Goal: Information Seeking & Learning: Learn about a topic

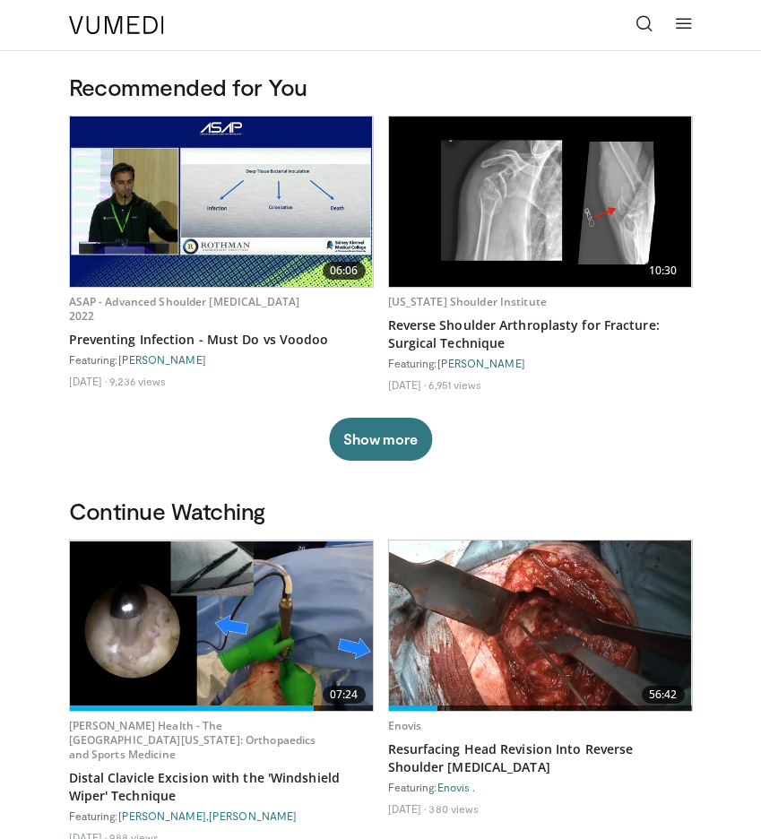
click at [657, 21] on link at bounding box center [644, 25] width 36 height 36
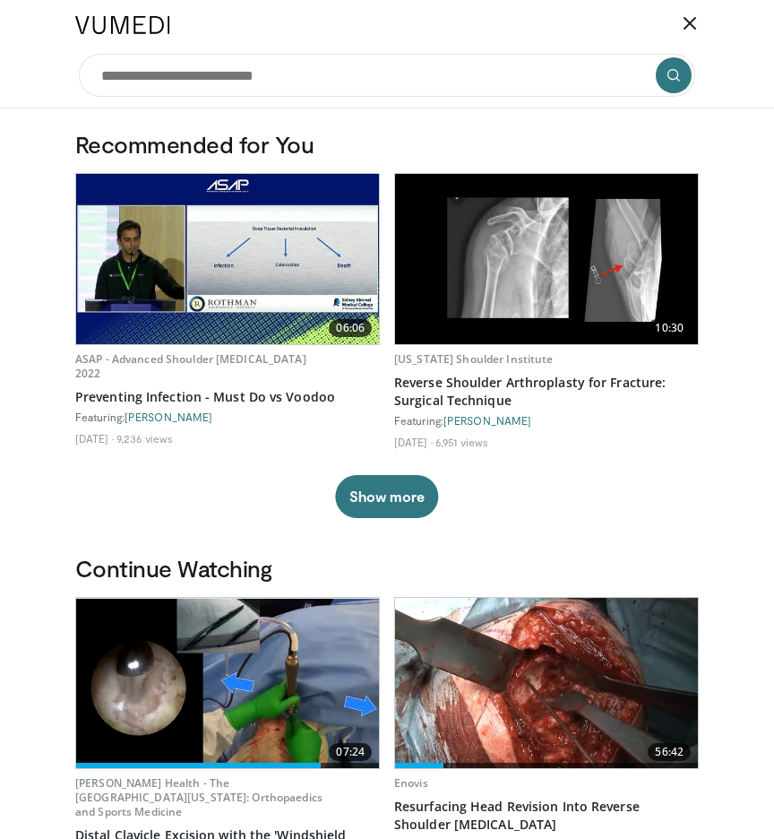
click at [504, 662] on img at bounding box center [546, 683] width 303 height 170
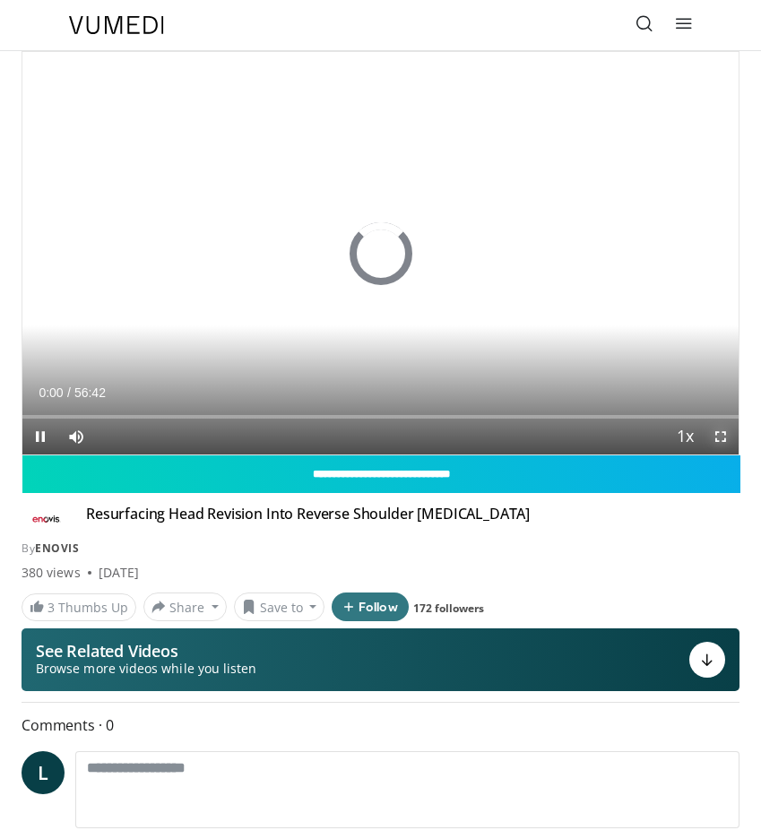
click at [718, 435] on span "Video Player" at bounding box center [721, 437] width 36 height 36
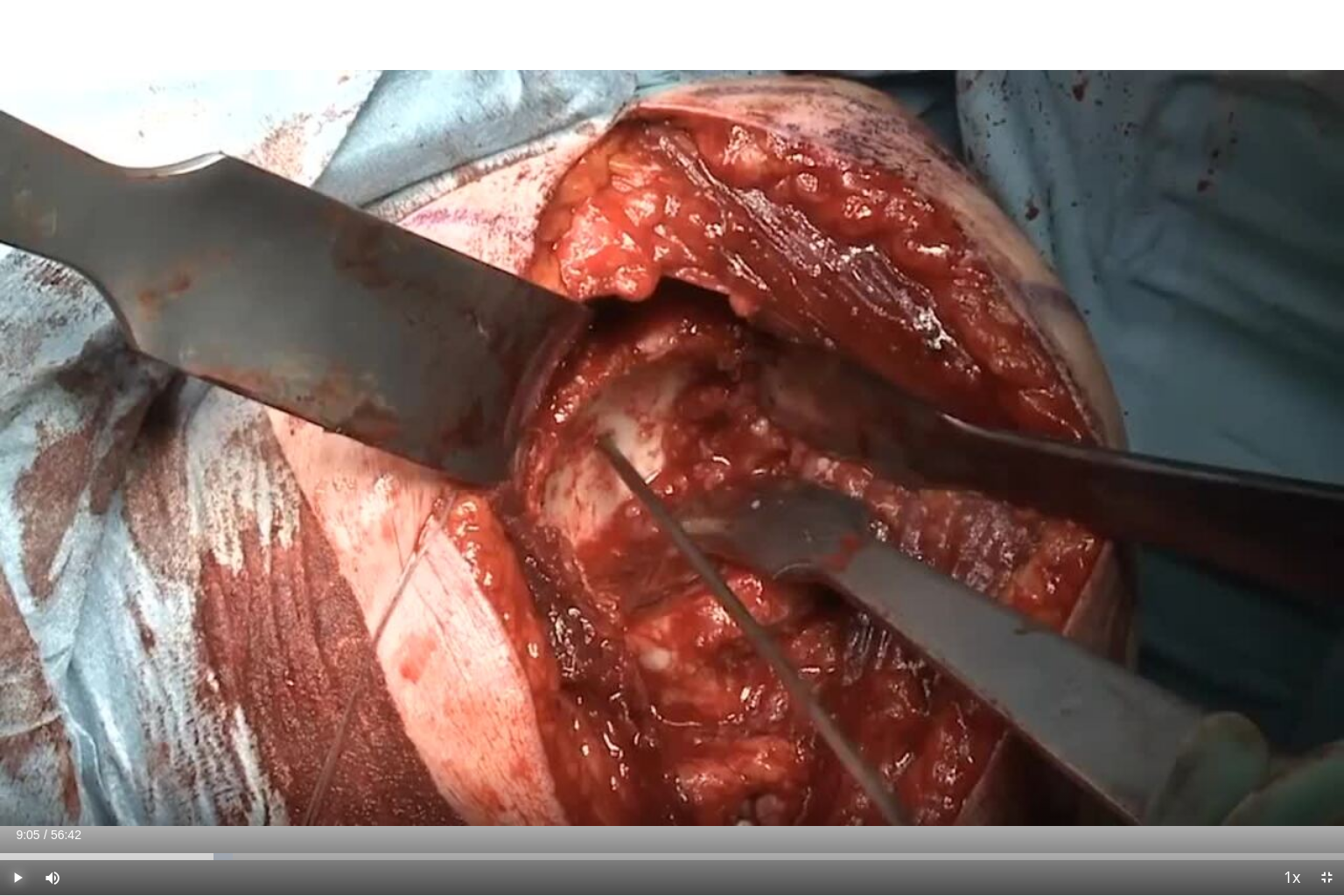
click at [14, 818] on span "Video Player" at bounding box center [18, 877] width 35 height 35
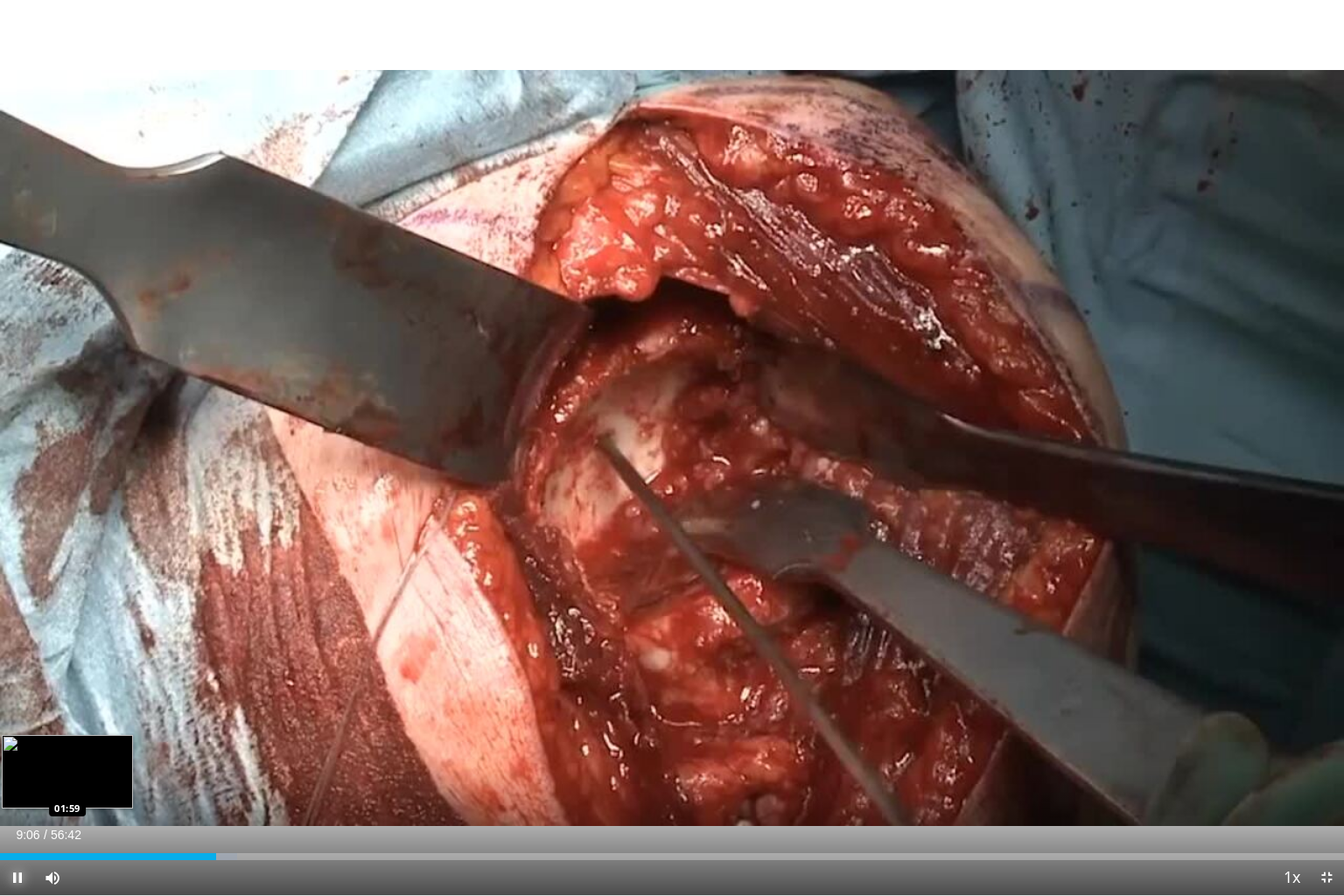
click at [46, 818] on div "Loaded : 17.64% 09:06 01:59" at bounding box center [672, 851] width 1344 height 17
click at [94, 818] on div "Loaded : 4.41% 01:59 03:59" at bounding box center [672, 851] width 1344 height 17
click at [121, 818] on div "Loaded : 9.04% 05:05 05:05" at bounding box center [672, 851] width 1344 height 17
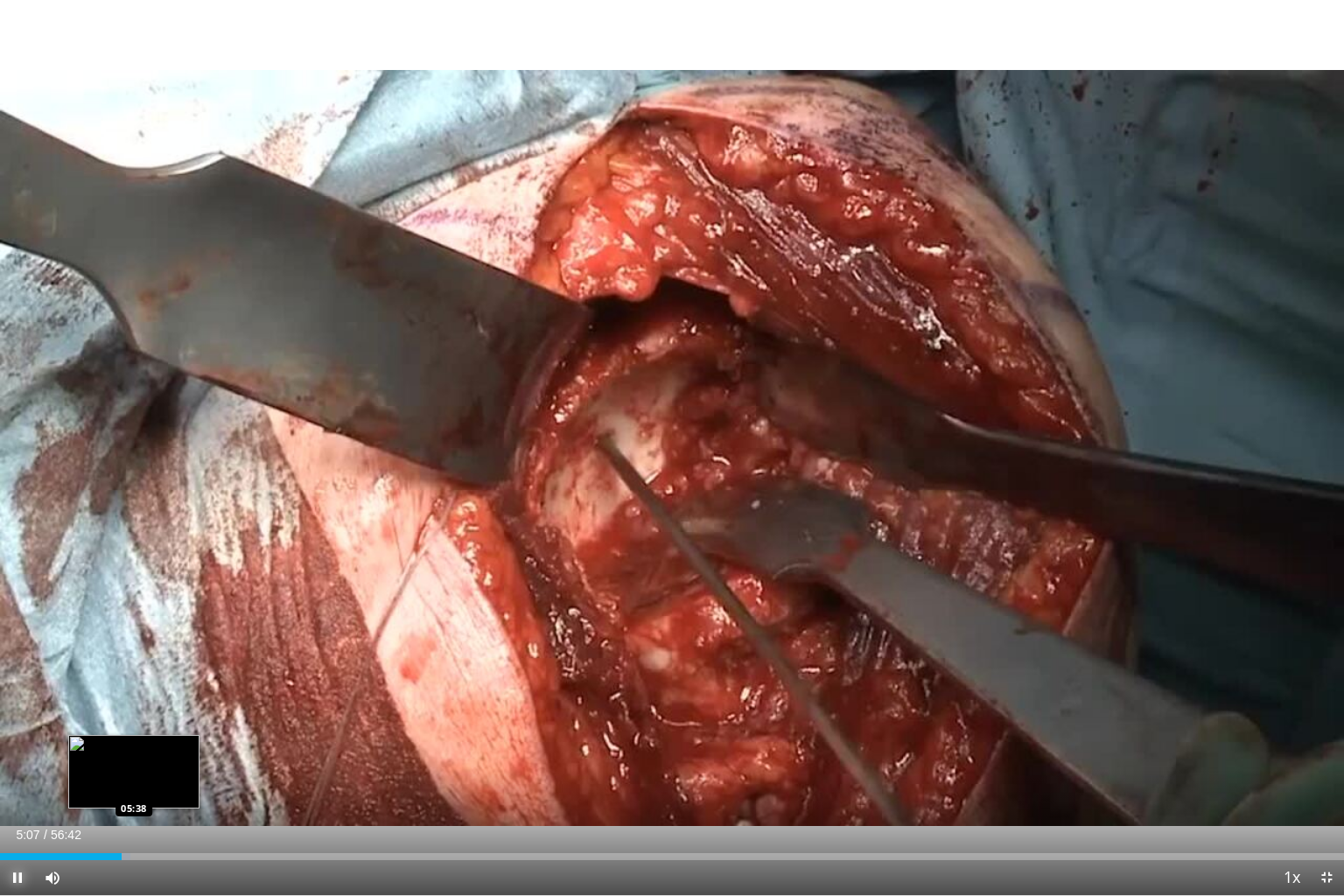
click at [135, 818] on div "Loaded : 9.70% 05:07 05:38" at bounding box center [672, 856] width 1344 height 7
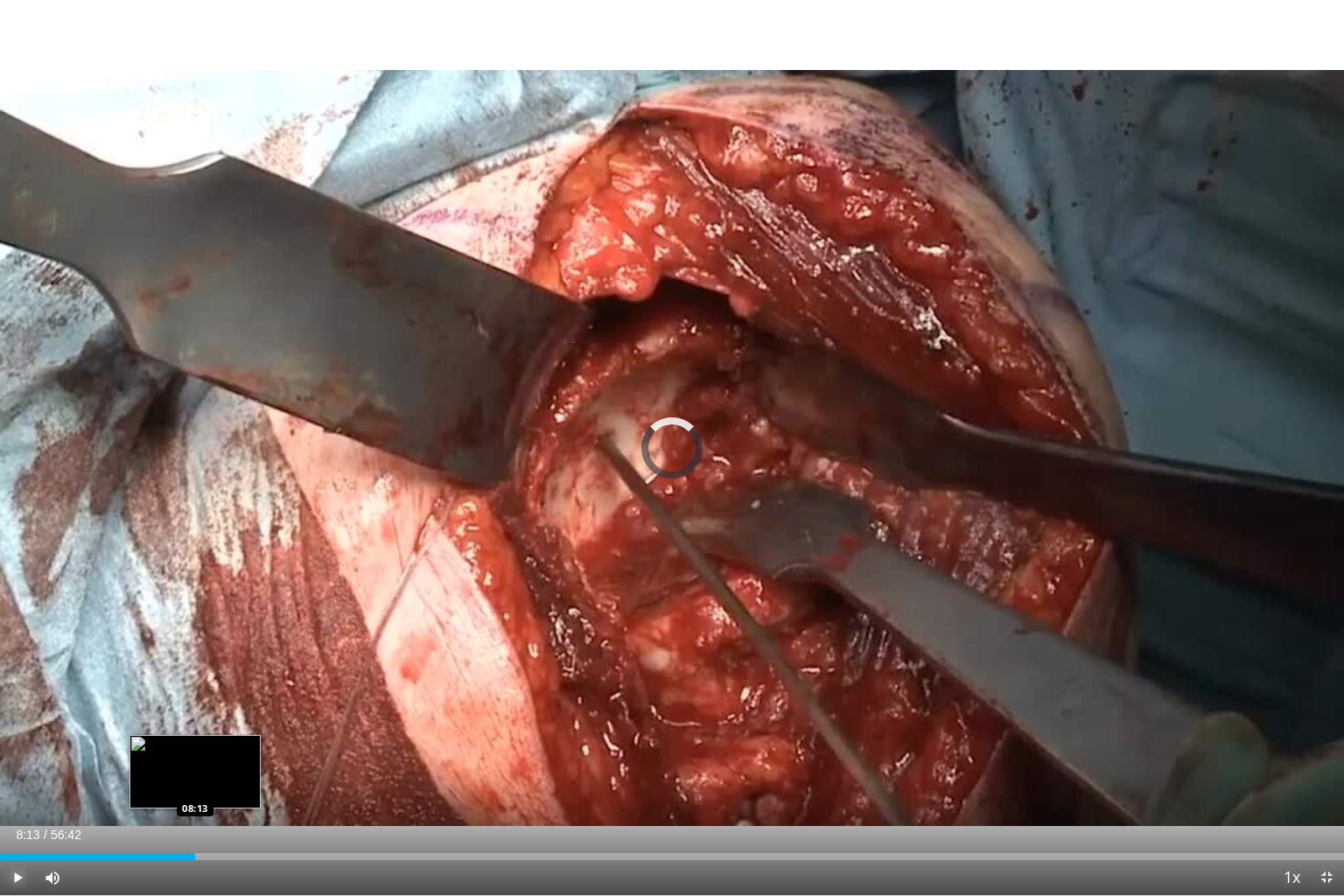
click at [195, 818] on div "Loaded : 12.05% 08:13 08:13" at bounding box center [672, 851] width 1344 height 17
click at [248, 818] on div "Loaded : 16.46% 08:18 10:24" at bounding box center [672, 851] width 1344 height 17
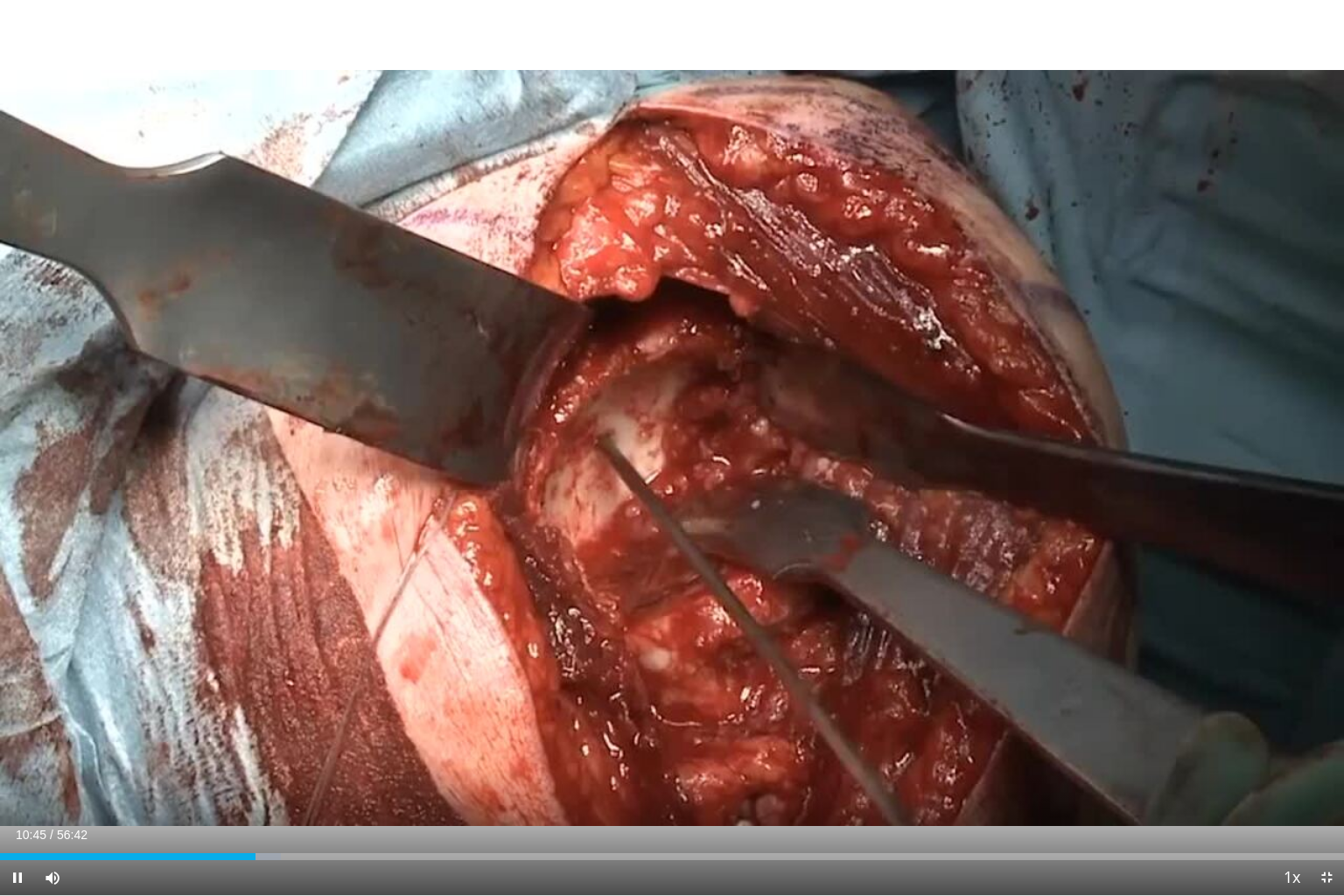
click at [462, 818] on div "Current Time 10:45 / Duration 56:42" at bounding box center [672, 835] width 1344 height 16
click at [452, 818] on div "Loaded : 20.87% 10:46 19:05" at bounding box center [672, 856] width 1344 height 7
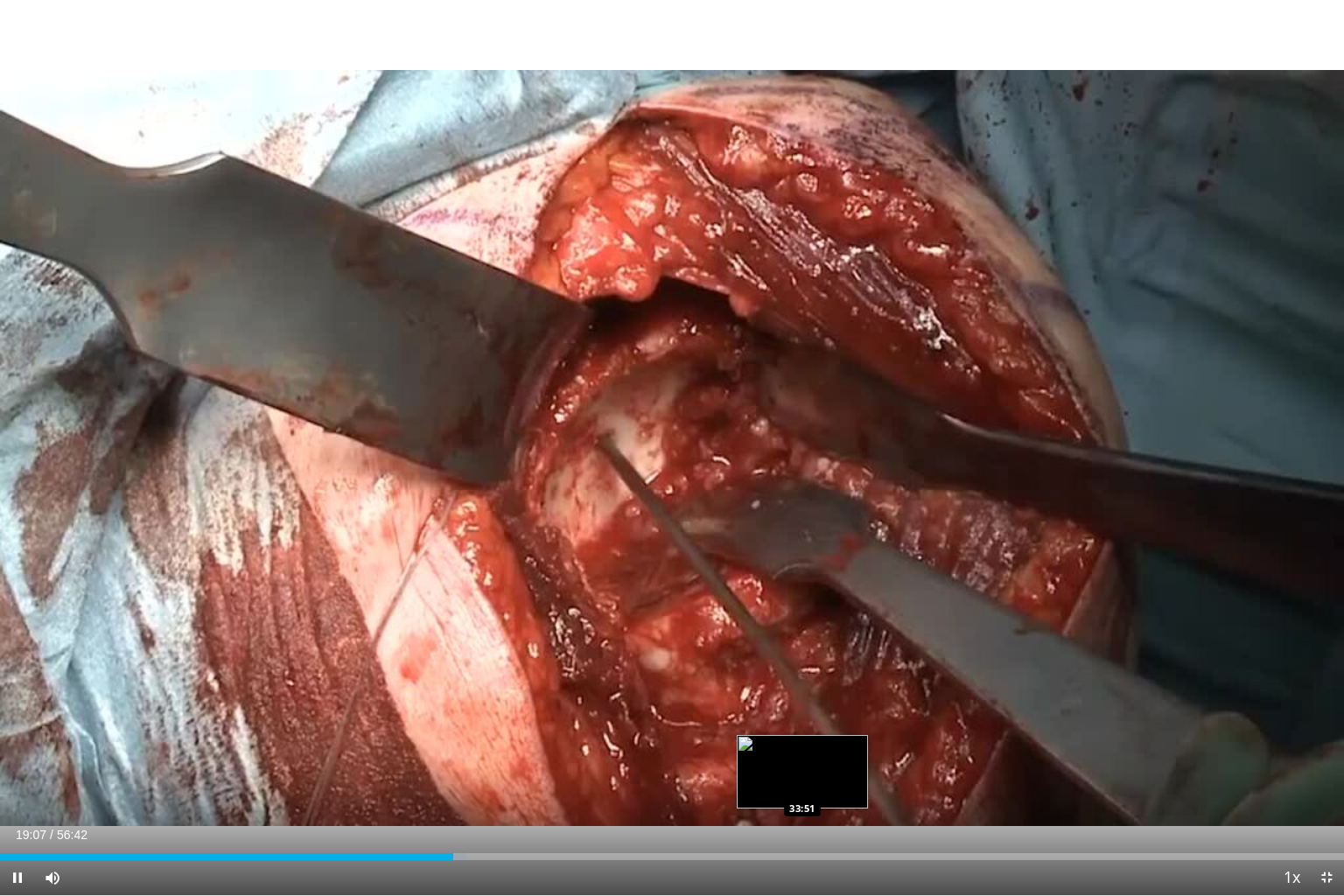
click at [754, 818] on div "Loaded : 34.69% 19:07 33:51" at bounding box center [672, 856] width 1344 height 7
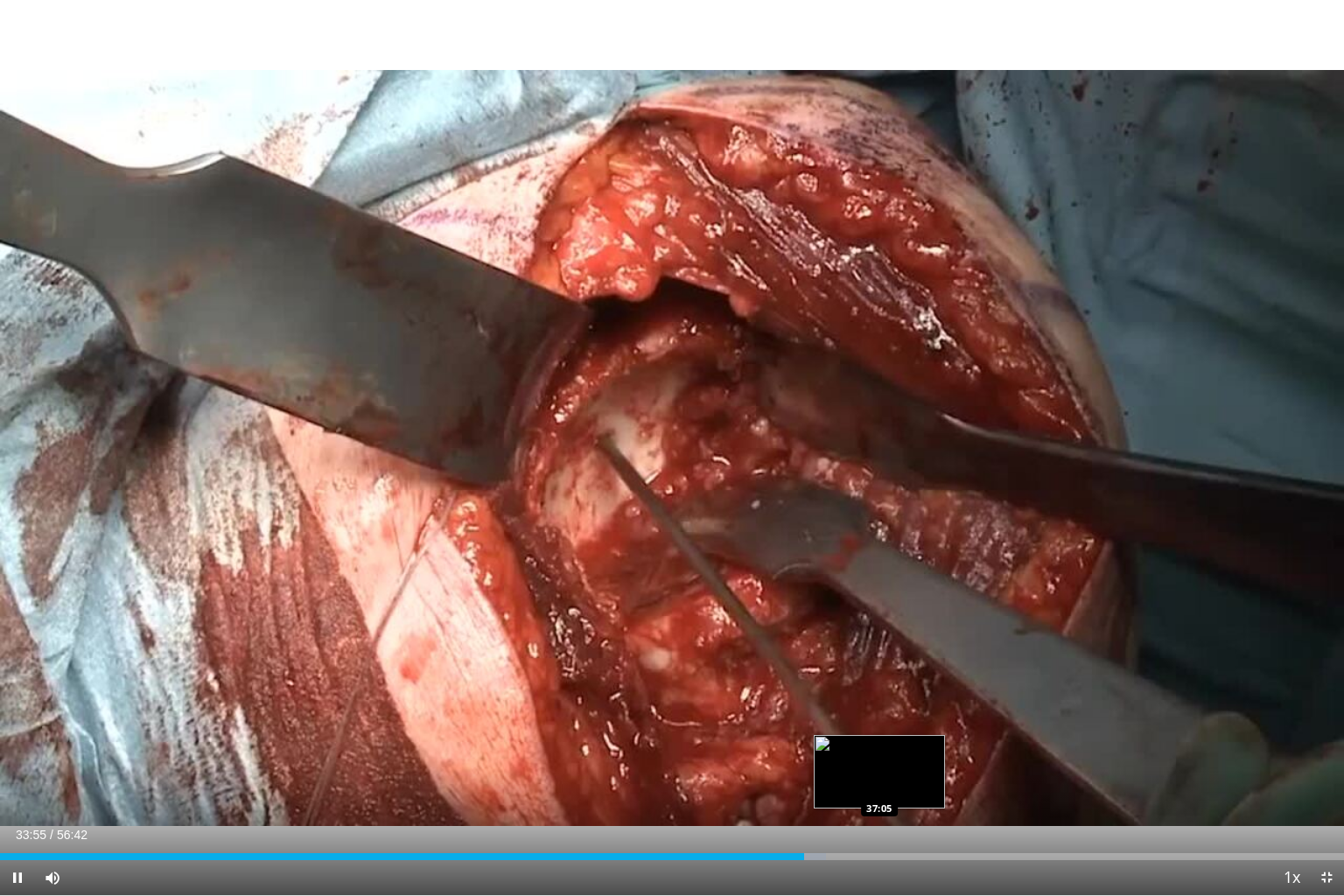
click at [754, 818] on div "Loaded : 61.43% 33:55 37:05" at bounding box center [672, 851] width 1344 height 17
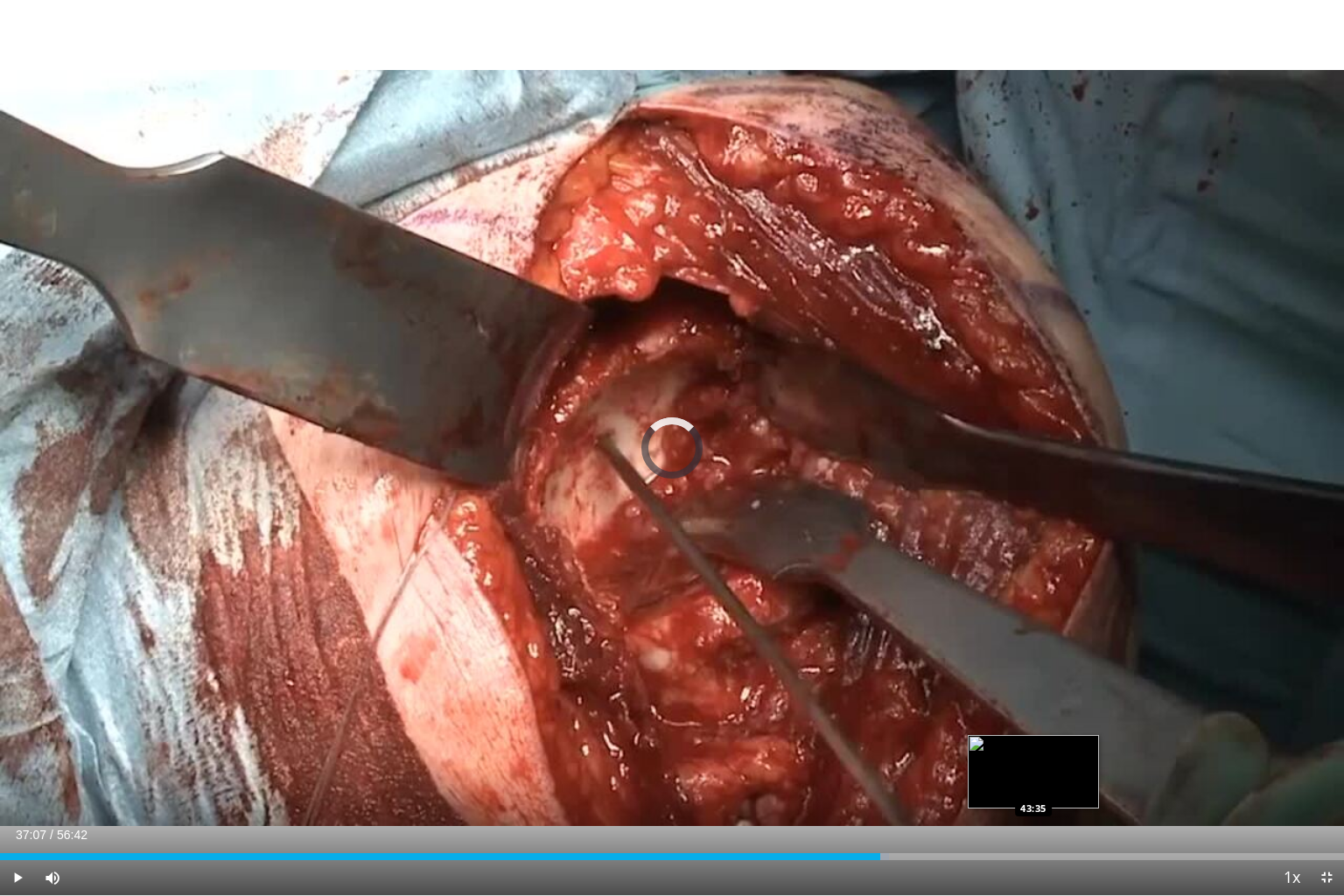
click at [754, 818] on div "Loaded : 66.14% 37:07 43:35" at bounding box center [672, 851] width 1344 height 17
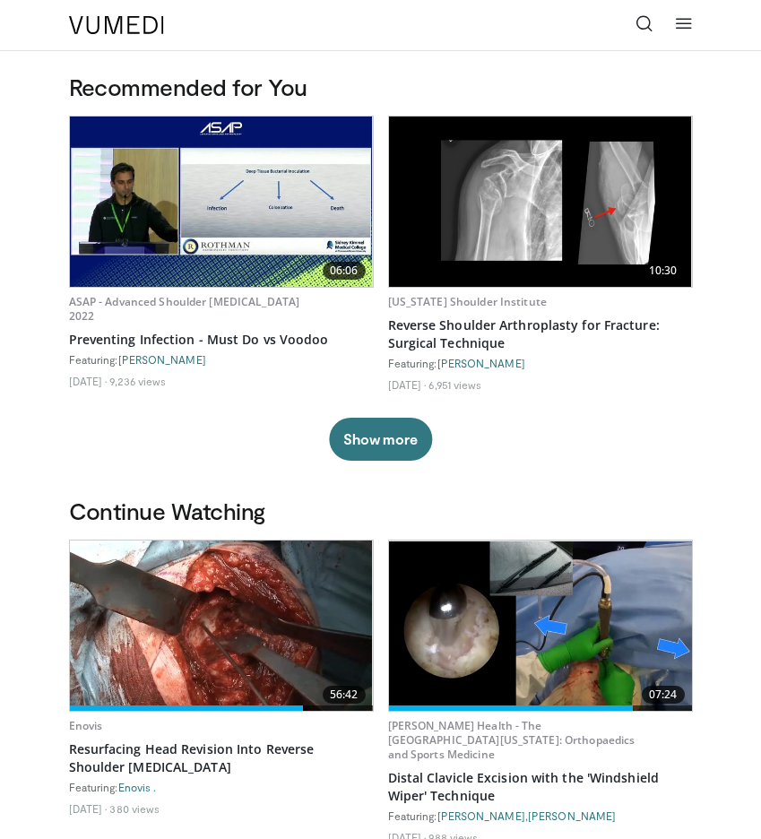
click at [656, 27] on link at bounding box center [644, 25] width 36 height 36
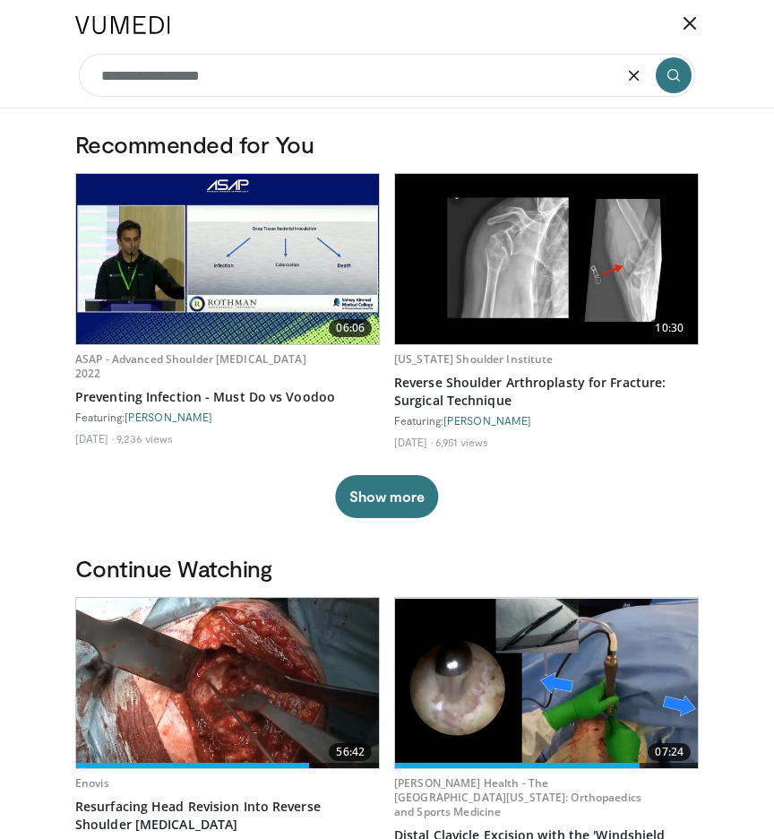
type input "**********"
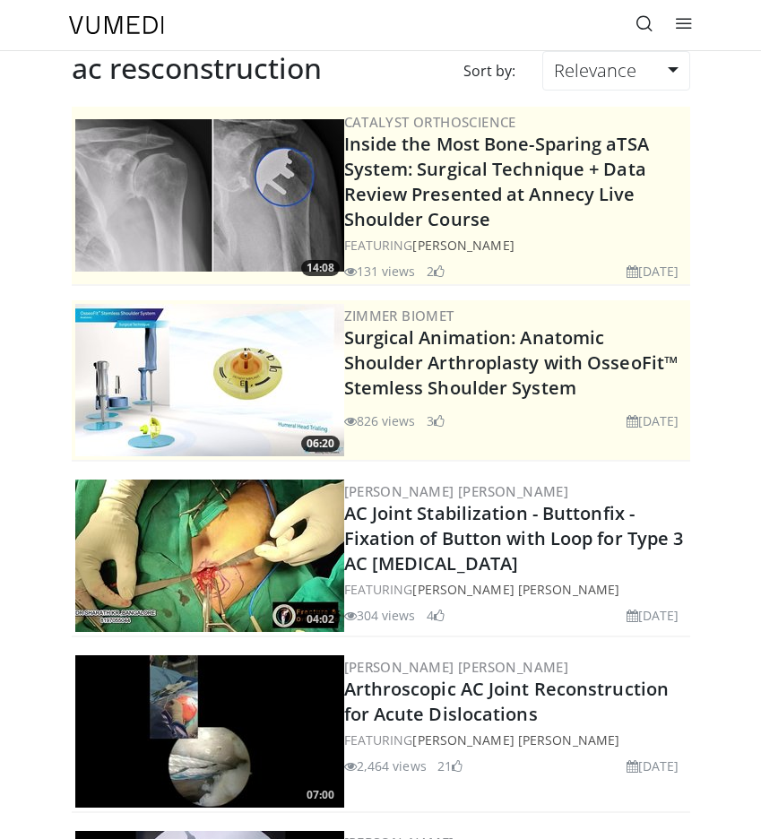
click at [272, 518] on img at bounding box center [209, 555] width 269 height 152
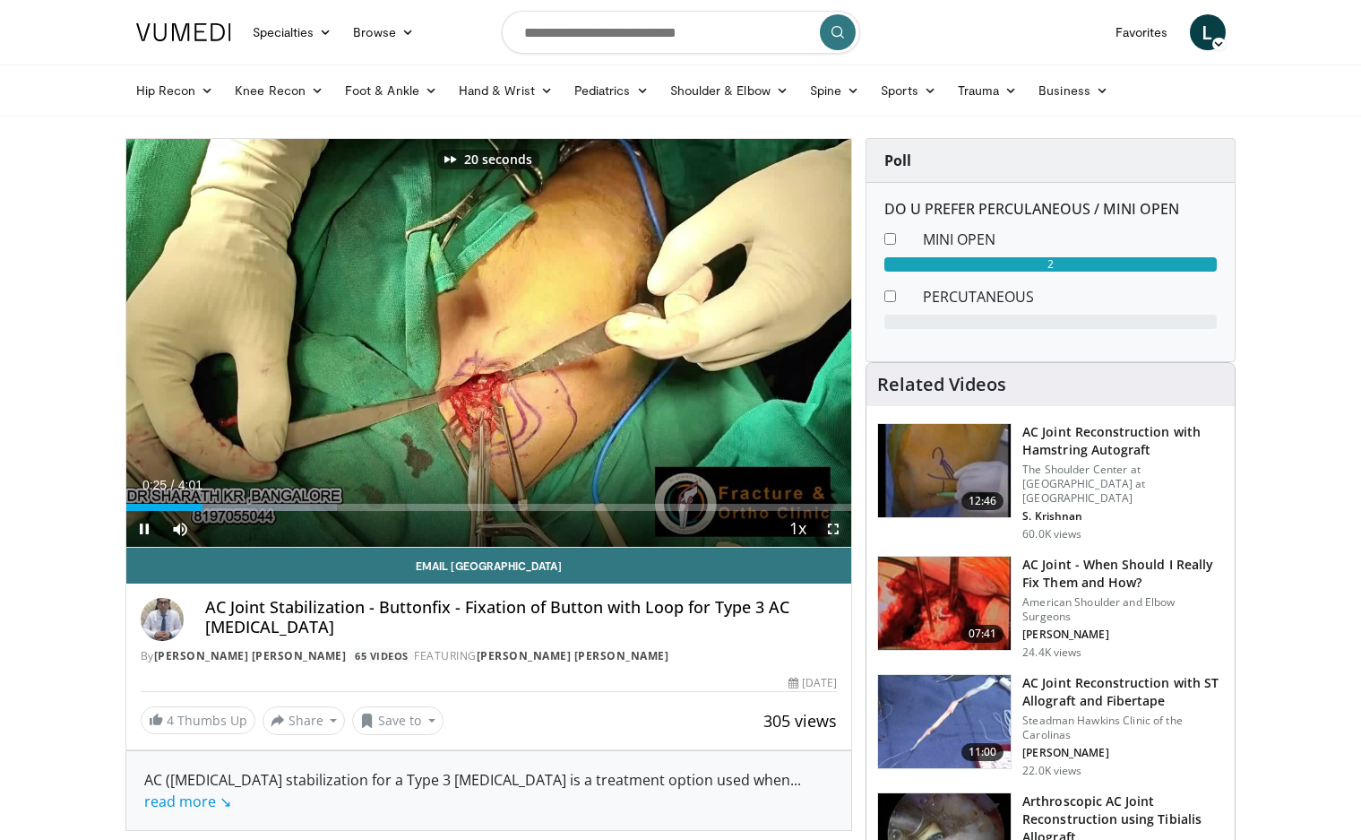
click at [773, 529] on span "Video Player" at bounding box center [834, 529] width 36 height 36
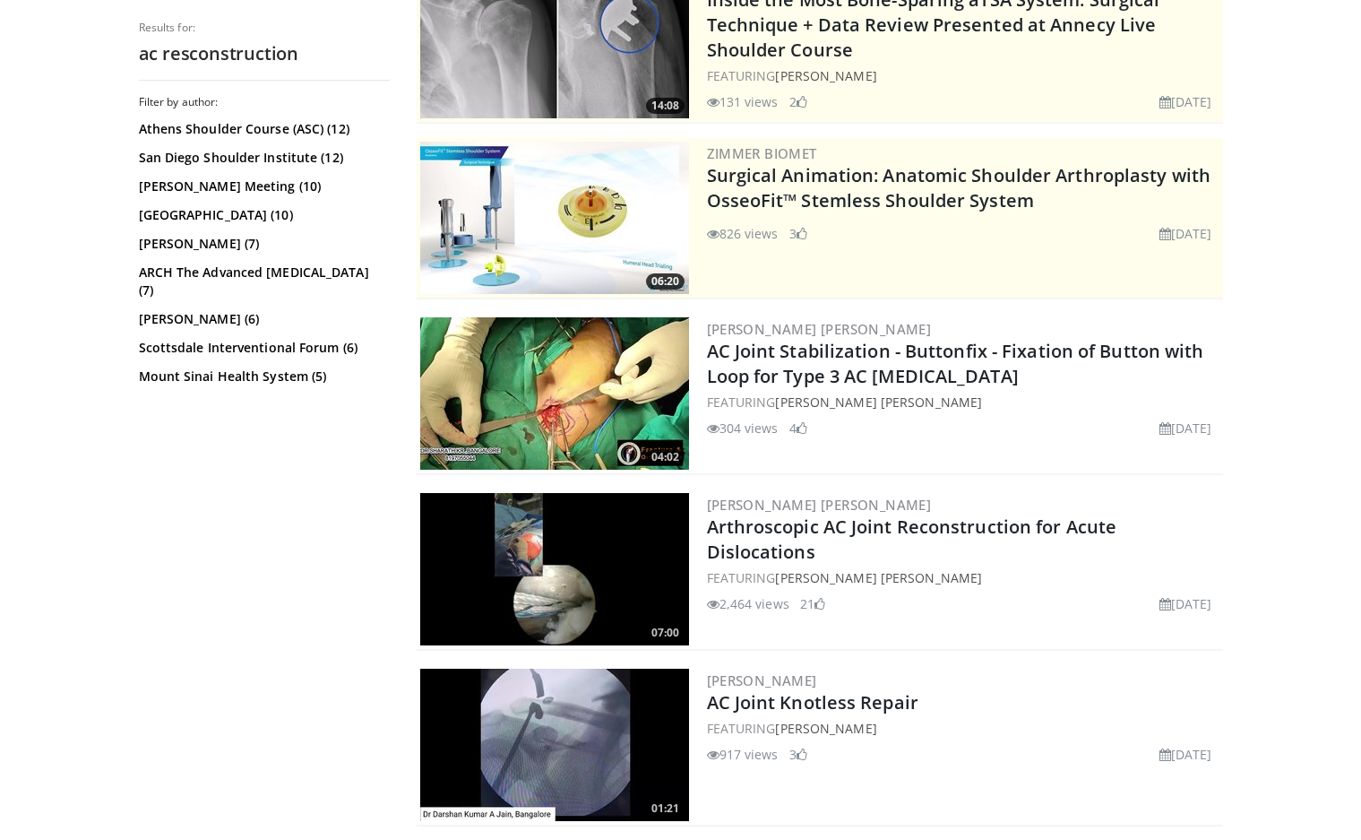
scroll to position [254, 0]
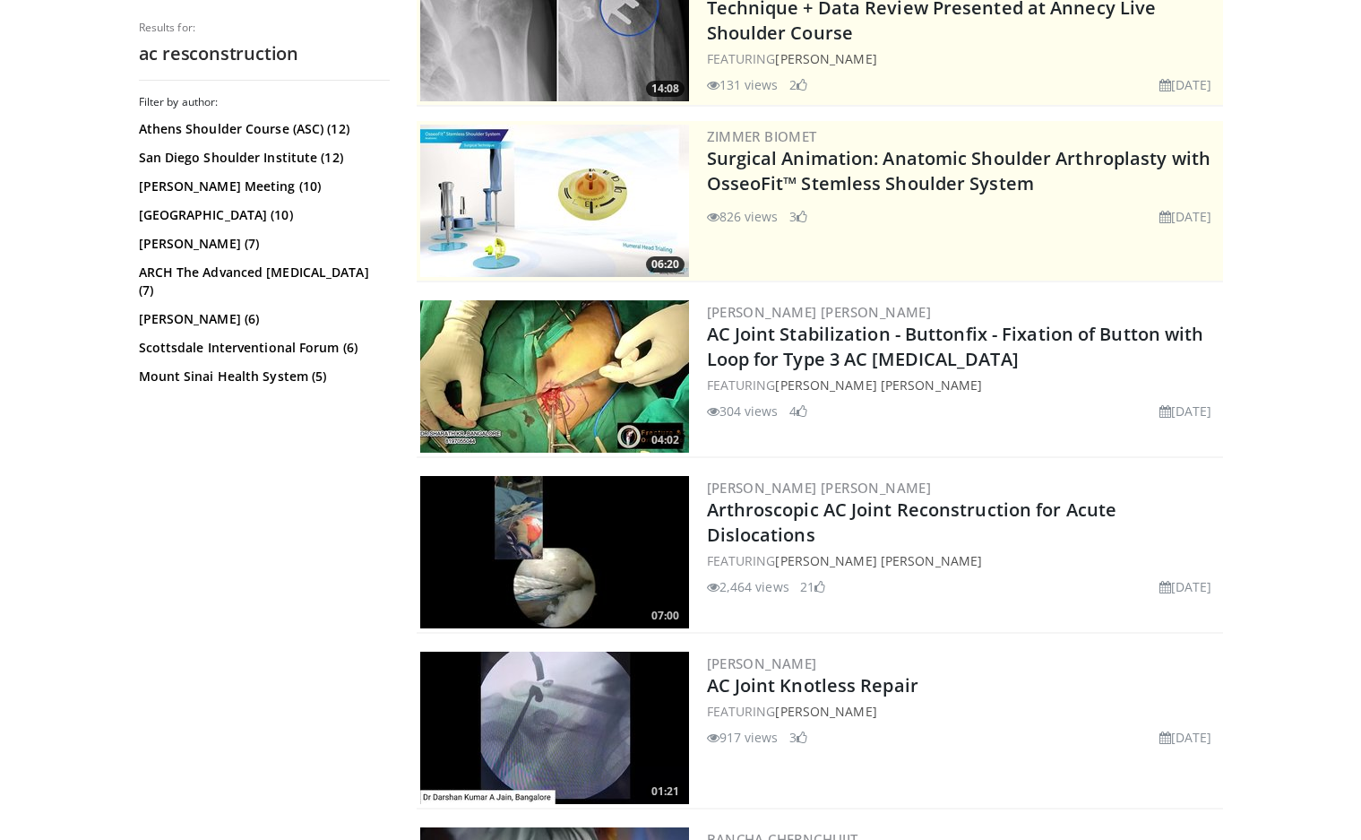
click at [609, 758] on img at bounding box center [554, 728] width 269 height 152
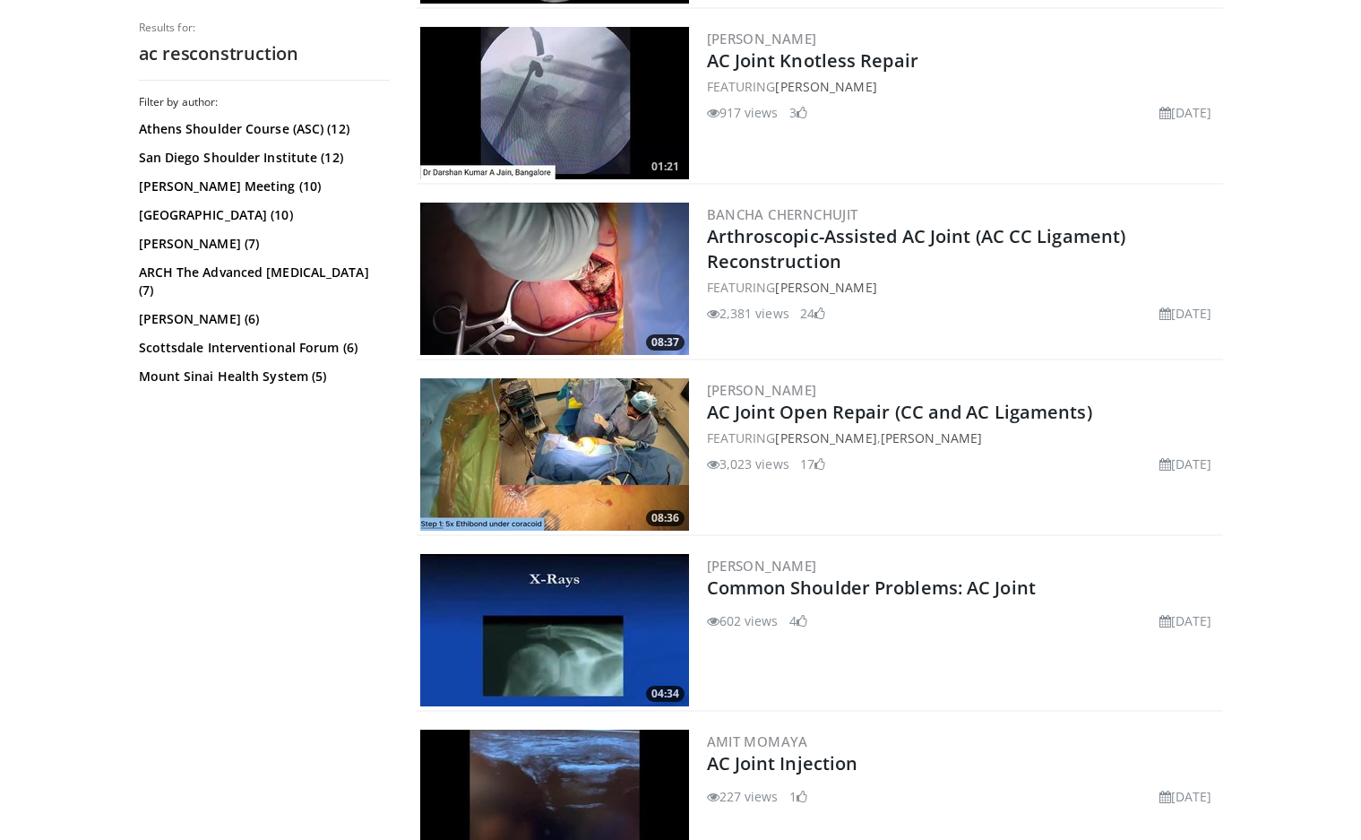
scroll to position [877, 0]
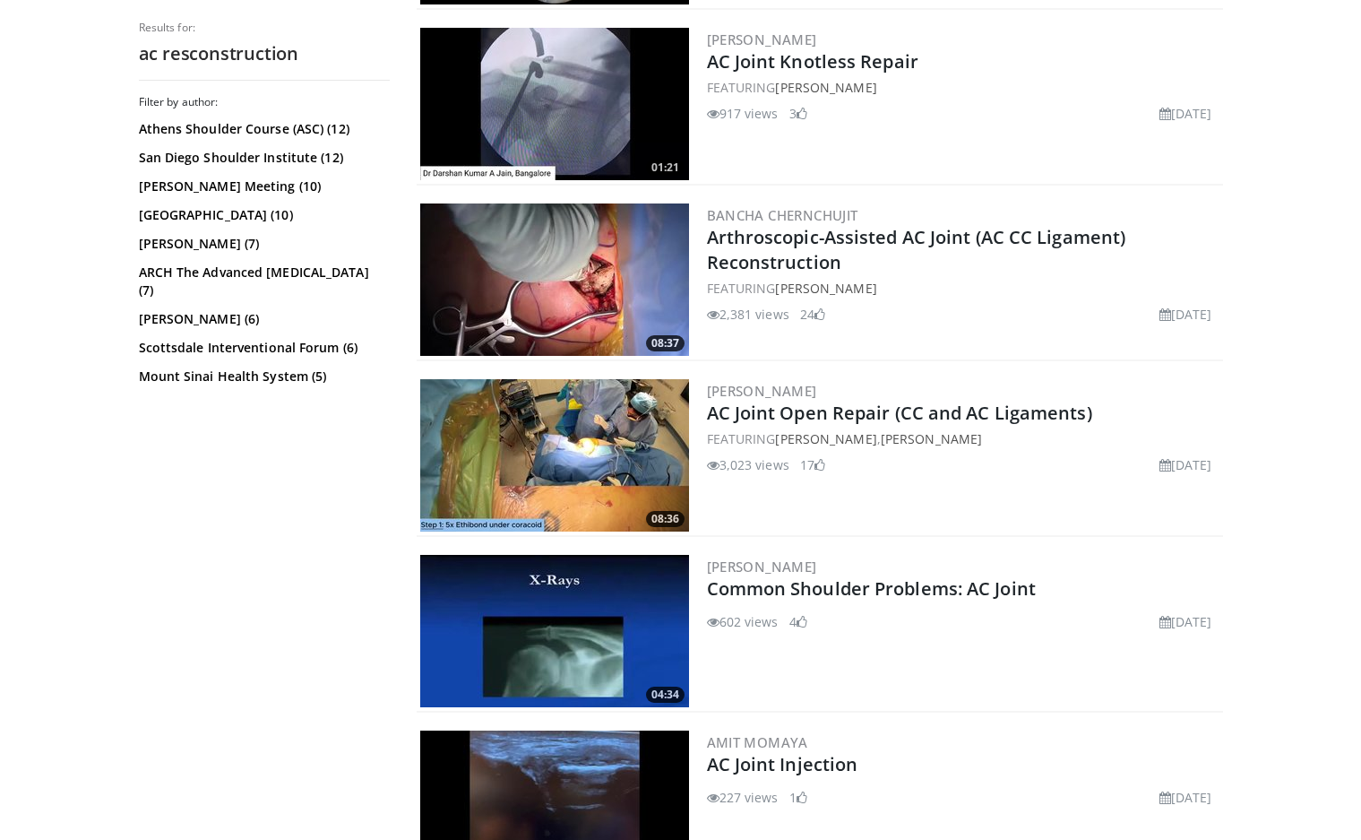
click at [610, 459] on img at bounding box center [554, 455] width 269 height 152
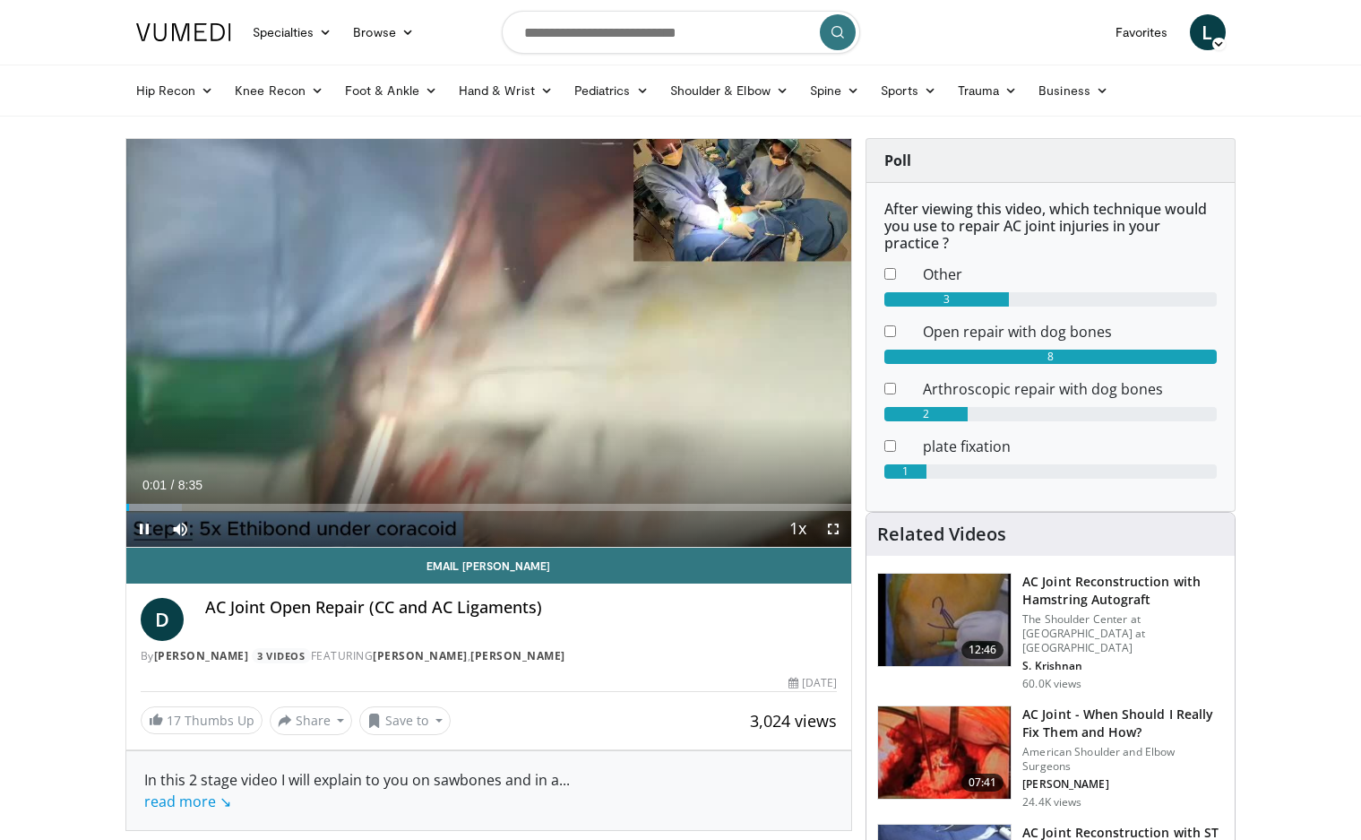
click at [846, 533] on span "Video Player" at bounding box center [834, 529] width 36 height 36
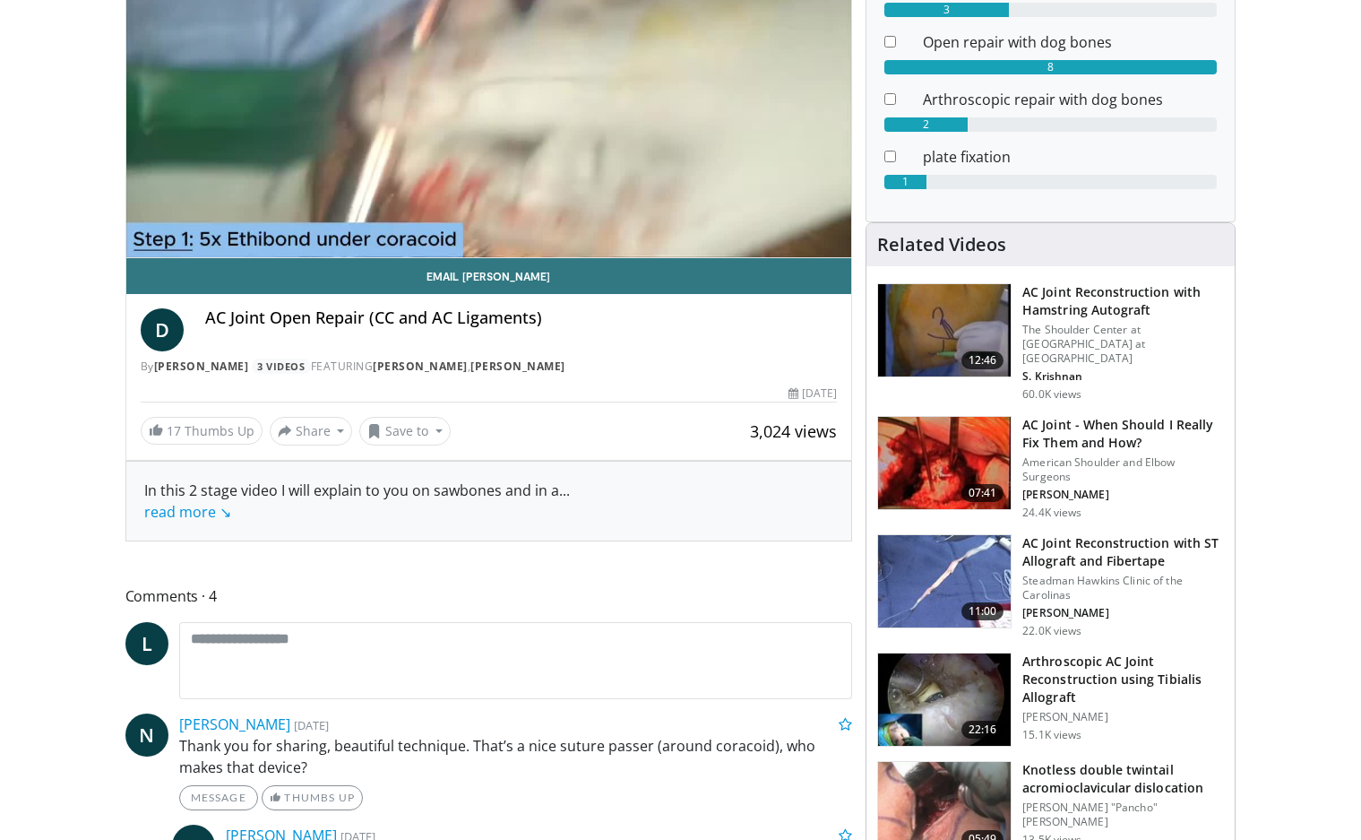
scroll to position [288, 0]
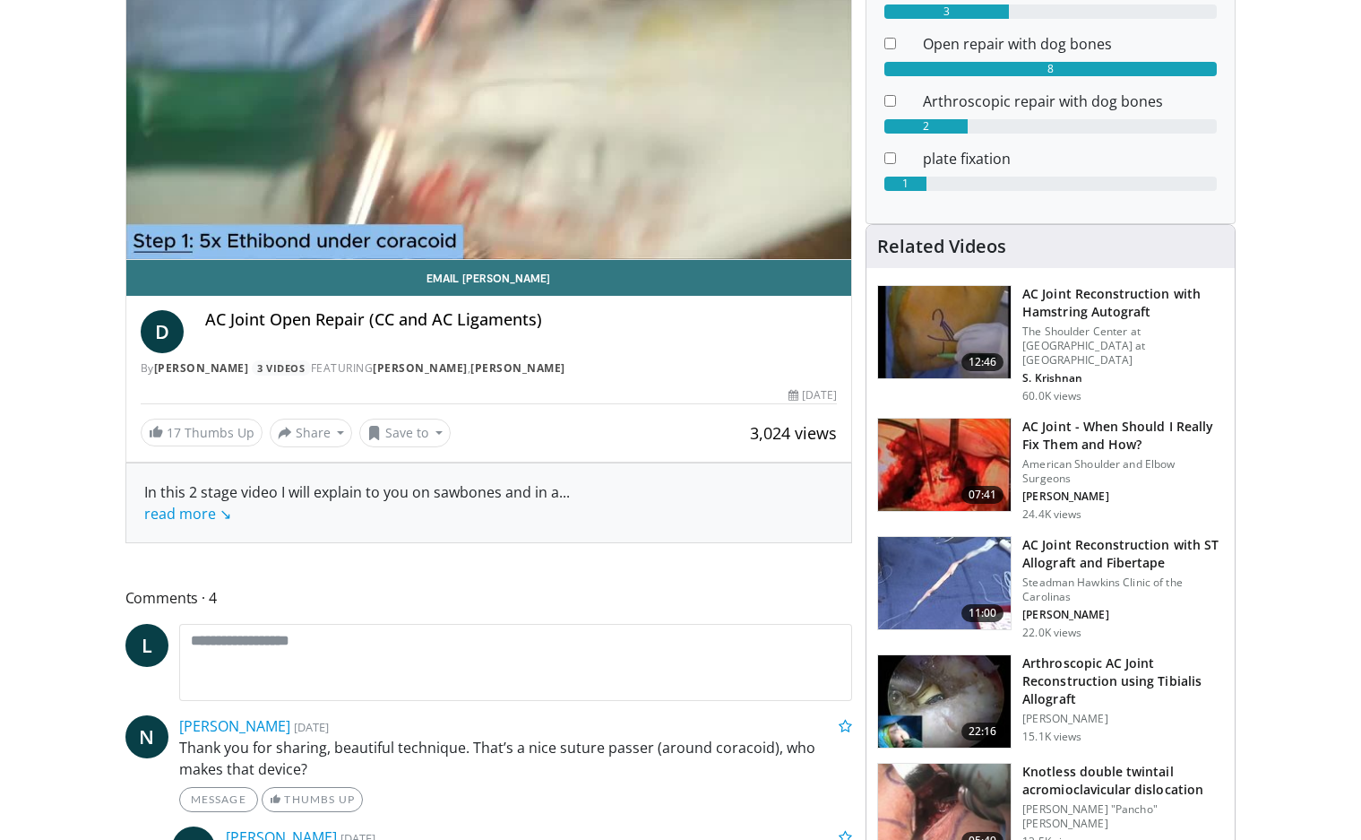
click at [945, 324] on img at bounding box center [944, 332] width 133 height 93
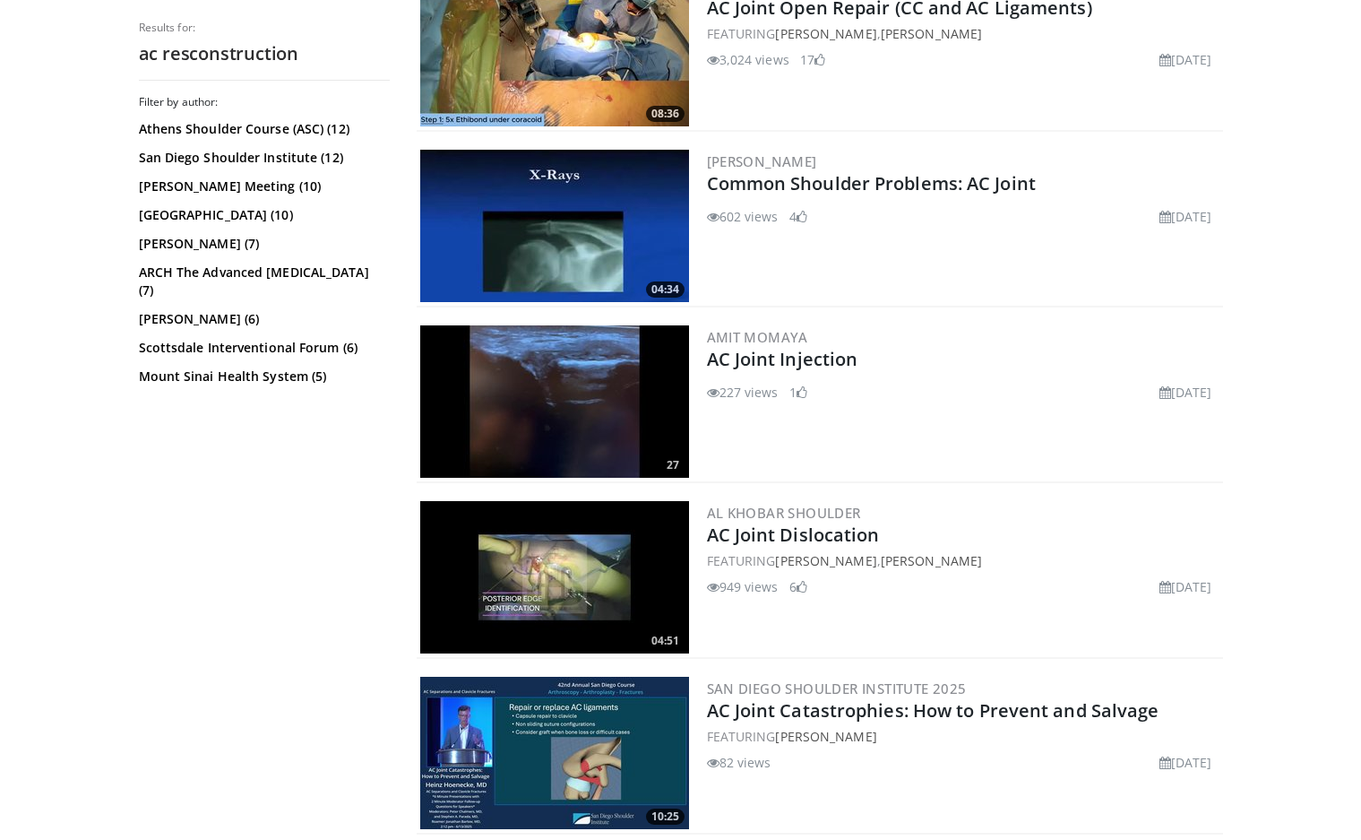
scroll to position [1283, 0]
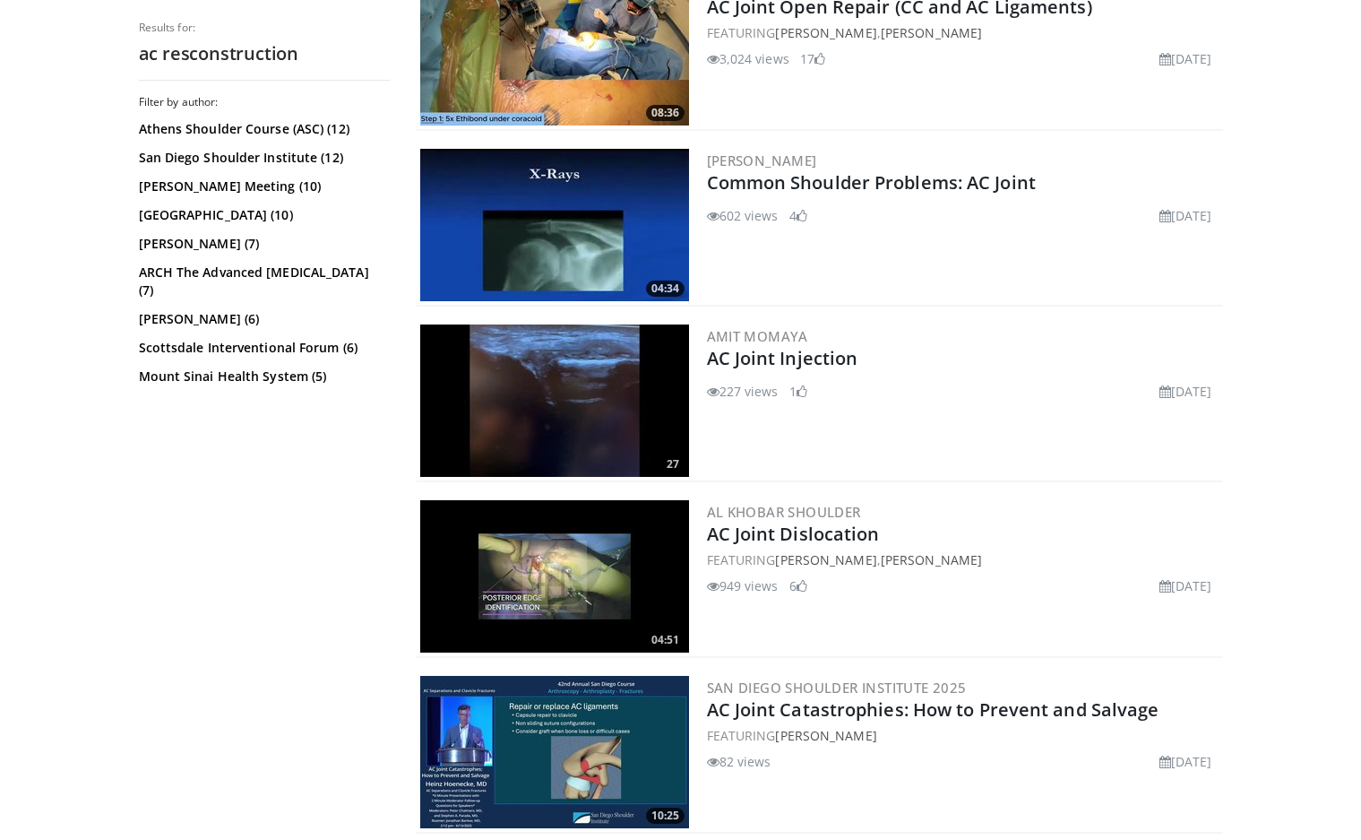
click at [626, 577] on img at bounding box center [554, 576] width 269 height 152
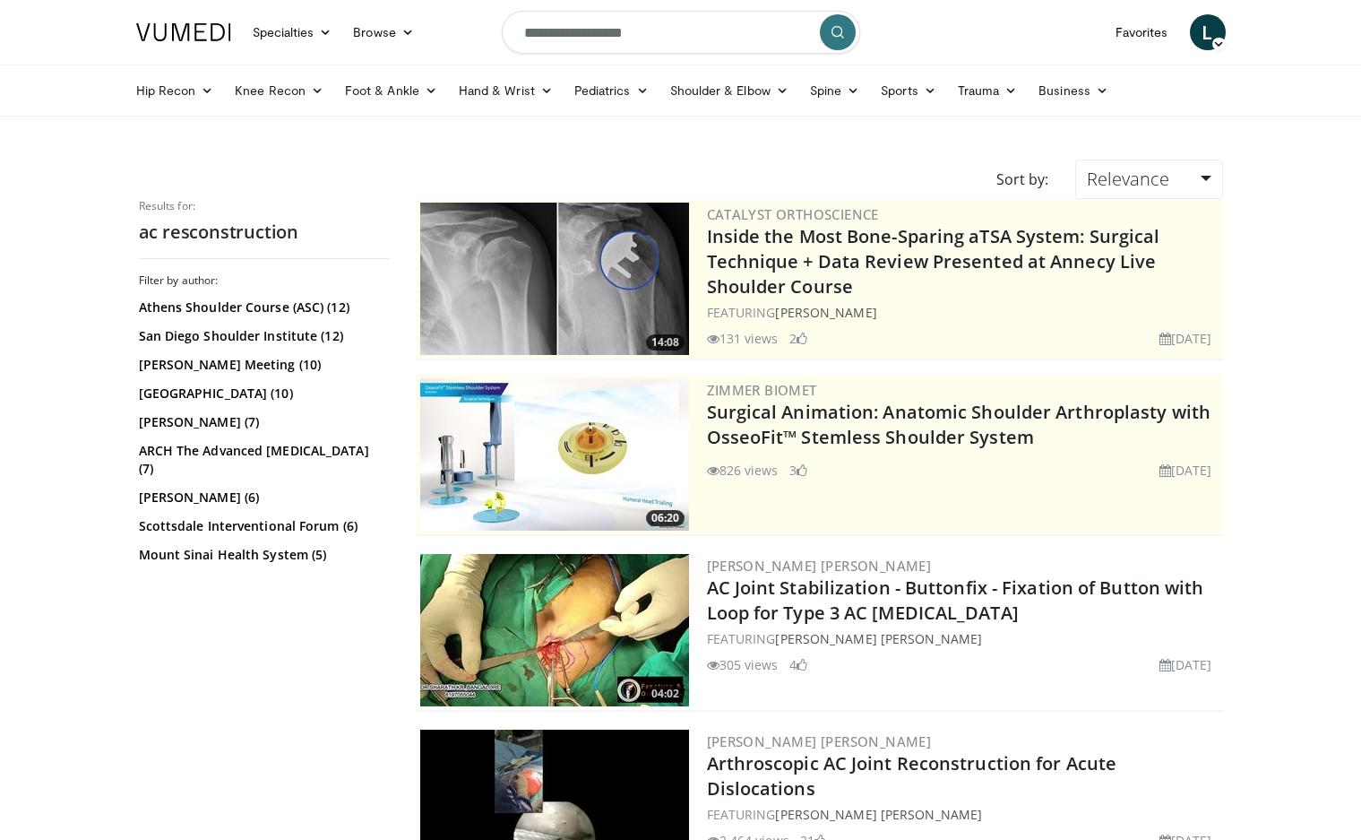
click at [1160, 179] on span "Relevance" at bounding box center [1128, 179] width 82 height 24
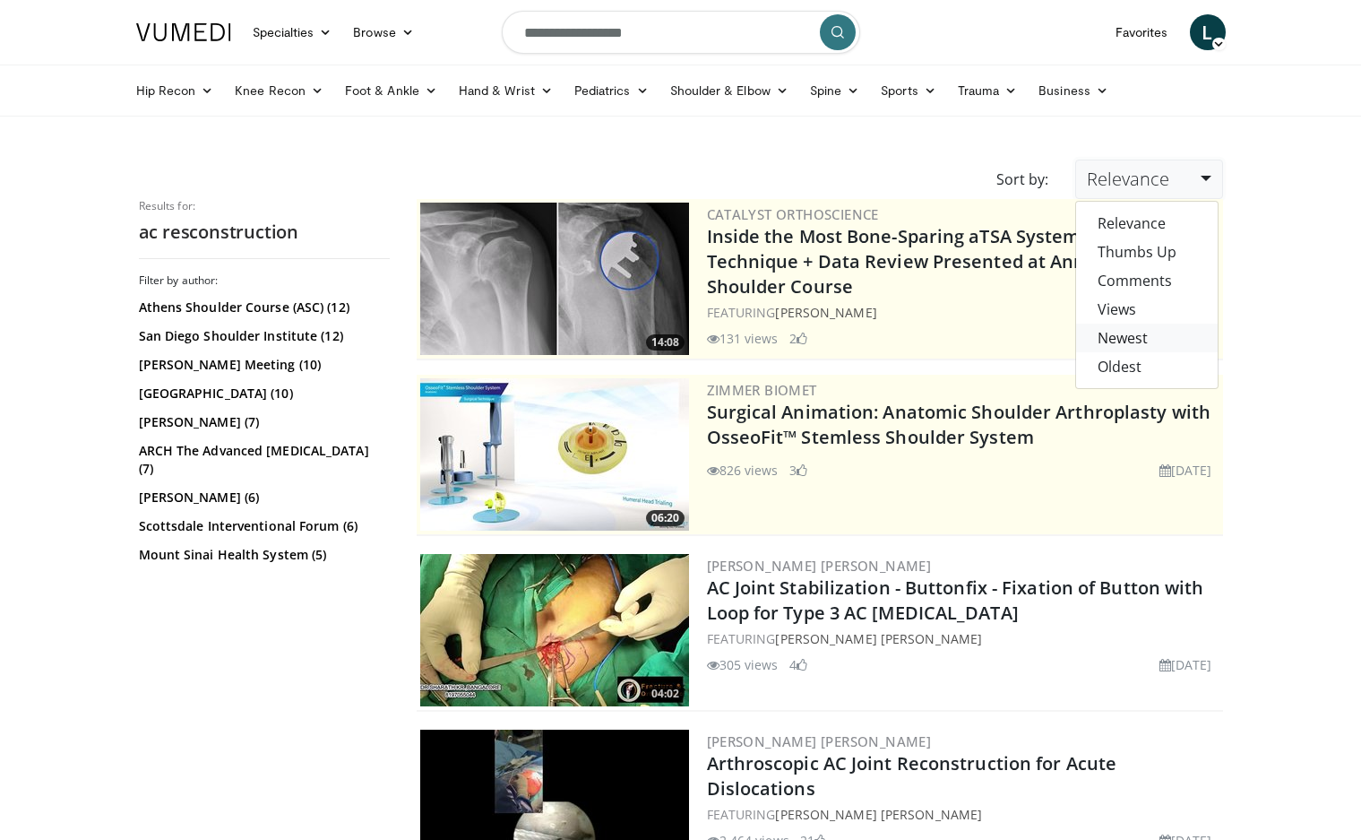
click at [1112, 342] on link "Newest" at bounding box center [1147, 338] width 142 height 29
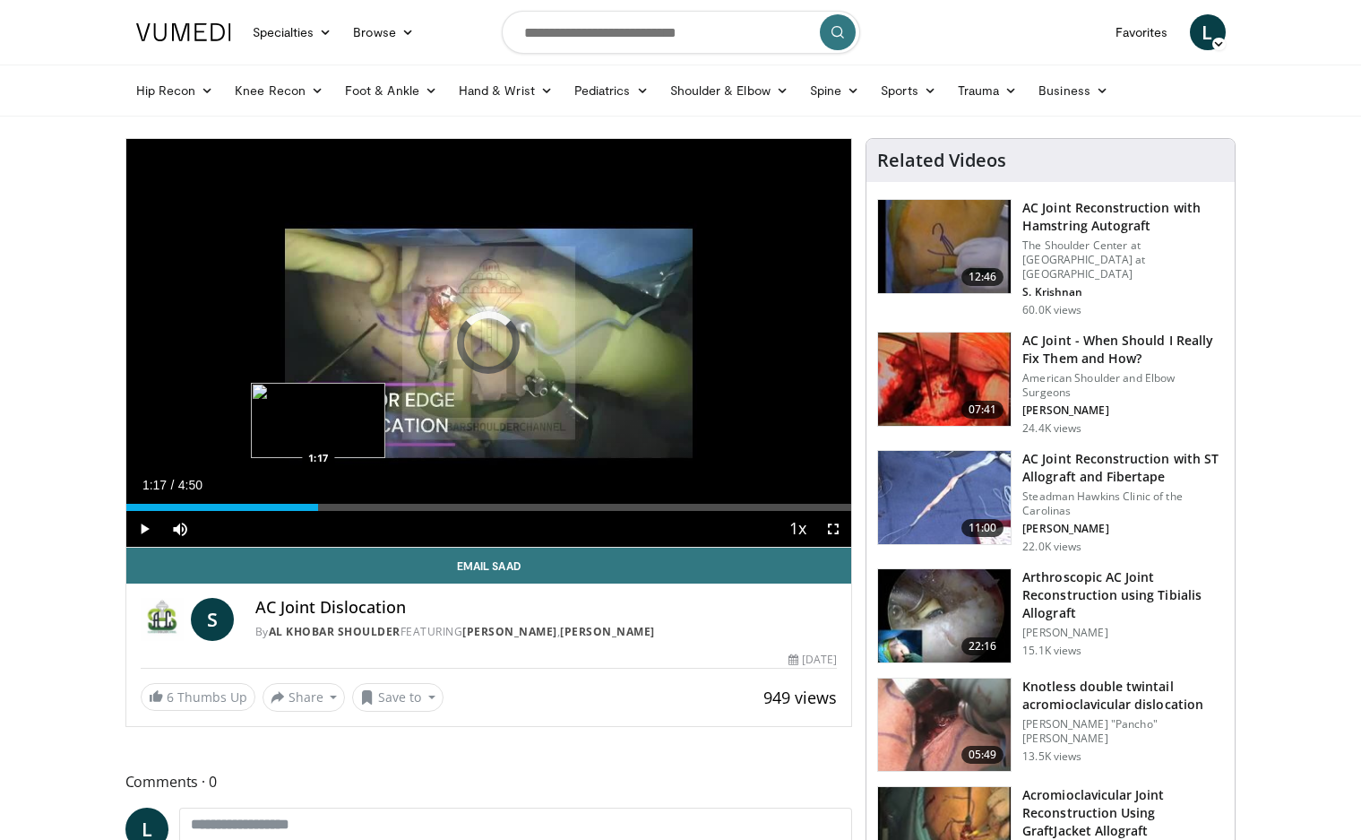
click at [318, 509] on div "Loaded : 13.62% 1:17 1:17" at bounding box center [489, 507] width 726 height 7
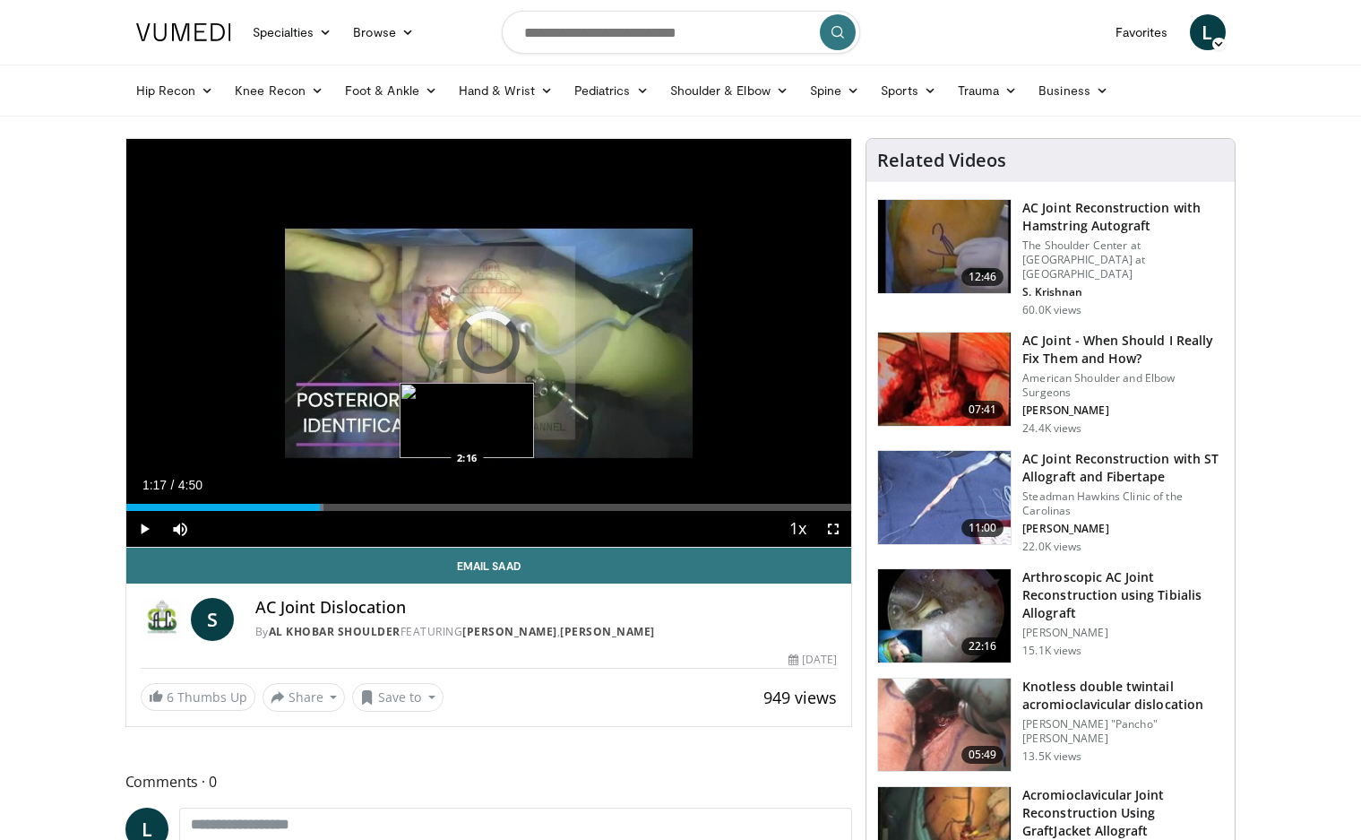
click at [467, 500] on div "Loaded : 27.27% 1:17 2:16" at bounding box center [489, 502] width 726 height 17
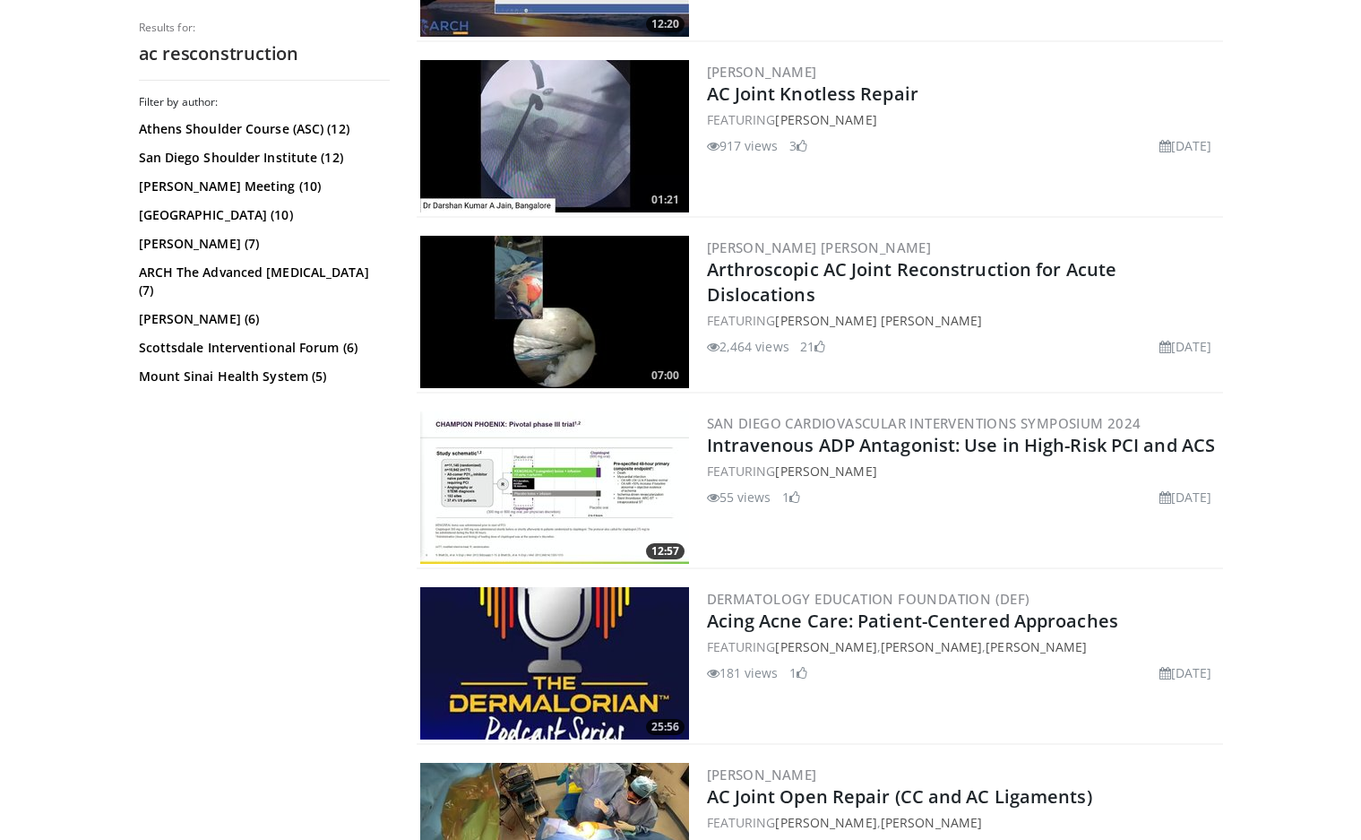
scroll to position [4328, 0]
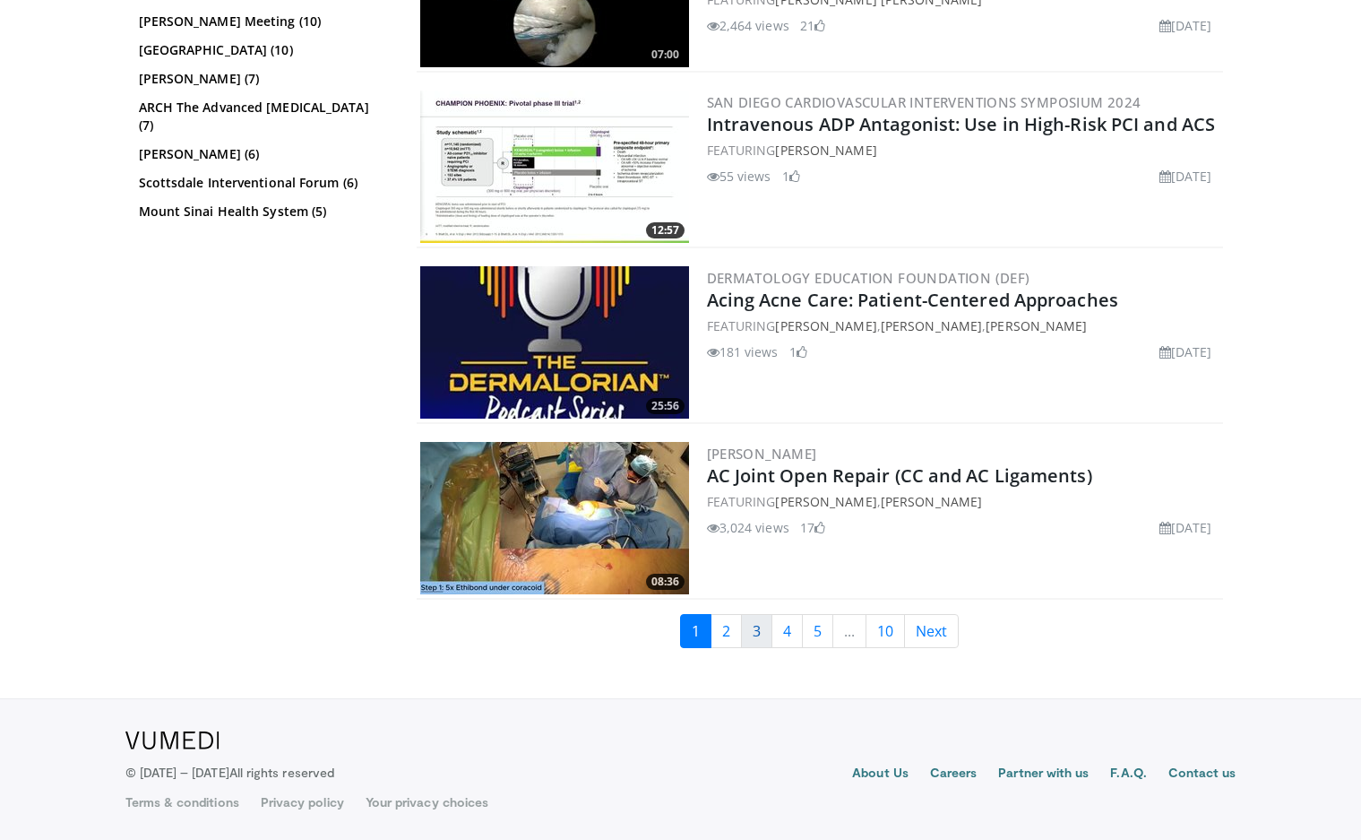
click at [741, 617] on link "3" at bounding box center [756, 631] width 31 height 34
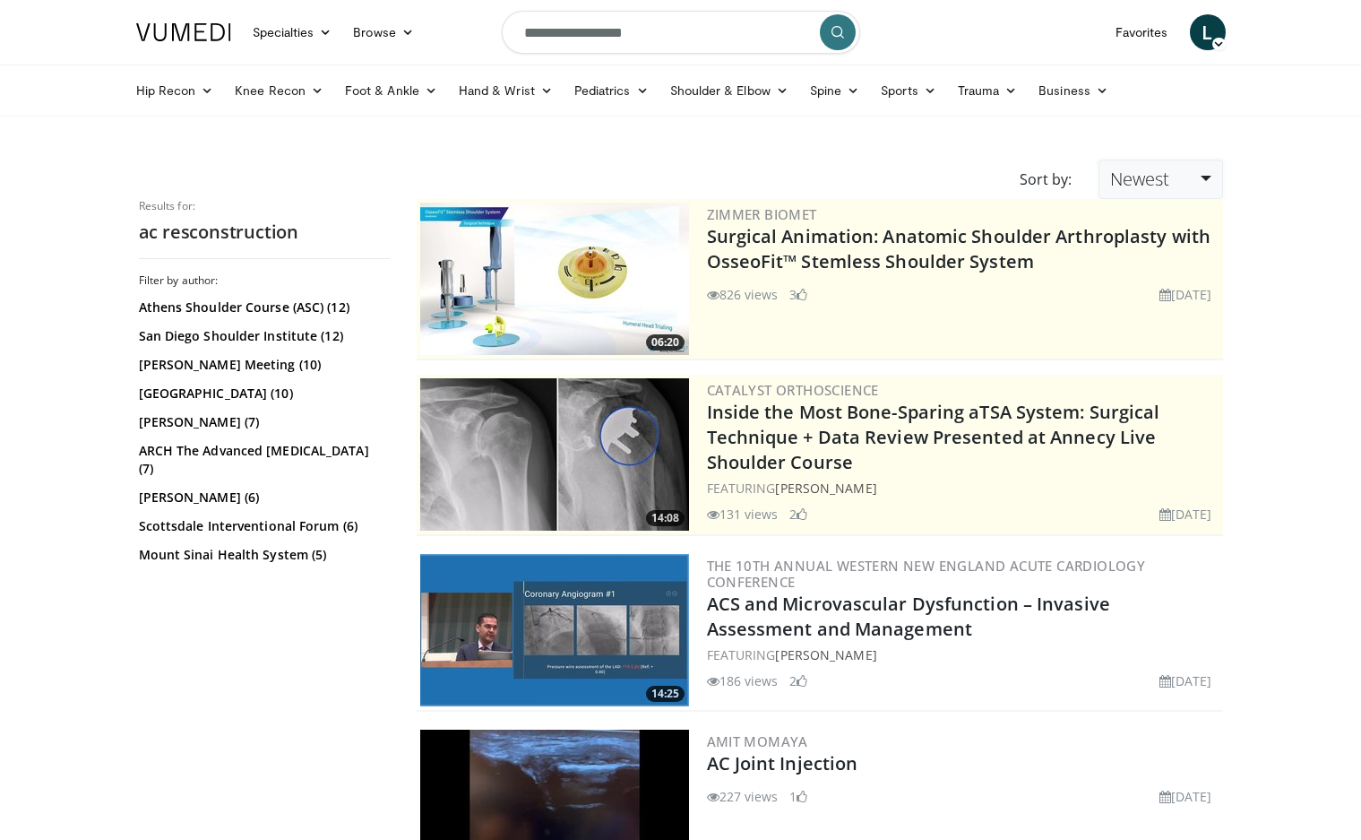
click at [1131, 186] on span "Newest" at bounding box center [1139, 179] width 59 height 24
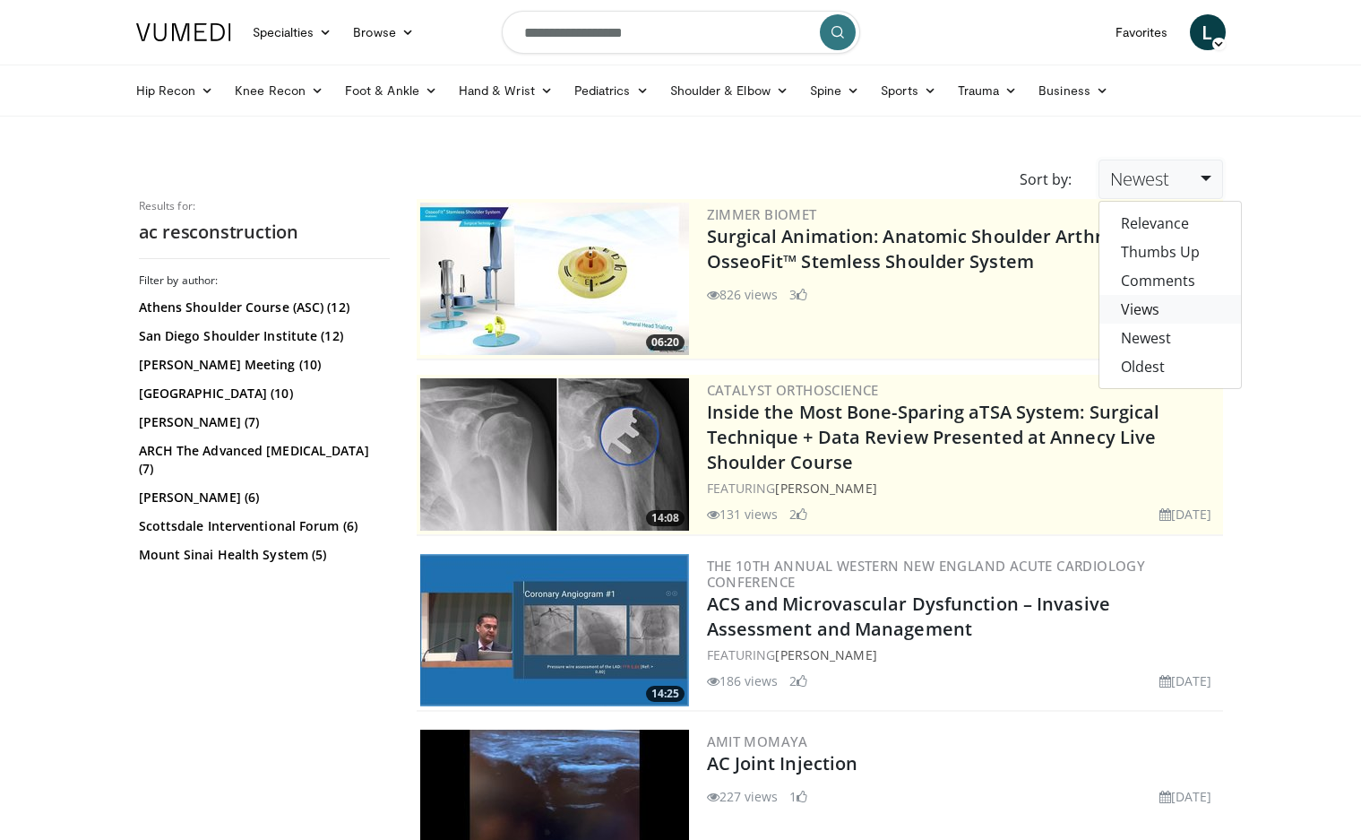
click at [1124, 308] on link "Views" at bounding box center [1171, 309] width 142 height 29
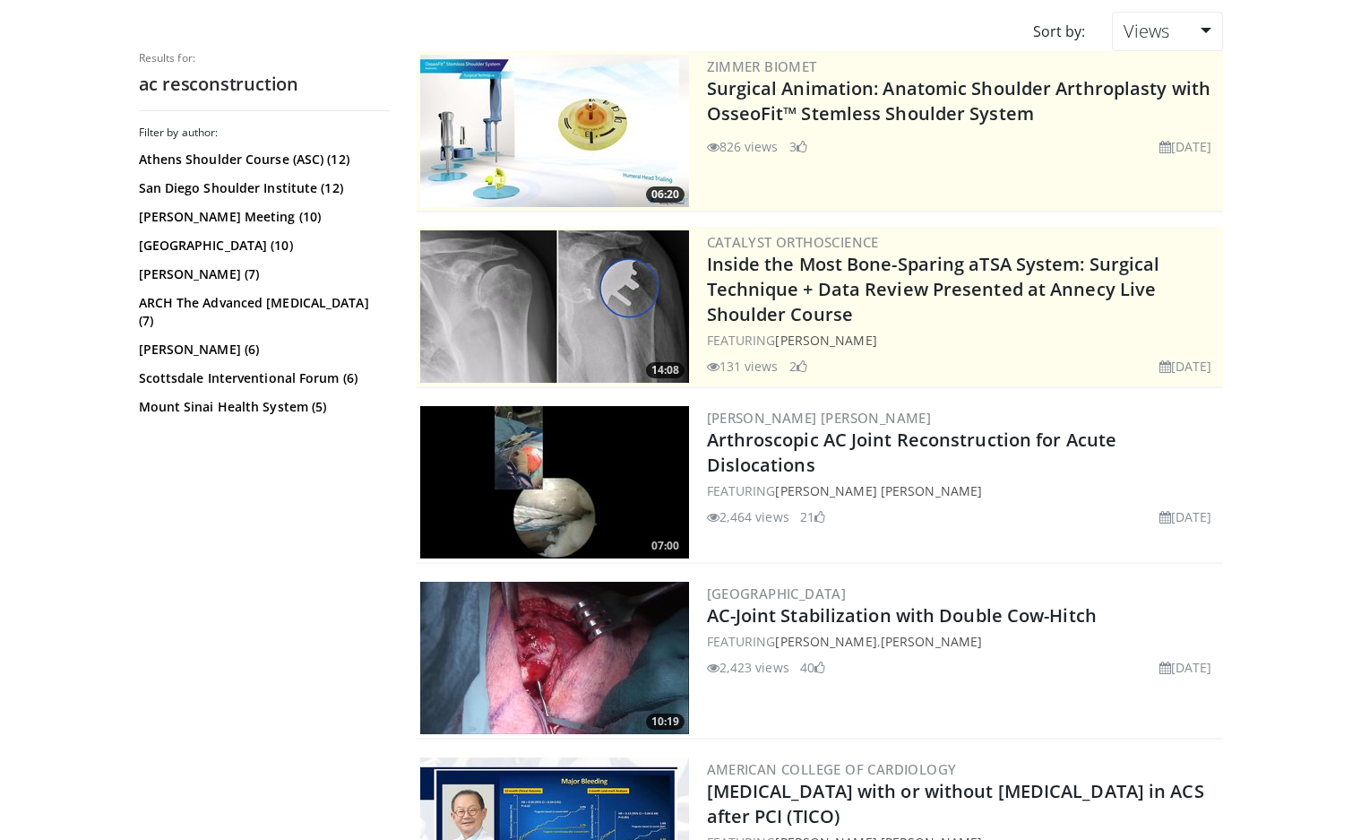
scroll to position [149, 0]
click at [551, 631] on img at bounding box center [554, 657] width 269 height 152
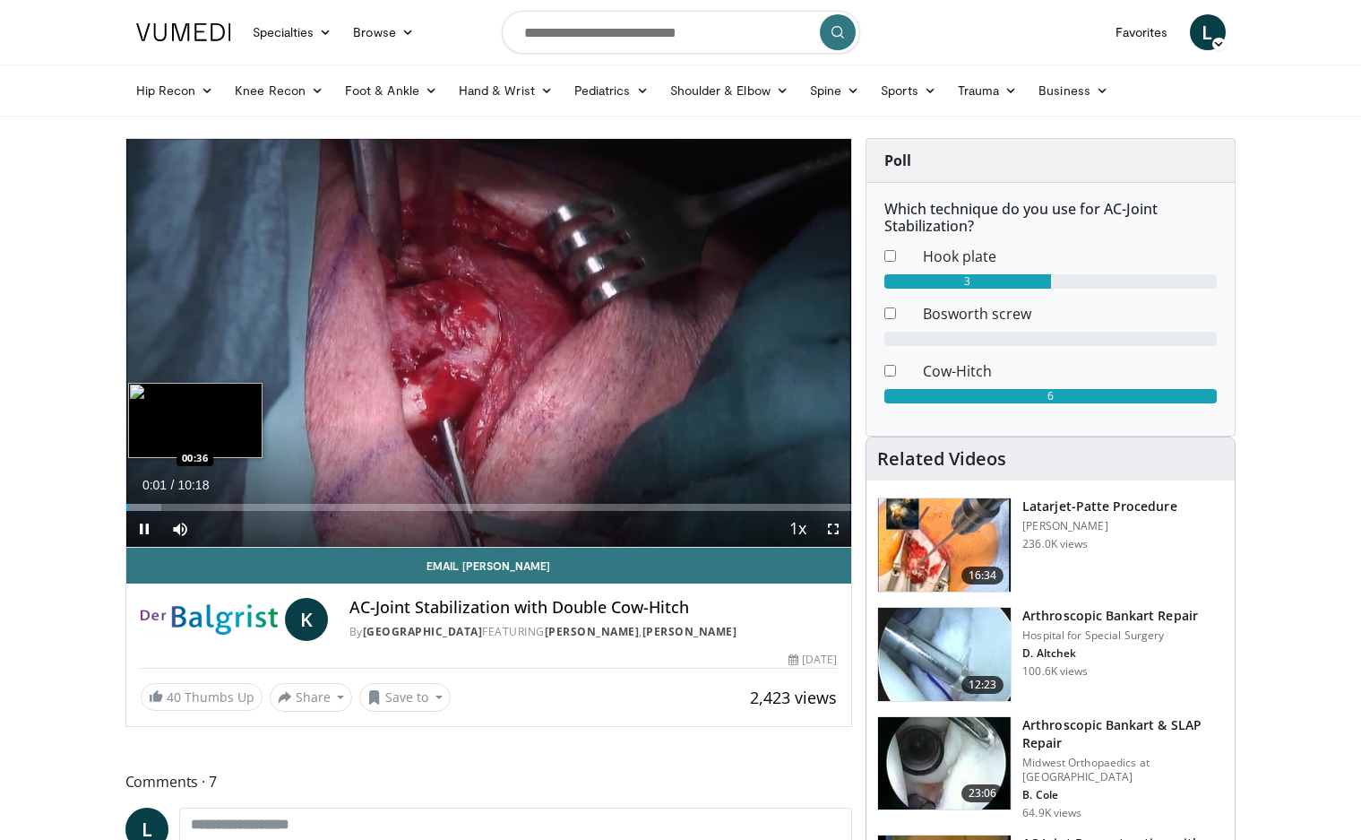
click at [168, 496] on div "Loaded : 4.85% 00:01 00:36" at bounding box center [489, 502] width 726 height 17
click at [261, 504] on div "Loaded : 6.46% 00:37 01:55" at bounding box center [489, 507] width 726 height 7
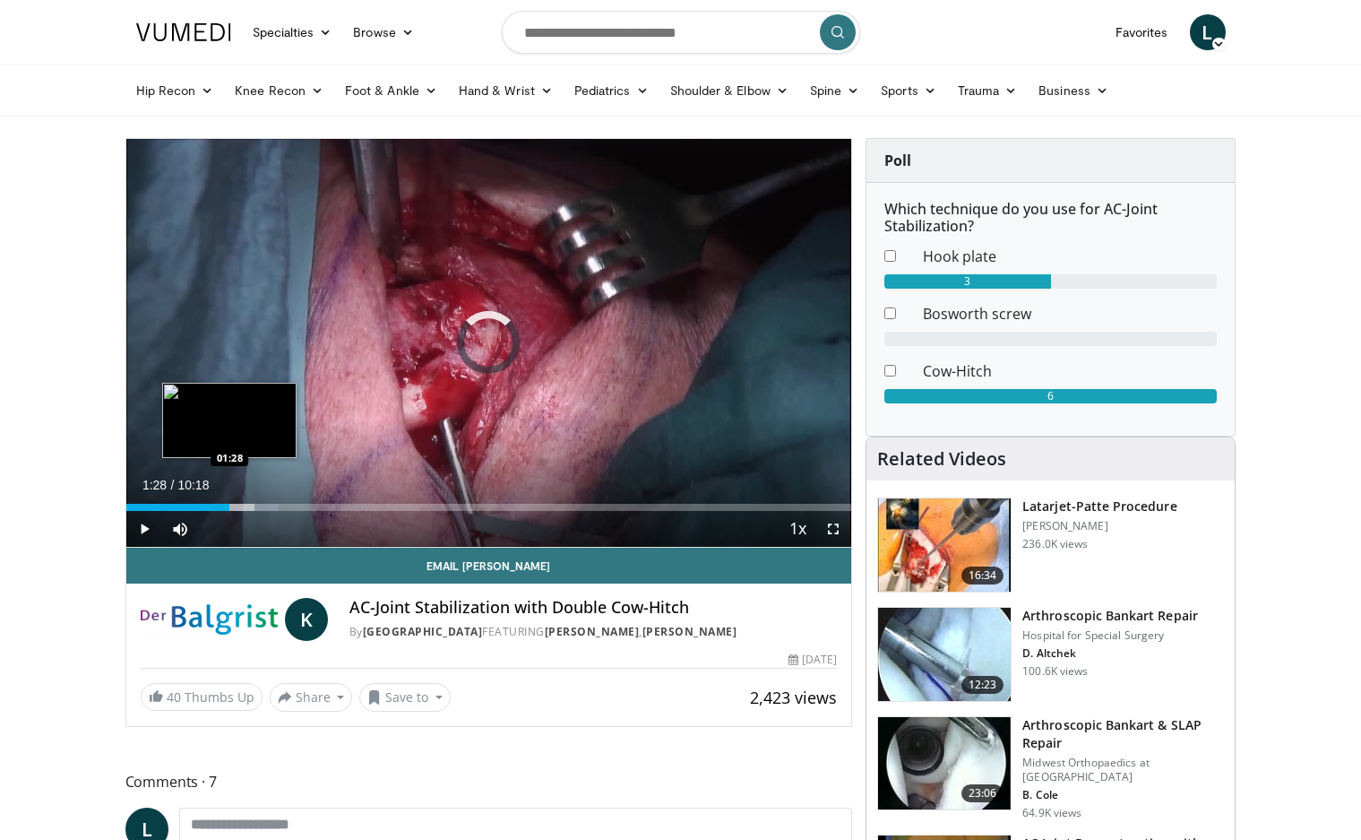
click at [229, 495] on div "Loaded : 21.01% 01:28 01:28" at bounding box center [489, 502] width 726 height 17
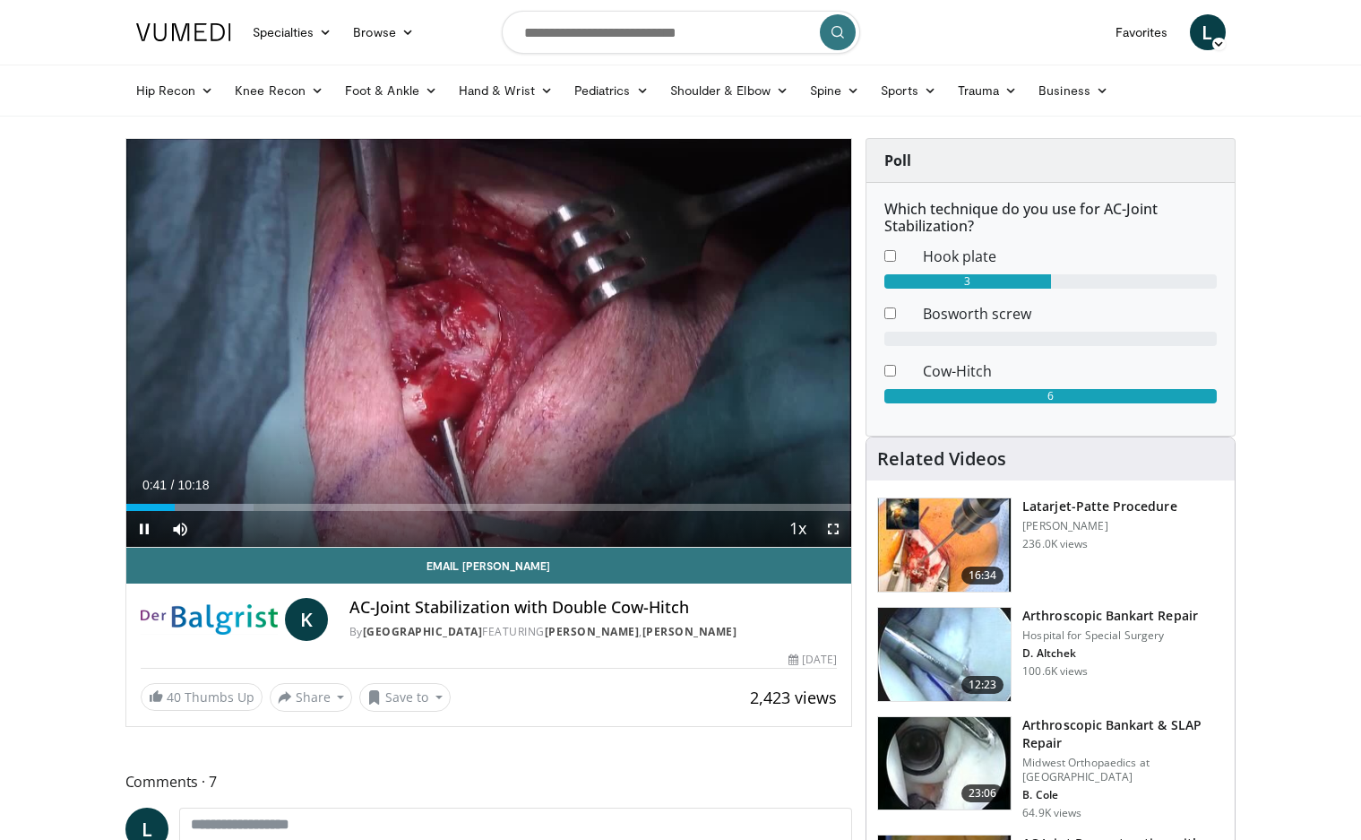
click at [844, 526] on span "Video Player" at bounding box center [834, 529] width 36 height 36
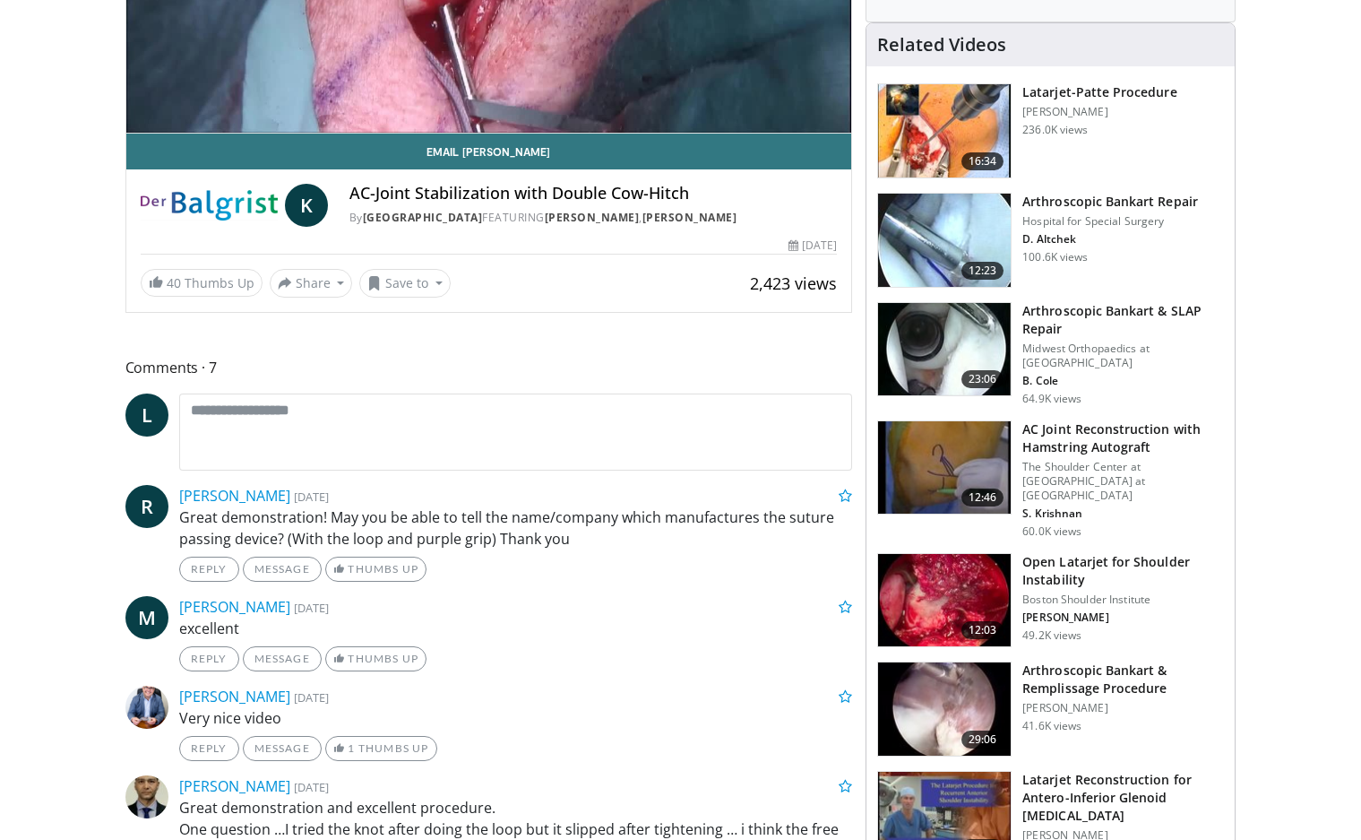
scroll to position [448, 0]
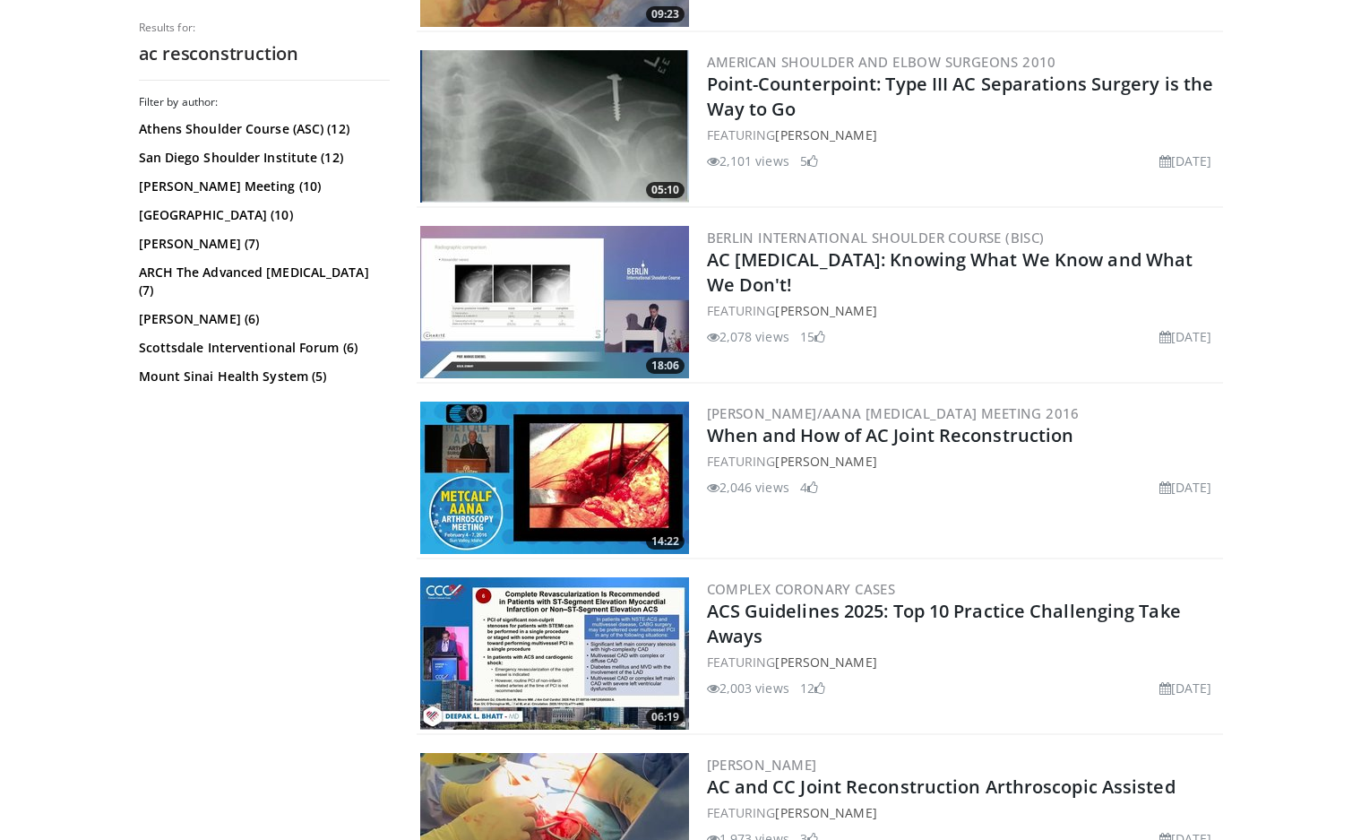
scroll to position [2748, 0]
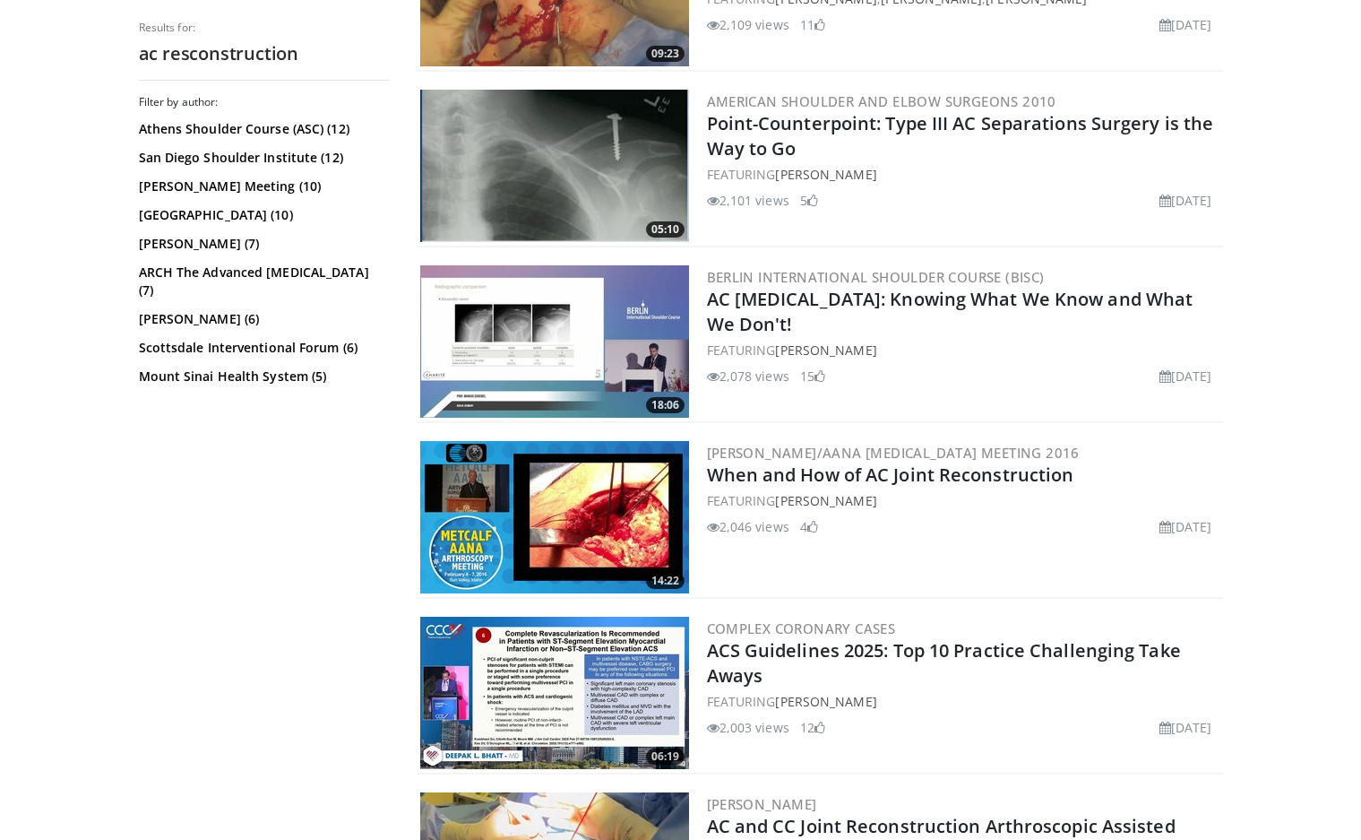
click at [509, 179] on img at bounding box center [554, 166] width 269 height 152
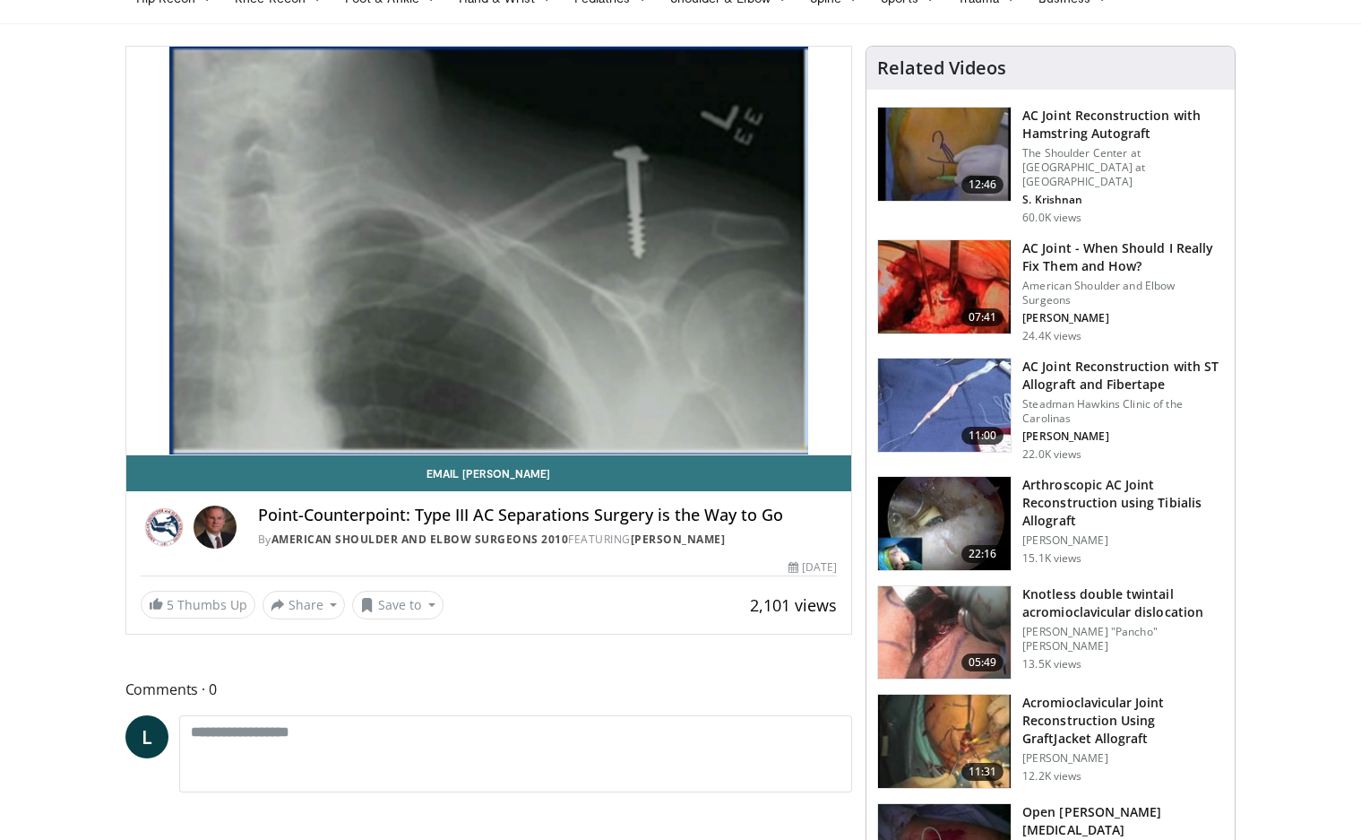
scroll to position [90, 0]
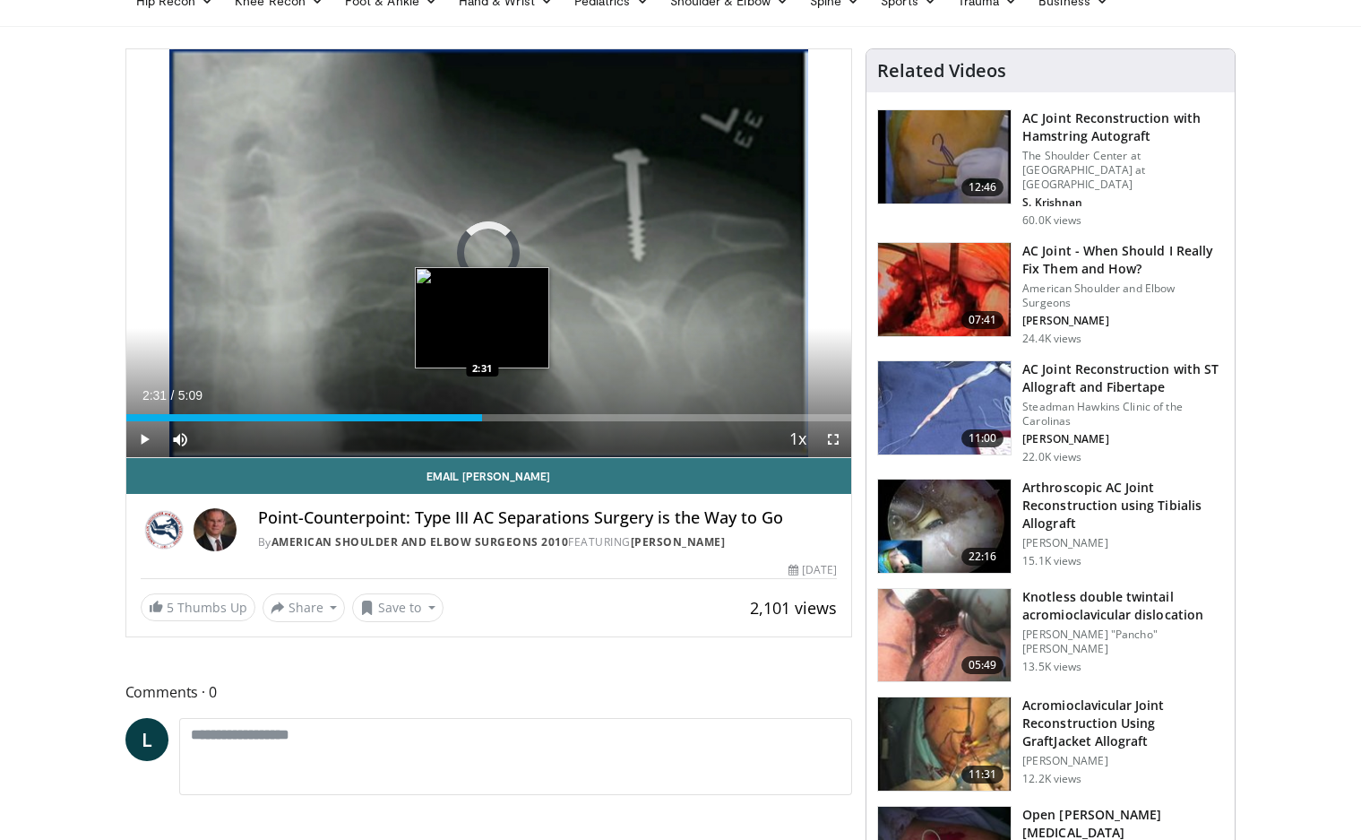
click at [482, 412] on div "Loaded : 6.47% 0:01 2:31" at bounding box center [489, 412] width 726 height 17
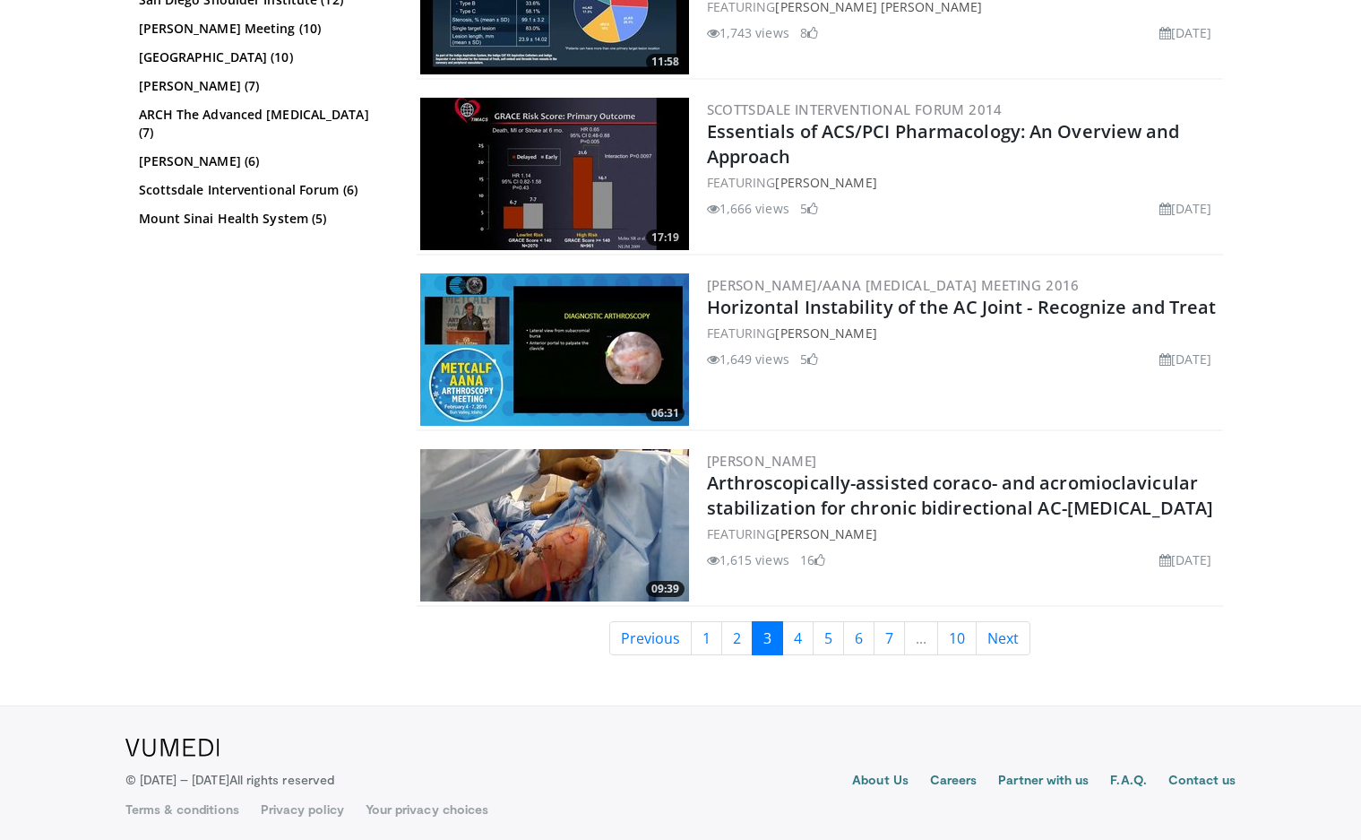
scroll to position [4346, 0]
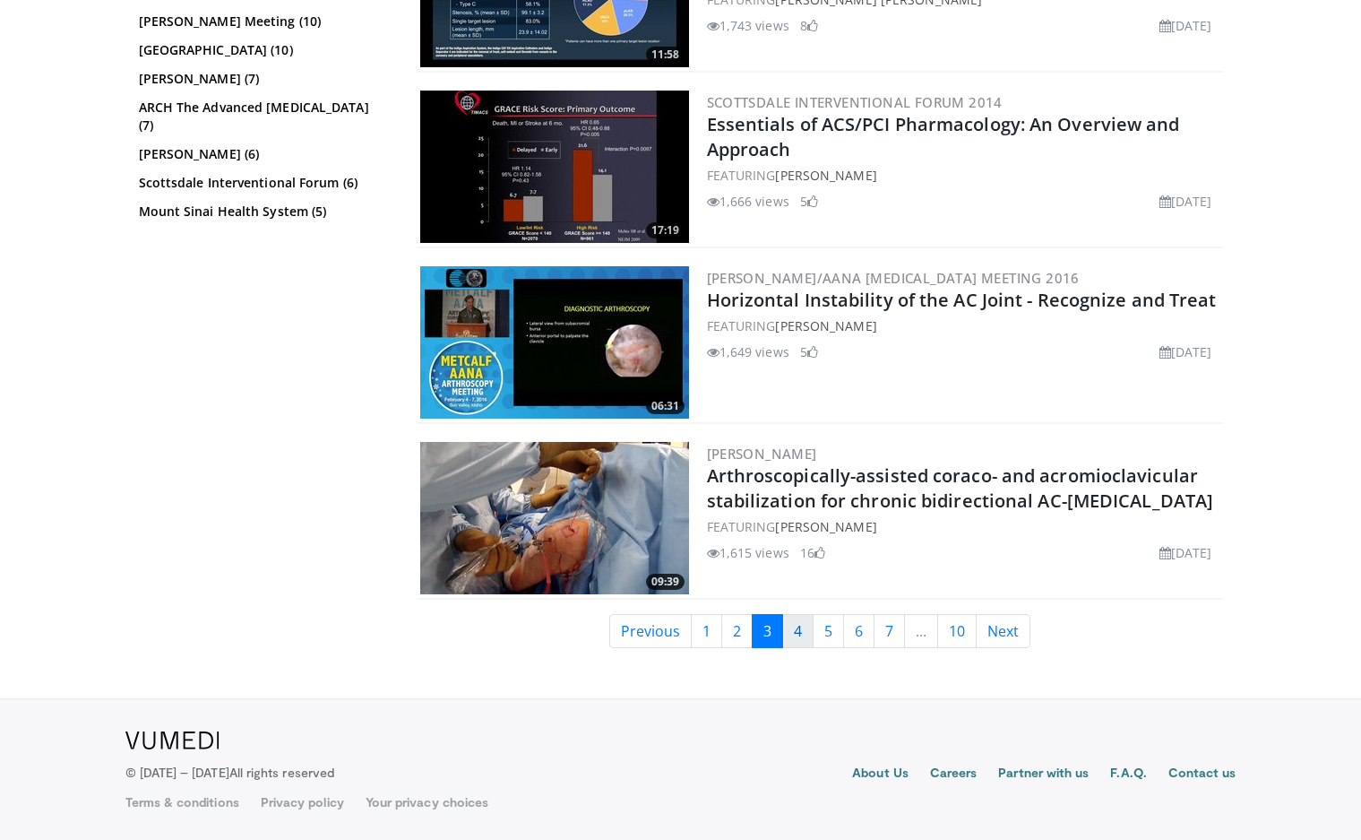
click at [792, 647] on link "4" at bounding box center [797, 631] width 31 height 34
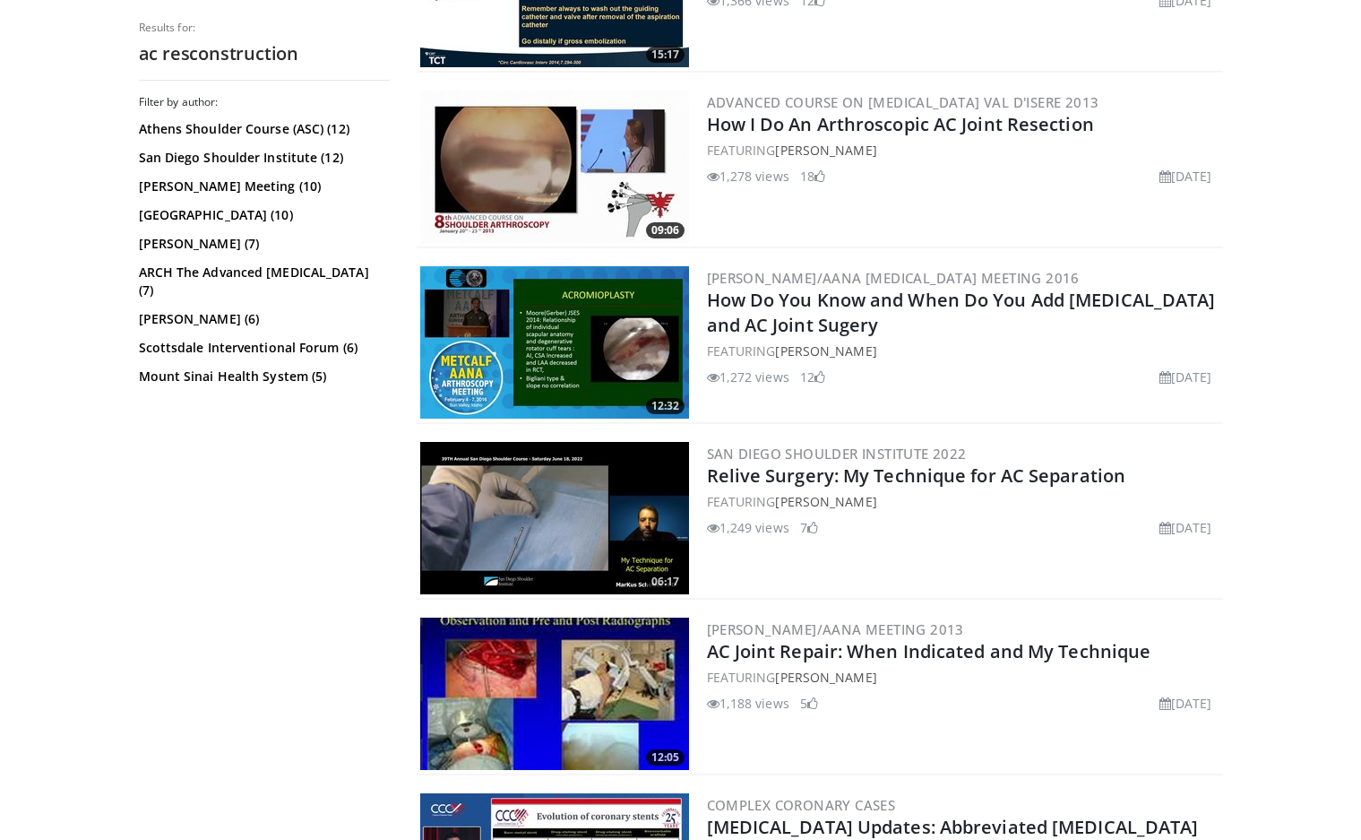
scroll to position [1703, 0]
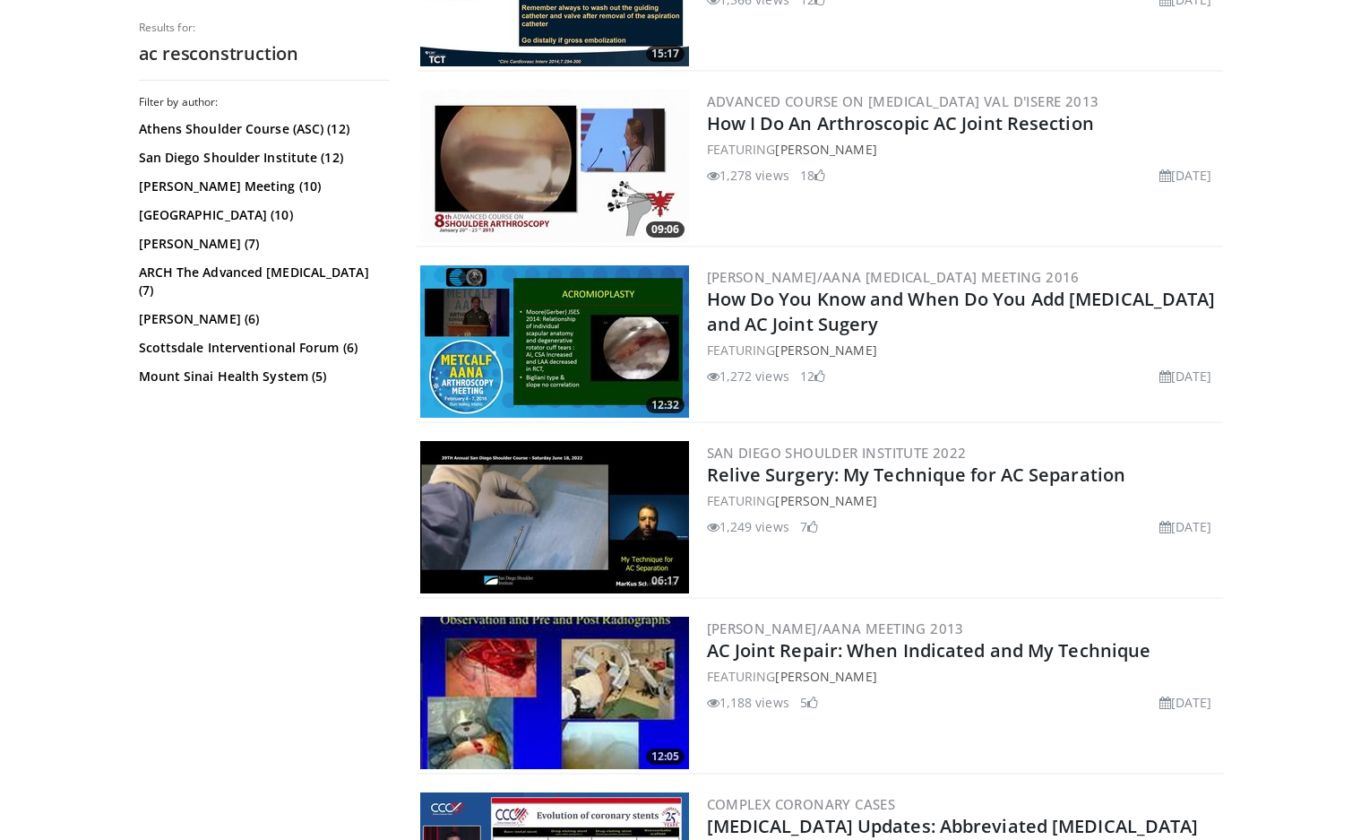
click at [485, 467] on img at bounding box center [554, 517] width 269 height 152
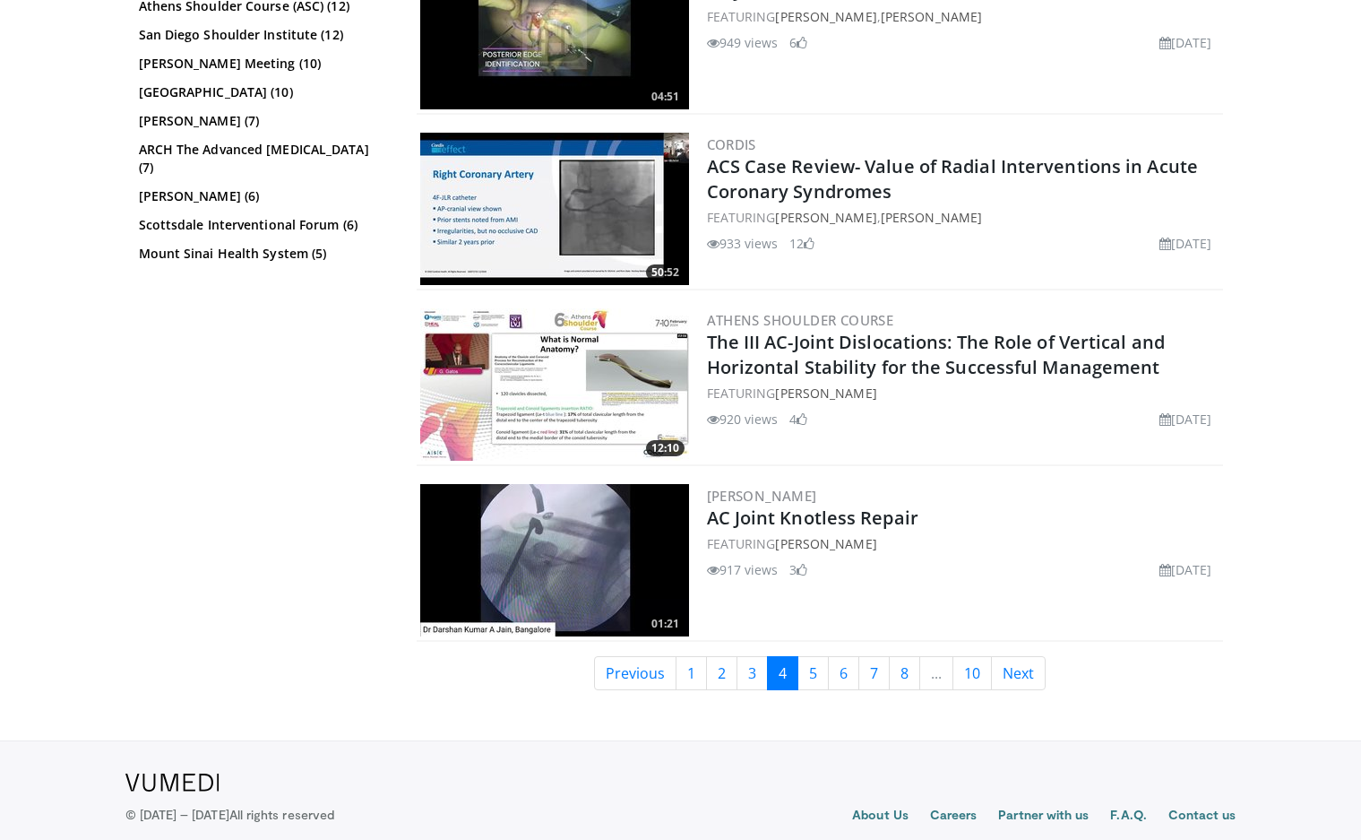
scroll to position [4328, 0]
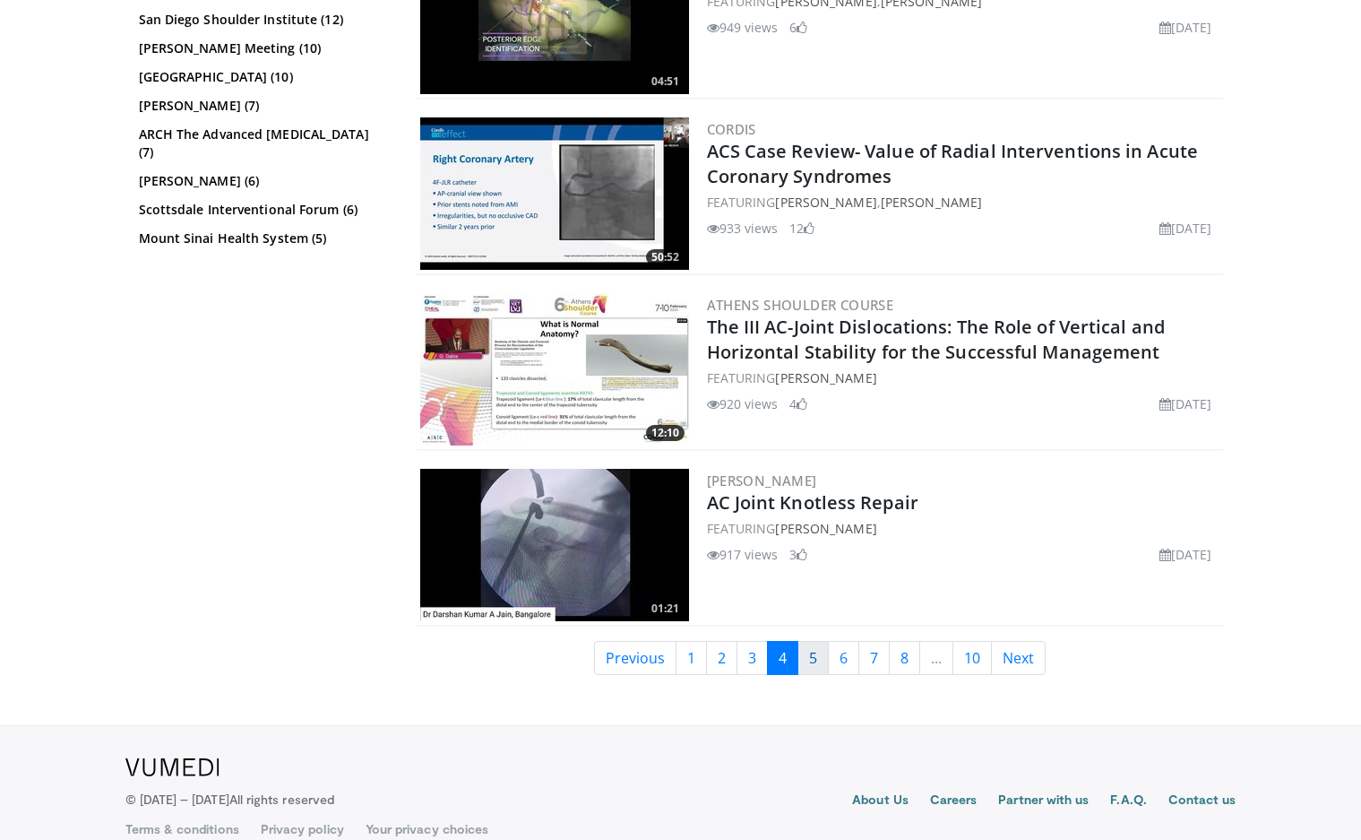
click at [800, 643] on link "5" at bounding box center [813, 658] width 31 height 34
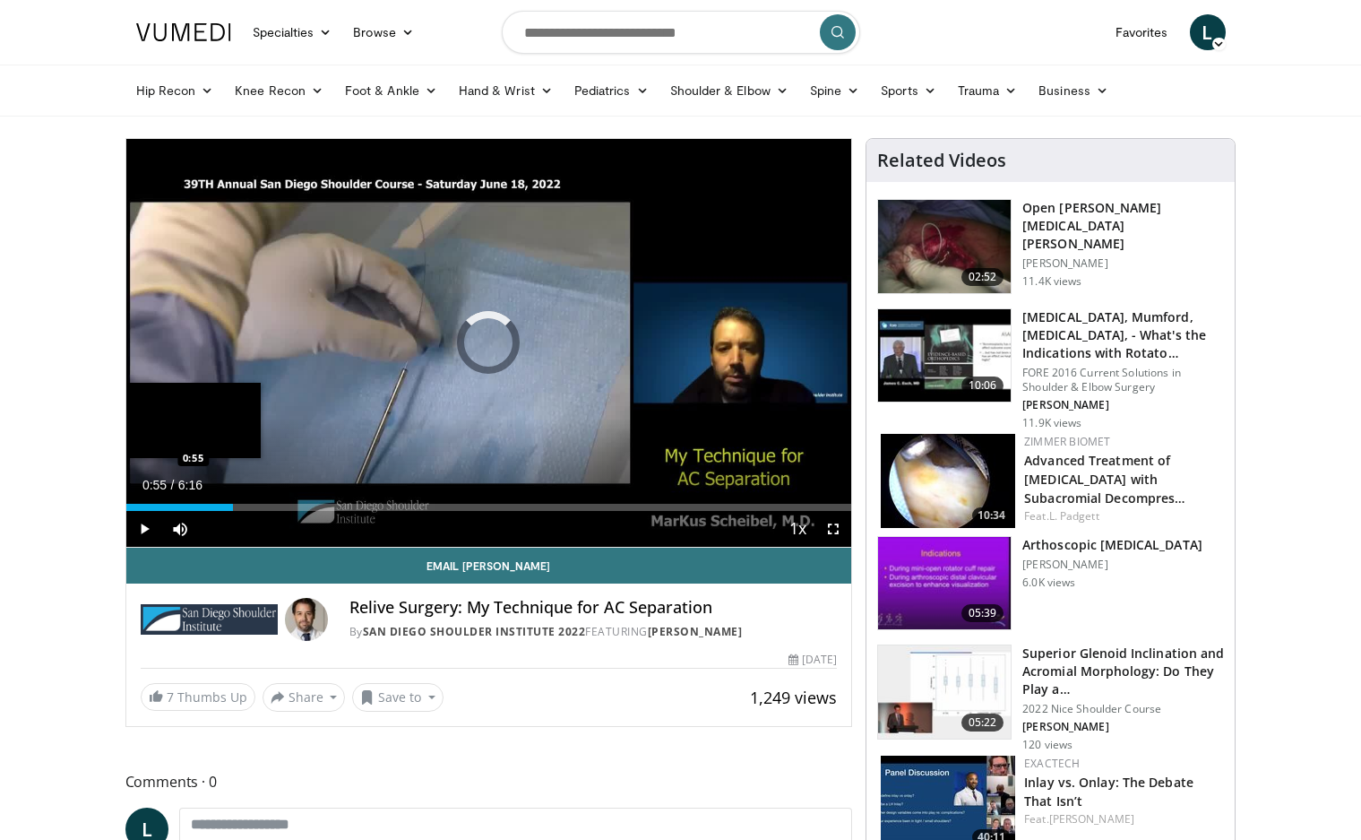
click at [233, 495] on div "Loaded : 5.27% 0:55 0:55" at bounding box center [489, 502] width 726 height 17
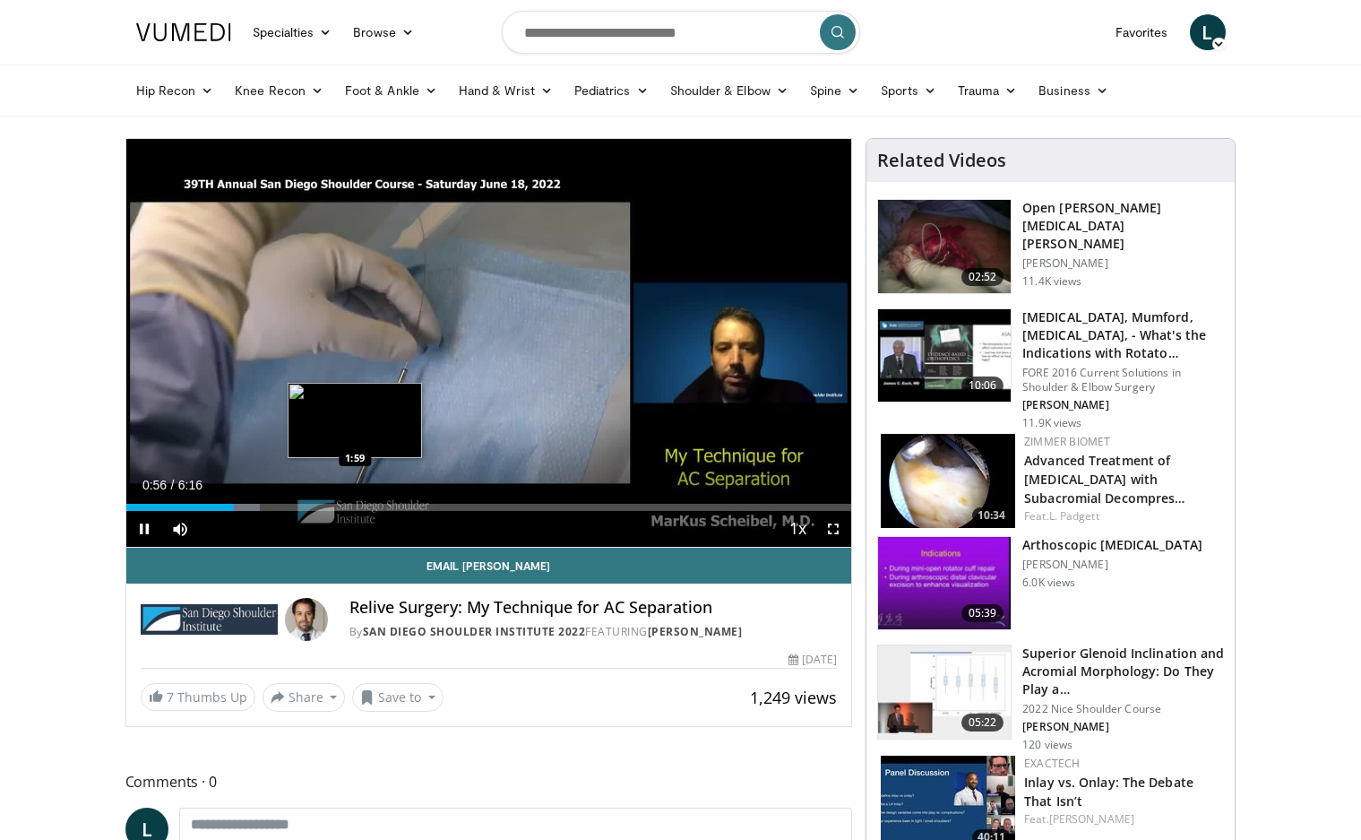
click at [355, 505] on div "Loaded : 18.43% 0:56 1:59" at bounding box center [489, 507] width 726 height 7
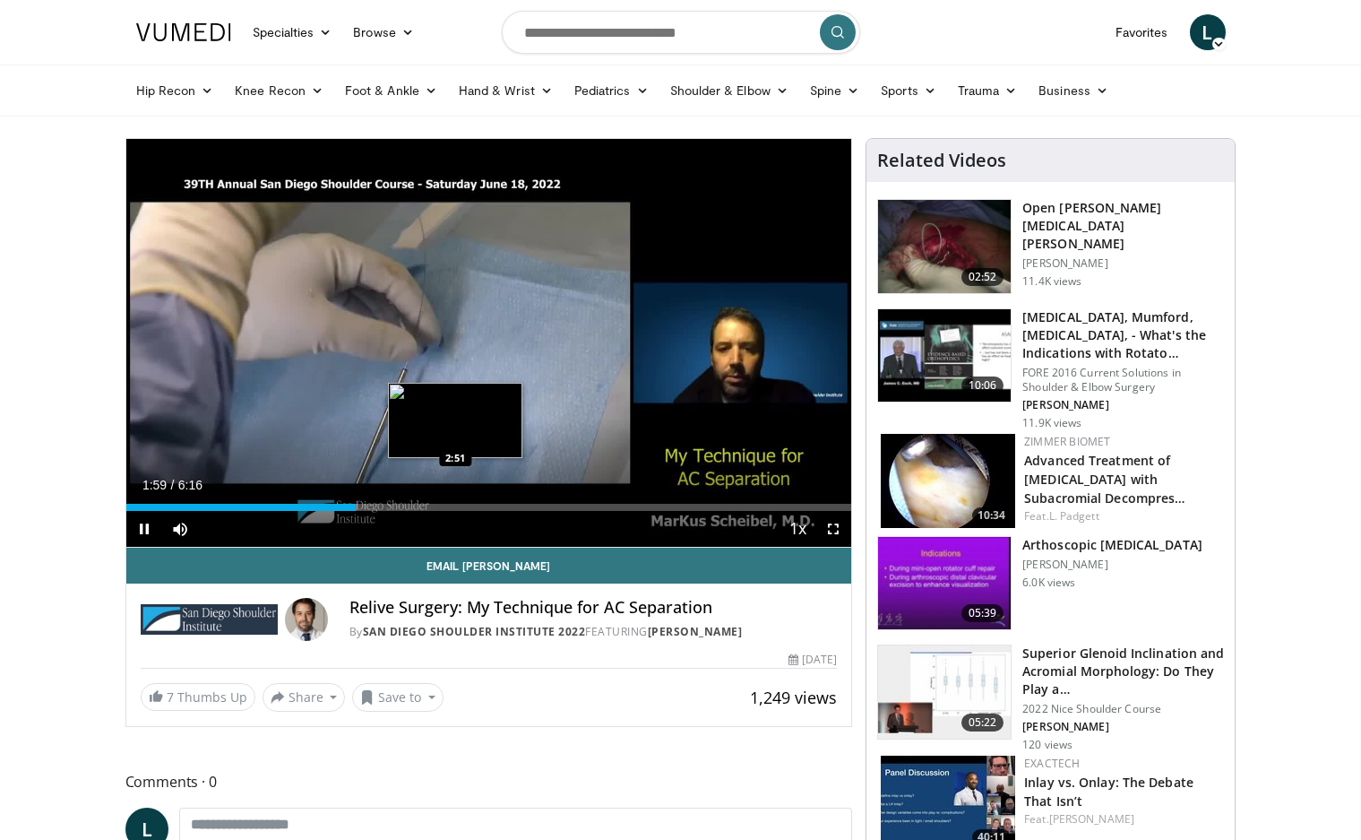
click at [455, 509] on div "Loaded : 31.85% 1:59 2:51" at bounding box center [489, 507] width 726 height 7
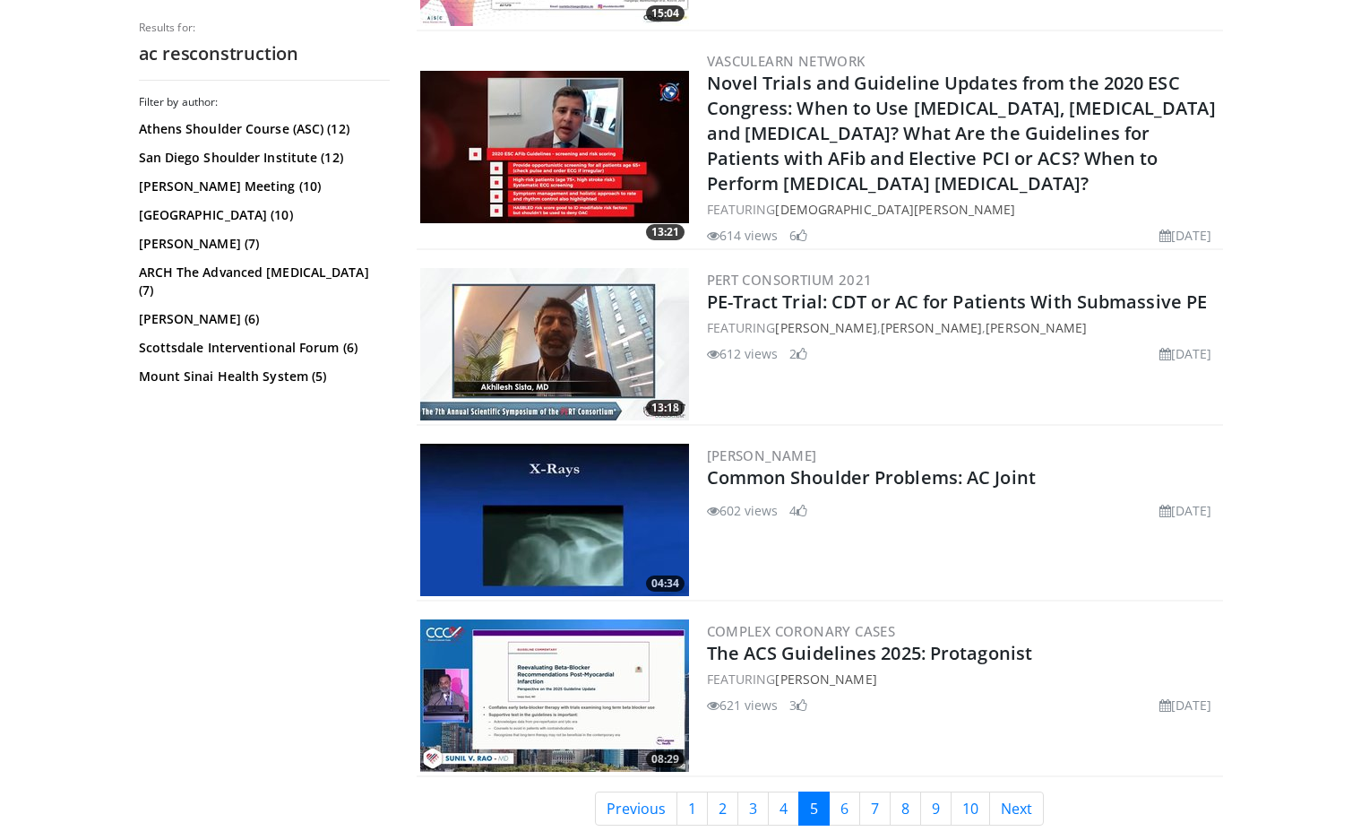
scroll to position [4371, 0]
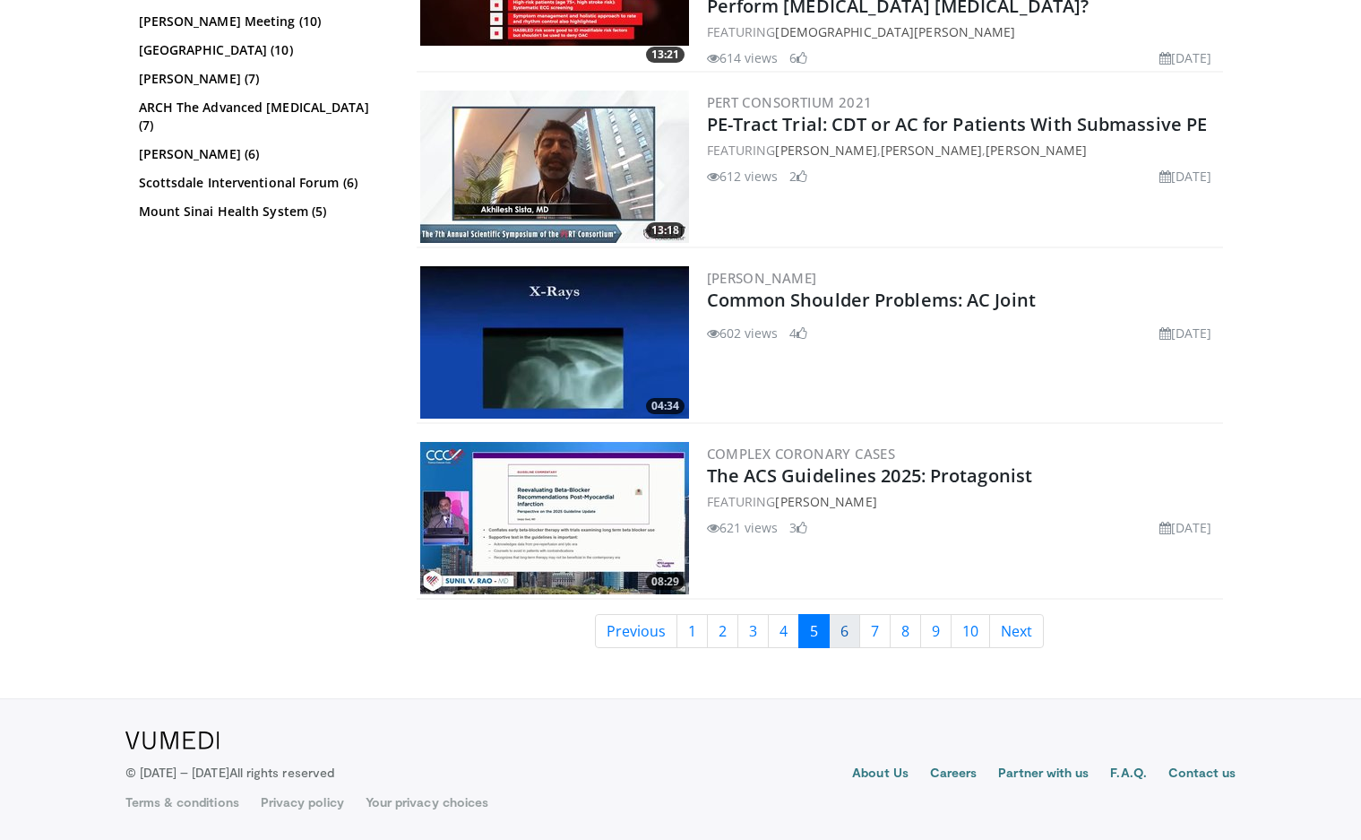
click at [854, 626] on link "6" at bounding box center [844, 631] width 31 height 34
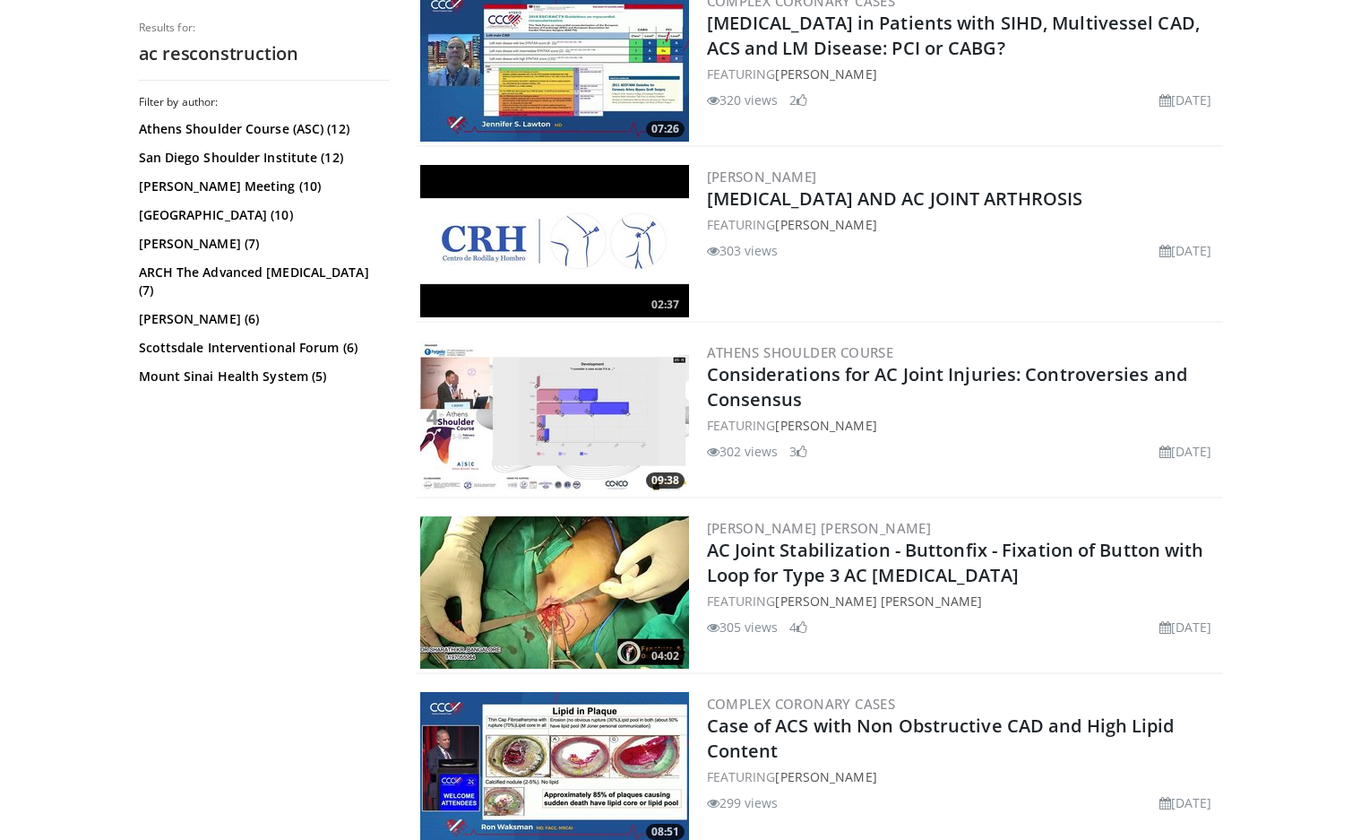
scroll to position [4346, 0]
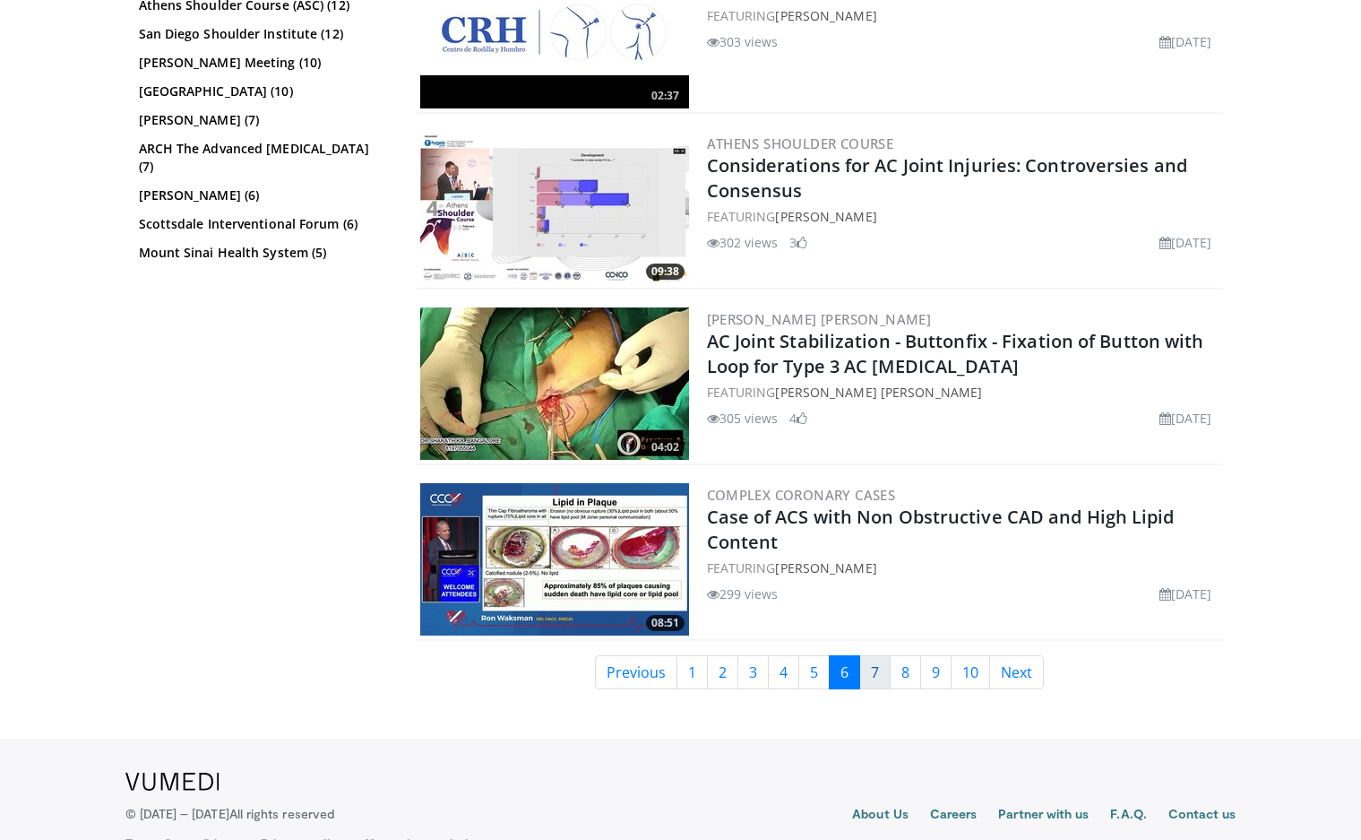
click at [882, 655] on link "7" at bounding box center [874, 672] width 31 height 34
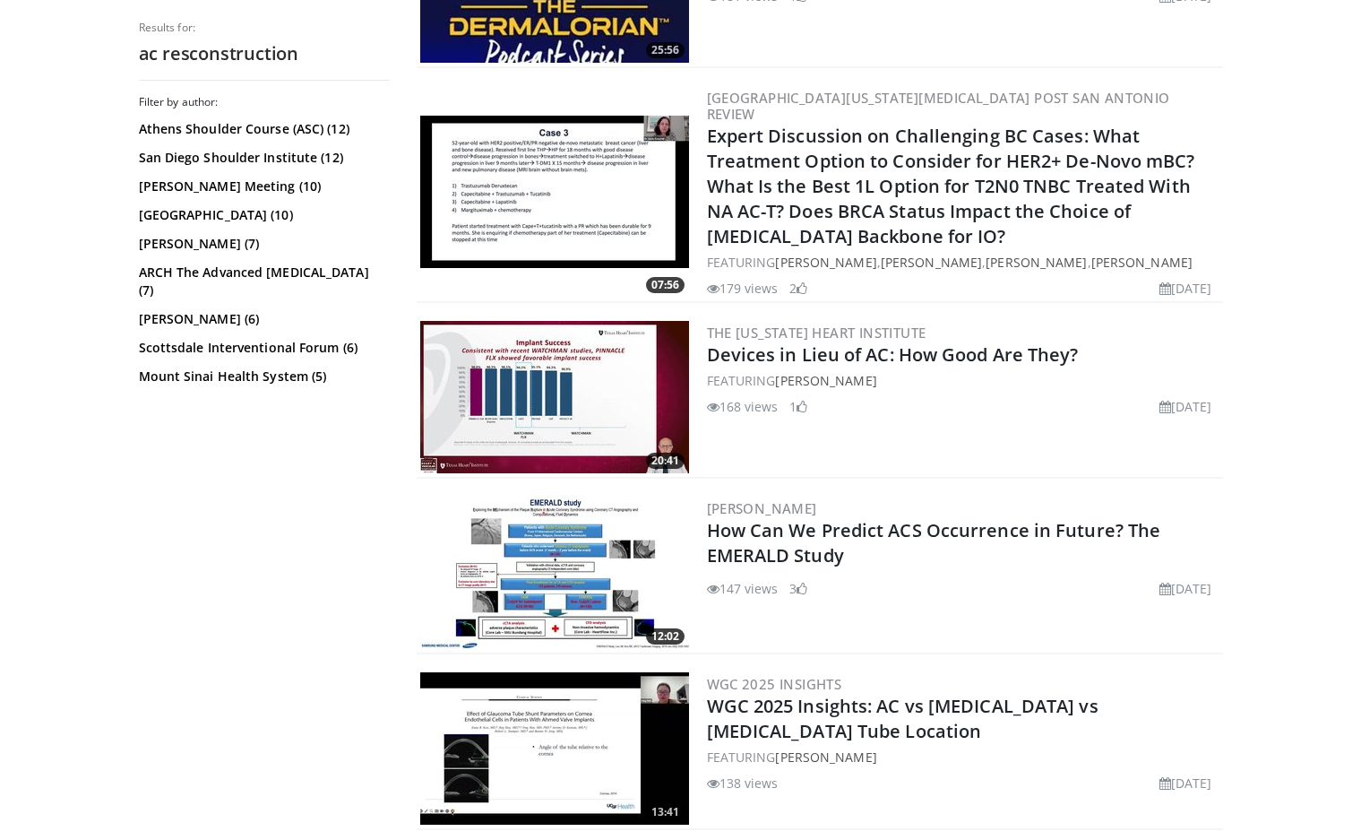
scroll to position [4266, 0]
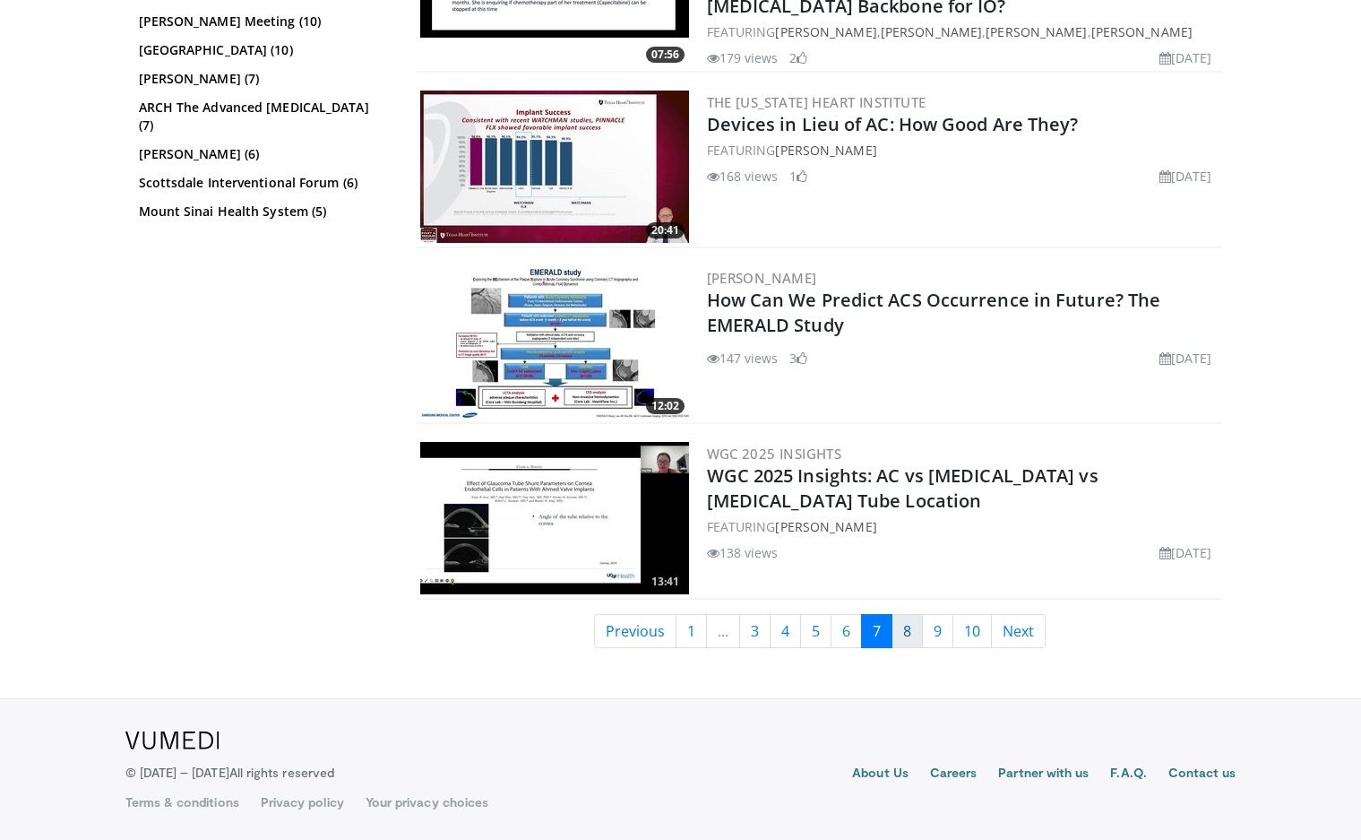
click at [913, 642] on link "8" at bounding box center [907, 631] width 31 height 34
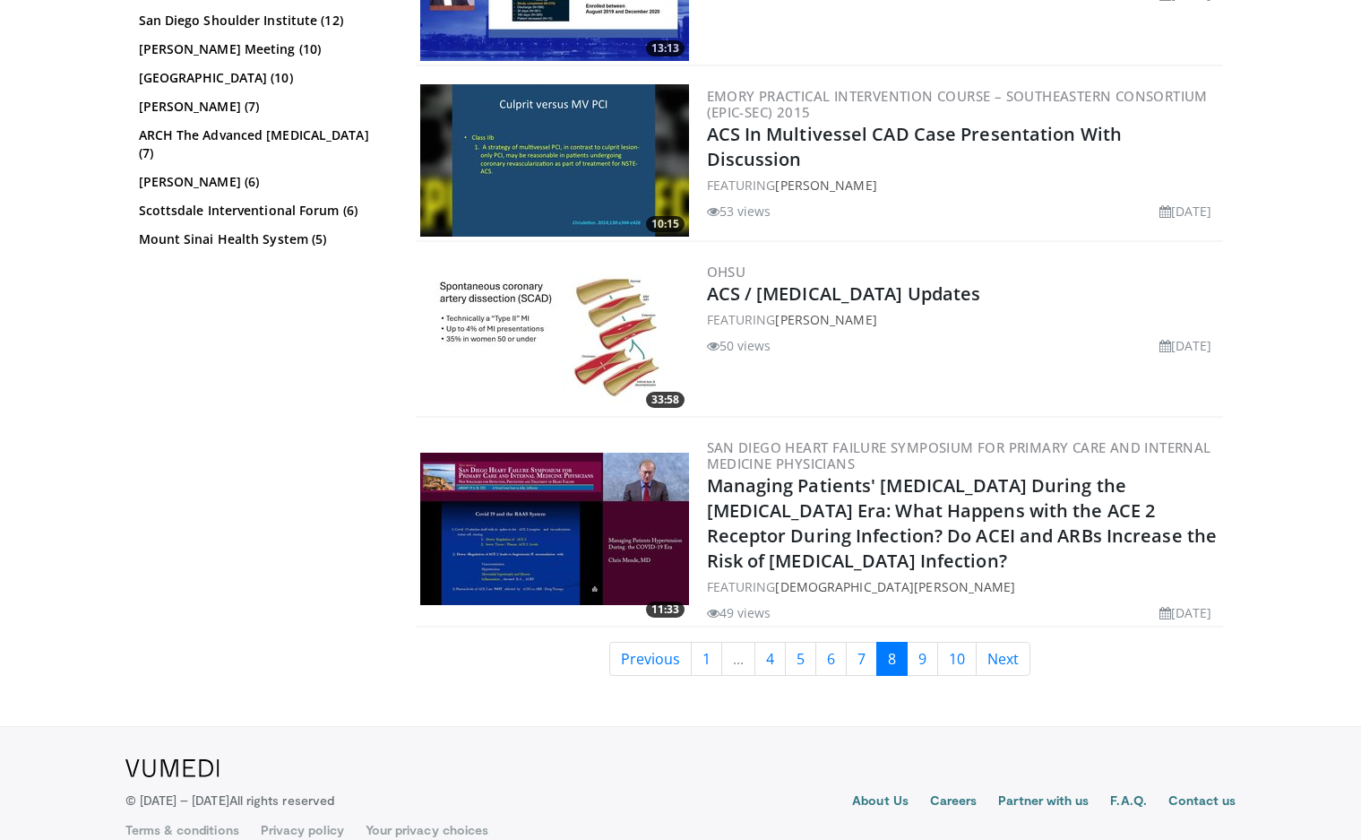
scroll to position [4337, 0]
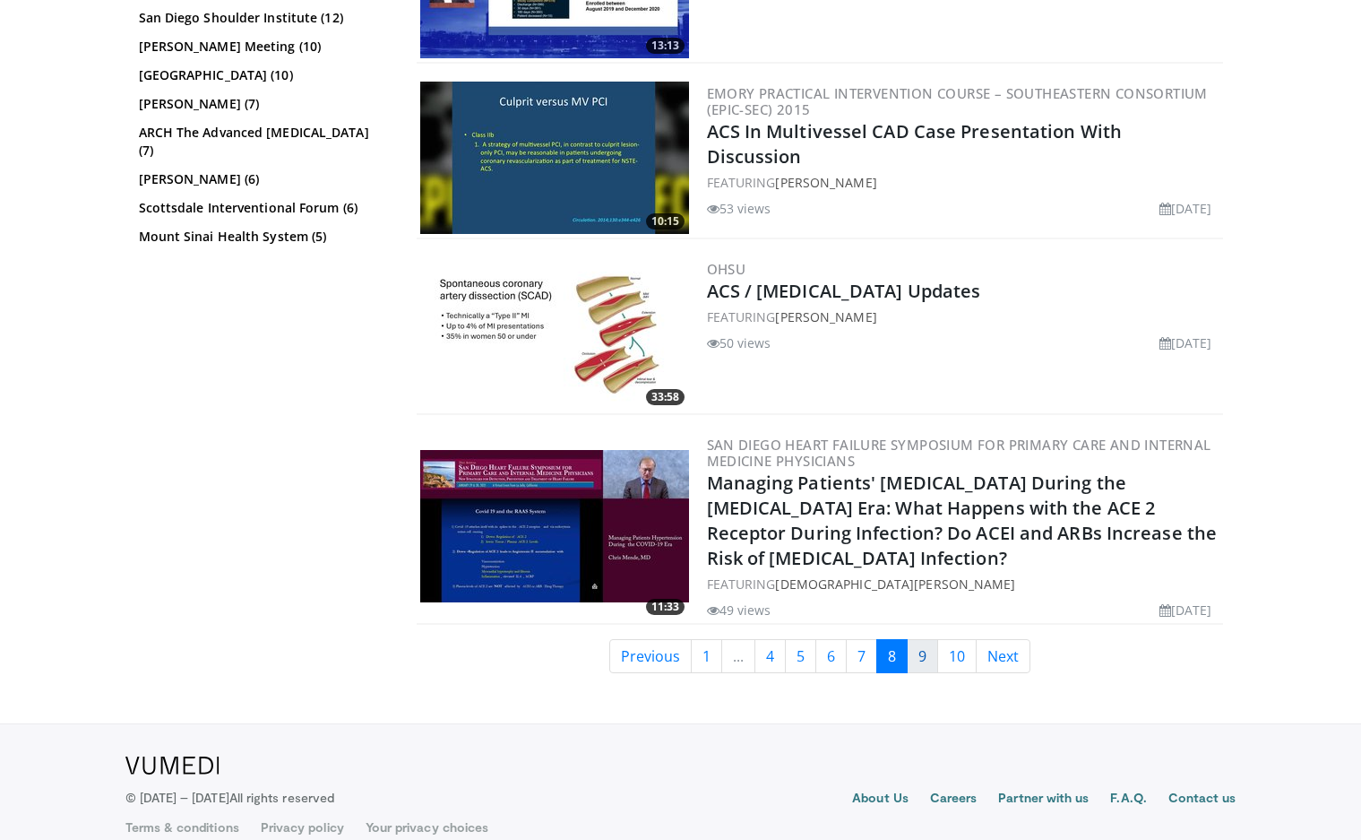
click at [933, 639] on link "9" at bounding box center [922, 656] width 31 height 34
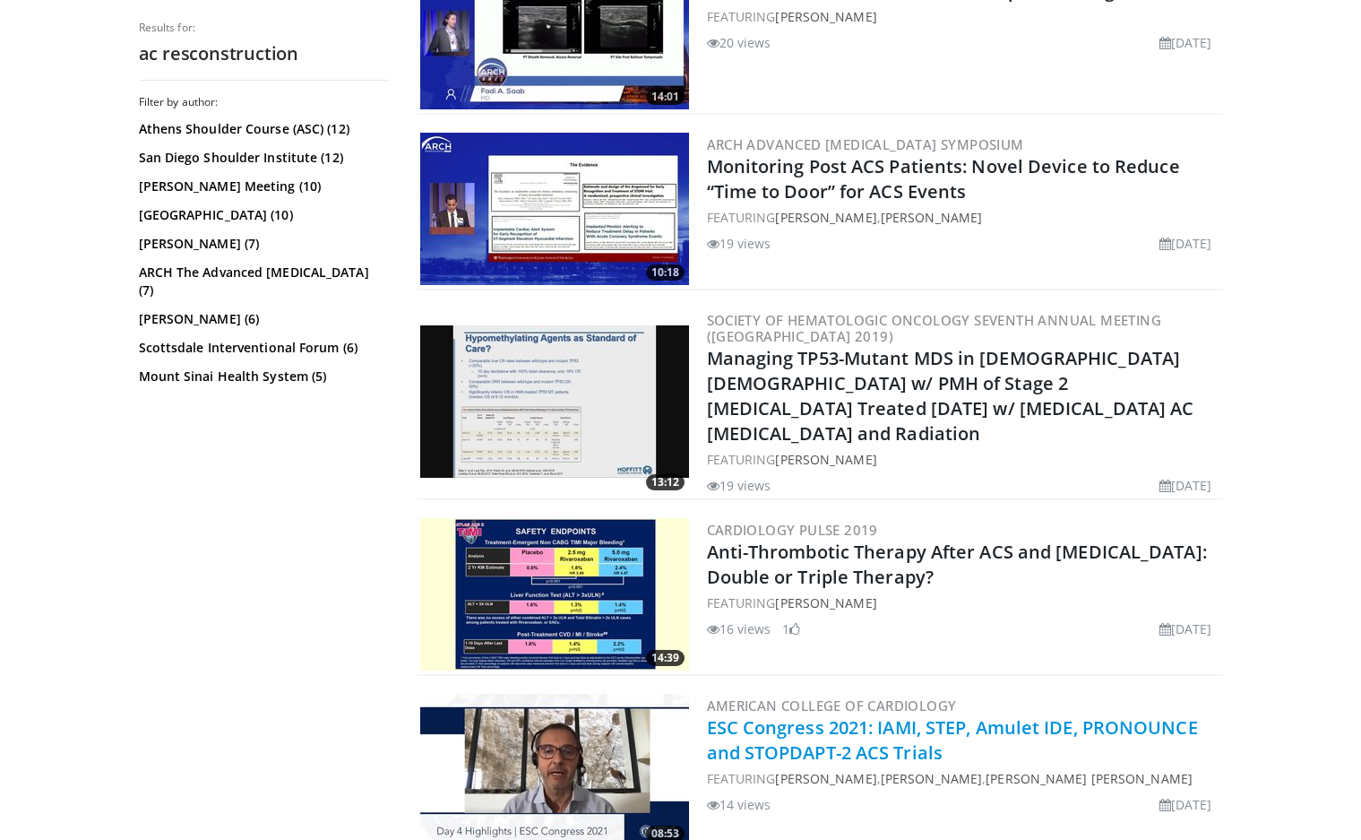
scroll to position [4302, 0]
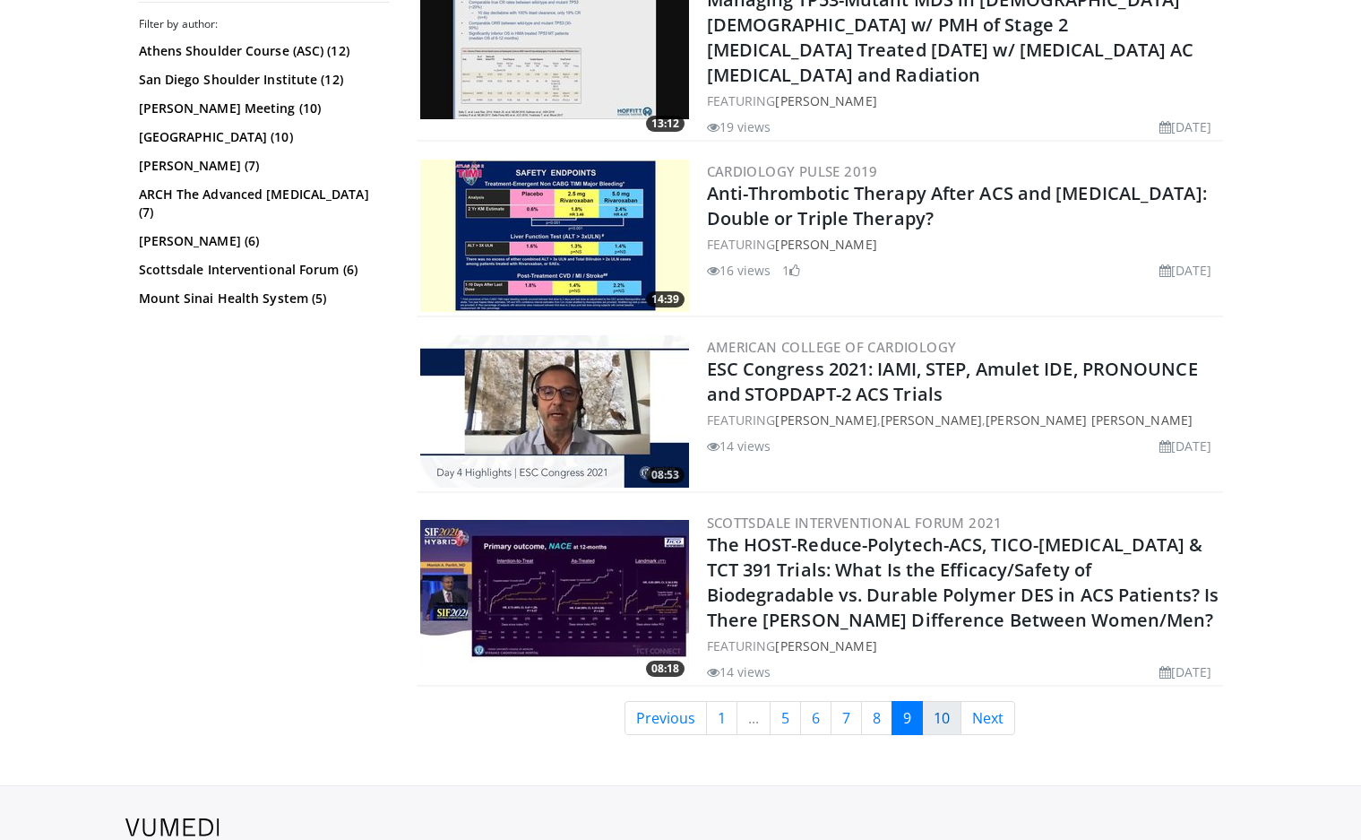
click at [945, 701] on link "10" at bounding box center [941, 718] width 39 height 34
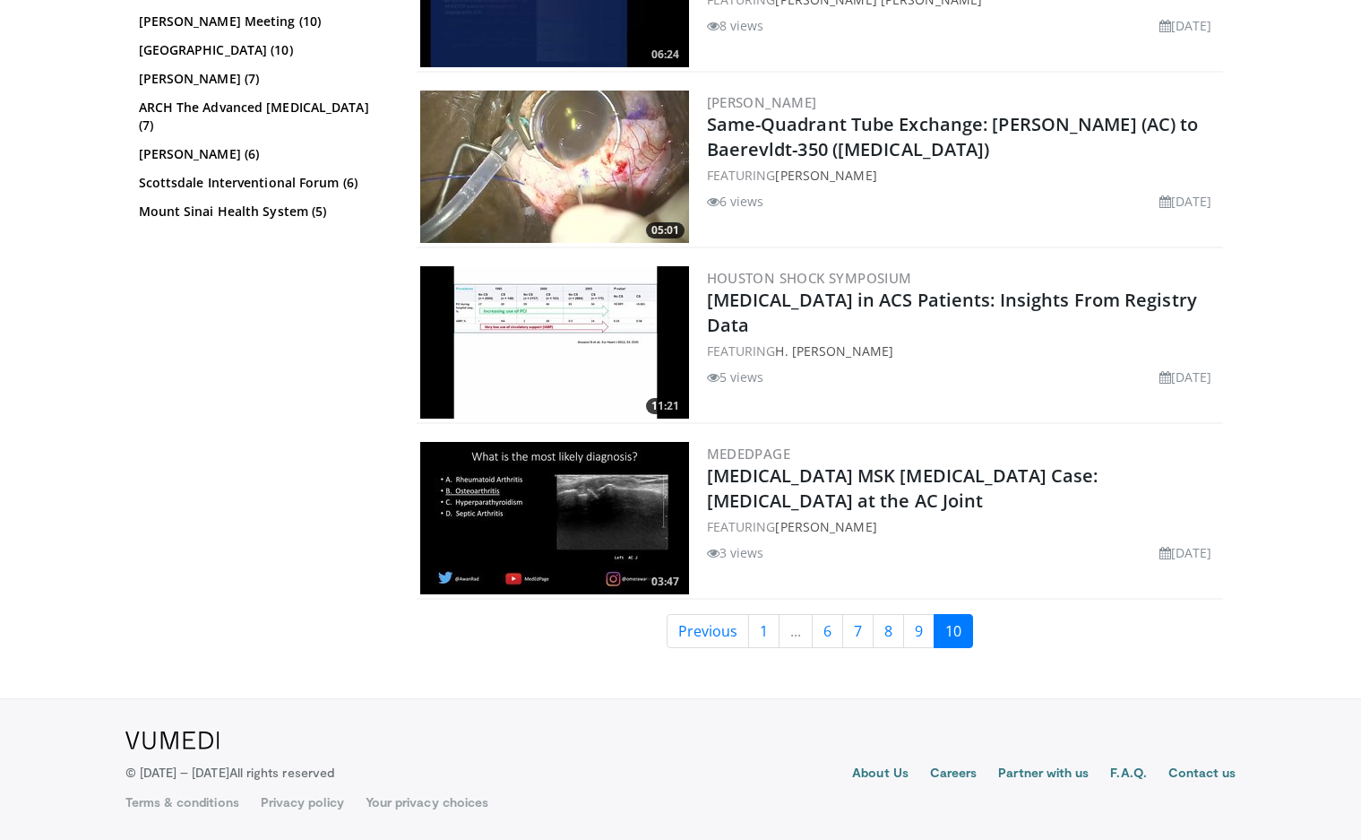
scroll to position [983, 0]
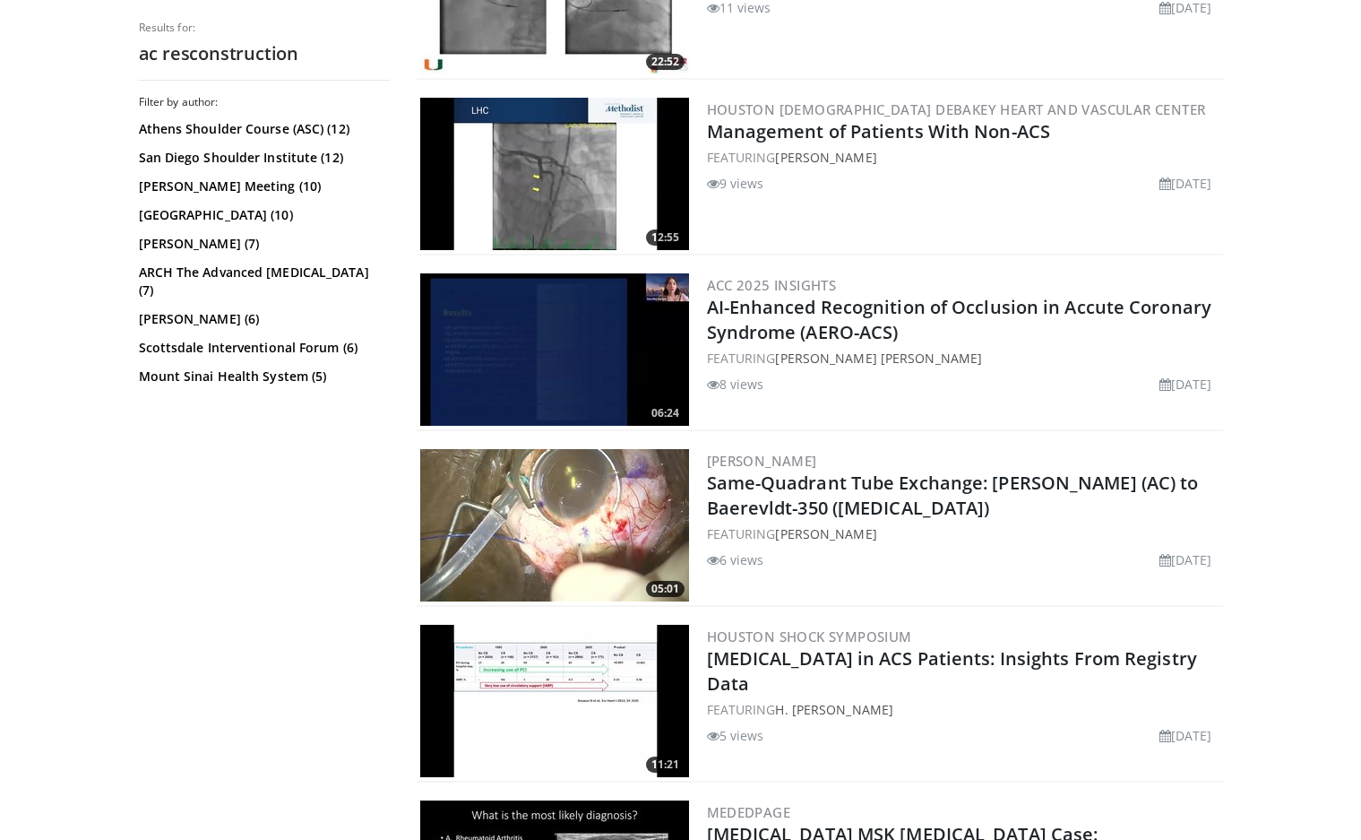
click at [459, 351] on img at bounding box center [554, 349] width 269 height 152
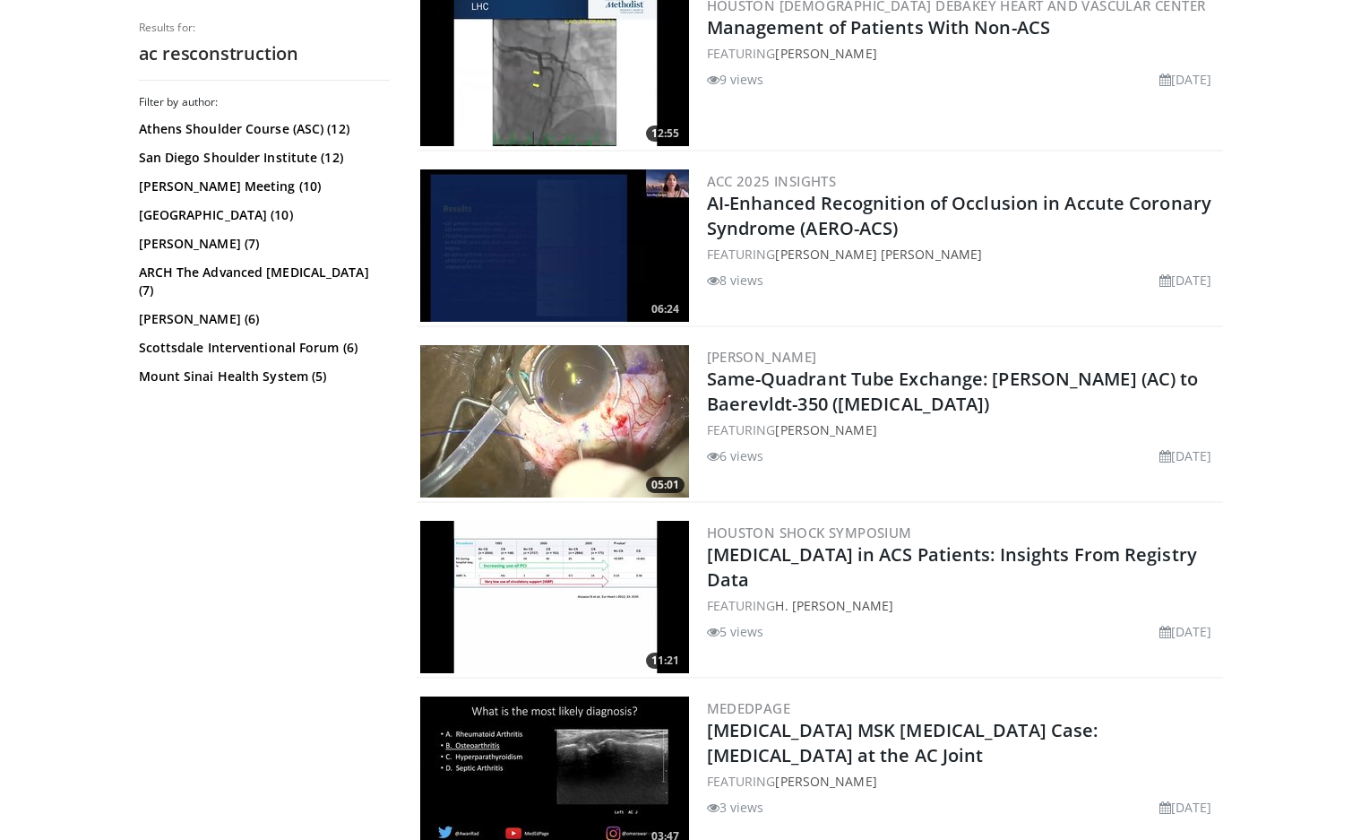
scroll to position [1162, 0]
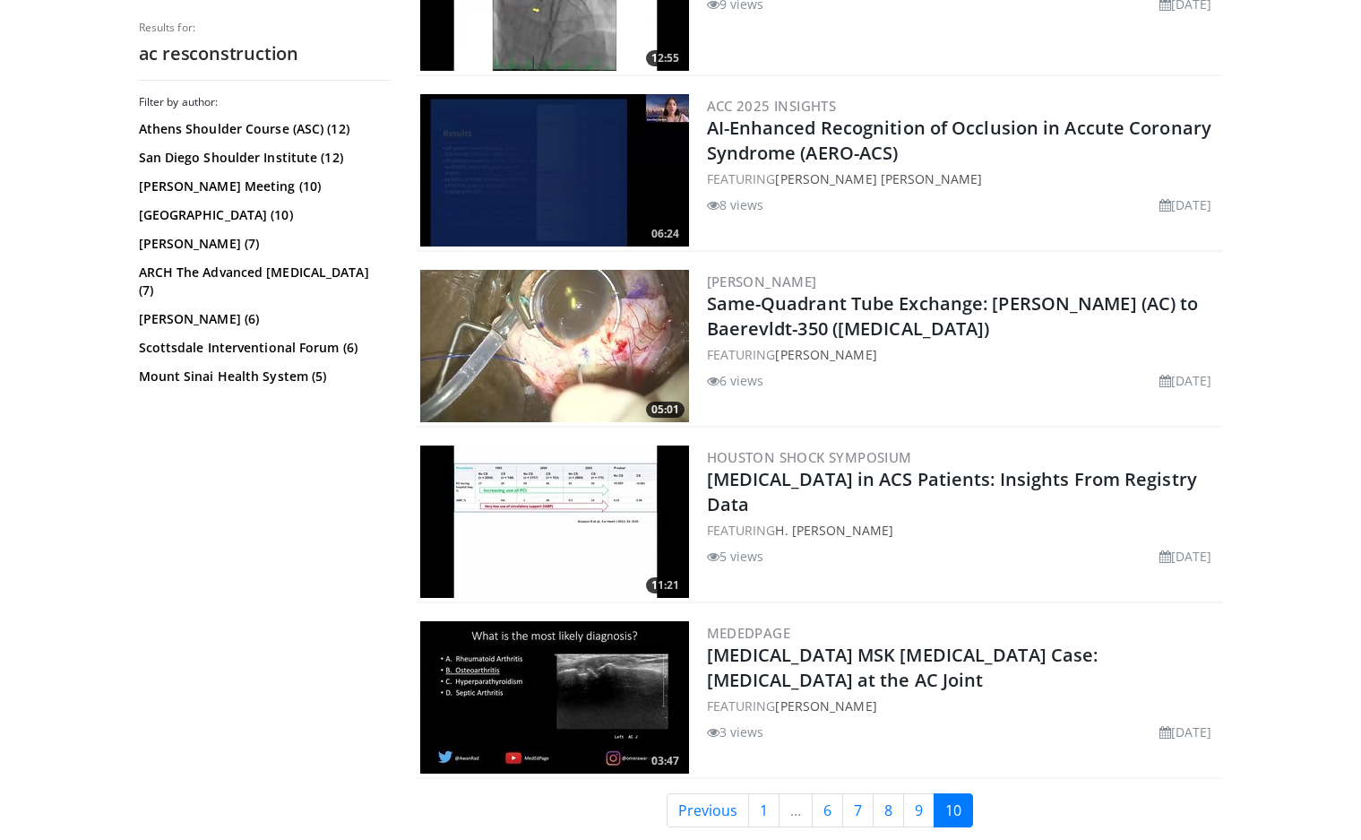
click at [588, 367] on img at bounding box center [554, 346] width 269 height 152
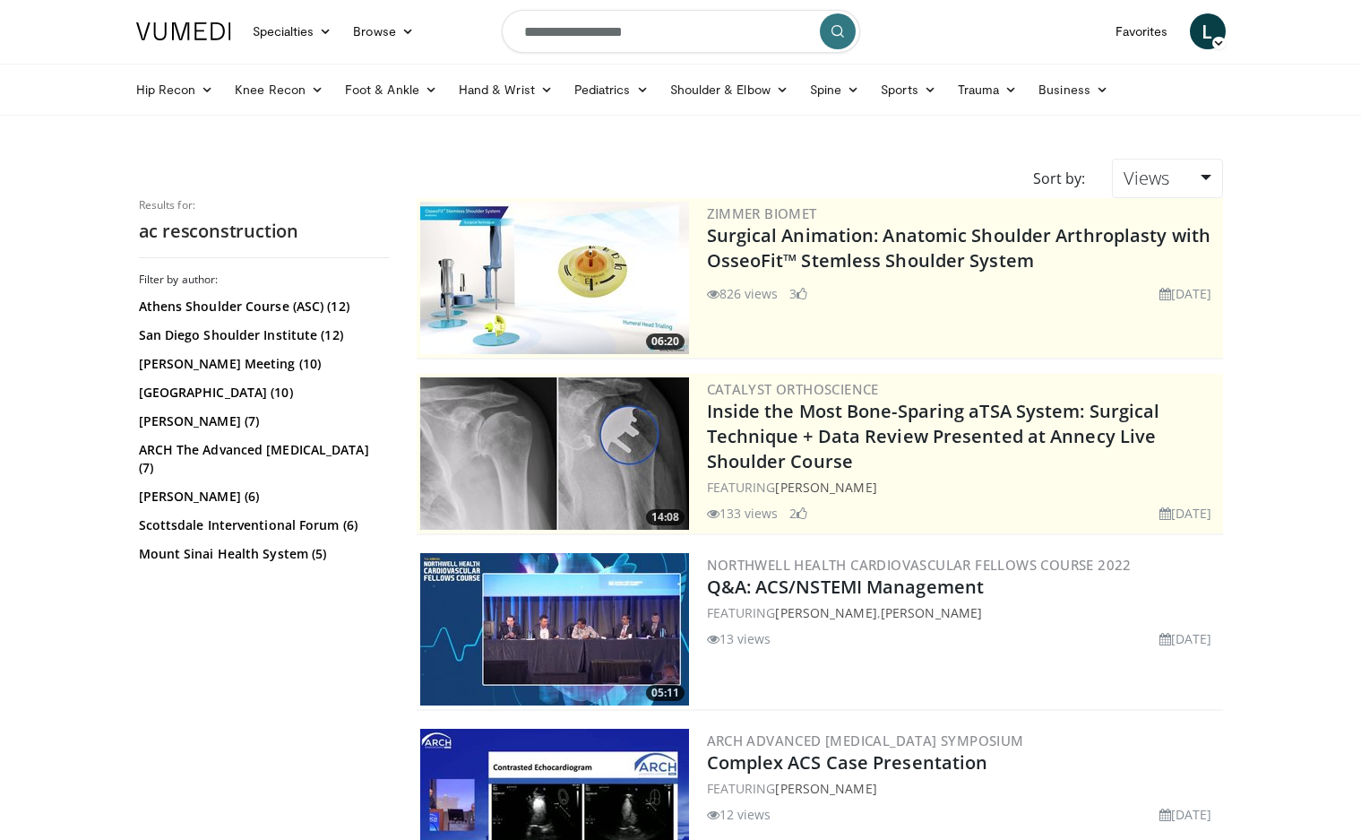
scroll to position [0, 0]
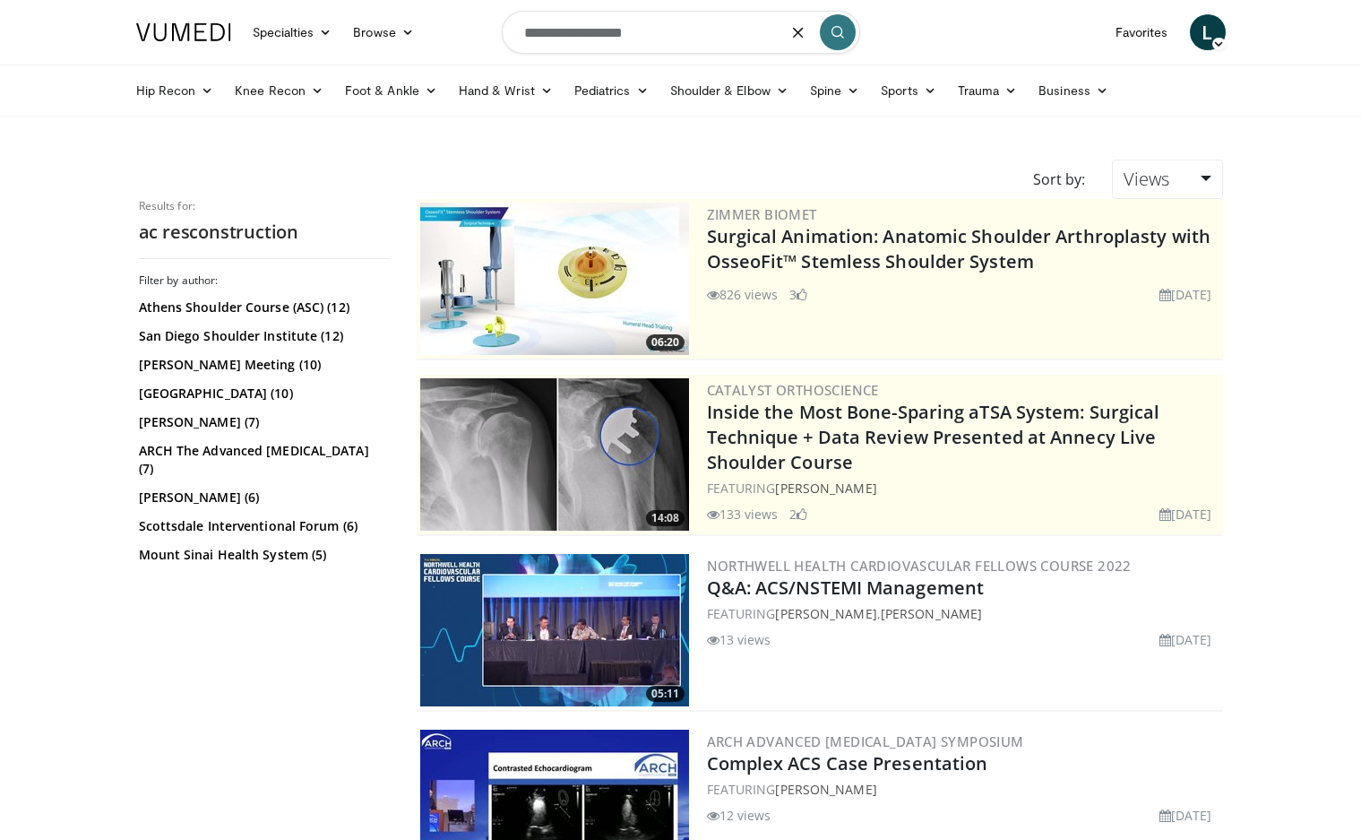
drag, startPoint x: 540, startPoint y: 39, endPoint x: 740, endPoint y: 36, distance: 199.9
click at [740, 36] on input "**********" at bounding box center [681, 32] width 358 height 43
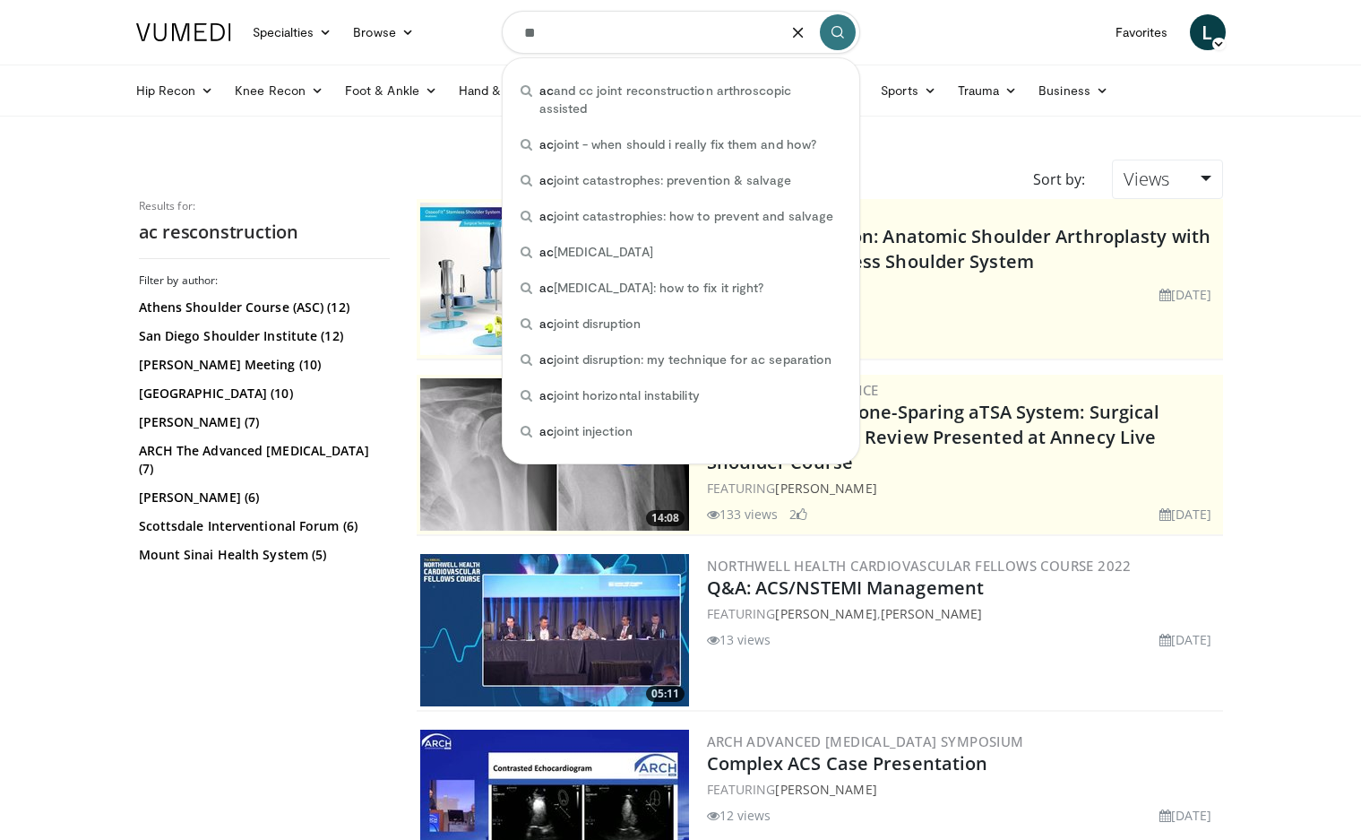
type input "**"
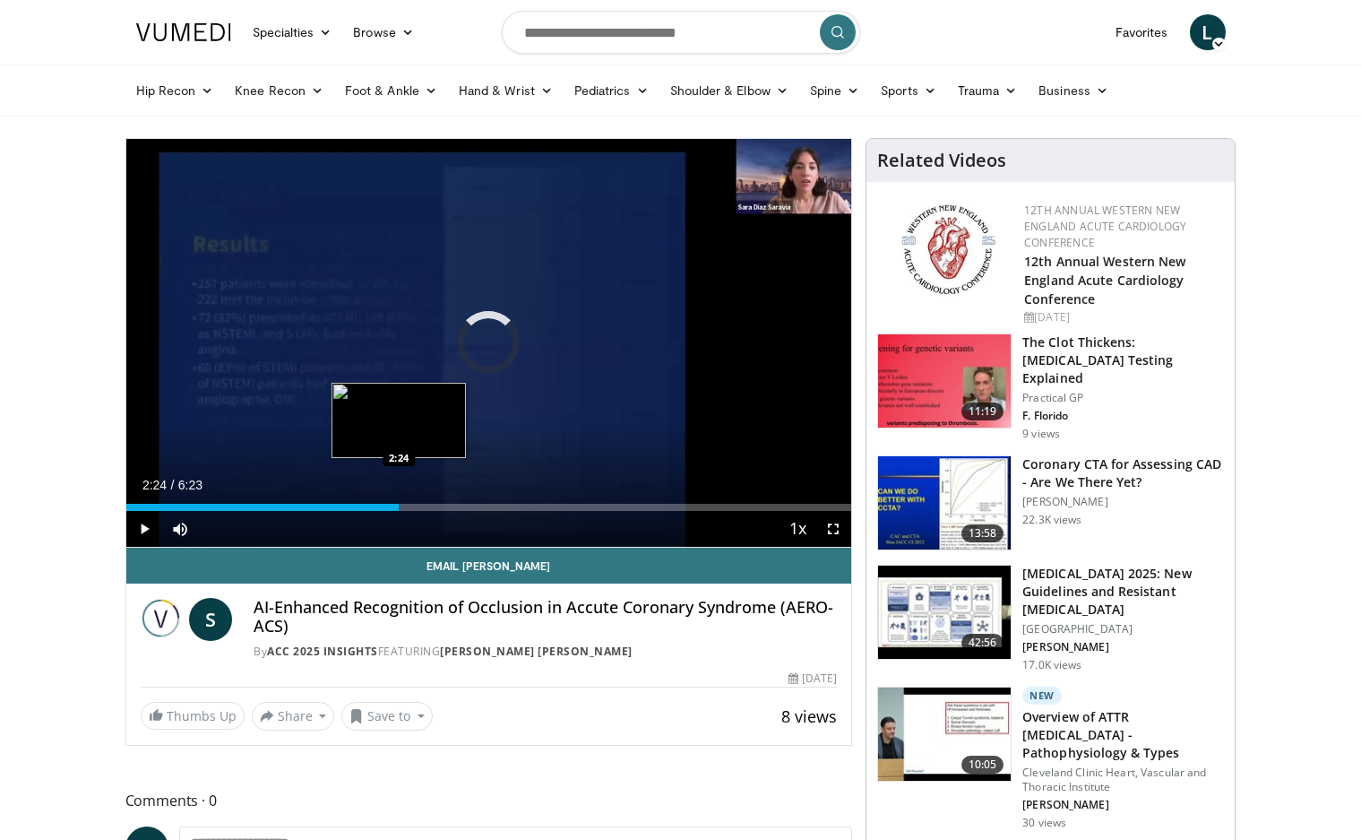
click at [399, 505] on div "Loaded : 10.32% 0:02 2:24" at bounding box center [489, 507] width 726 height 7
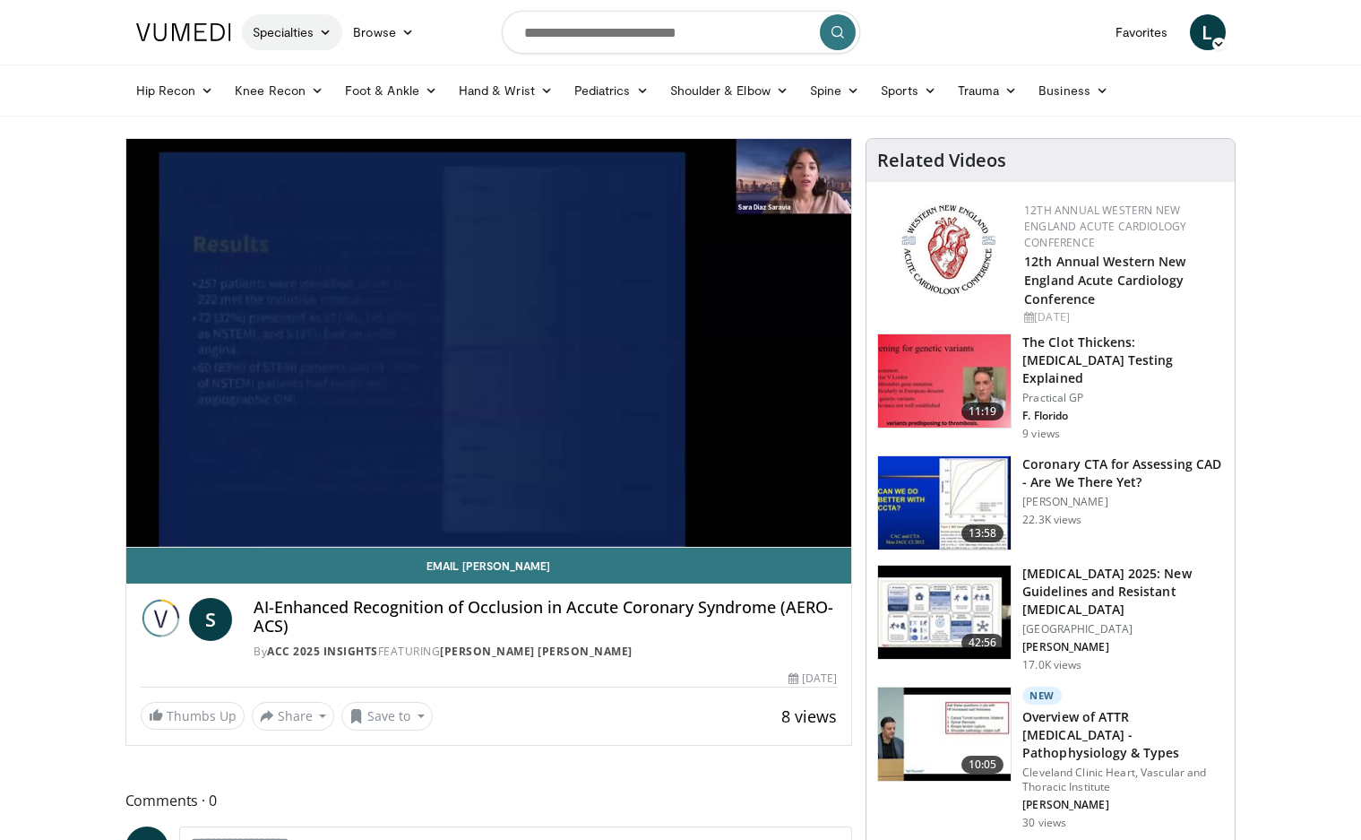
click at [324, 39] on link "Specialties" at bounding box center [292, 32] width 101 height 36
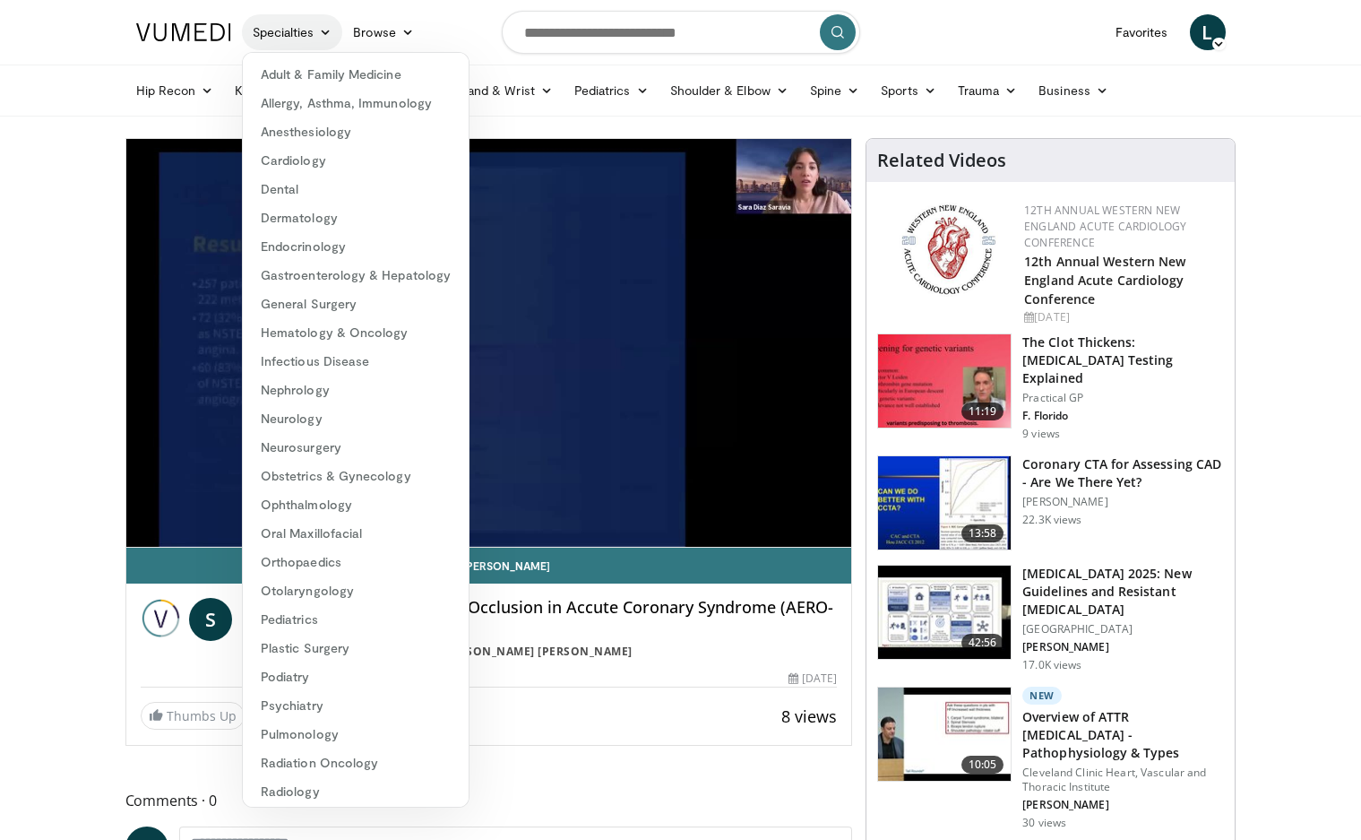
click at [324, 39] on link "Specialties" at bounding box center [292, 32] width 101 height 36
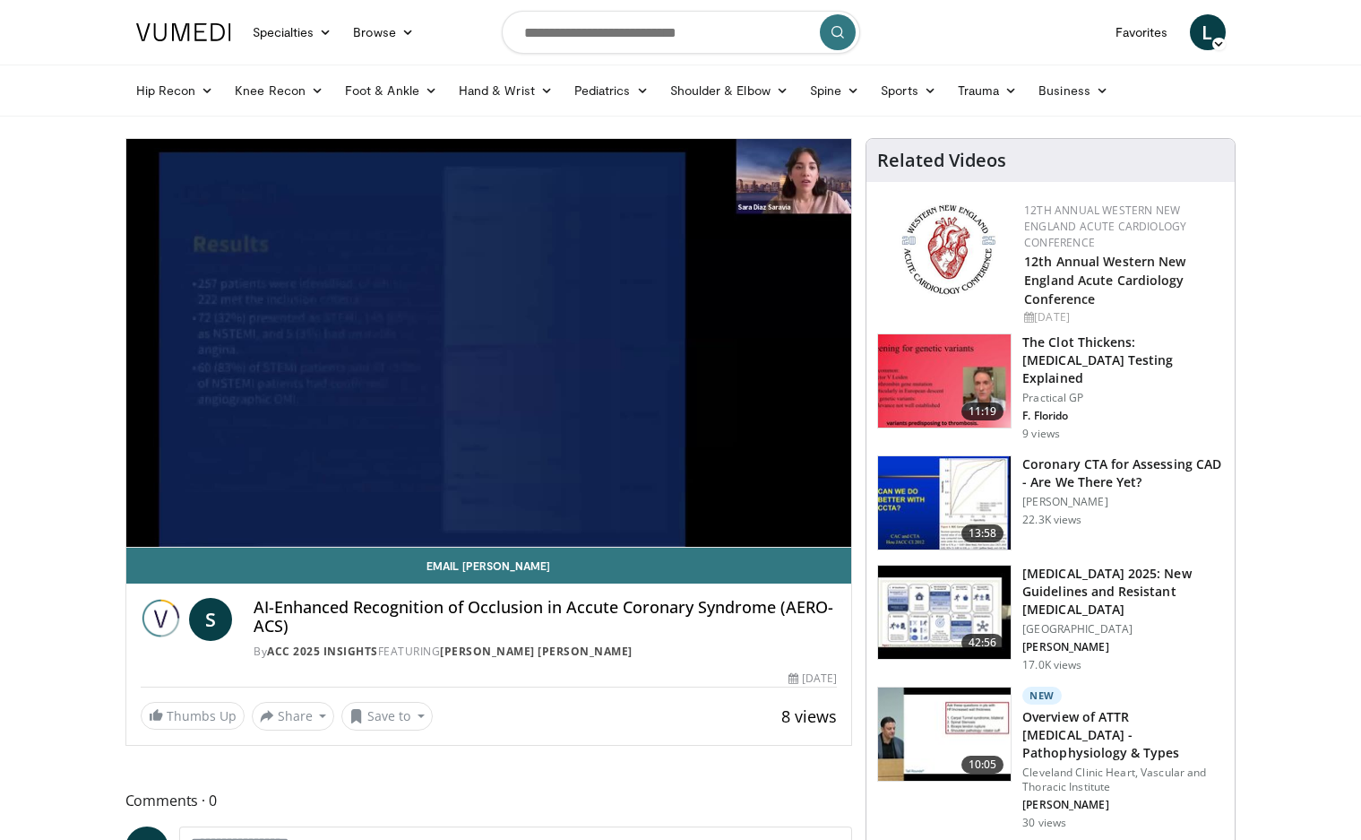
click at [787, 72] on ul "Hip Recon Hip [MEDICAL_DATA] Revision Hip [MEDICAL_DATA] Hip Preservation Knee …" at bounding box center [680, 90] width 1111 height 50
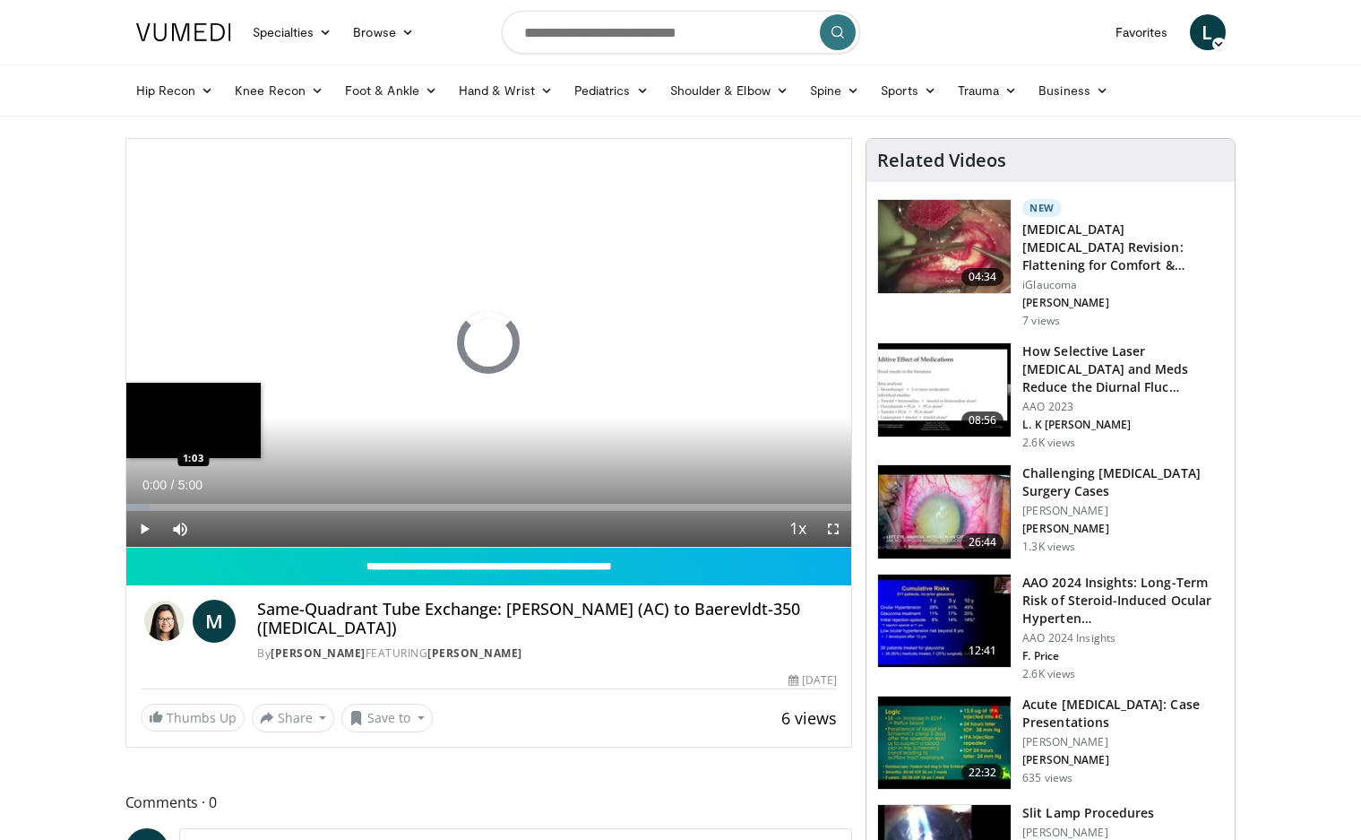
click at [280, 498] on div "Loaded : 3.30% 0:00 1:03" at bounding box center [489, 502] width 726 height 17
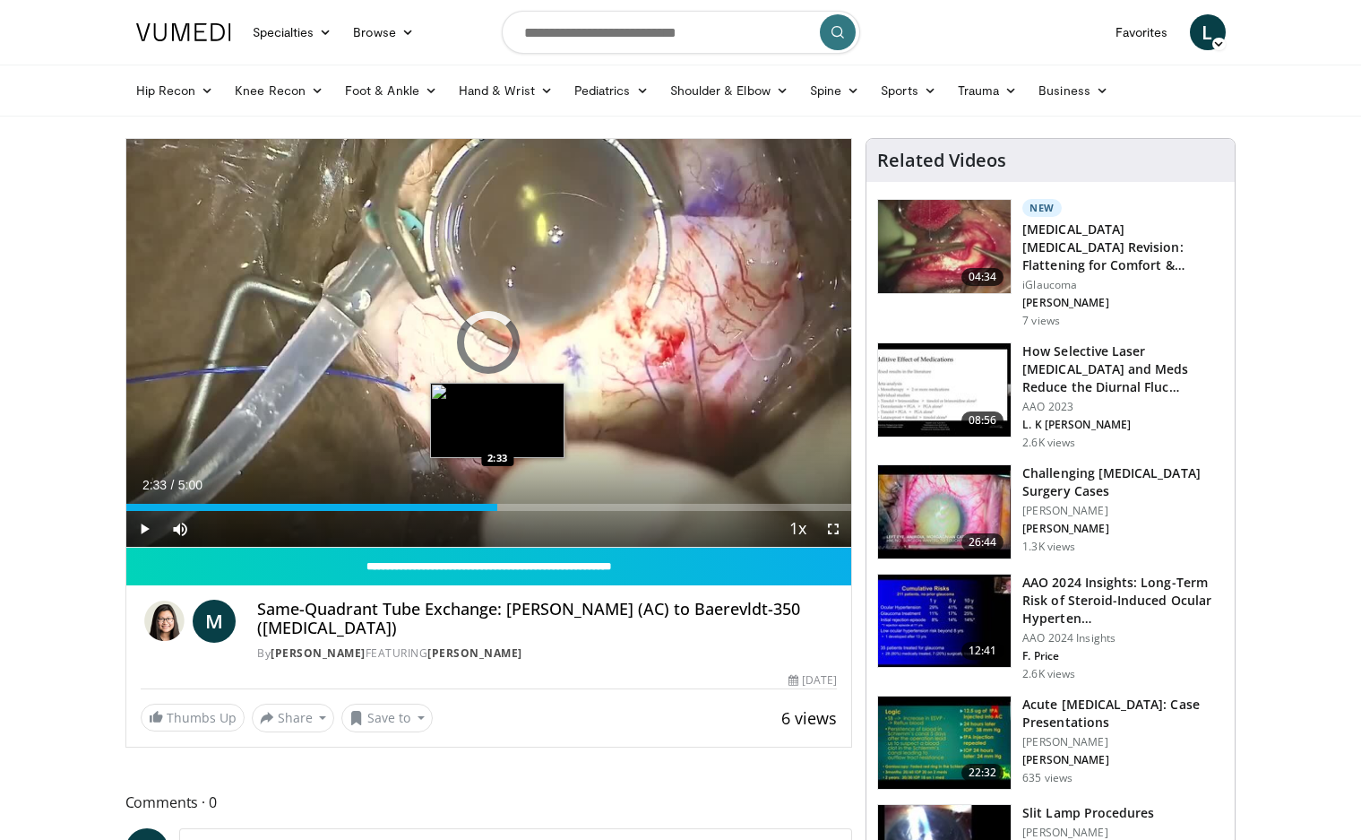
click at [497, 510] on div "Loaded : 46.49% 1:18 2:33" at bounding box center [489, 507] width 726 height 7
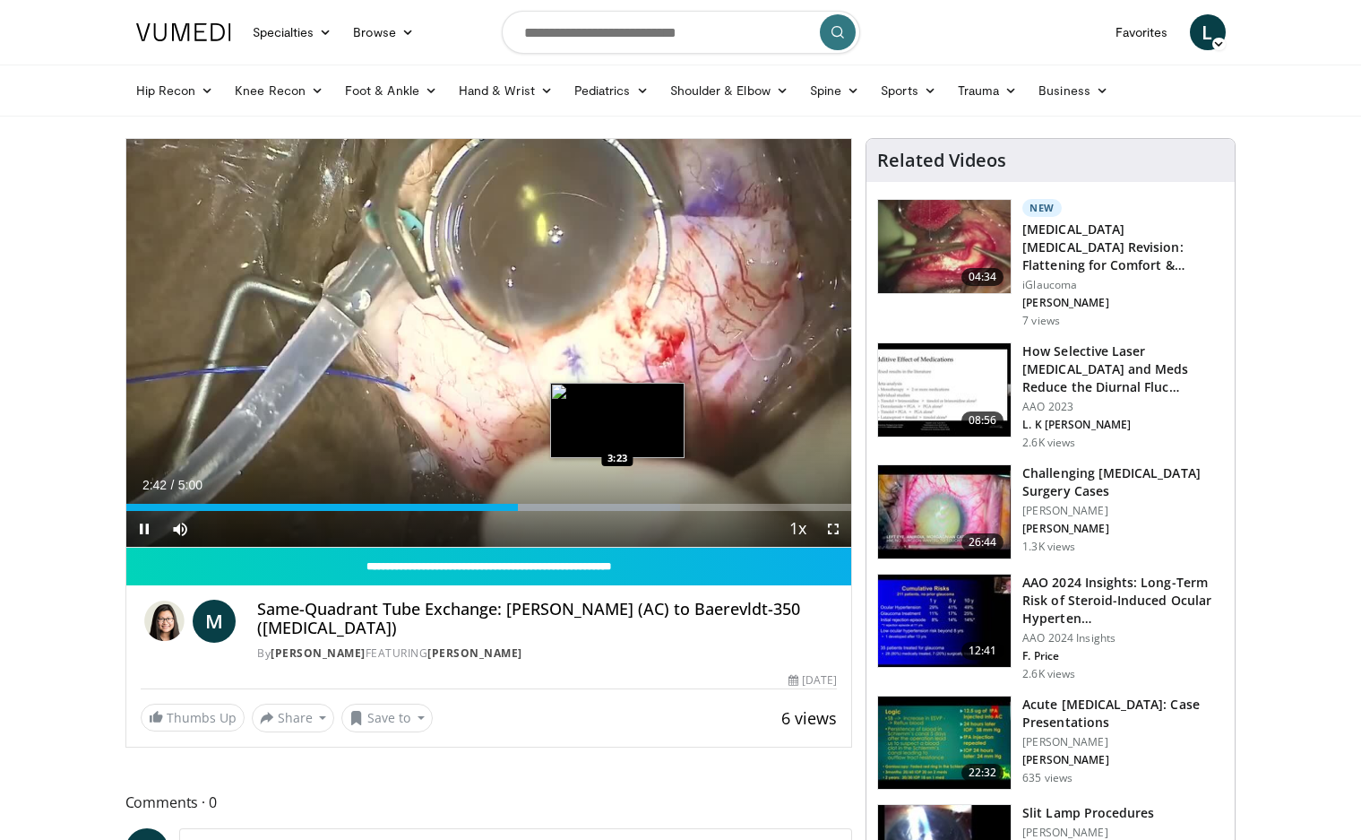
click at [617, 498] on div "Loaded : 76.39% 2:42 3:23" at bounding box center [489, 502] width 726 height 17
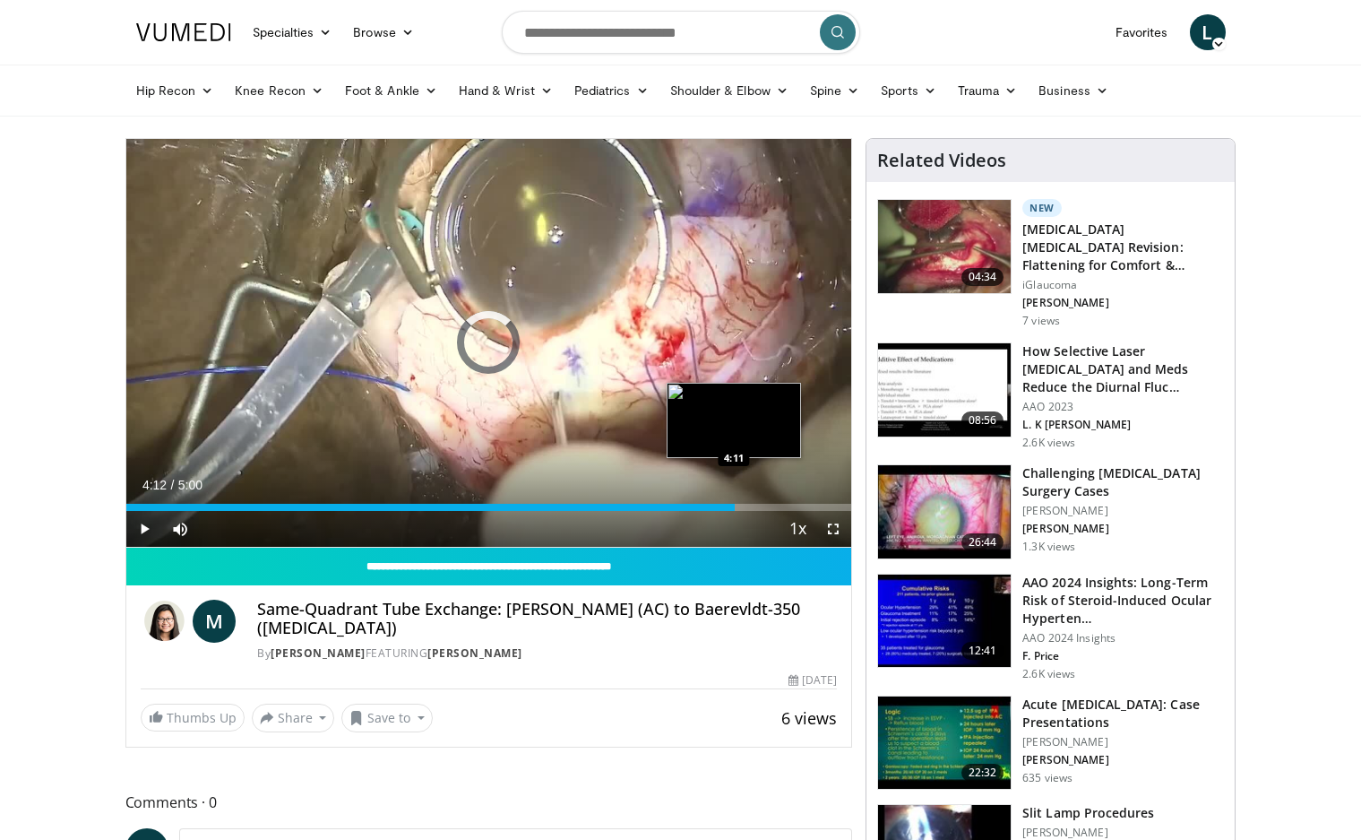
click at [735, 498] on div "Loaded : 76.39% 4:12 4:11" at bounding box center [489, 502] width 726 height 17
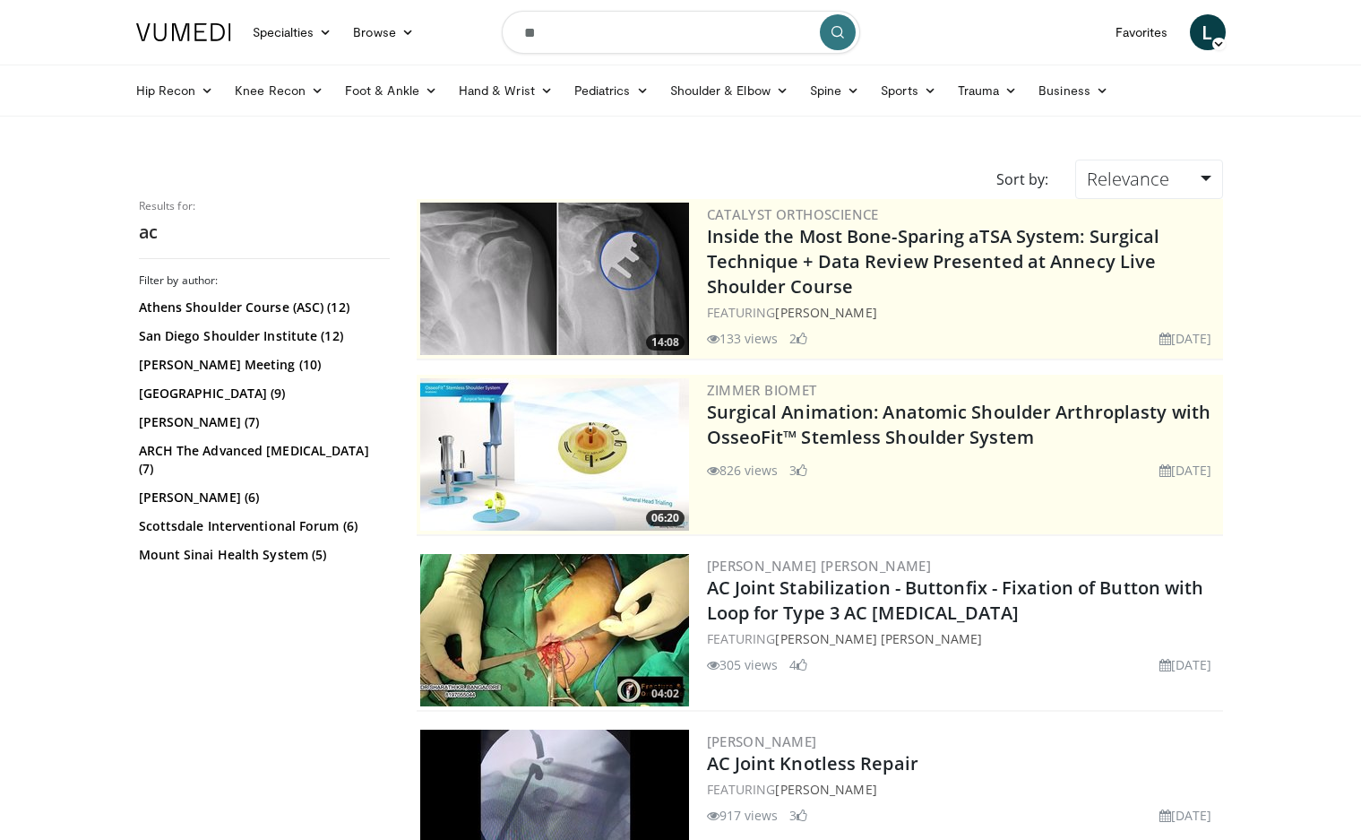
click at [559, 30] on input "**" at bounding box center [681, 32] width 358 height 43
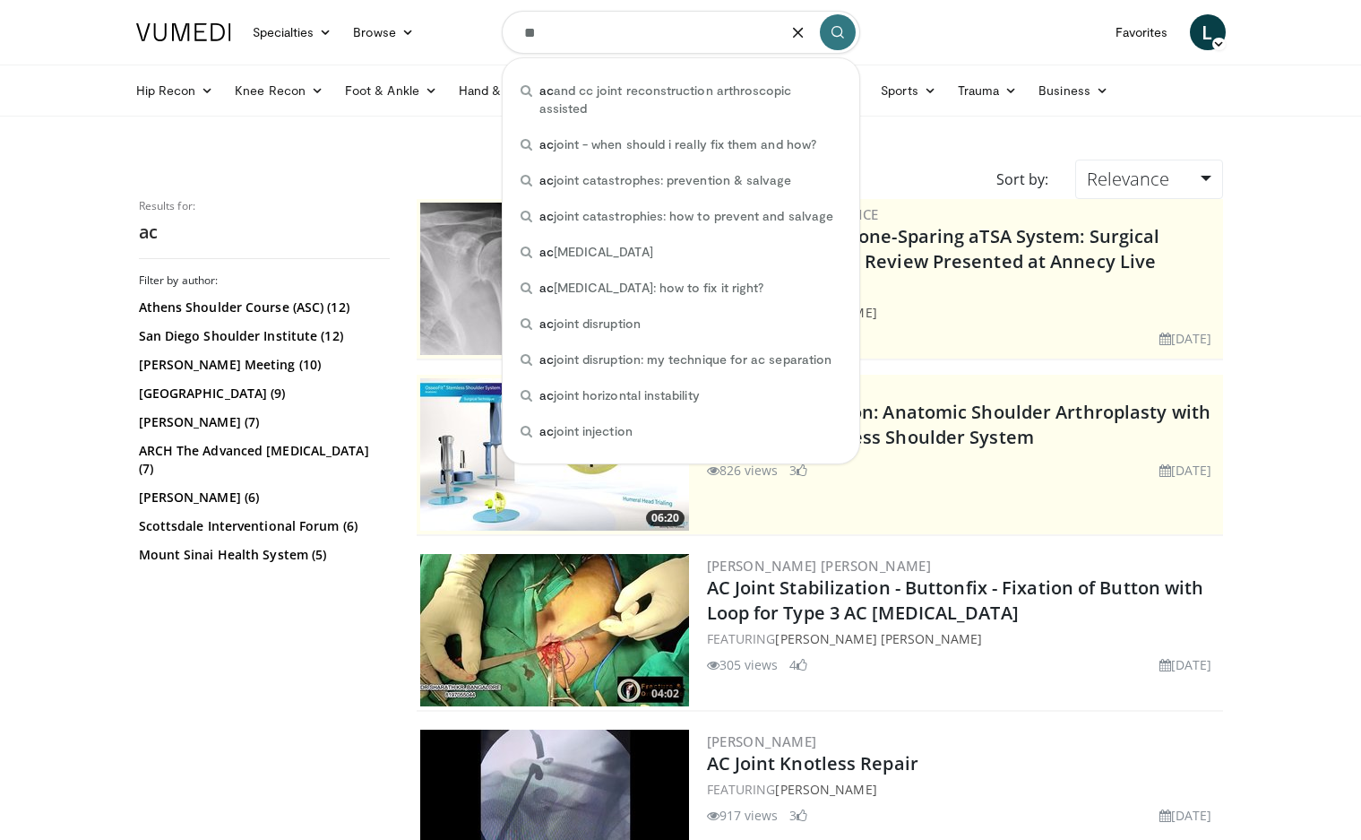
paste input "**********"
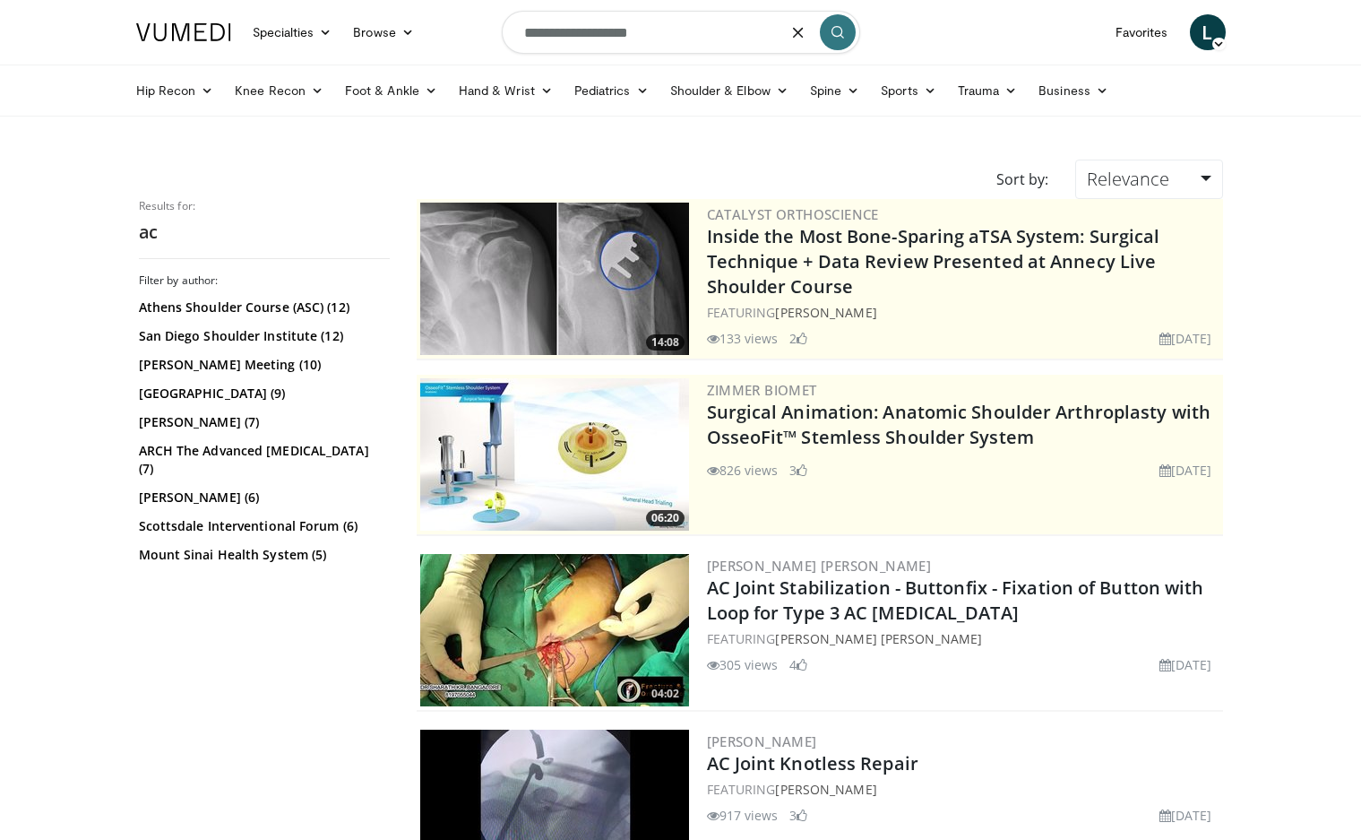
type input "**********"
click at [844, 39] on icon "submit" at bounding box center [838, 32] width 14 height 14
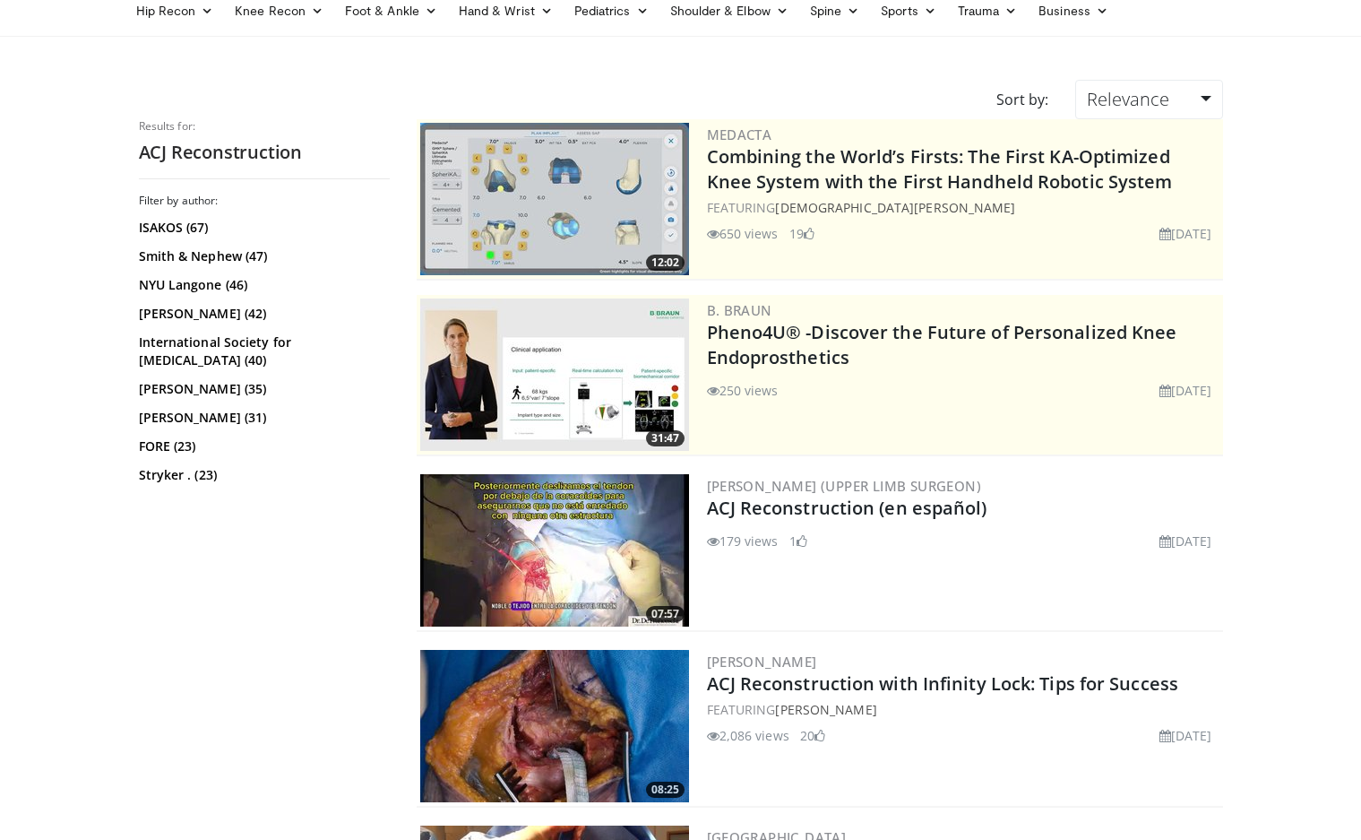
scroll to position [179, 0]
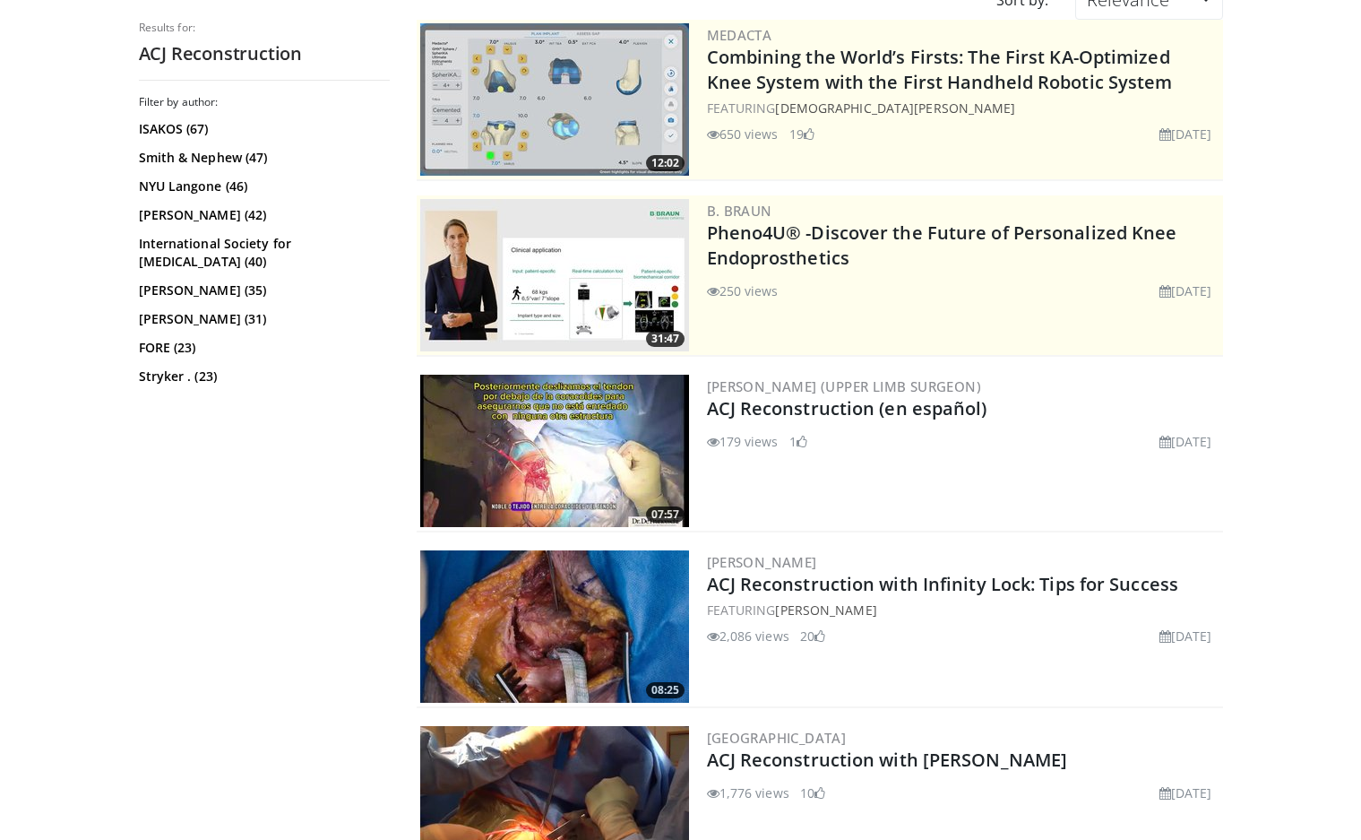
click at [556, 630] on img at bounding box center [554, 626] width 269 height 152
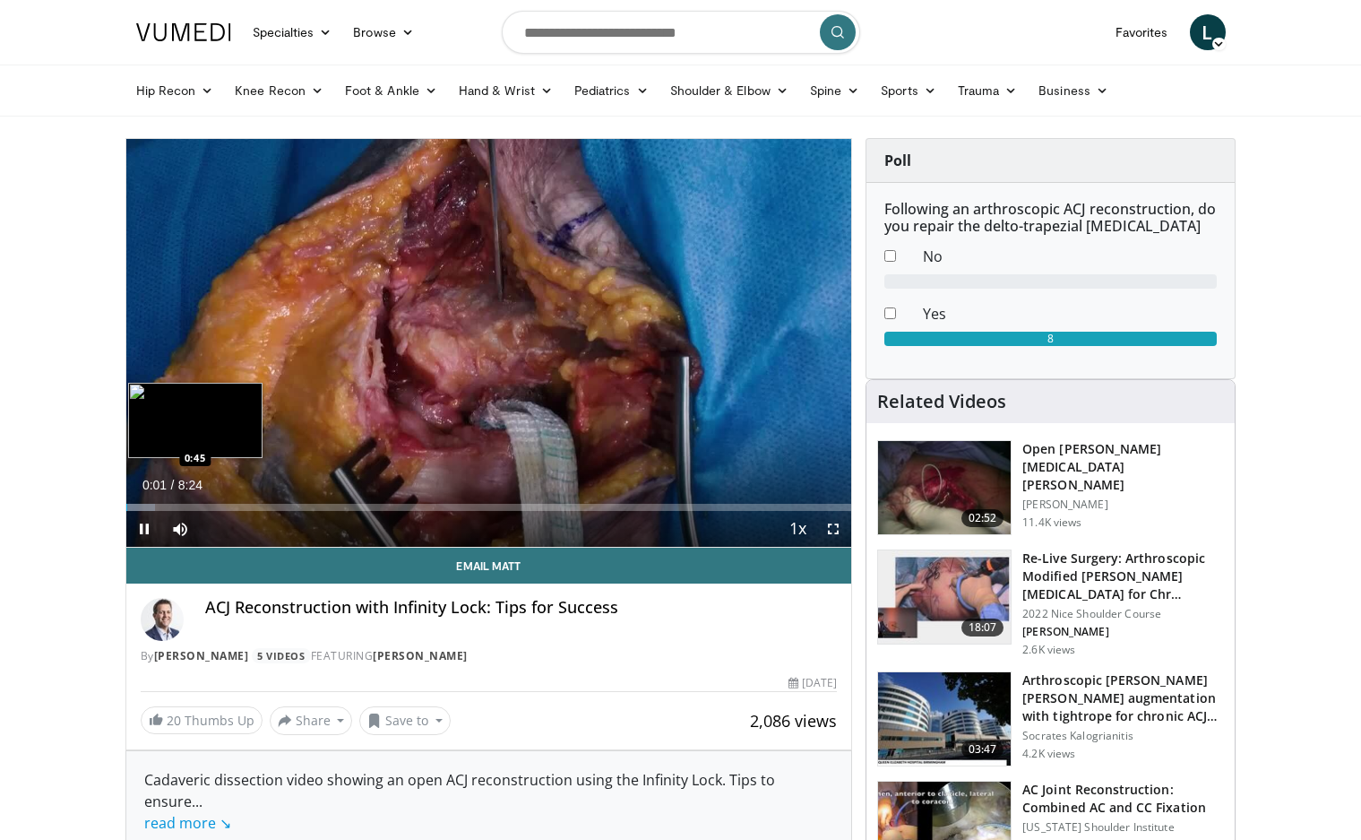
click at [191, 498] on div "Loaded : 3.97% 0:01 0:45" at bounding box center [489, 502] width 726 height 17
click at [233, 506] on div "Progress Bar" at bounding box center [241, 507] width 115 height 7
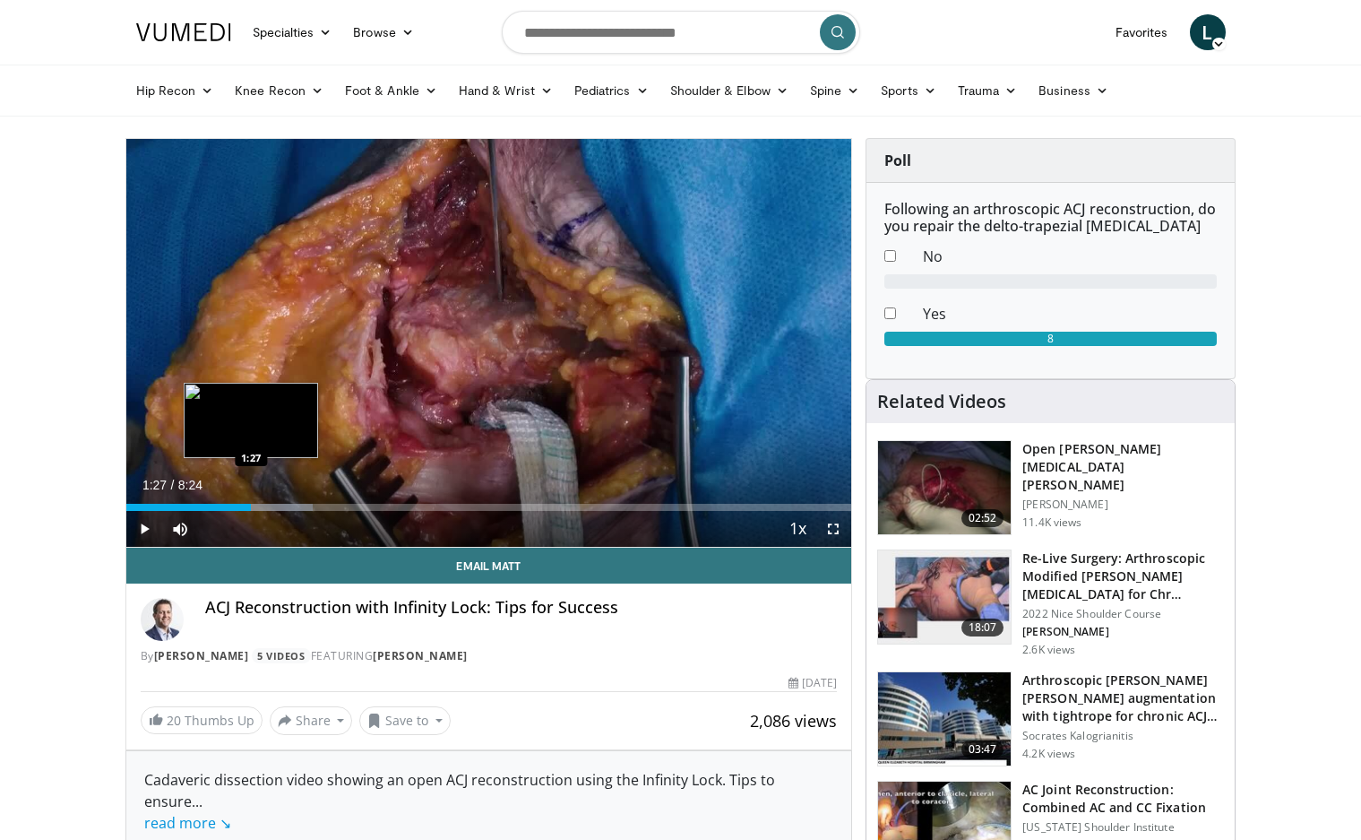
click at [251, 499] on div "Loaded : 25.78% 1:27 1:27" at bounding box center [489, 502] width 726 height 17
click at [269, 508] on div "Progress Bar" at bounding box center [276, 507] width 131 height 7
click at [289, 504] on div "Progress Bar" at bounding box center [292, 507] width 130 height 7
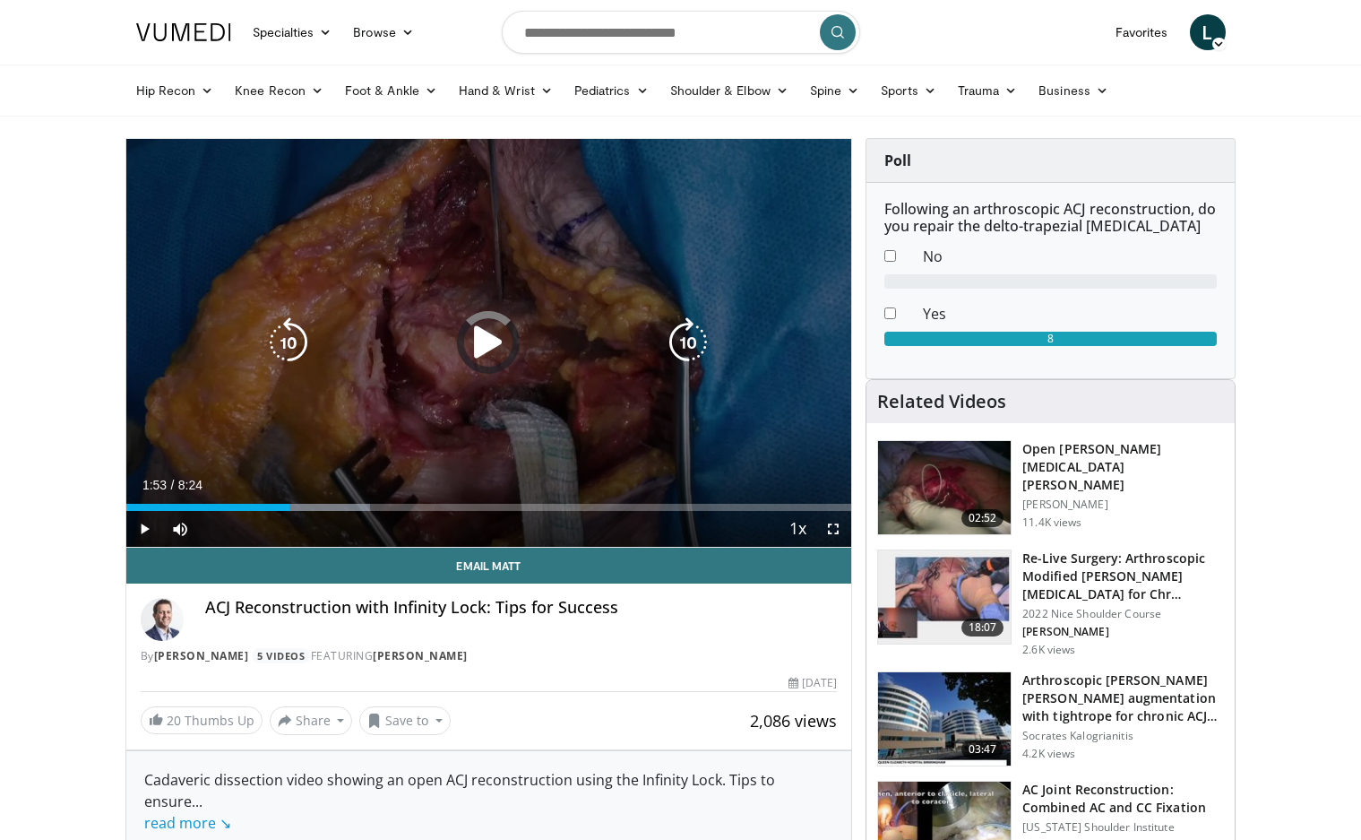
click at [321, 499] on div "Loaded : 33.71% 1:53 1:52" at bounding box center [489, 502] width 726 height 17
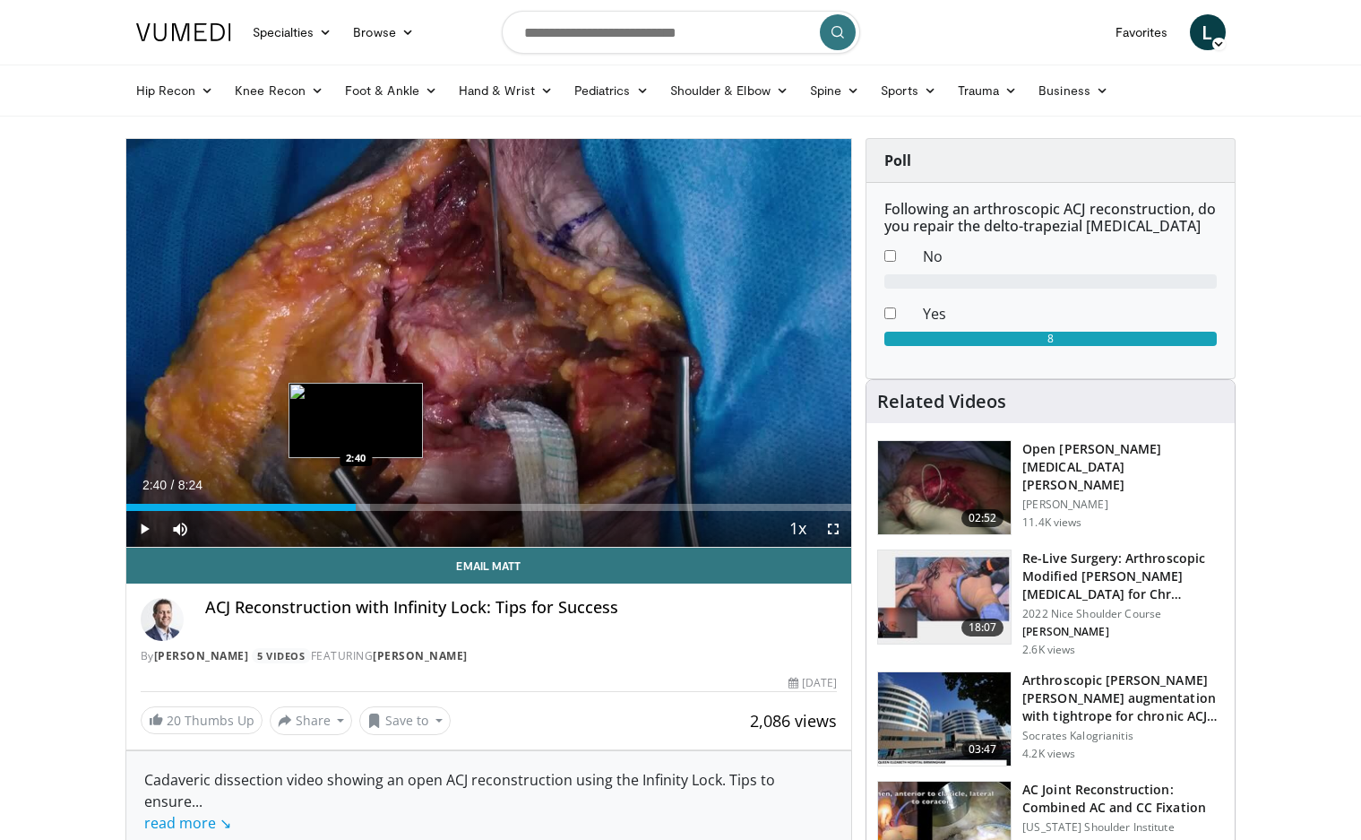
click at [357, 504] on div "Progress Bar" at bounding box center [325, 507] width 91 height 7
click at [403, 500] on div "Loaded : 35.69% 2:40 3:13" at bounding box center [489, 502] width 726 height 17
click at [462, 511] on div "Current Time 3:14 / Duration 8:24 Pause Skip Backward Skip Forward Mute Loaded …" at bounding box center [489, 529] width 726 height 36
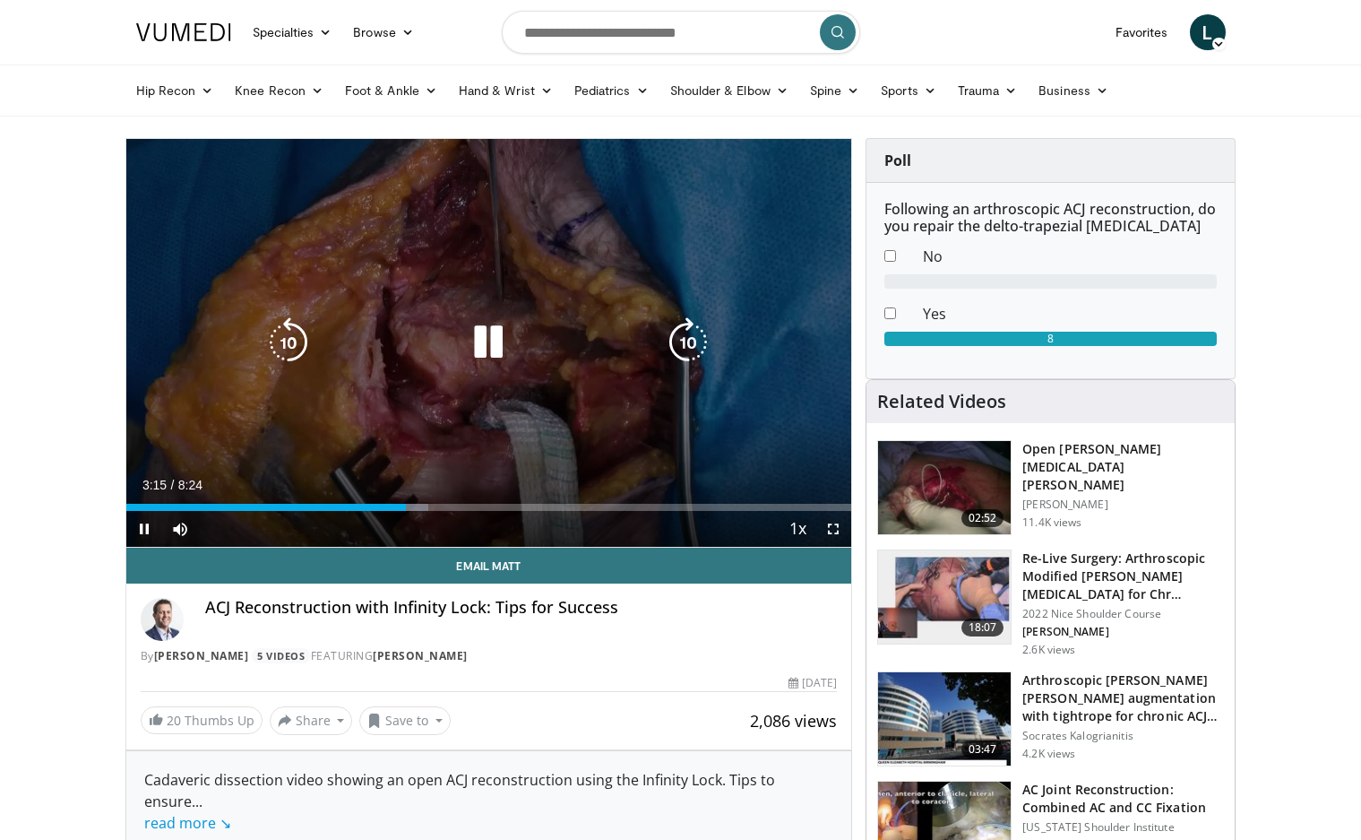
click at [467, 507] on video-js "**********" at bounding box center [489, 343] width 726 height 409
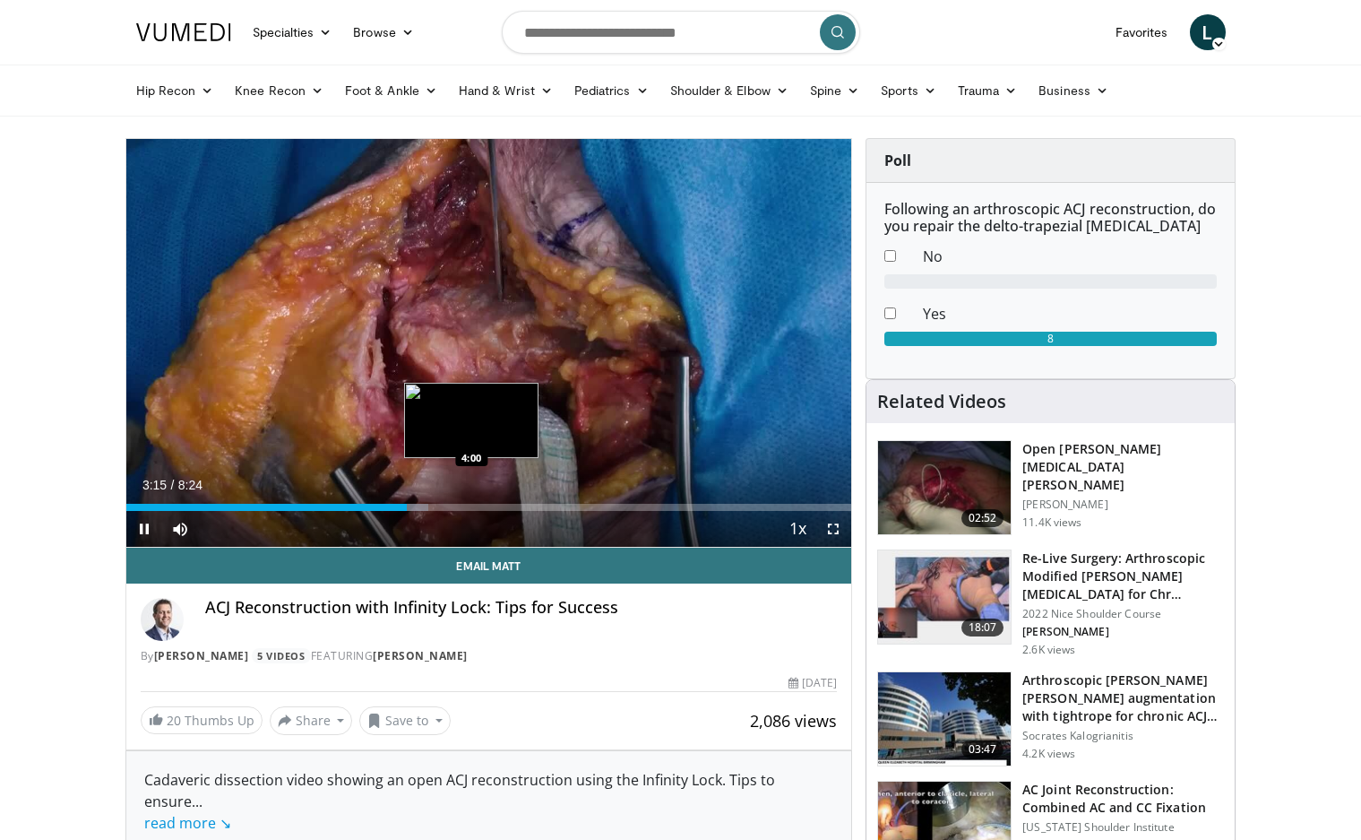
click at [472, 505] on div "Loaded : 41.64% 3:15 4:00" at bounding box center [489, 507] width 726 height 7
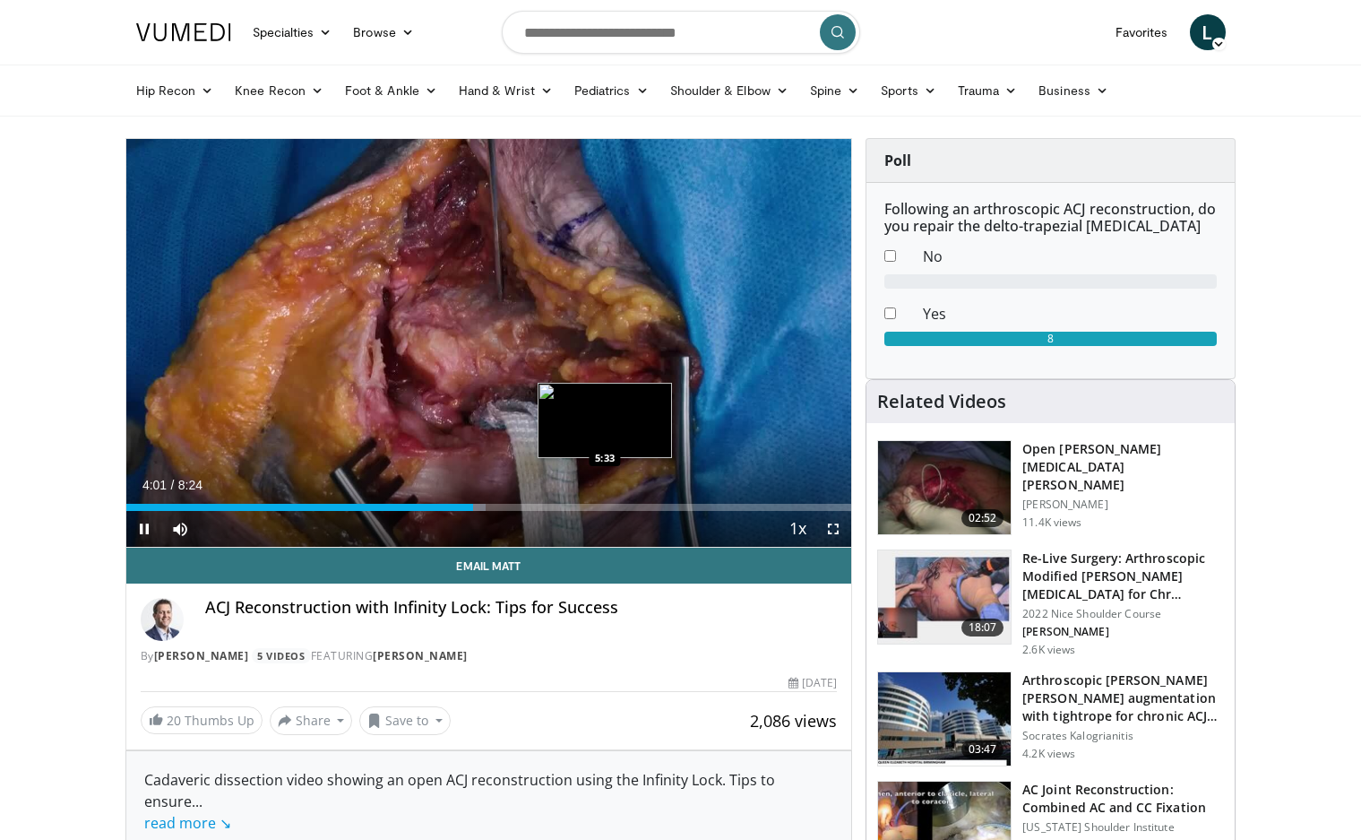
click at [605, 505] on div "Loaded : 49.57% 4:01 5:33" at bounding box center [489, 507] width 726 height 7
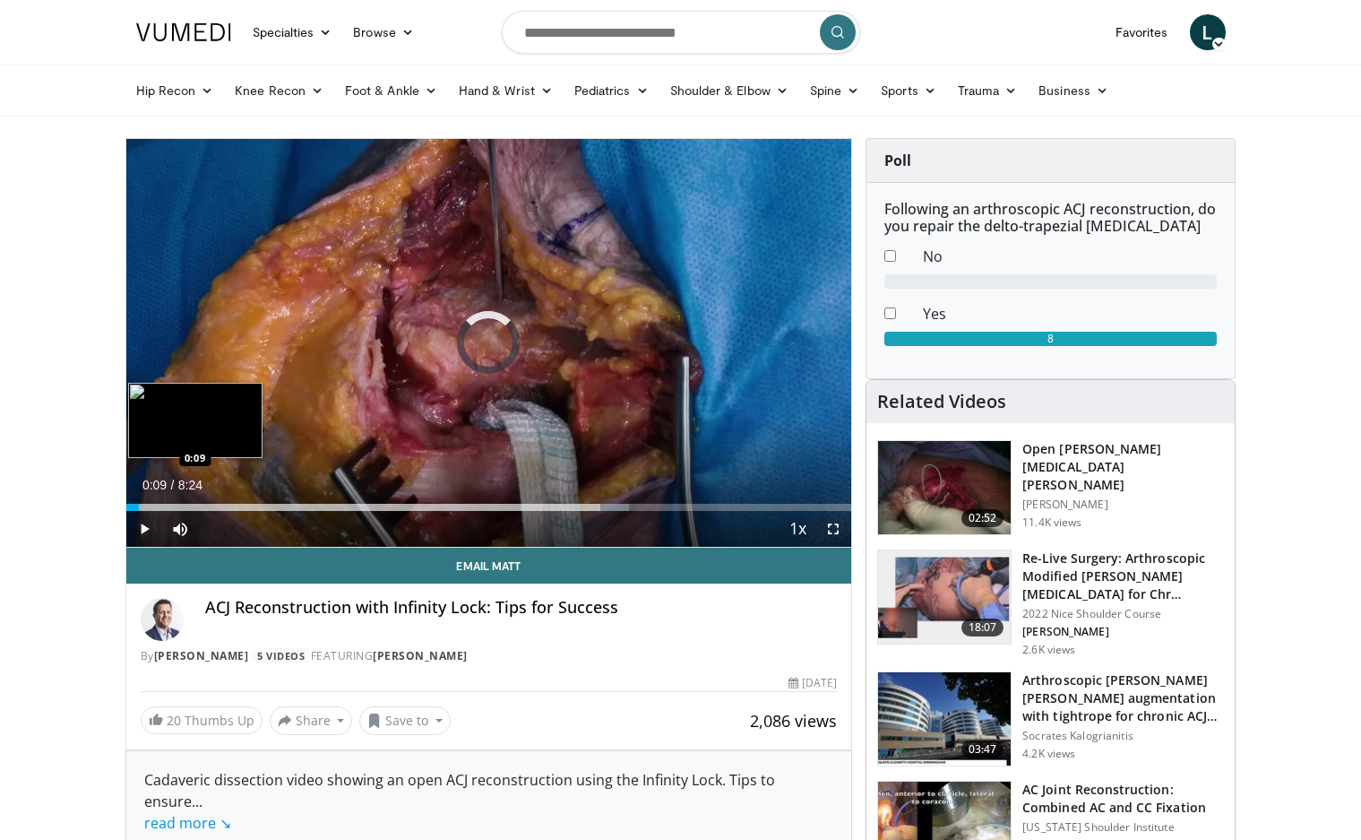
click at [139, 505] on div "5:35" at bounding box center [132, 507] width 13 height 7
click at [206, 495] on div "Loaded : 3.97% 0:09 0:56" at bounding box center [489, 502] width 726 height 17
click at [139, 502] on div "Loaded : 23.57% 0:57 0:08" at bounding box center [489, 502] width 726 height 17
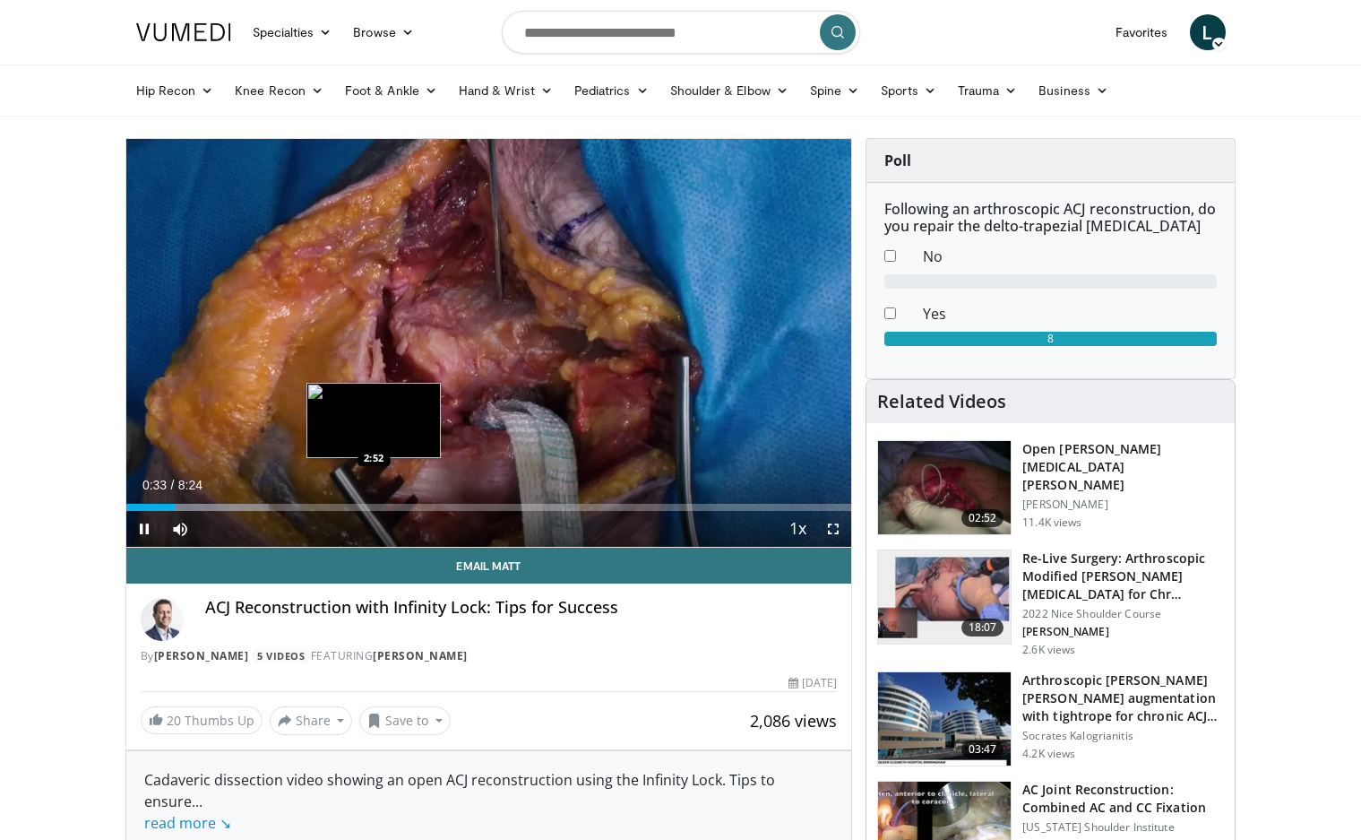
click at [374, 498] on div "Loaded : 19.64% 0:33 2:52" at bounding box center [489, 502] width 726 height 17
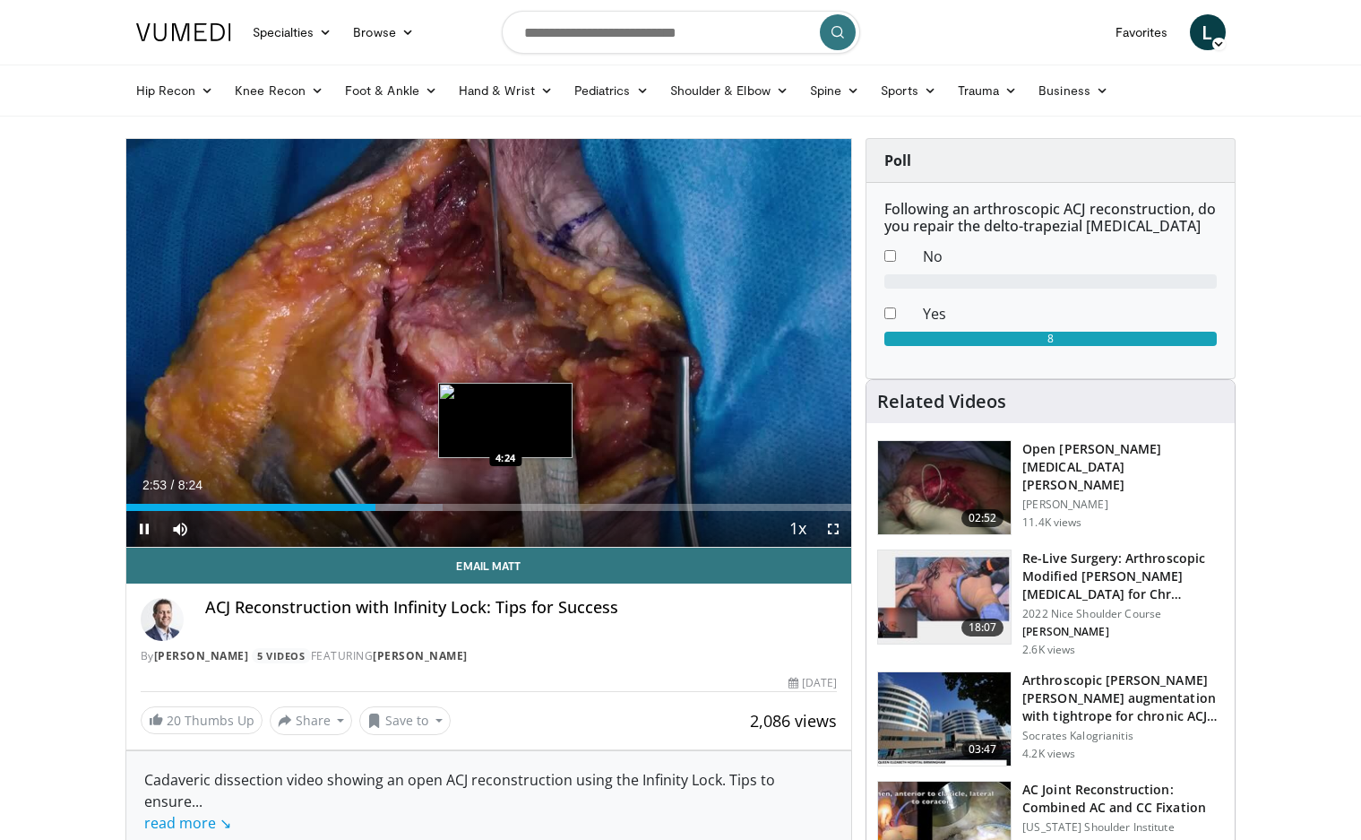
click at [508, 496] on div "Loaded : 43.62% 2:53 4:24" at bounding box center [489, 502] width 726 height 17
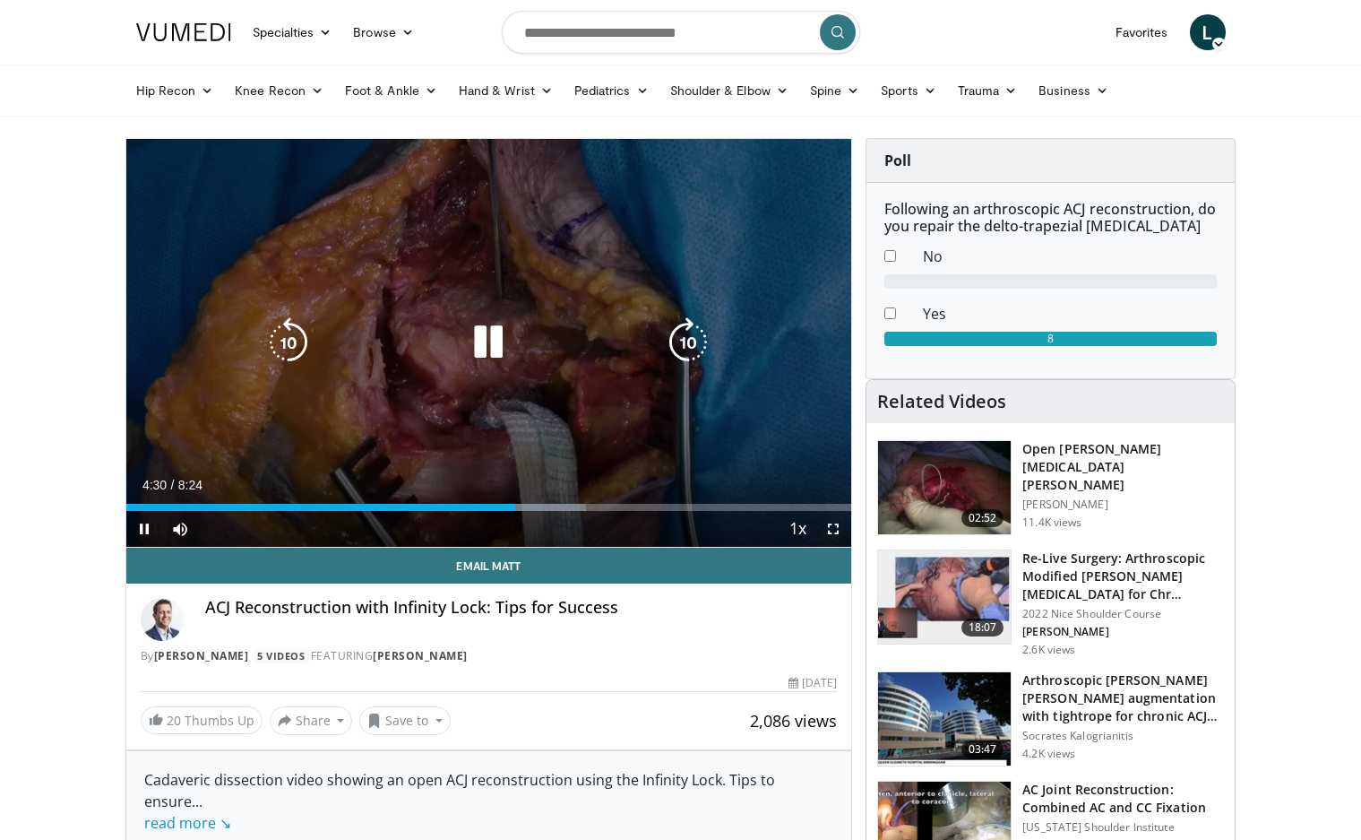
click at [670, 511] on div "Current Time 4:30 / Duration 8:24 Pause Skip Backward Skip Forward Mute Loaded …" at bounding box center [489, 529] width 726 height 36
click at [671, 508] on video-js "**********" at bounding box center [489, 343] width 726 height 409
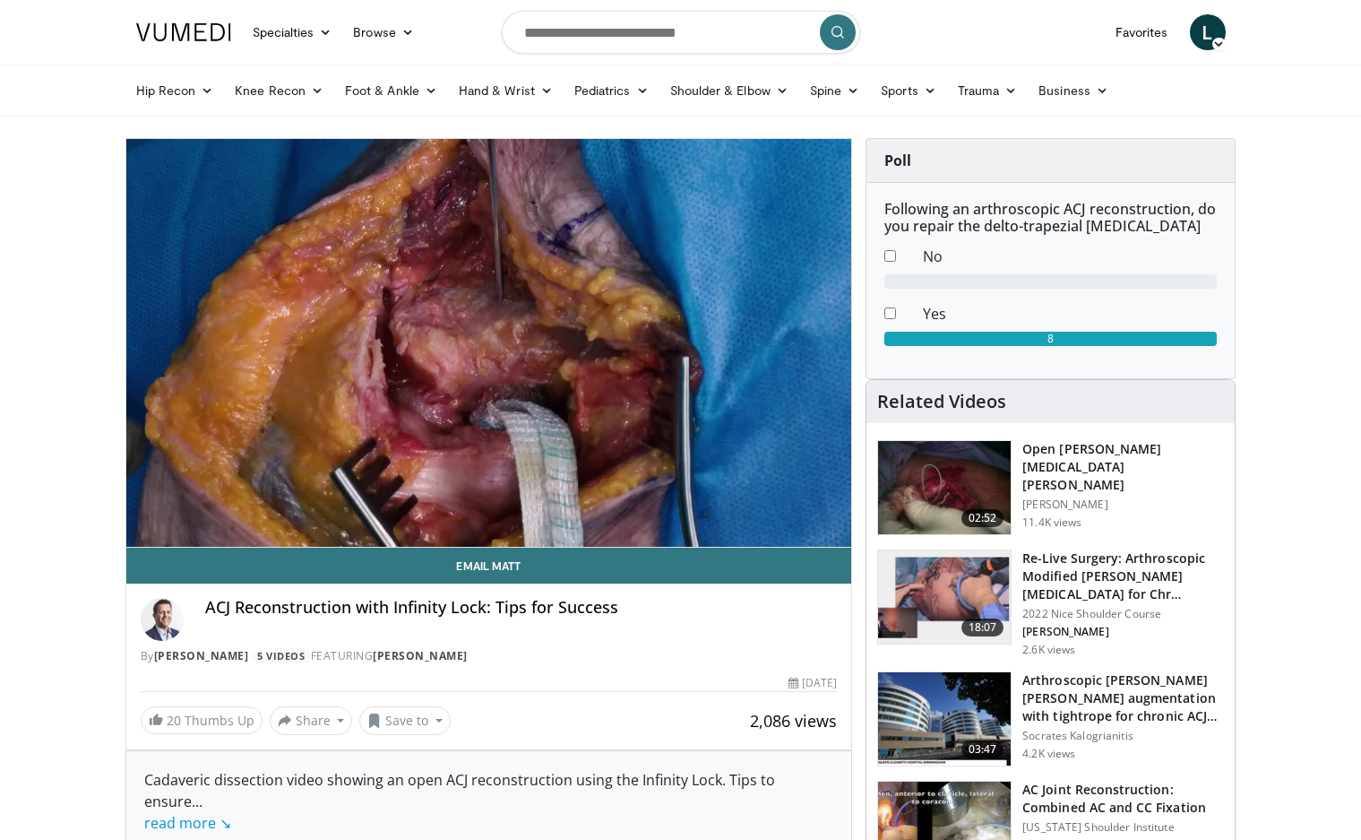
click at [113, 18] on header "Specialties Adult & Family Medicine Allergy, Asthma, Immunology Anesthesiology …" at bounding box center [680, 58] width 1361 height 117
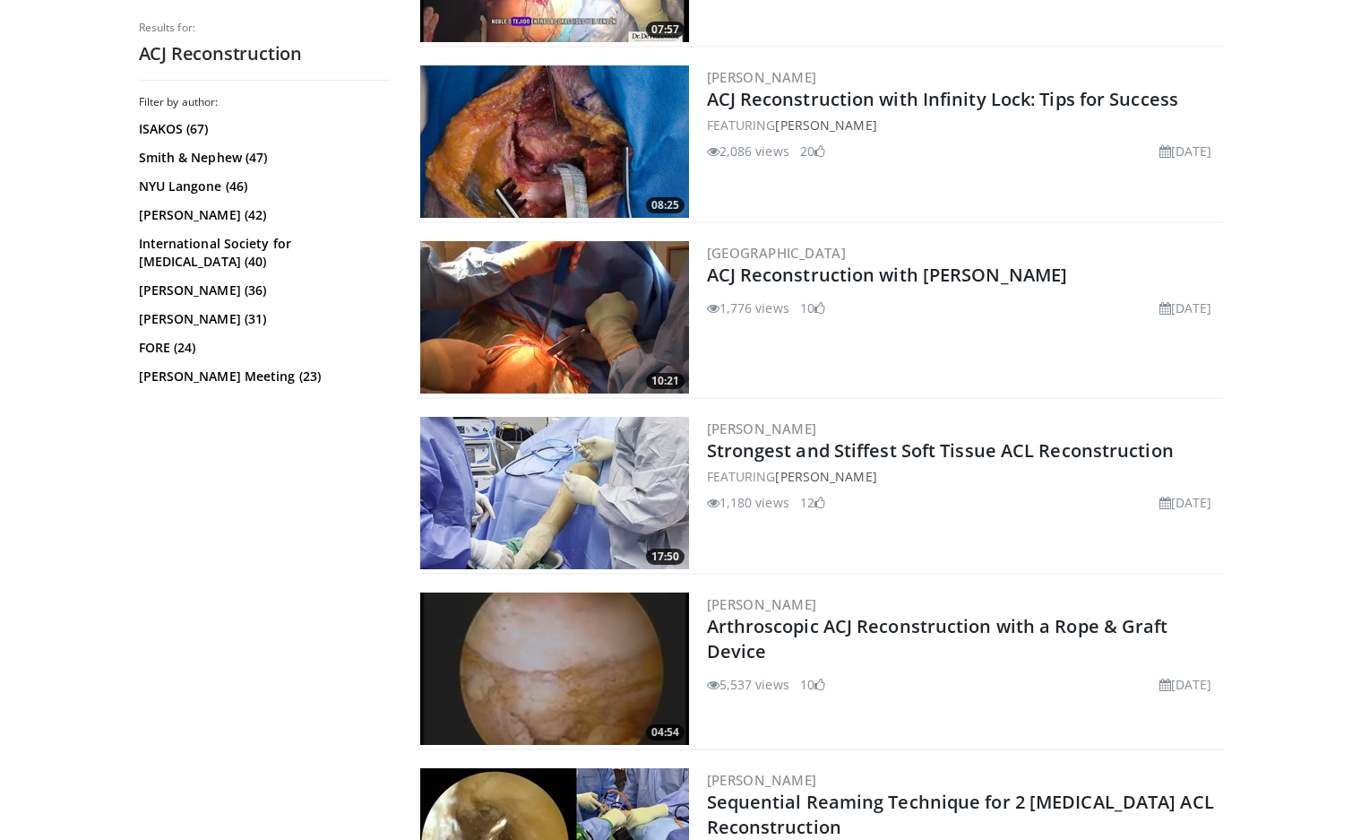
scroll to position [717, 0]
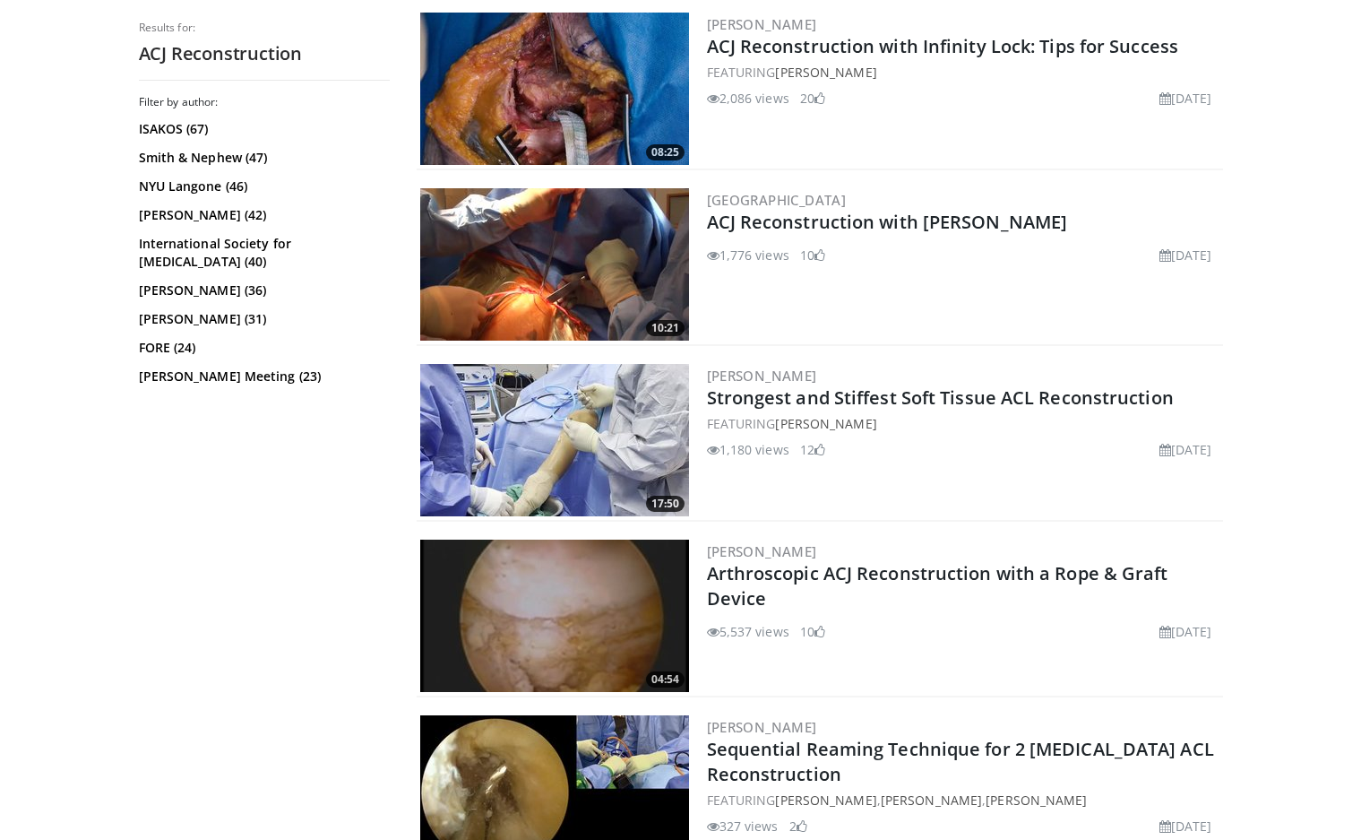
click at [506, 270] on img at bounding box center [554, 264] width 269 height 152
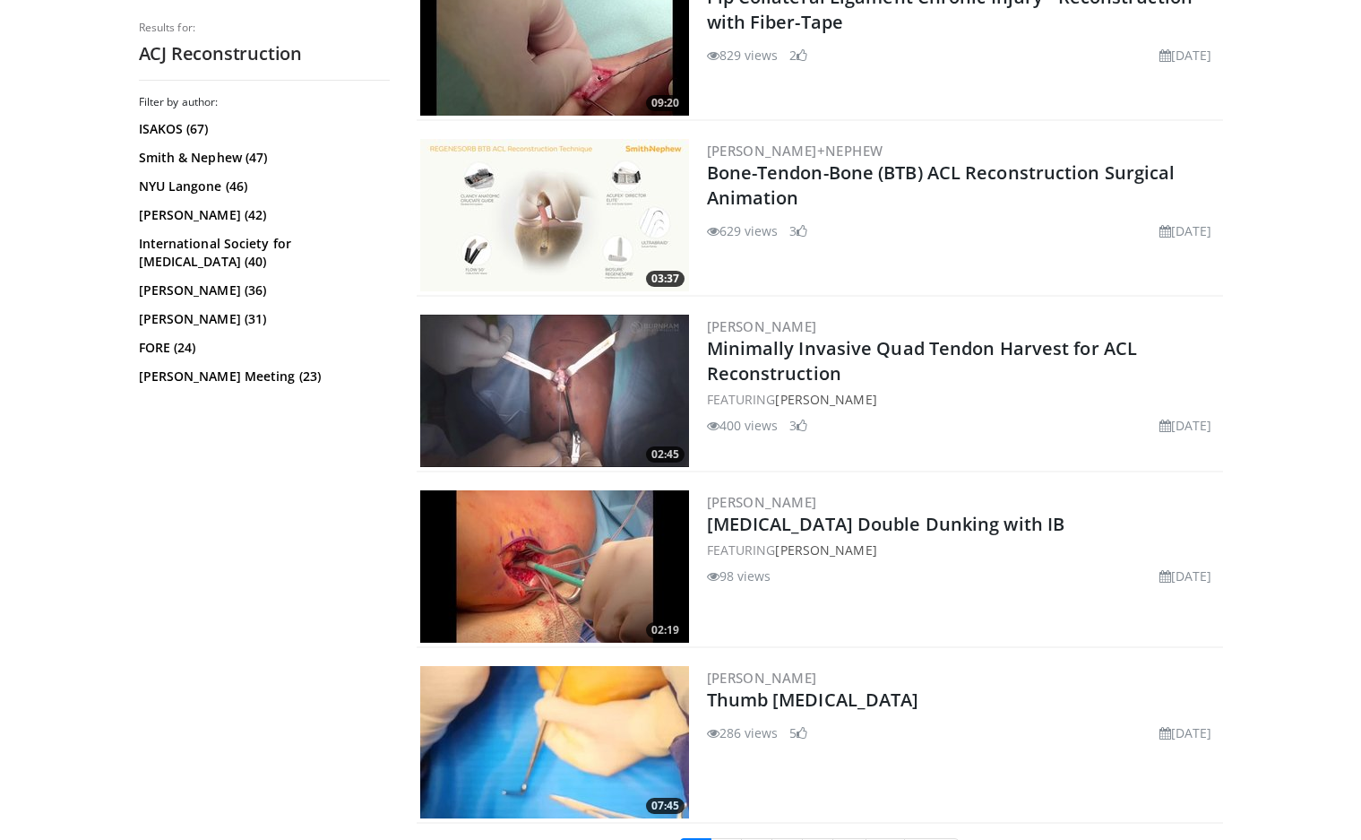
scroll to position [4152, 0]
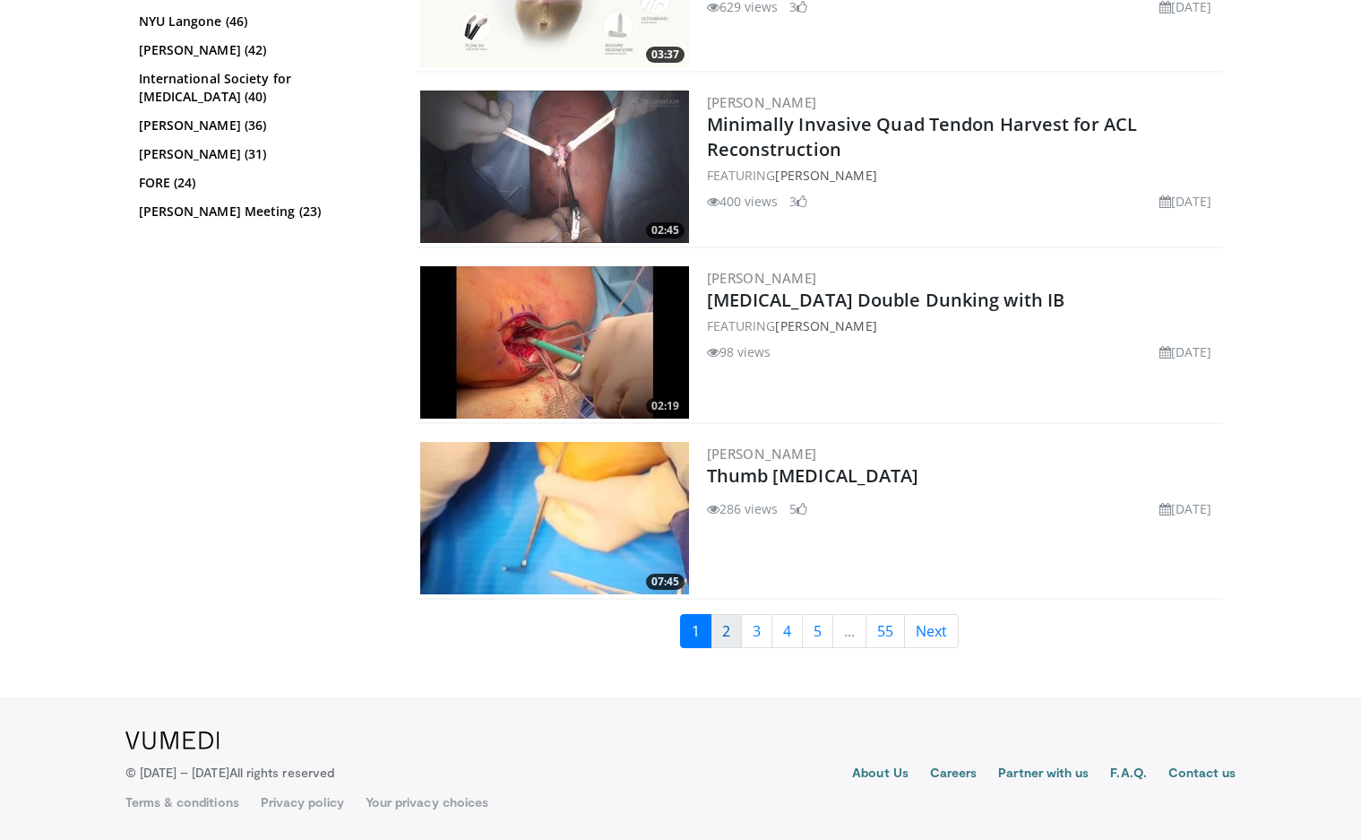
click at [727, 638] on link "2" at bounding box center [726, 631] width 31 height 34
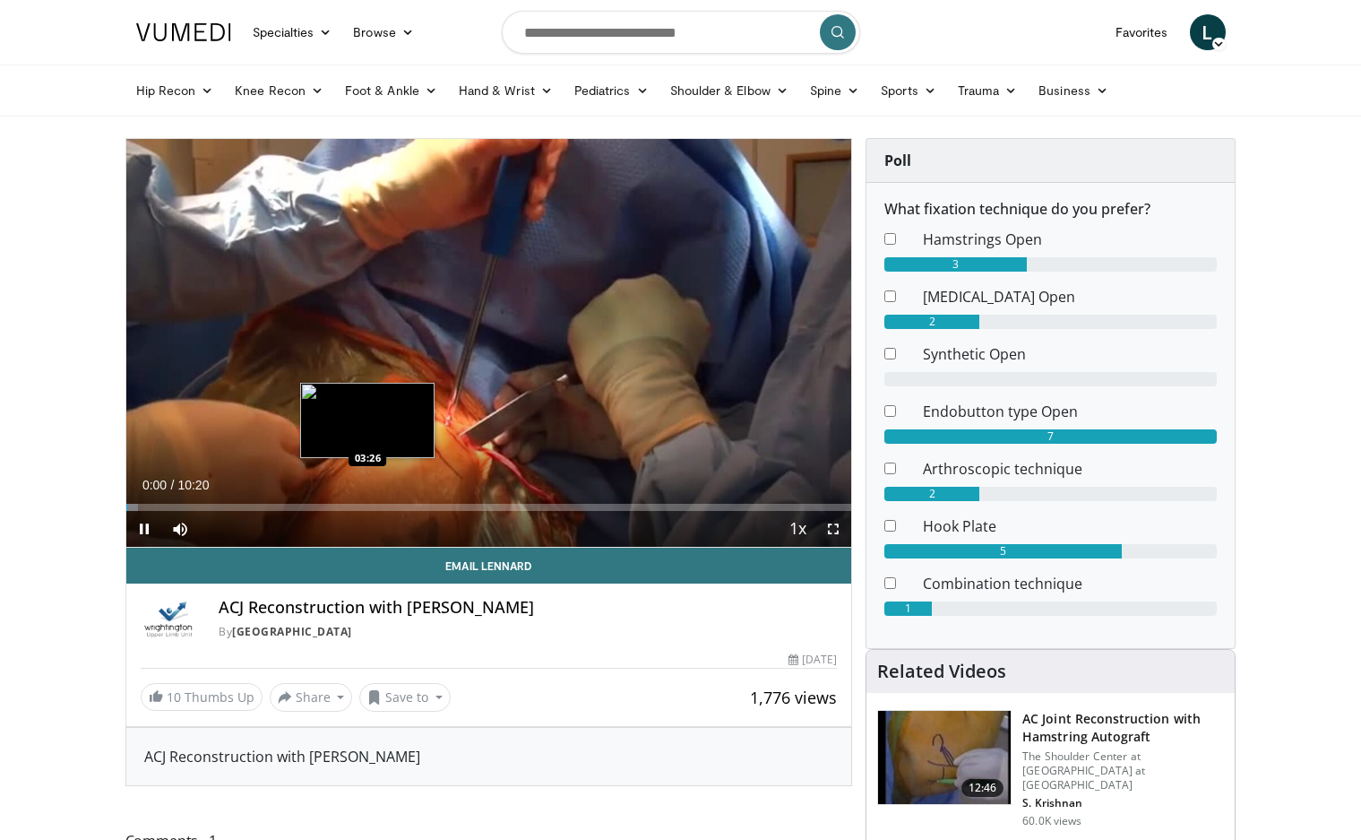
click at [369, 496] on div "Loaded : 1.61% 00:00 03:26" at bounding box center [489, 502] width 726 height 17
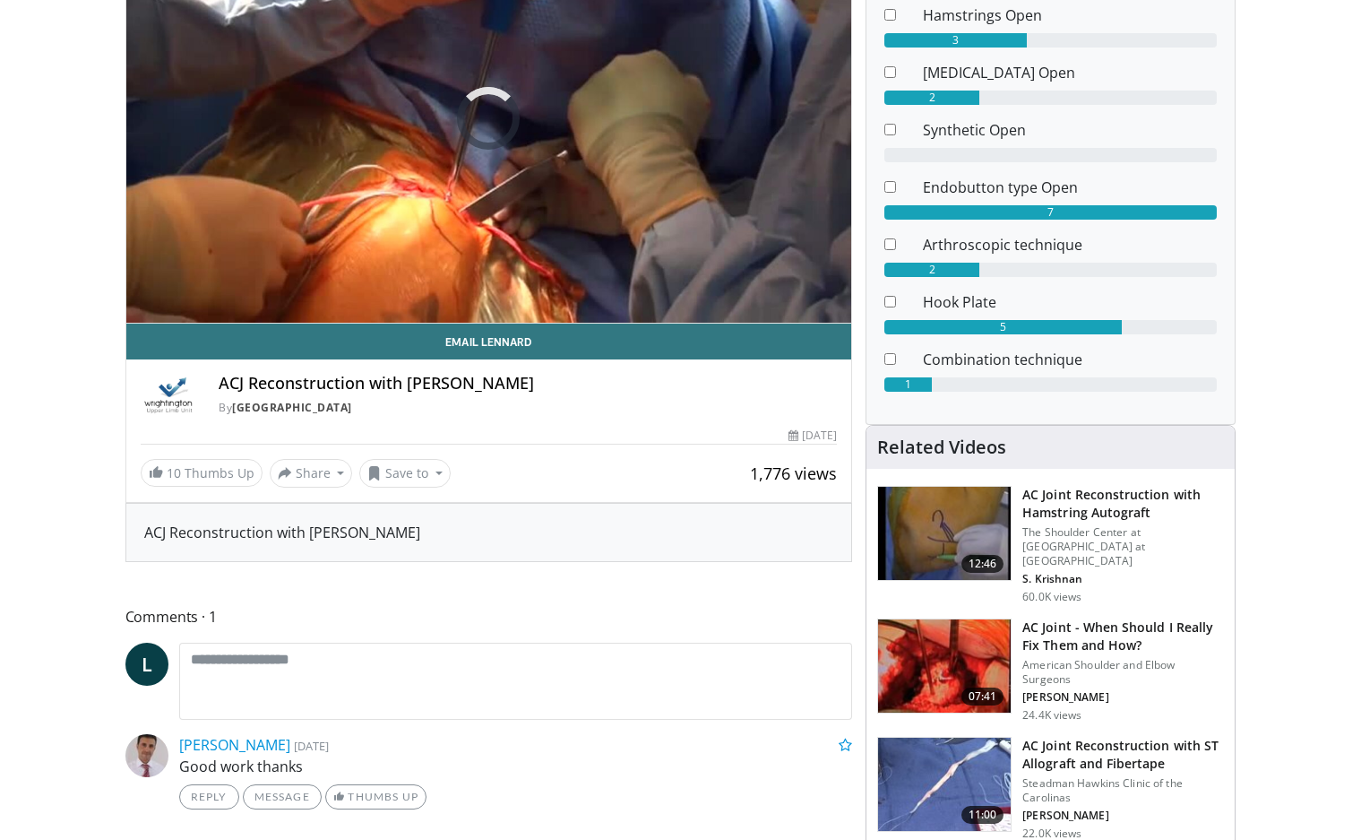
scroll to position [90, 0]
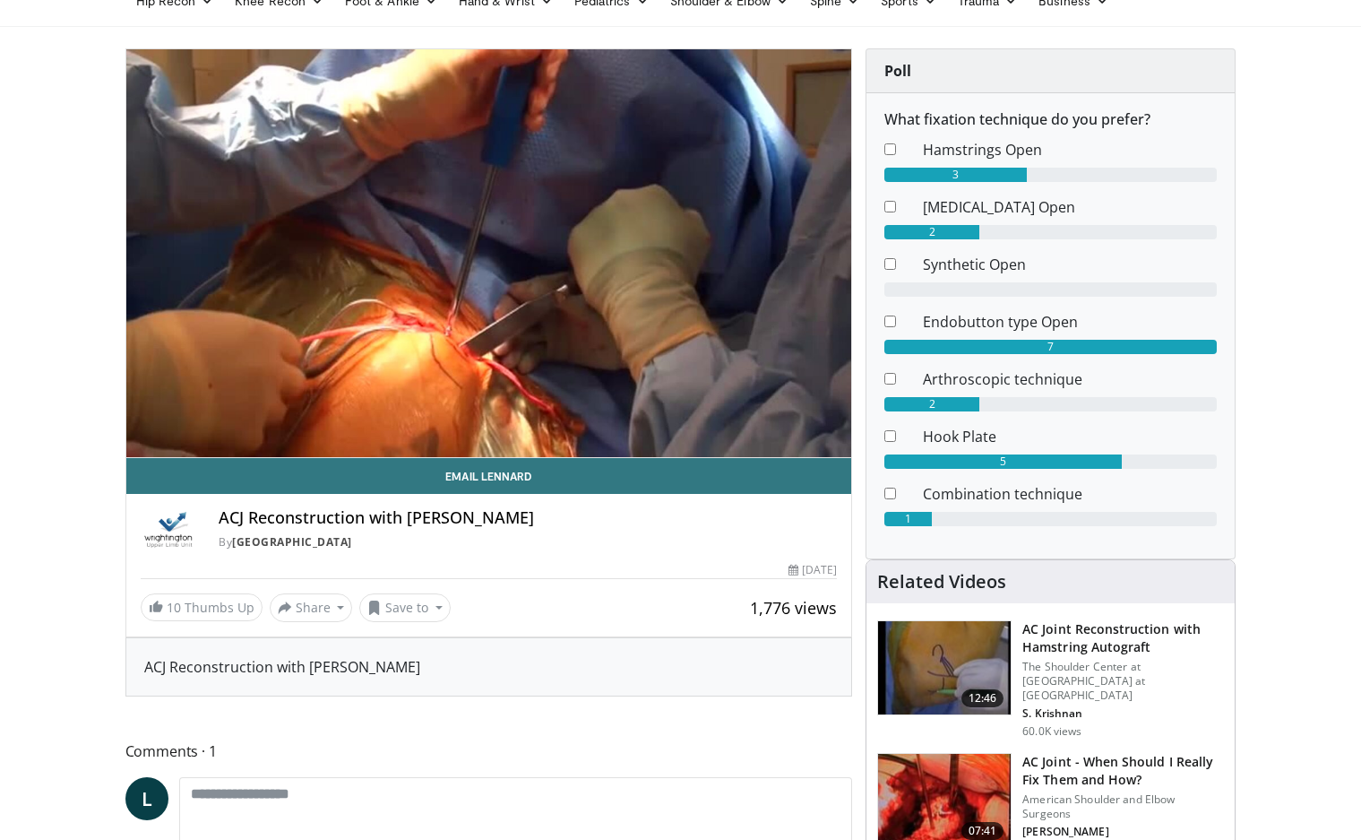
click at [695, 540] on div "By [GEOGRAPHIC_DATA]" at bounding box center [528, 542] width 618 height 16
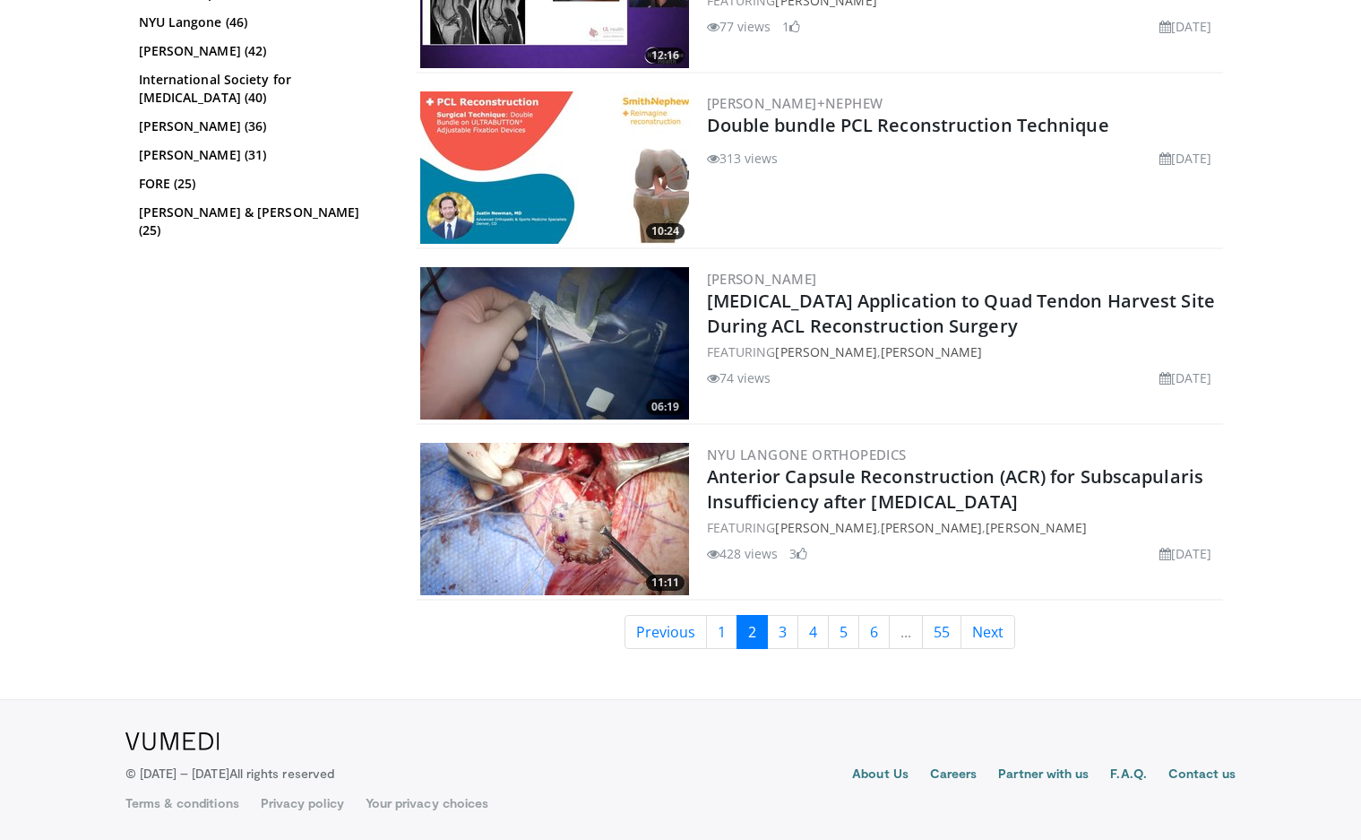
scroll to position [4328, 0]
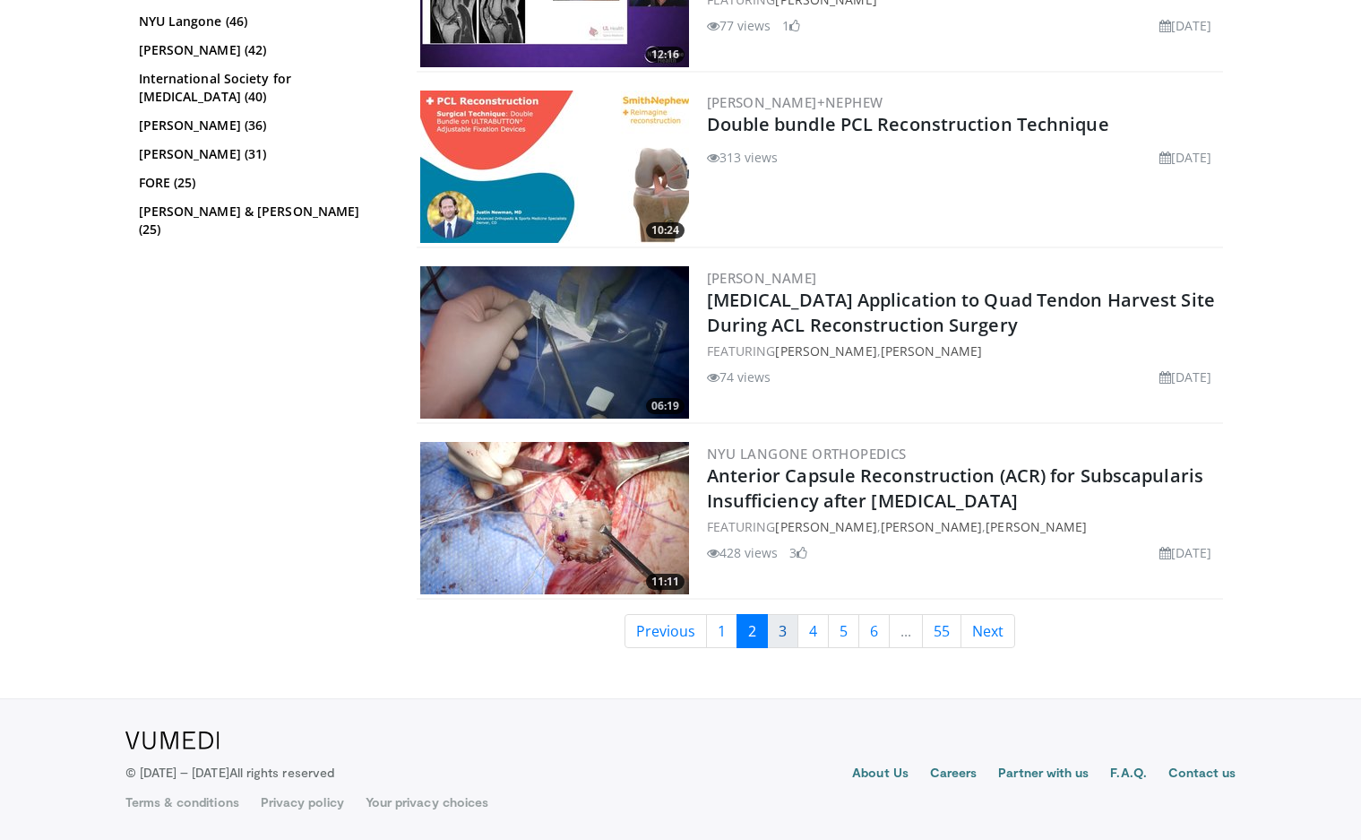
click at [795, 638] on link "3" at bounding box center [782, 631] width 31 height 34
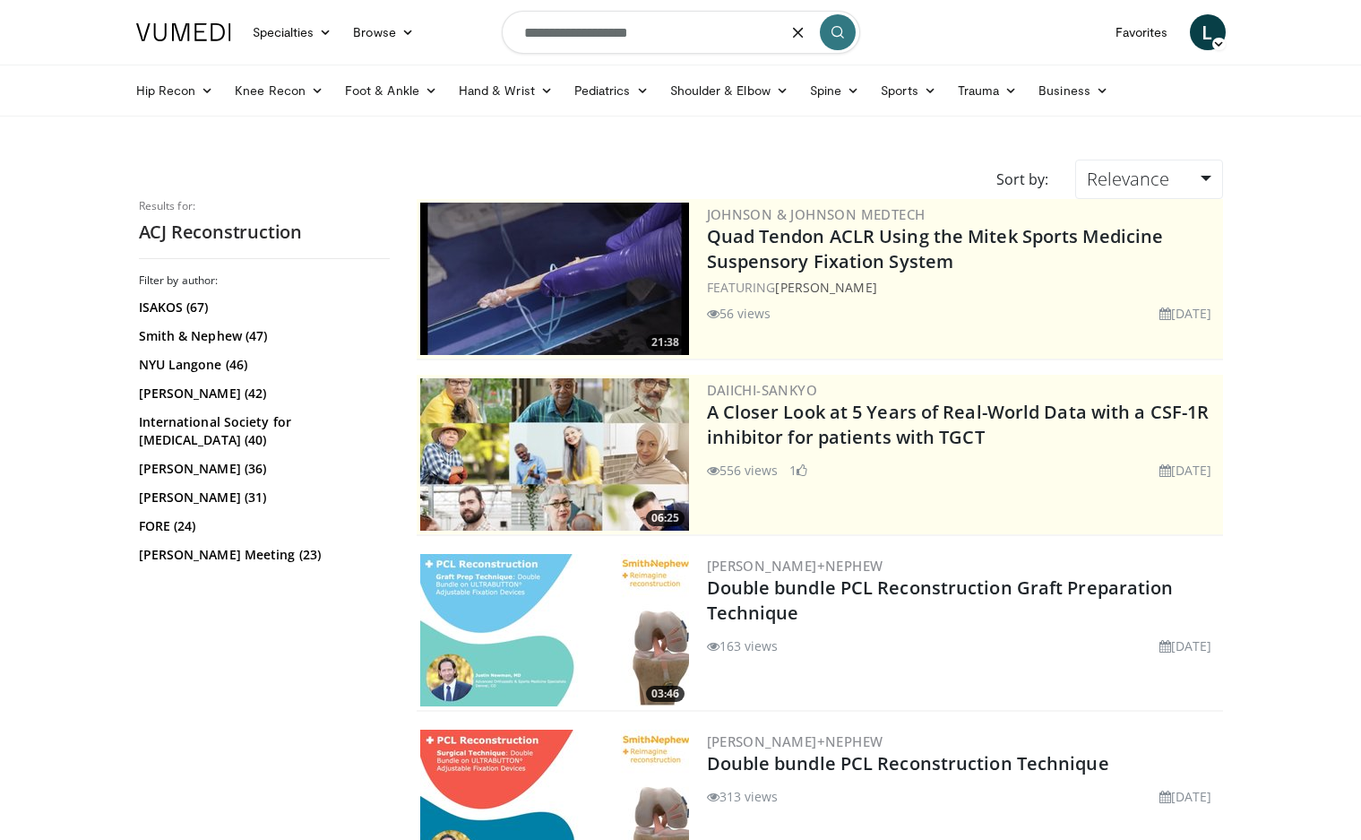
drag, startPoint x: 553, startPoint y: 39, endPoint x: 769, endPoint y: 70, distance: 218.3
click at [769, 70] on header "Specialties Adult & Family Medicine Allergy, Asthma, Immunology Anesthesiology …" at bounding box center [680, 58] width 1361 height 117
type input "***"
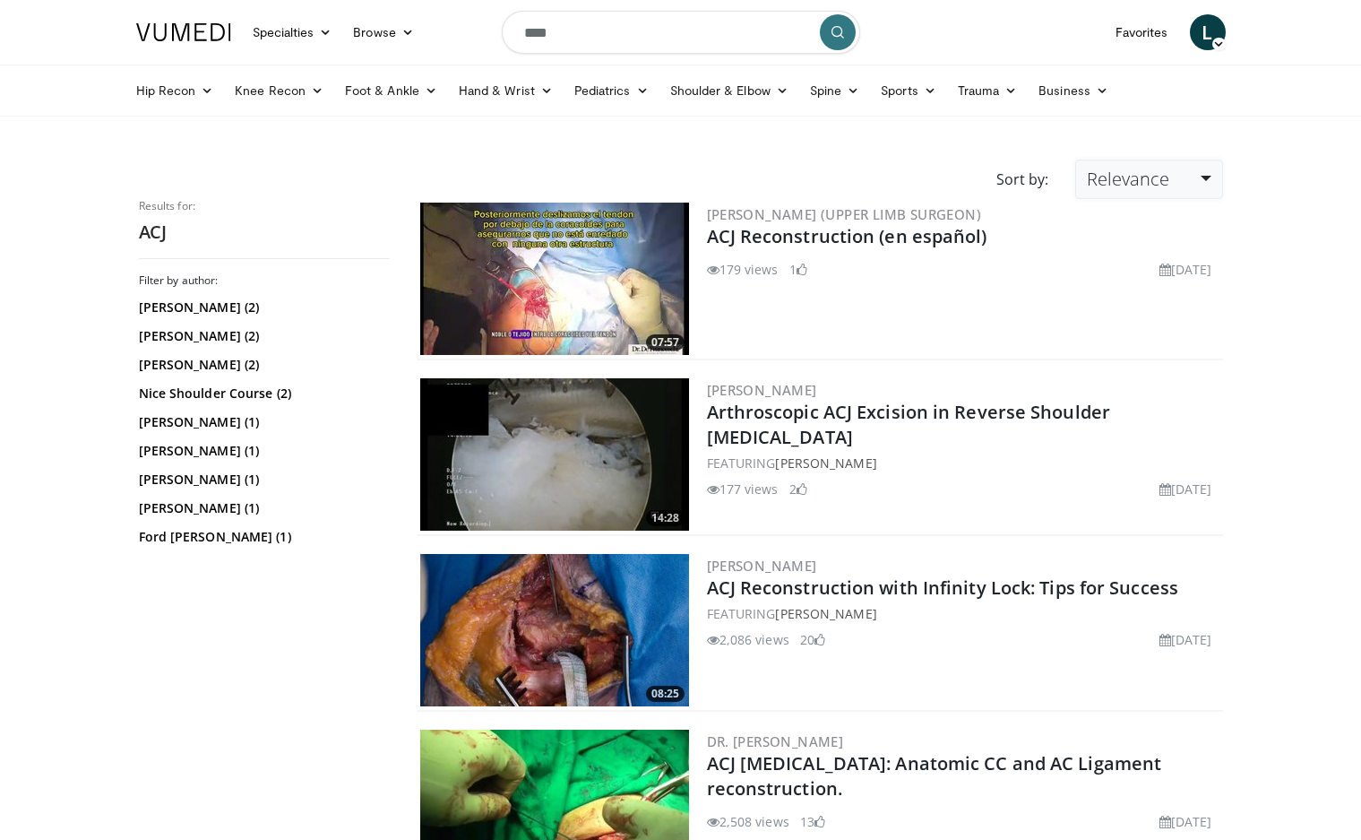
click at [1136, 184] on span "Relevance" at bounding box center [1128, 179] width 82 height 24
click at [1107, 302] on link "Views" at bounding box center [1147, 309] width 142 height 29
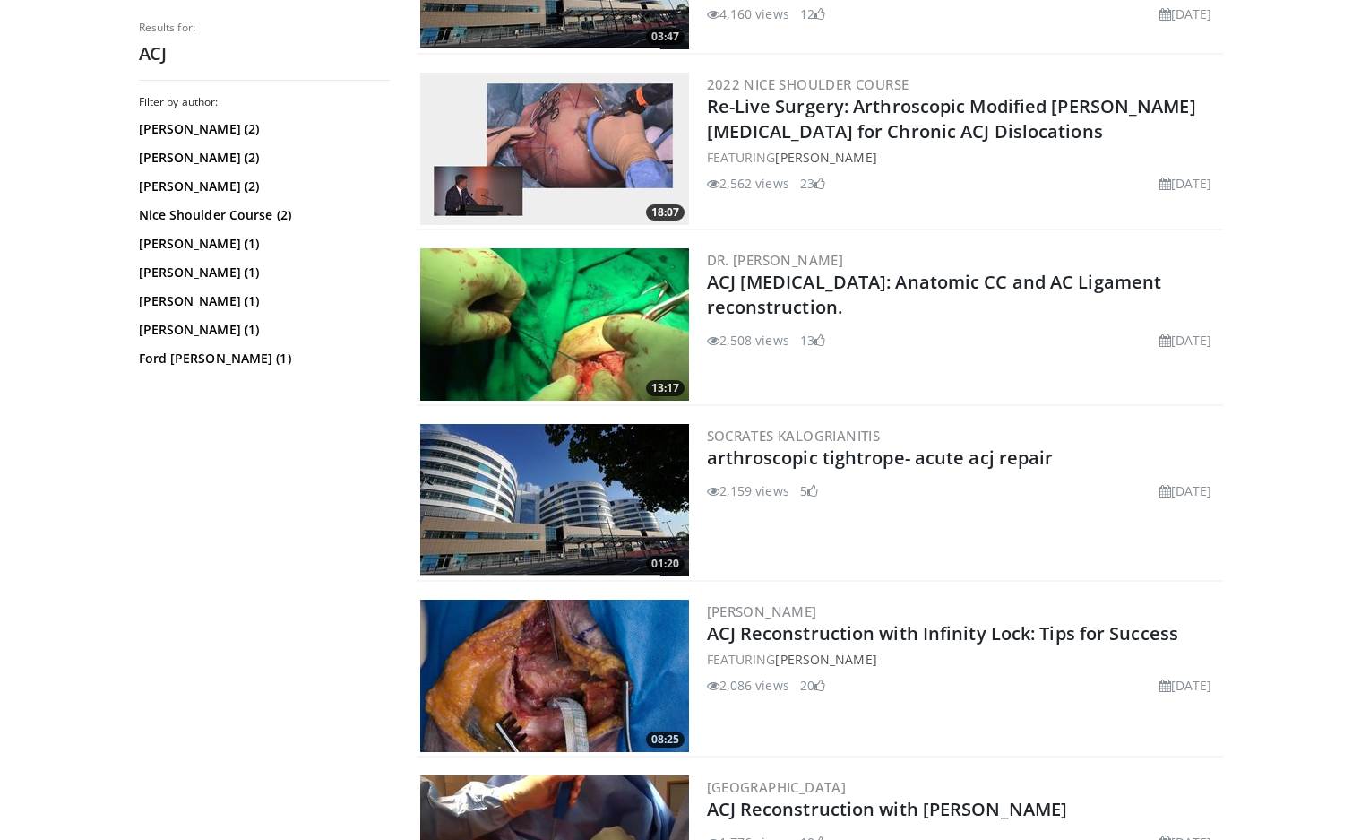
scroll to position [896, 0]
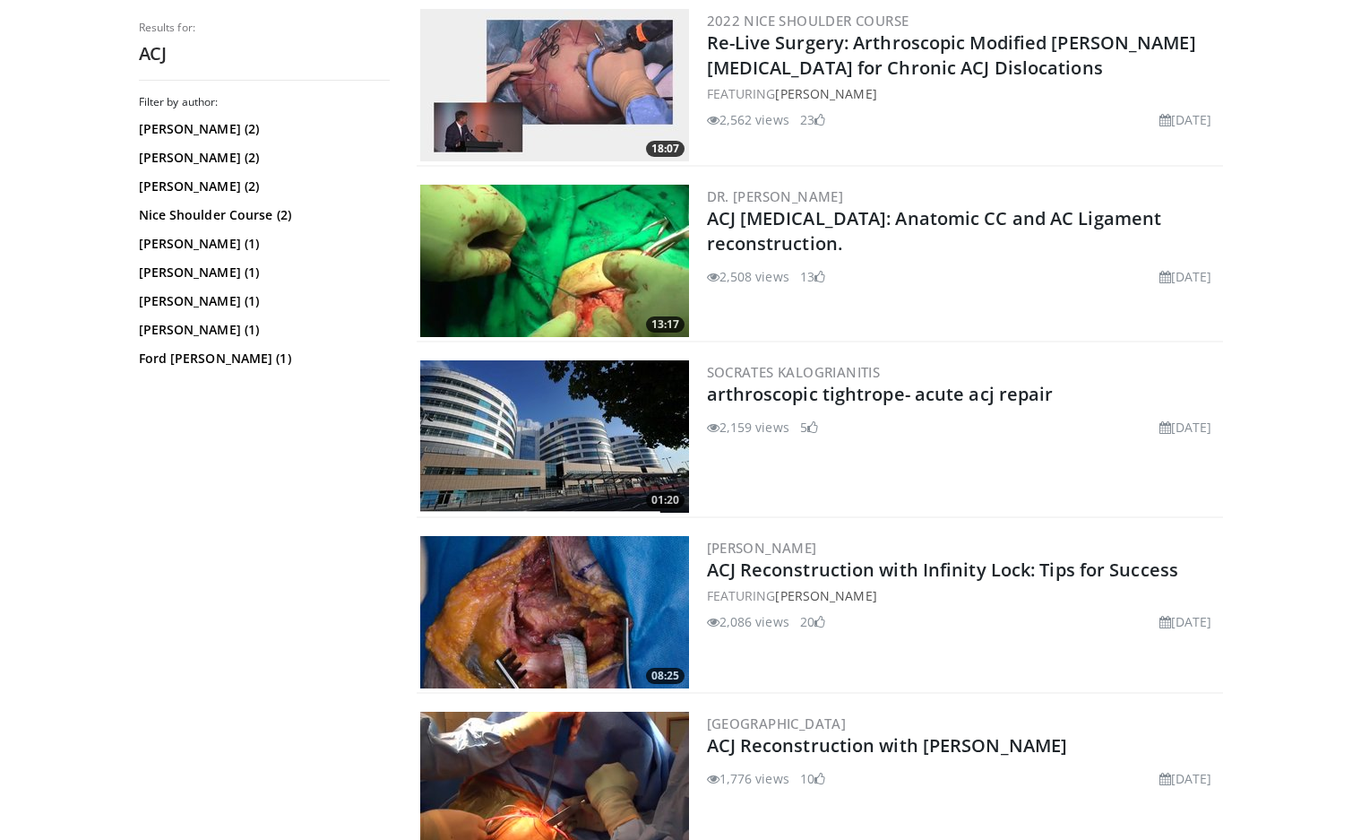
click at [520, 276] on img at bounding box center [554, 261] width 269 height 152
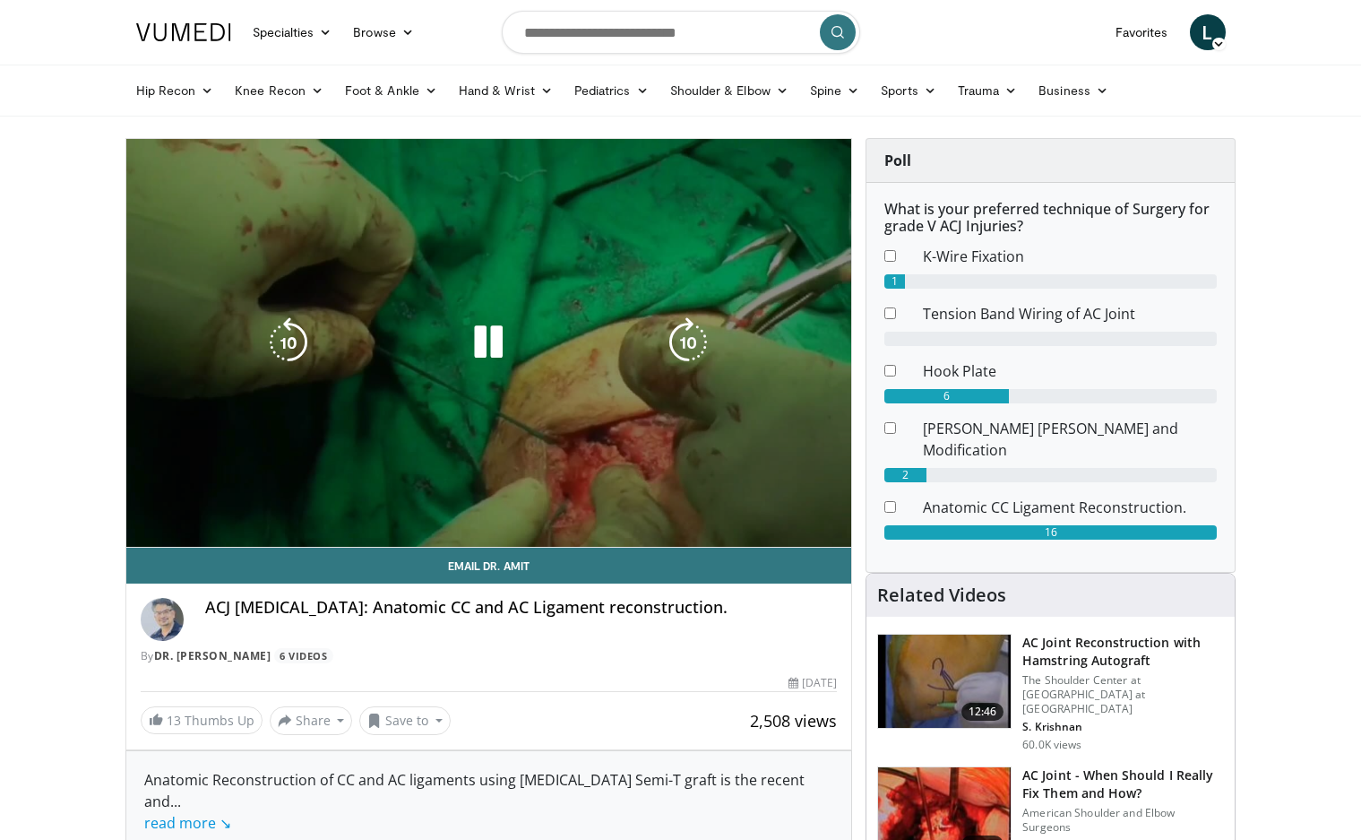
click at [220, 496] on video-js "**********" at bounding box center [489, 343] width 726 height 409
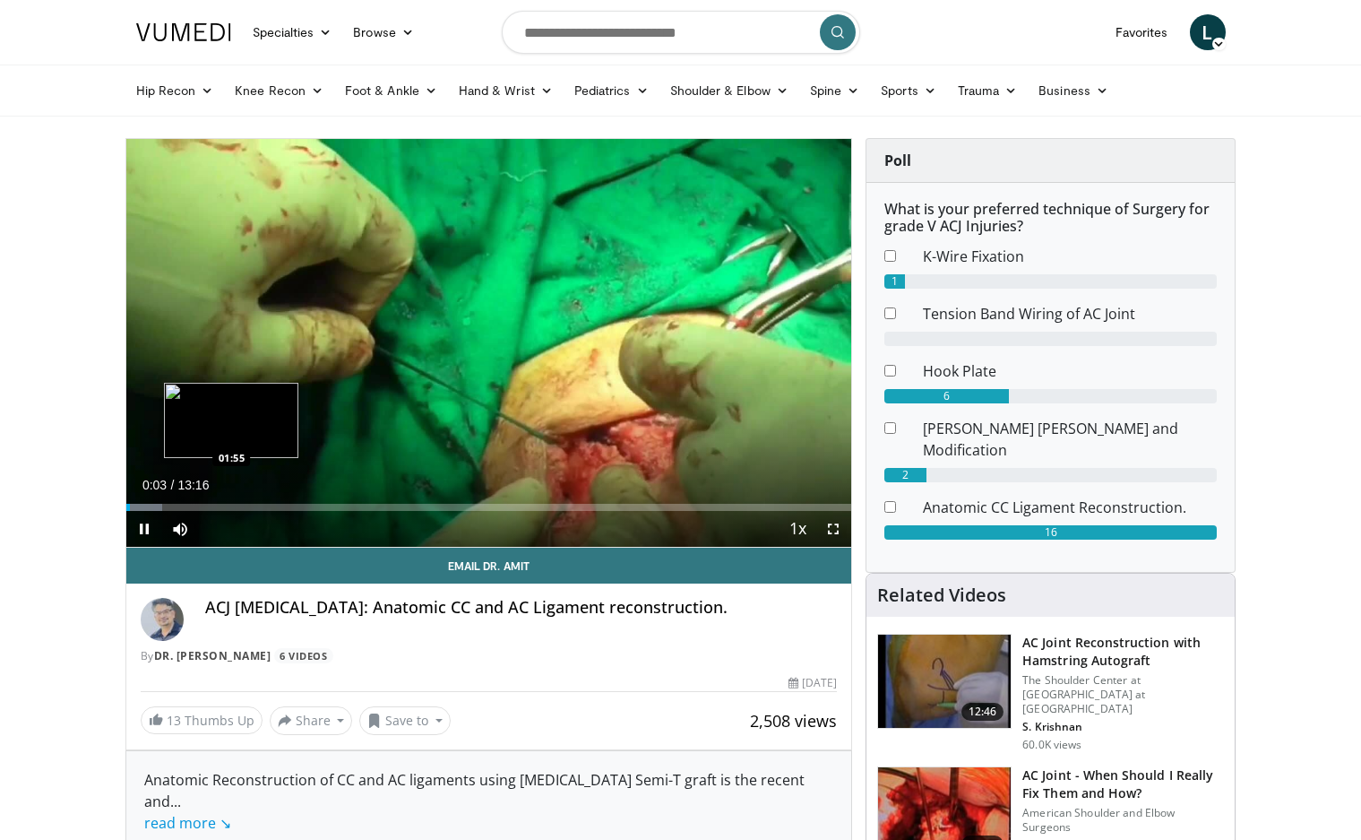
click at [231, 504] on div "Loaded : 5.01% 00:03 01:55" at bounding box center [489, 507] width 726 height 7
click at [173, 496] on div "Loaded : 17.59% 01:58 00:52" at bounding box center [489, 502] width 726 height 17
click at [199, 505] on div "Loaded : 10.05% 00:54 01:20" at bounding box center [489, 507] width 726 height 7
click at [192, 505] on div "01:24" at bounding box center [164, 507] width 77 height 7
click at [181, 502] on div "Loaded : 17.55% 01:14 01:00" at bounding box center [489, 502] width 726 height 17
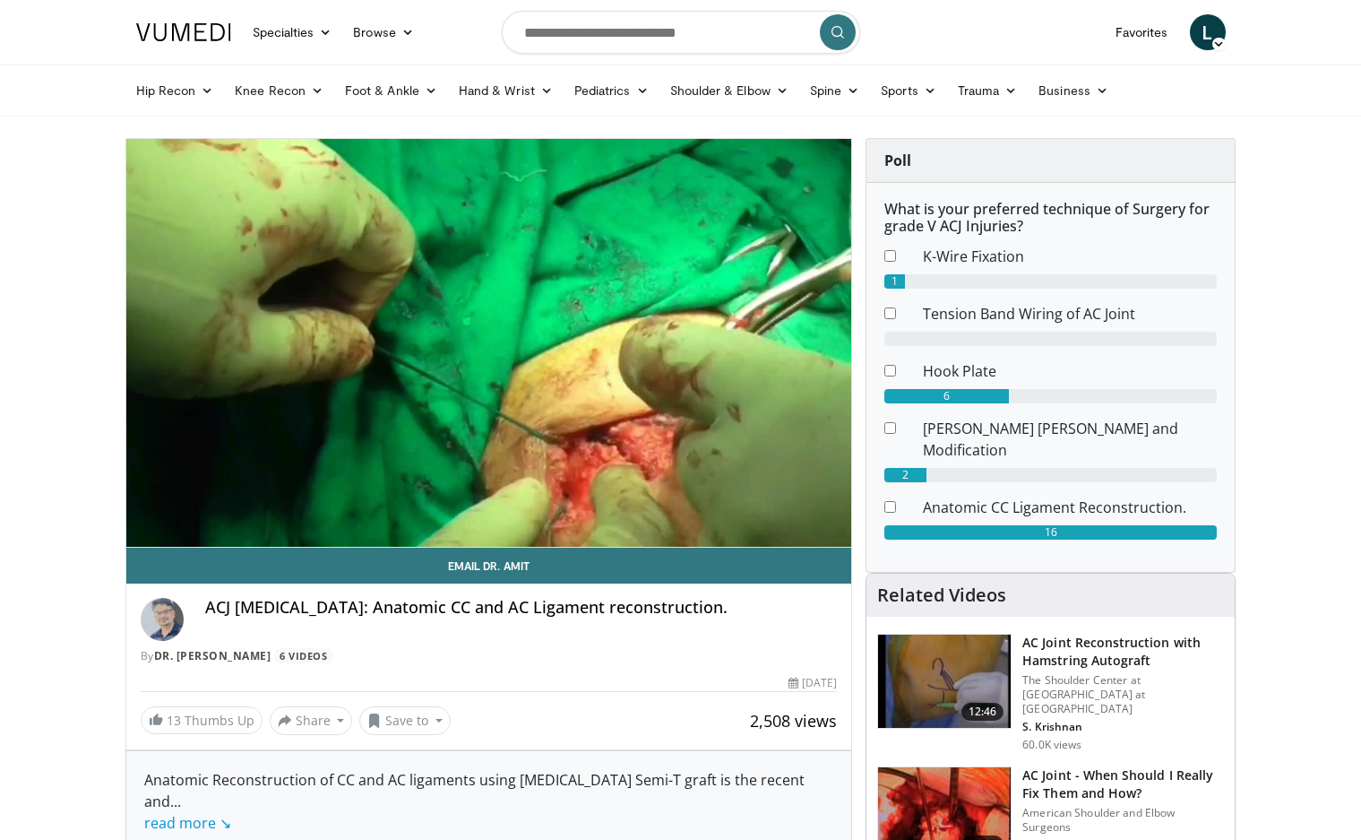
click at [241, 499] on div "10 seconds Tap to unmute" at bounding box center [489, 343] width 726 height 408
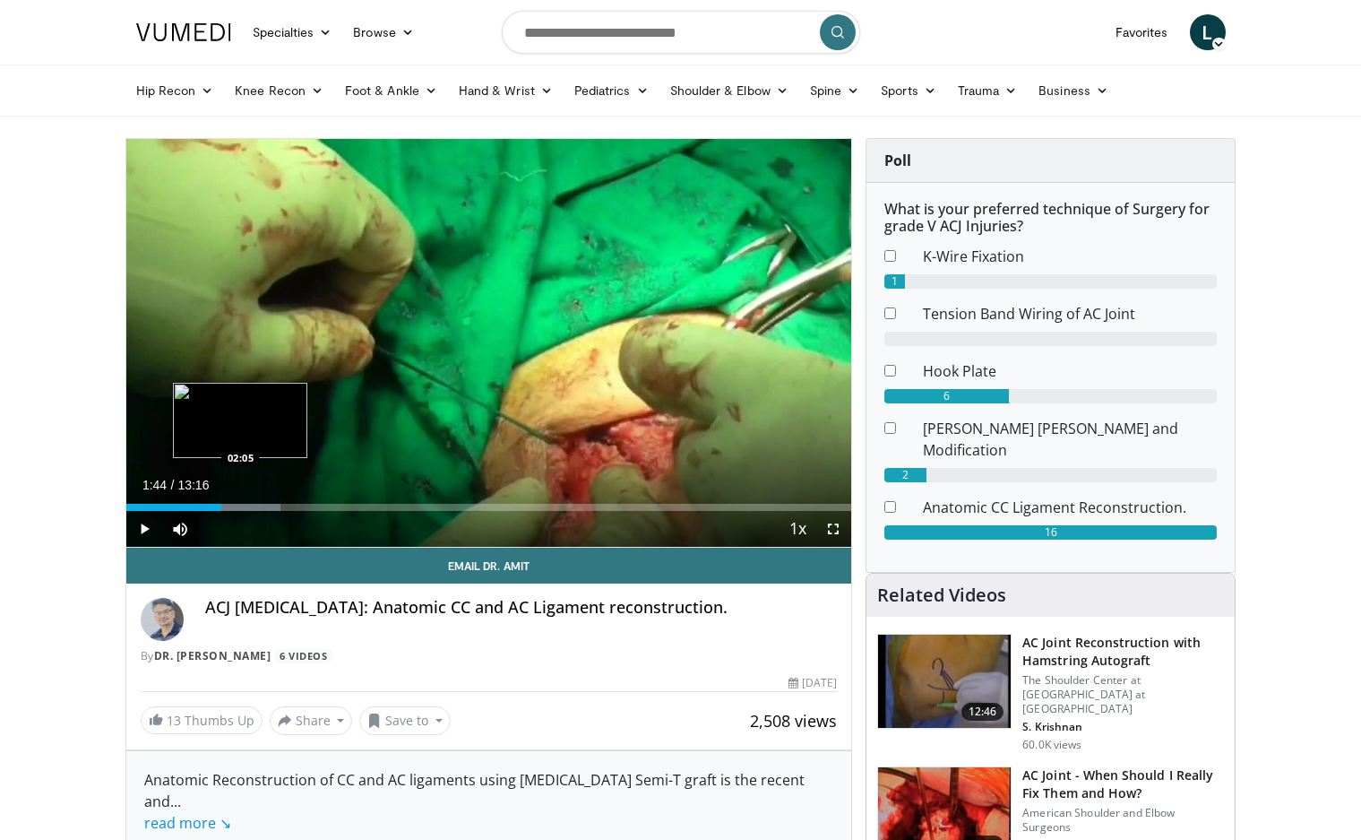
click at [240, 502] on div "Loaded : 21.31% 01:44 02:05" at bounding box center [489, 502] width 726 height 17
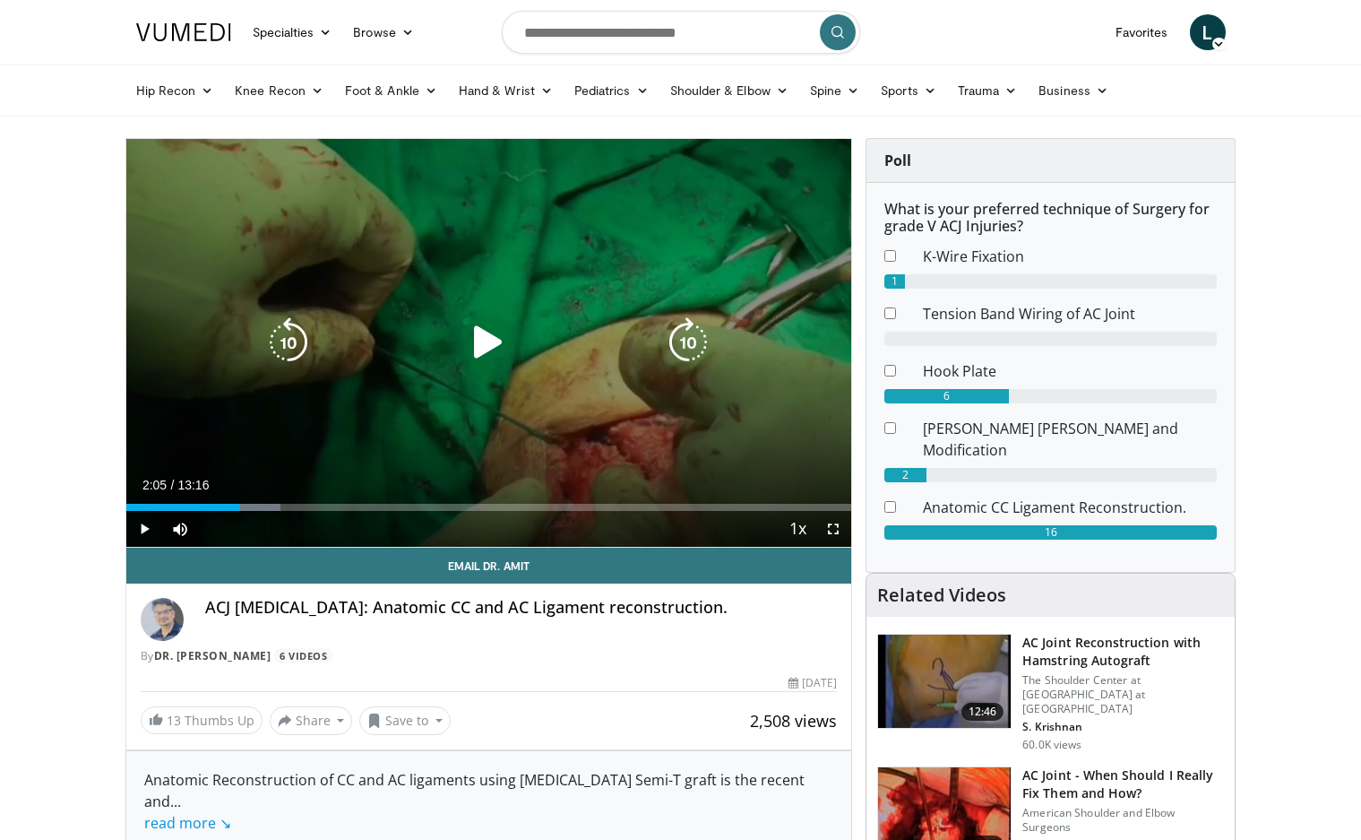
click at [354, 457] on div "10 seconds Tap to unmute" at bounding box center [489, 343] width 726 height 408
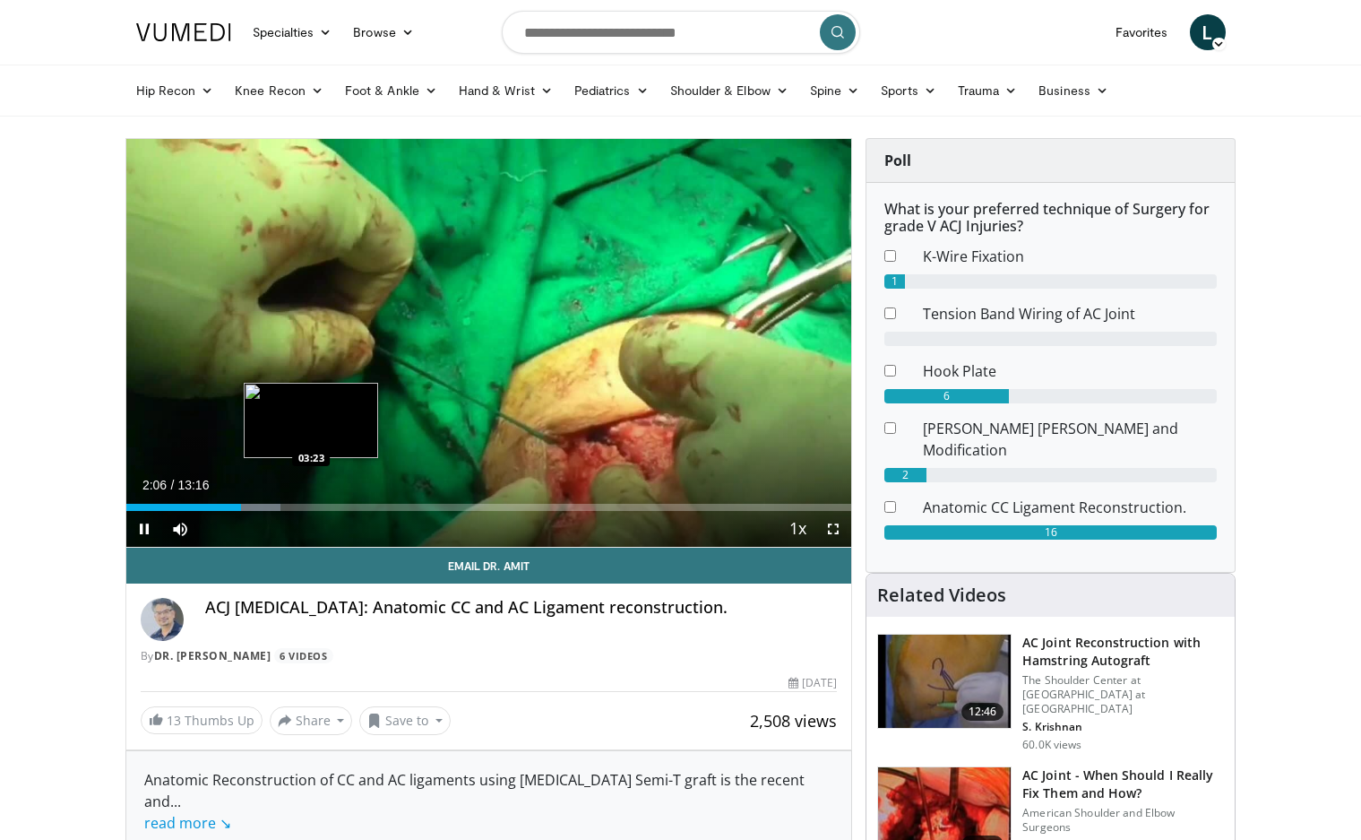
click at [311, 496] on div "Loaded : 21.36% 02:06 03:23" at bounding box center [489, 502] width 726 height 17
click at [366, 504] on div "Loaded : 26.38% 03:23 04:22" at bounding box center [489, 507] width 726 height 7
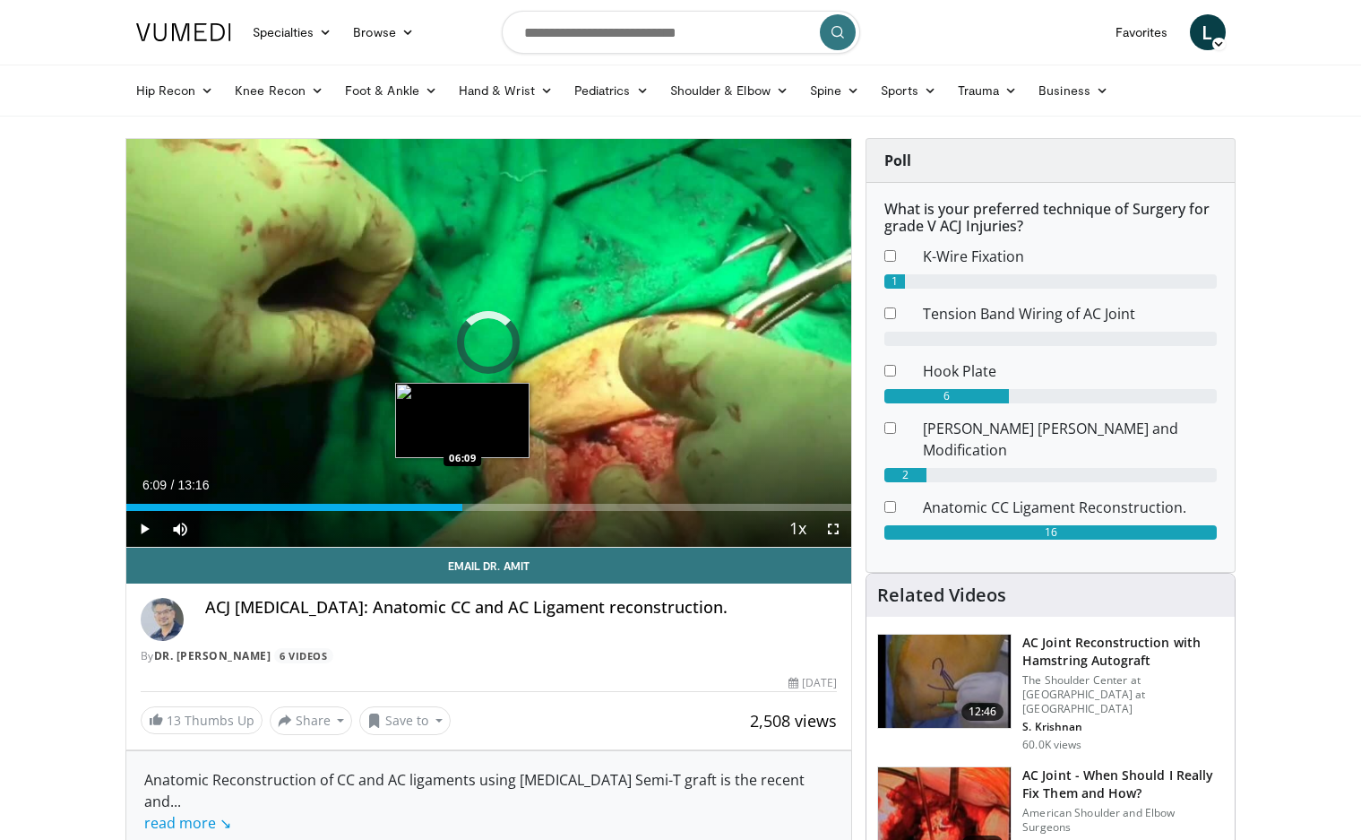
click at [462, 496] on div "Loaded : 35.18% 06:09 06:09" at bounding box center [489, 502] width 726 height 17
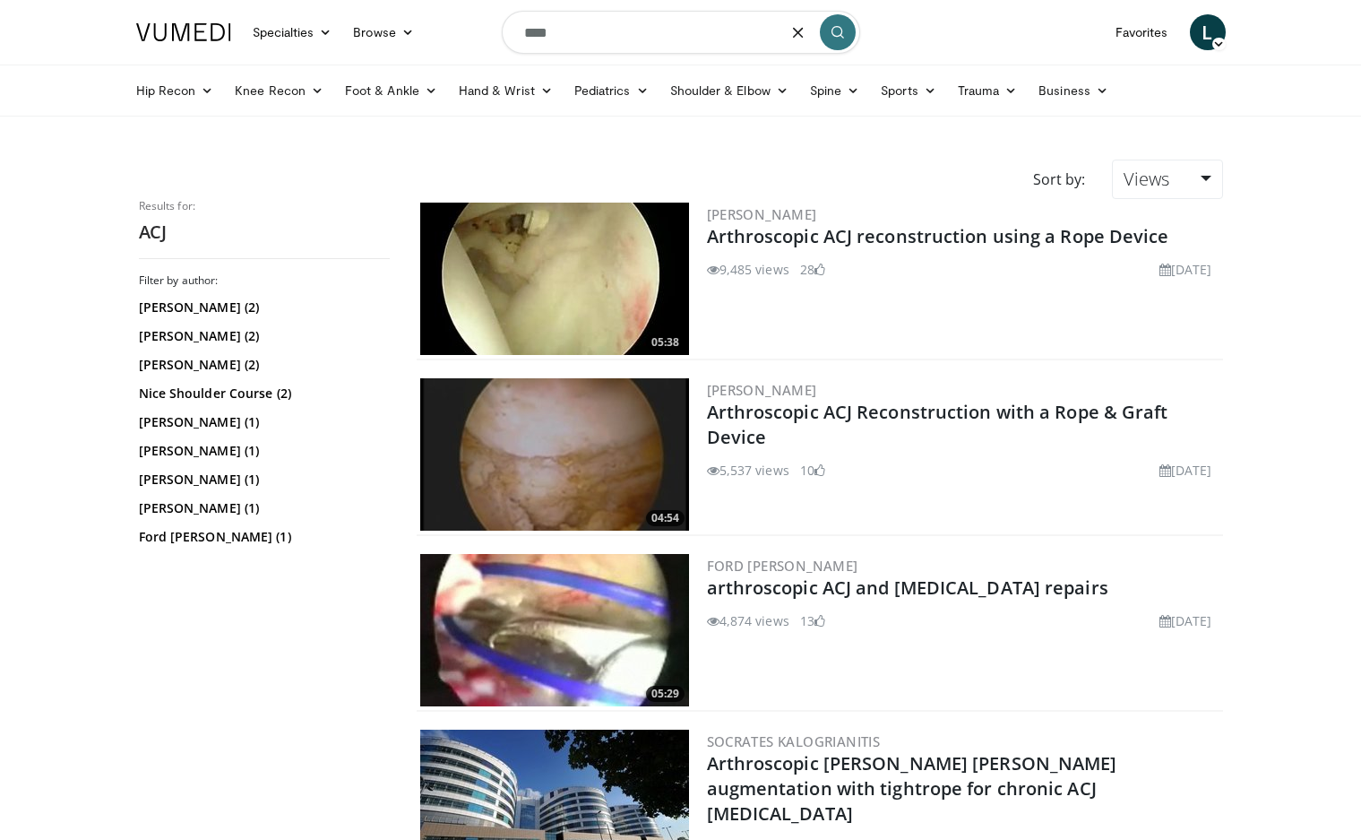
click at [588, 49] on input "***" at bounding box center [681, 32] width 358 height 43
click at [695, 89] on link "Shoulder & Elbow" at bounding box center [730, 91] width 140 height 36
click at [609, 163] on link "Shoulder" at bounding box center [691, 161] width 213 height 29
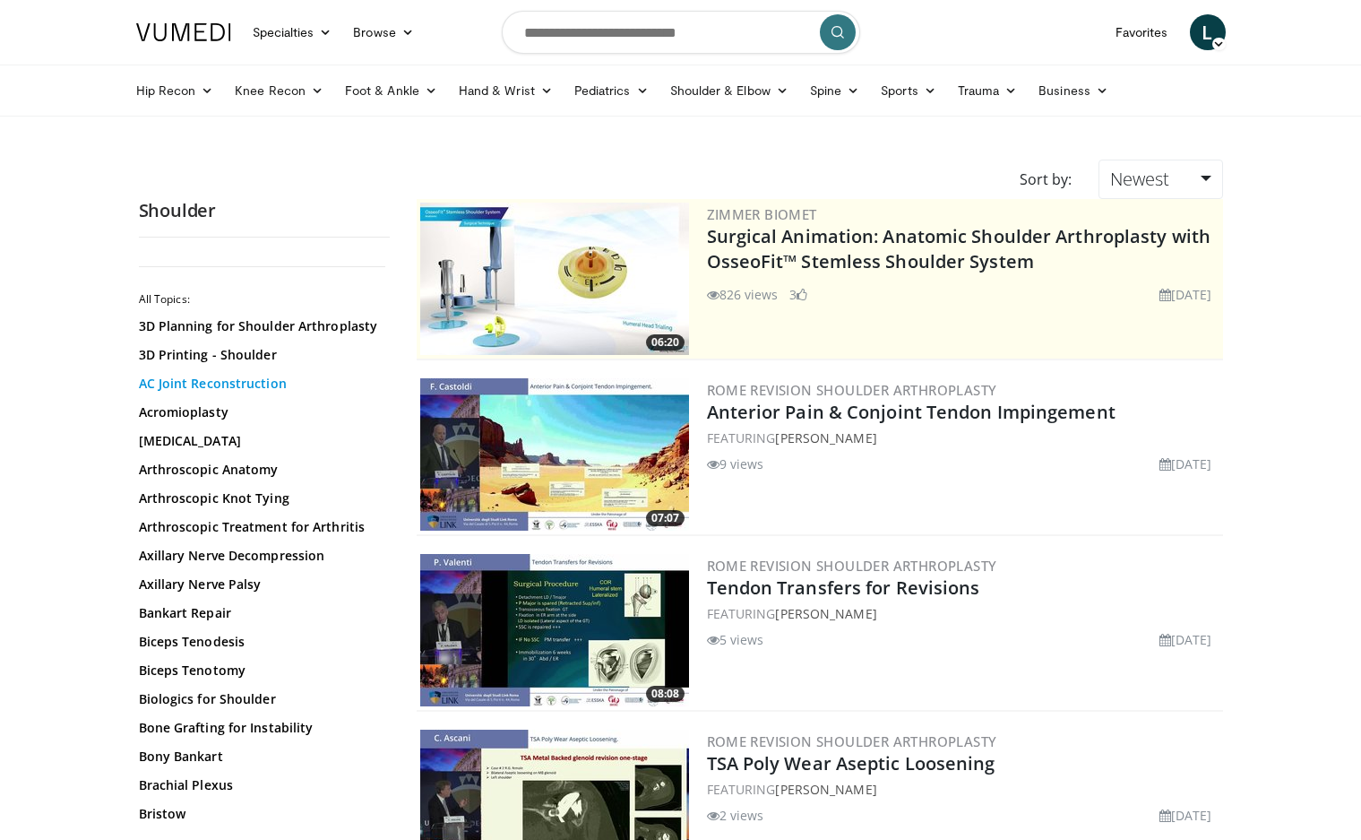
click at [208, 387] on link "AC Joint Reconstruction" at bounding box center [260, 384] width 242 height 18
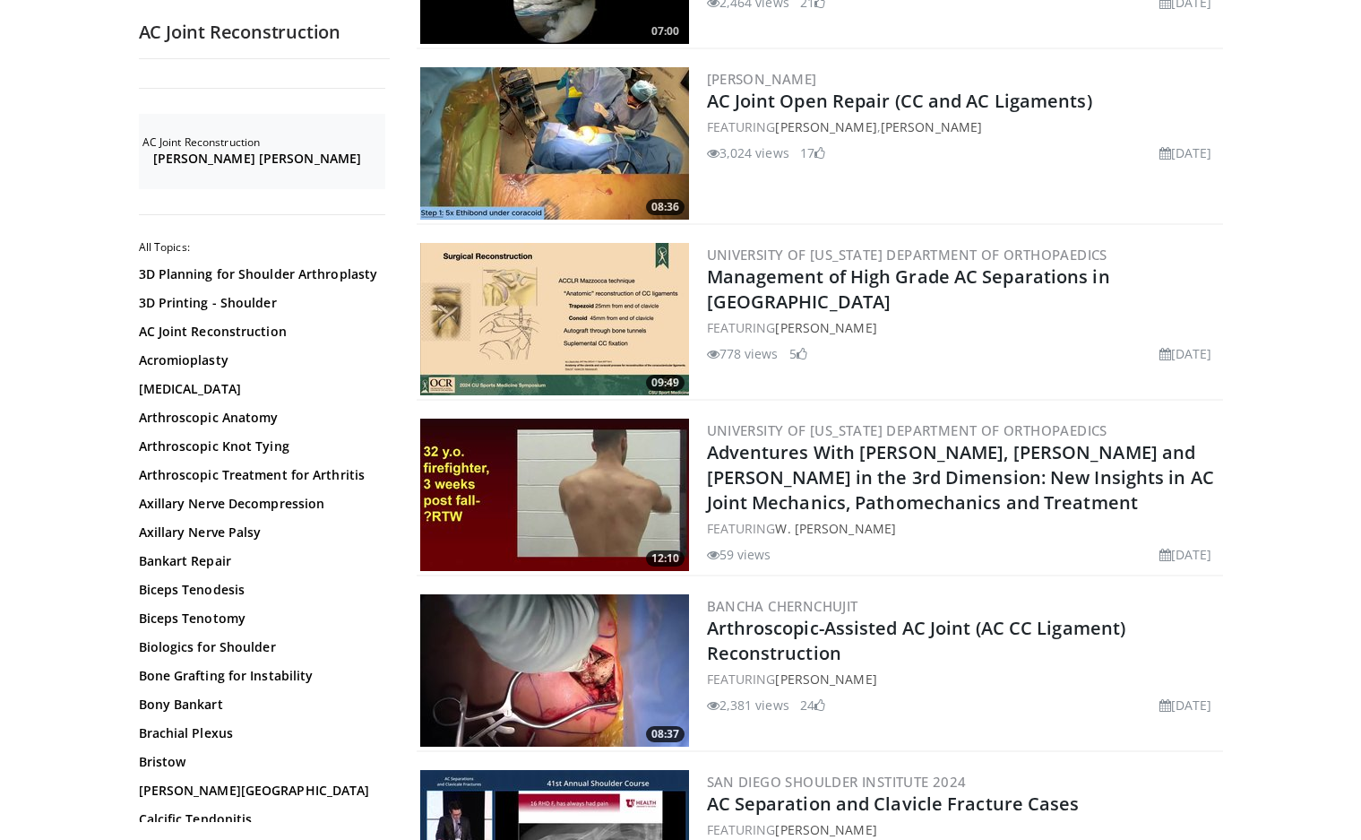
scroll to position [2689, 0]
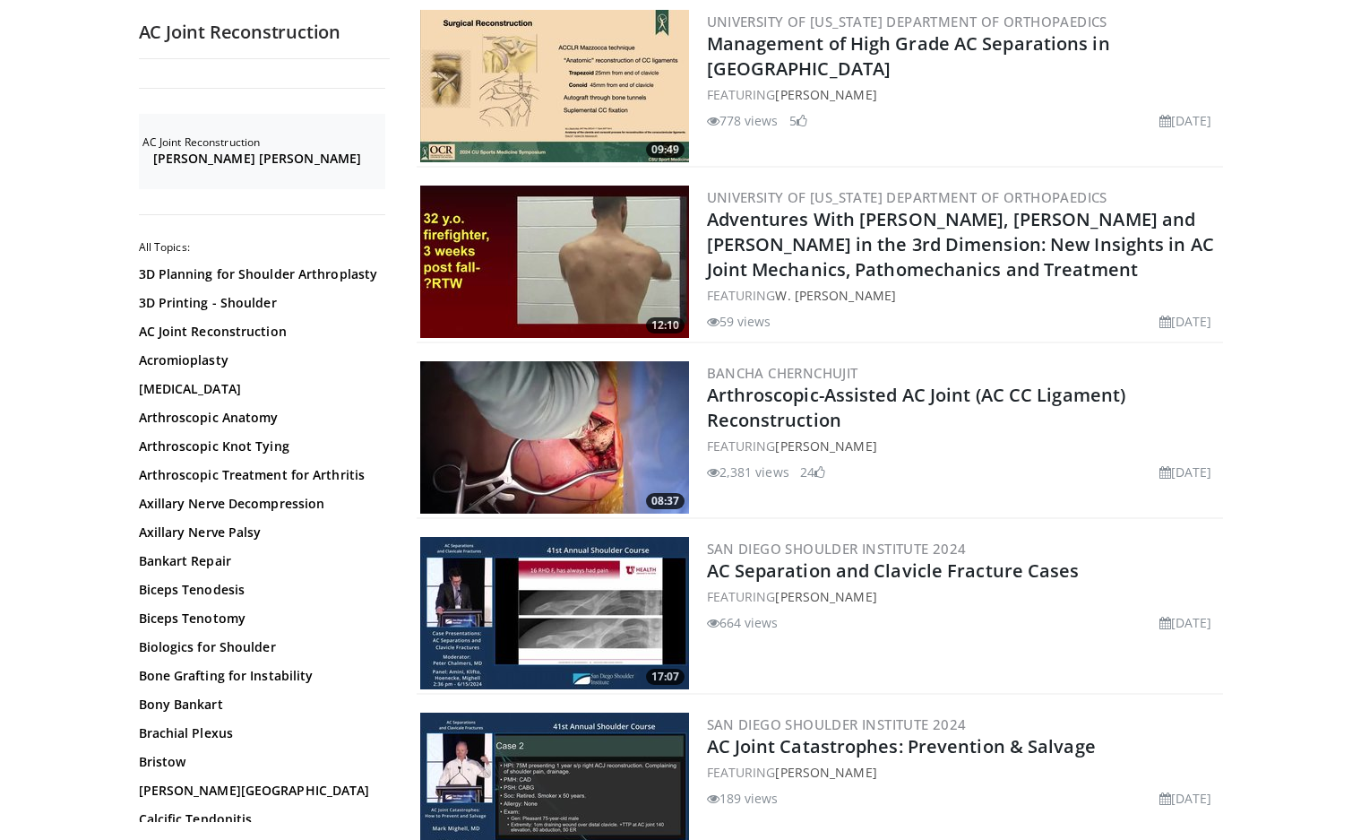
click at [481, 407] on img at bounding box center [554, 437] width 269 height 152
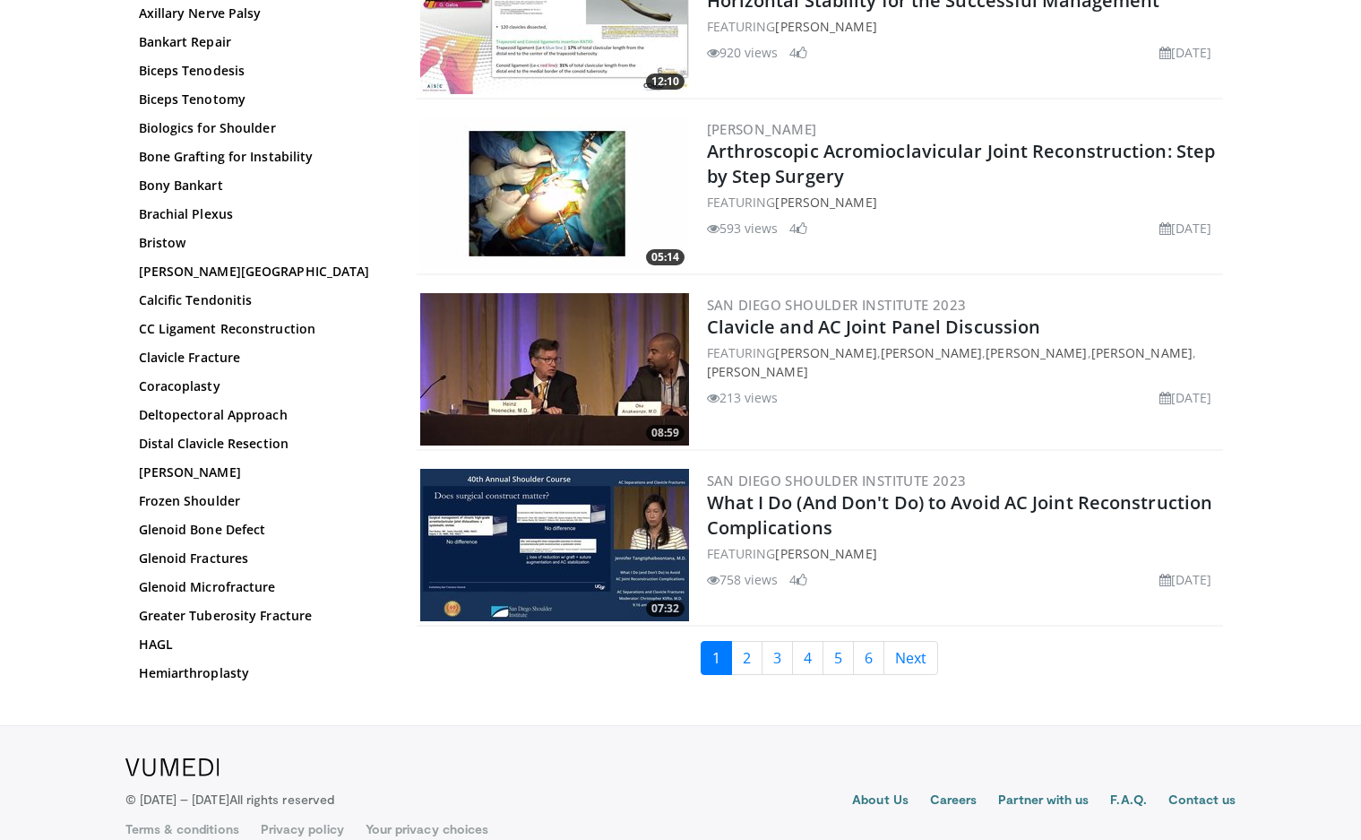
scroll to position [3988, 0]
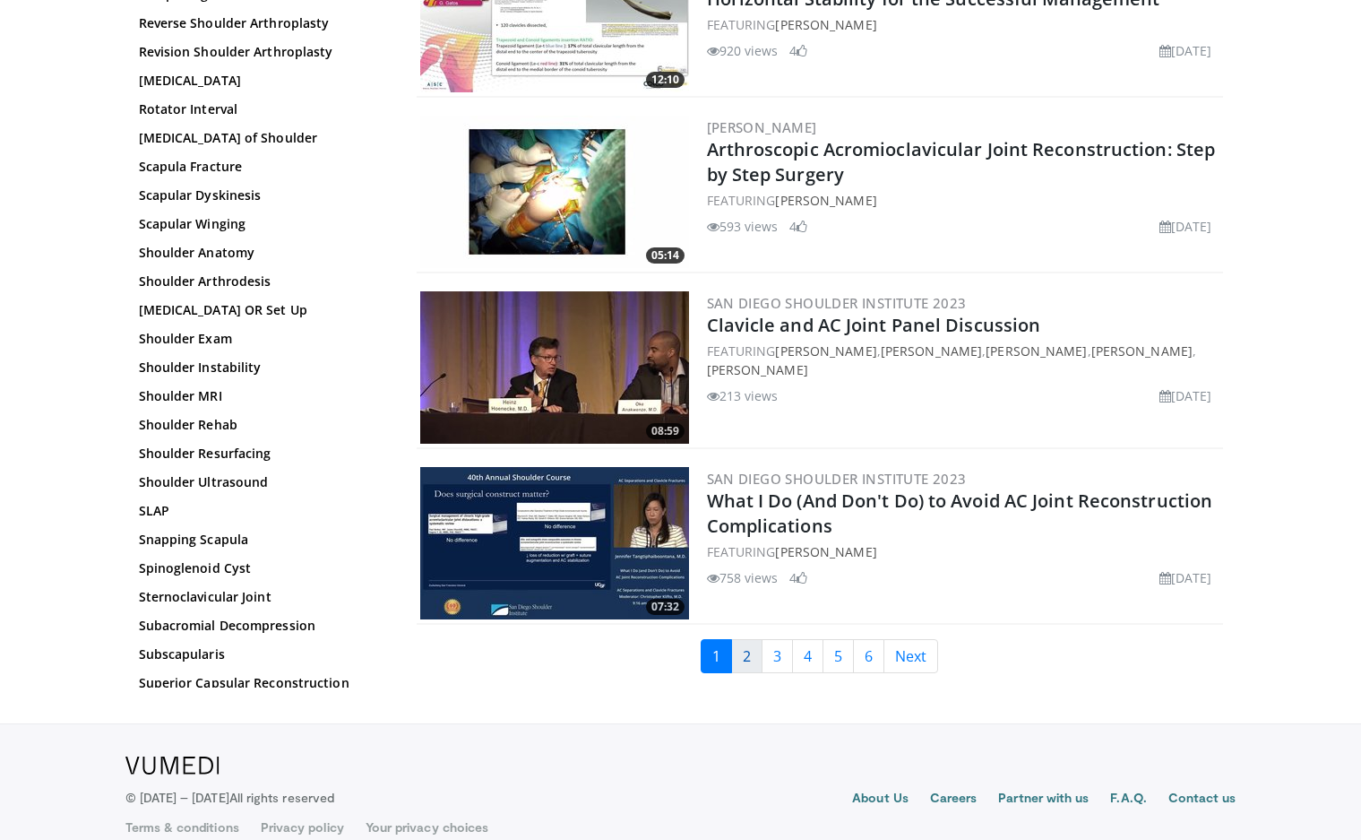
click at [760, 639] on link "2" at bounding box center [746, 656] width 31 height 34
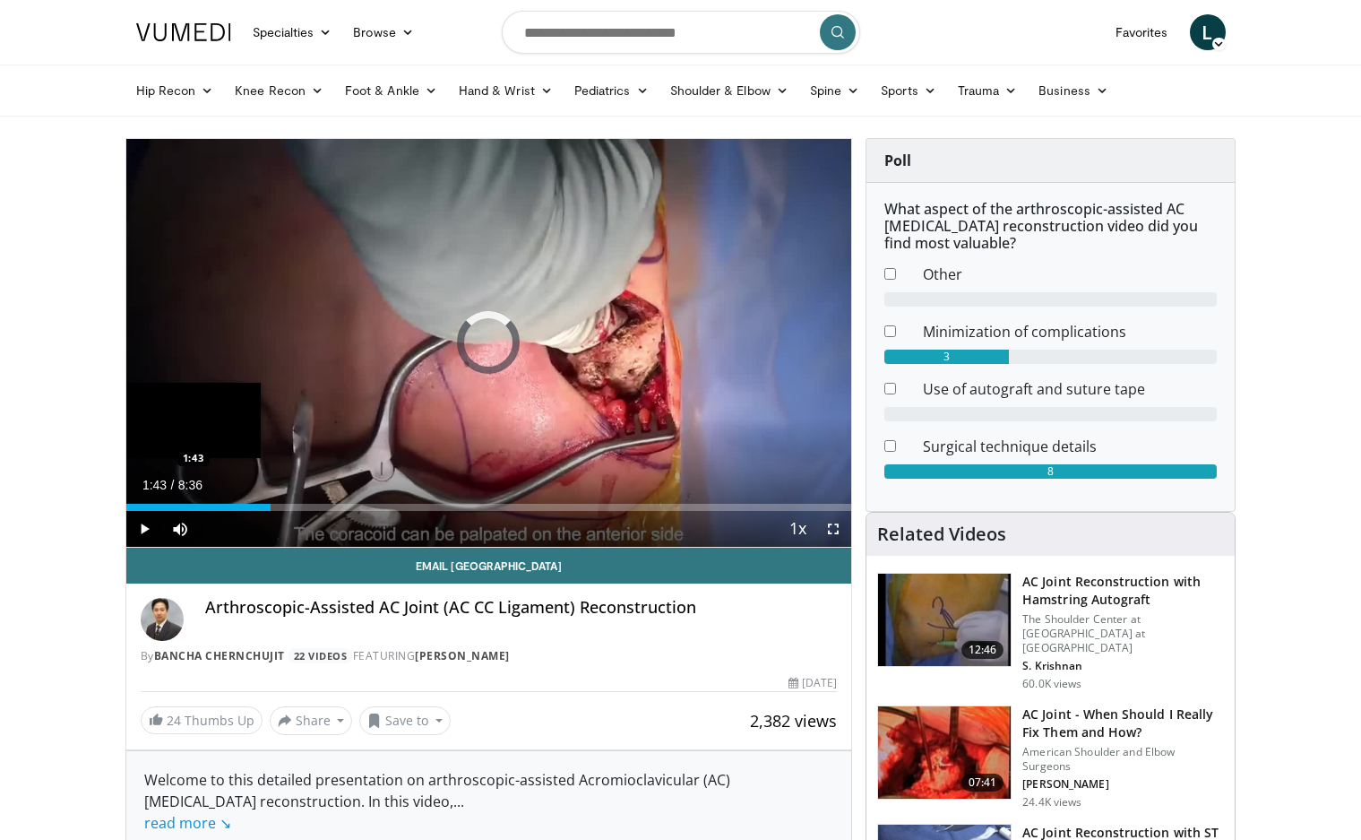
click at [271, 496] on div "Loaded : 1.94% 1:43 1:43" at bounding box center [489, 502] width 726 height 17
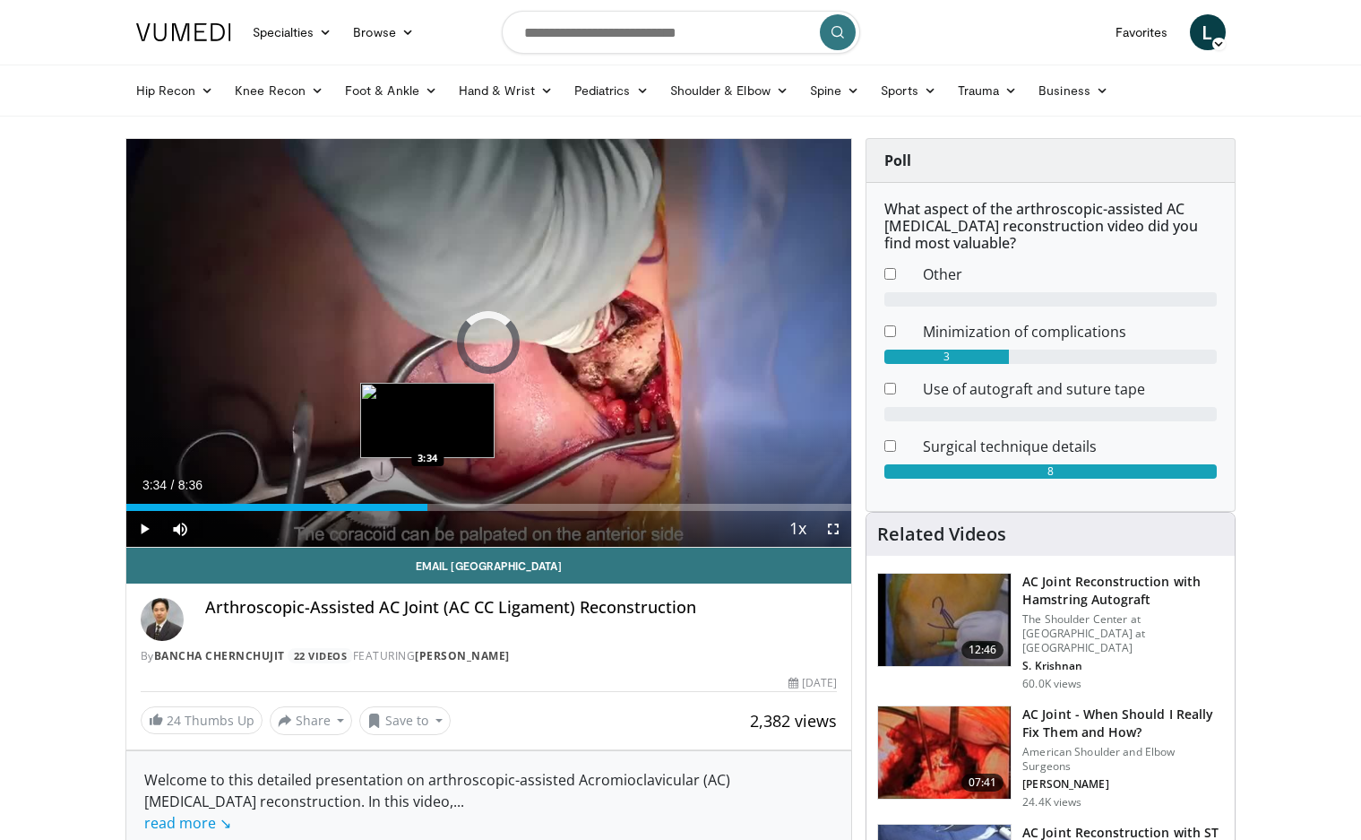
click at [427, 508] on div "Loaded : 21.30% 1:44 3:34" at bounding box center [489, 507] width 726 height 7
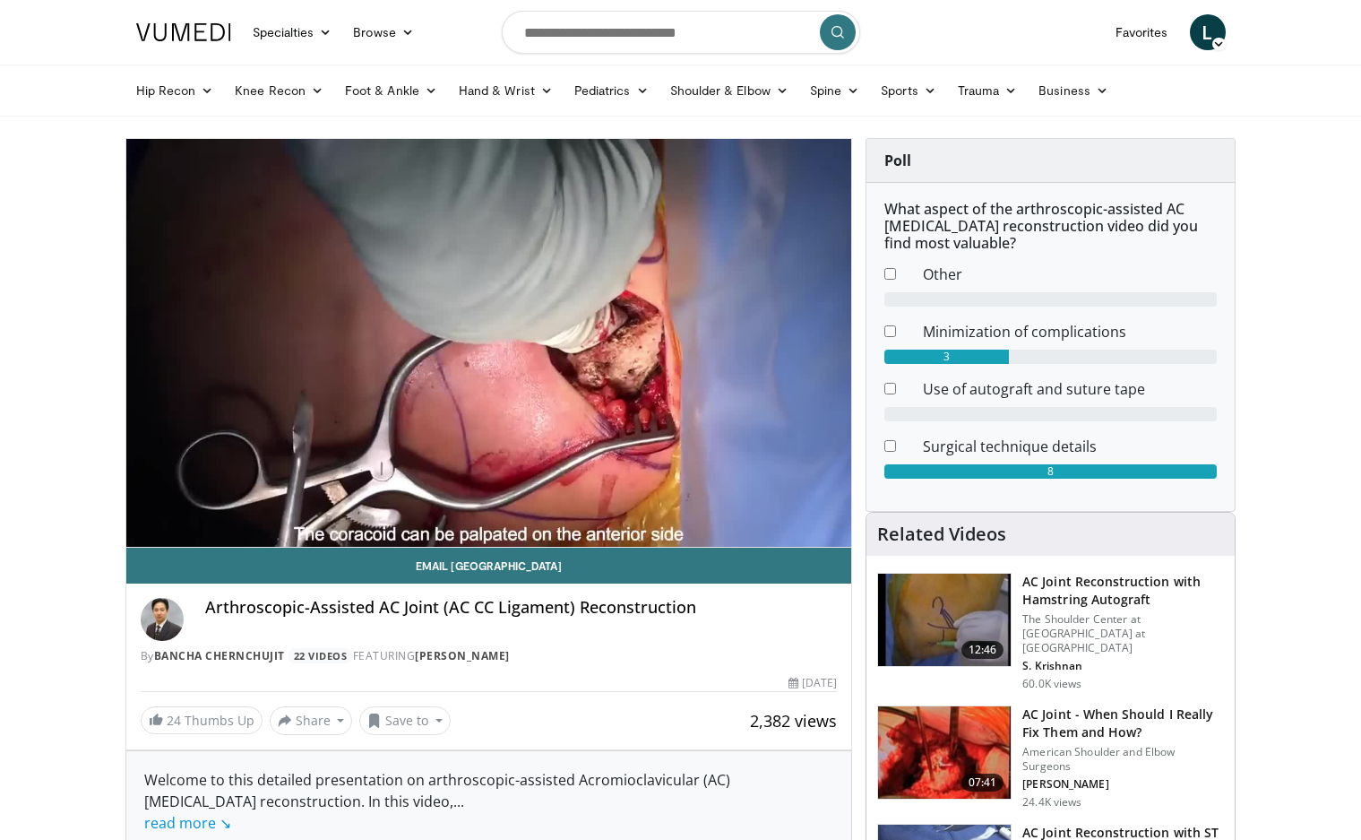
click at [540, 503] on video-js "**********" at bounding box center [489, 343] width 726 height 409
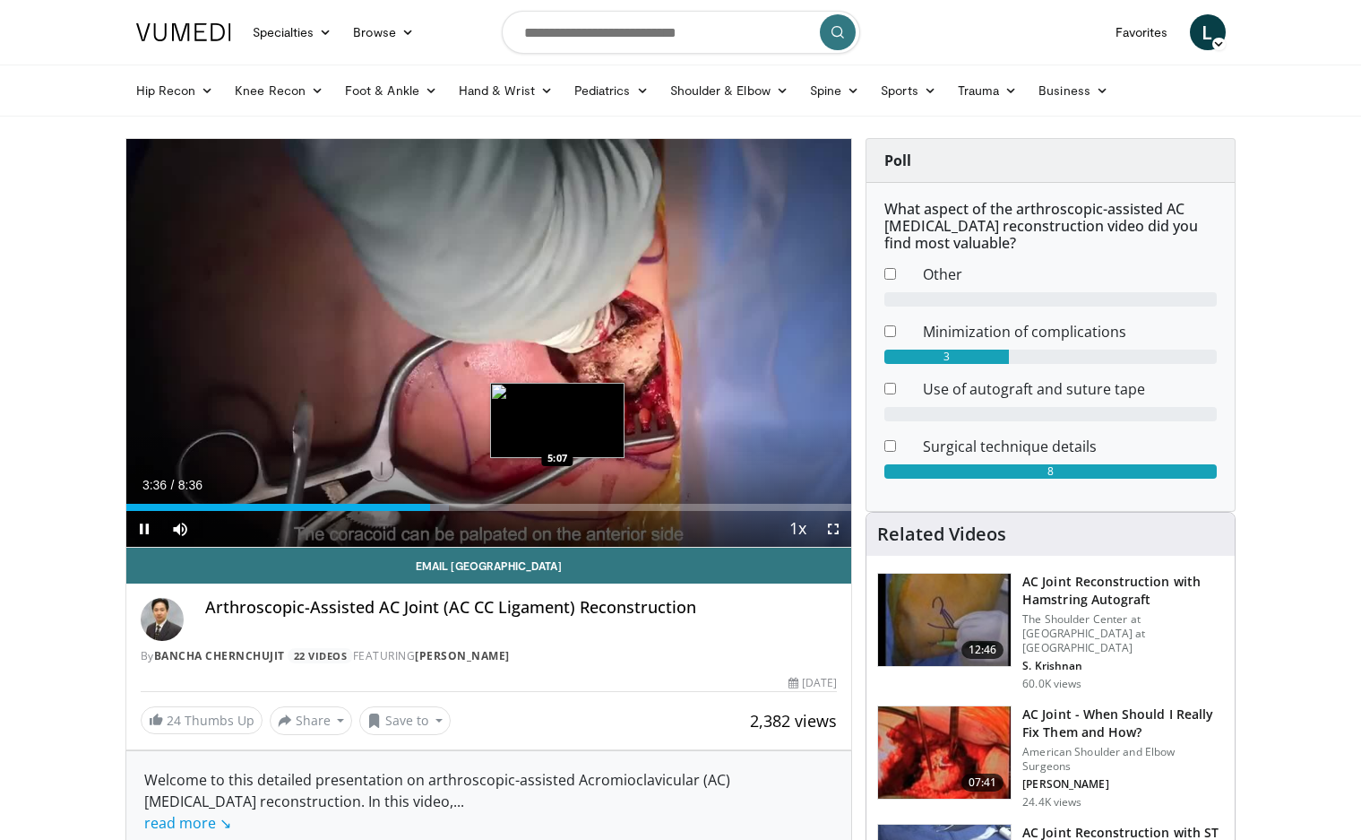
click at [558, 498] on div "Loaded : 44.54% 3:36 5:07" at bounding box center [489, 502] width 726 height 17
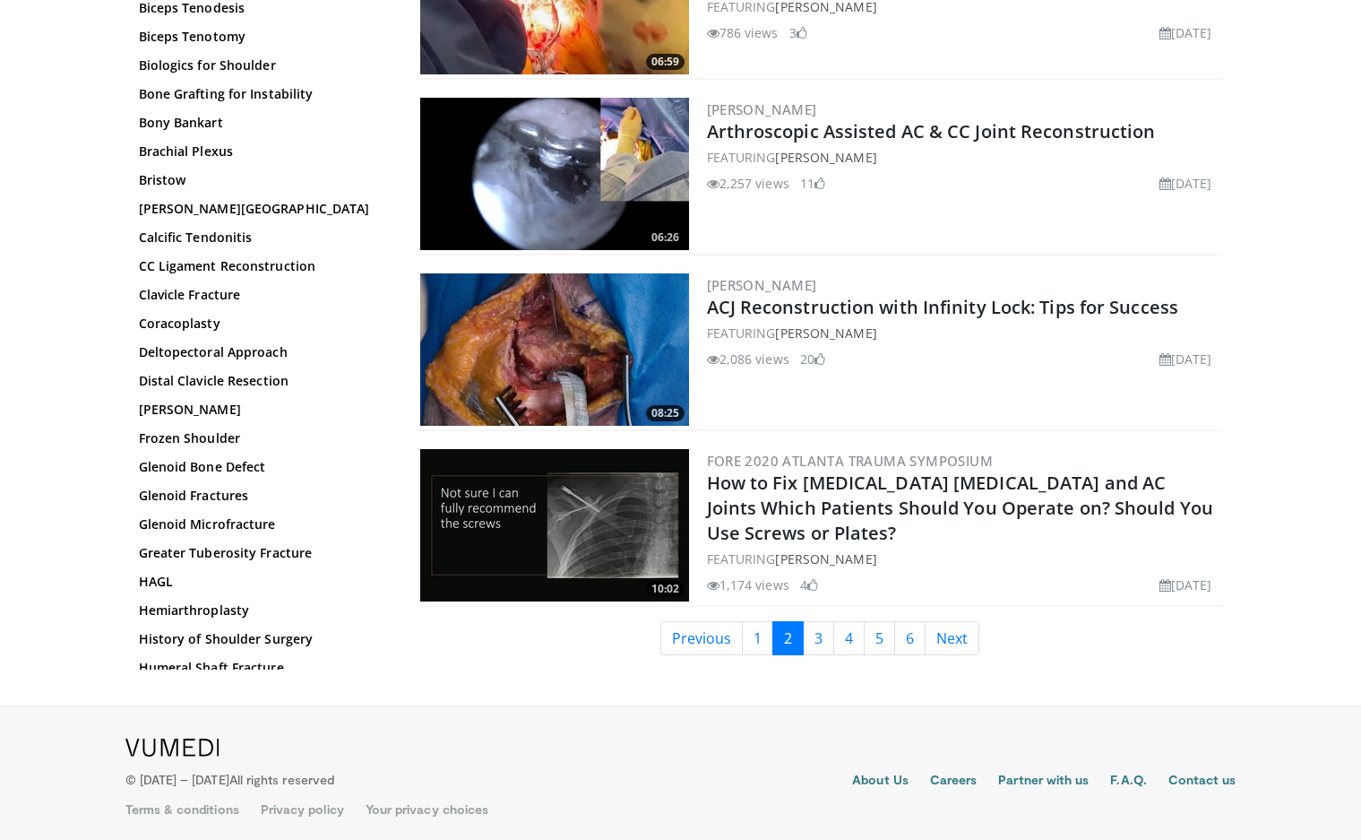
scroll to position [3976, 0]
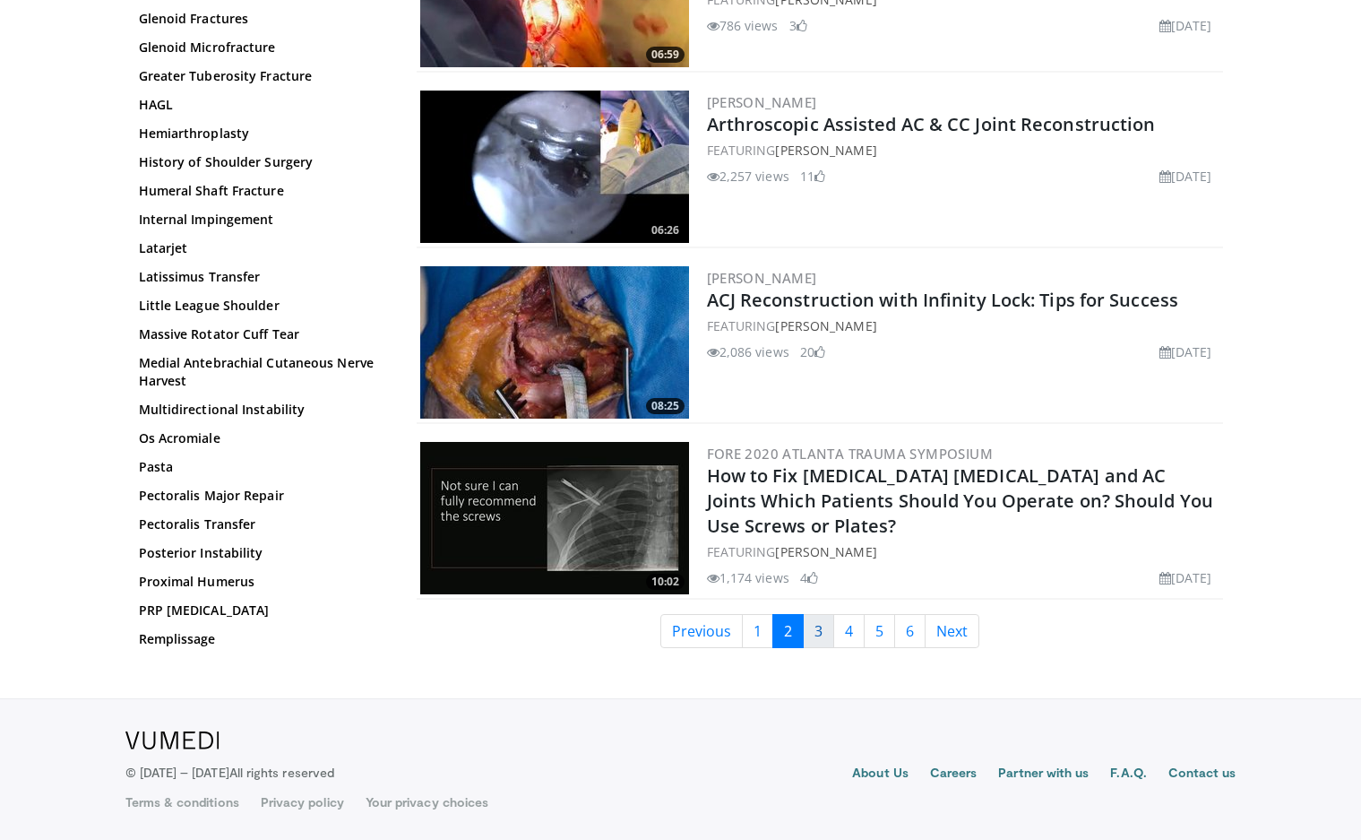
click at [807, 620] on link "3" at bounding box center [818, 631] width 31 height 34
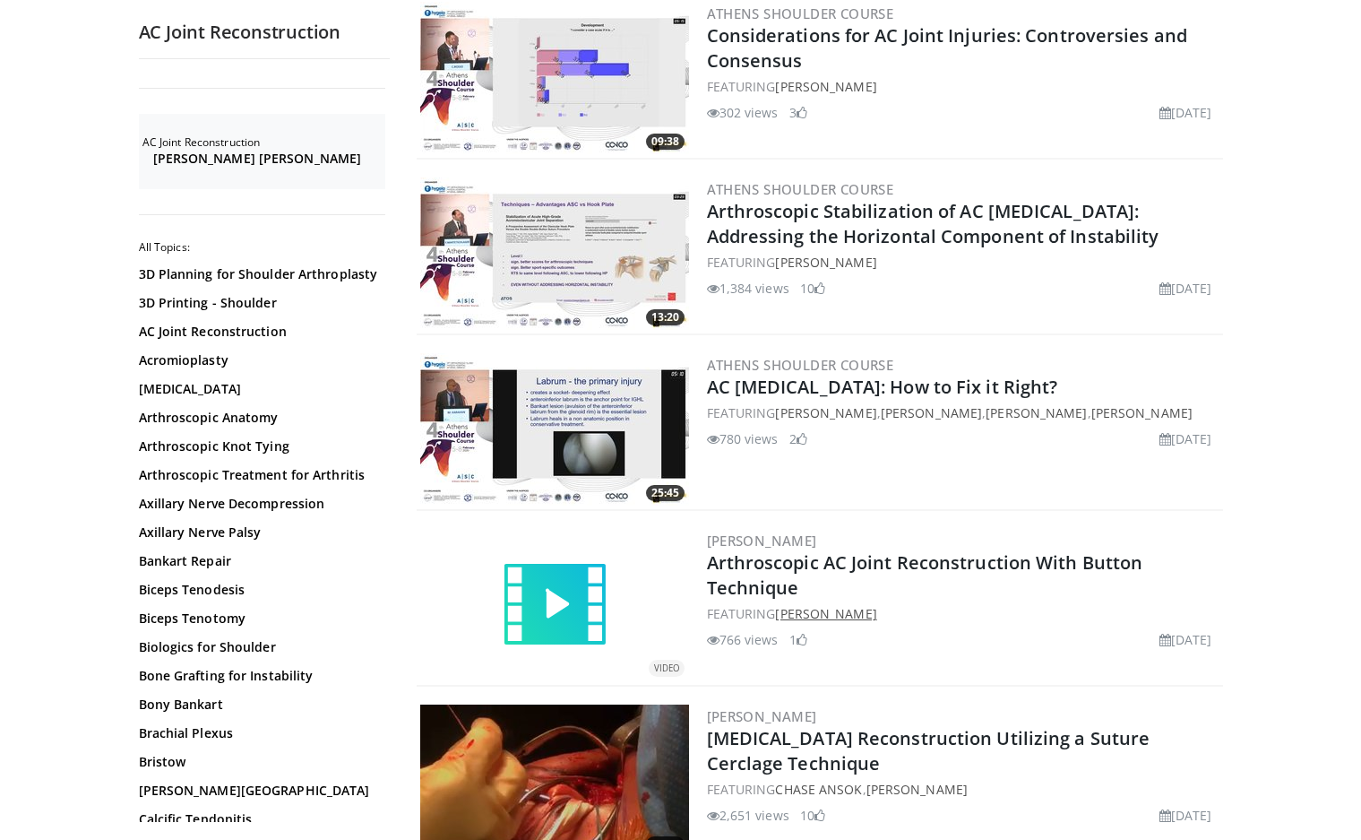
scroll to position [1792, 0]
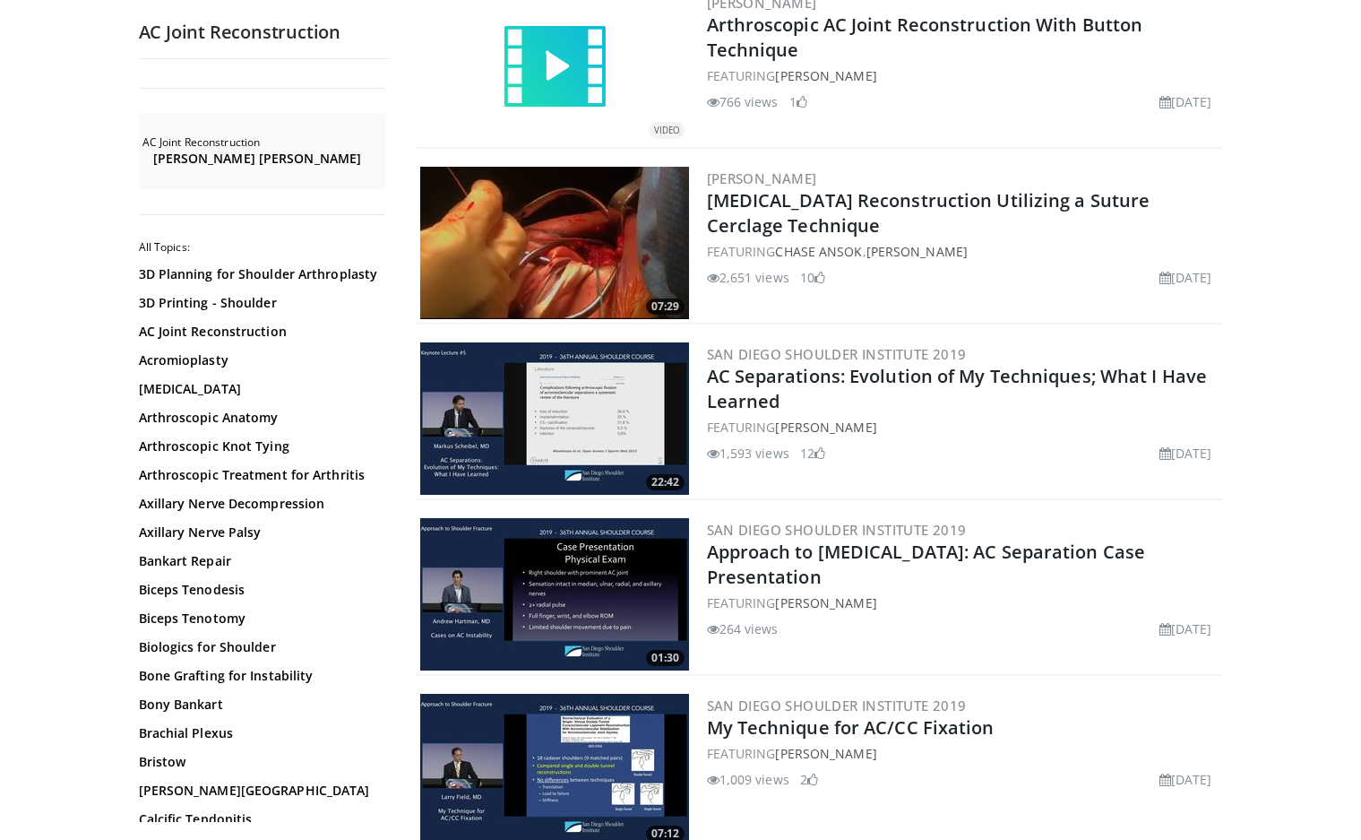
click at [577, 263] on img at bounding box center [554, 243] width 269 height 152
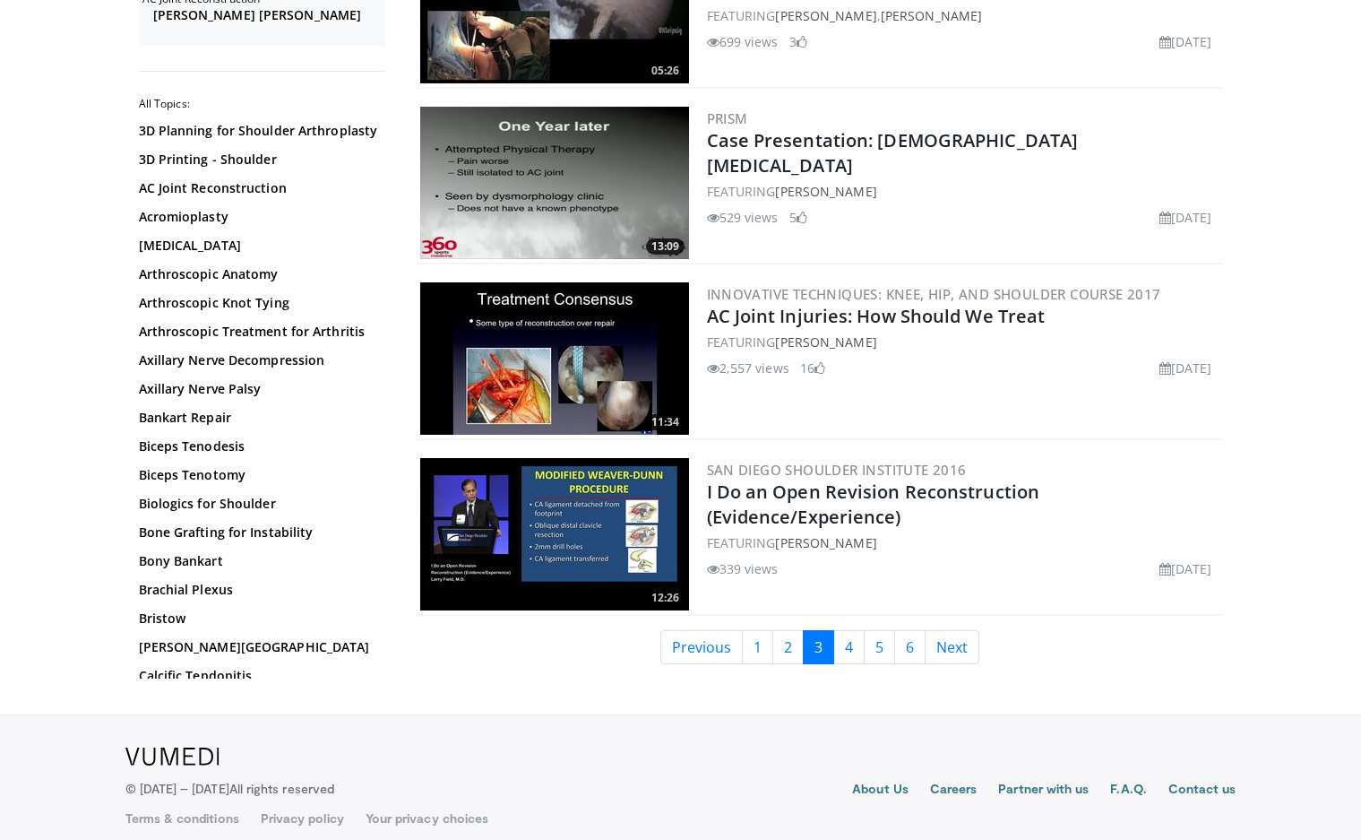
scroll to position [3976, 0]
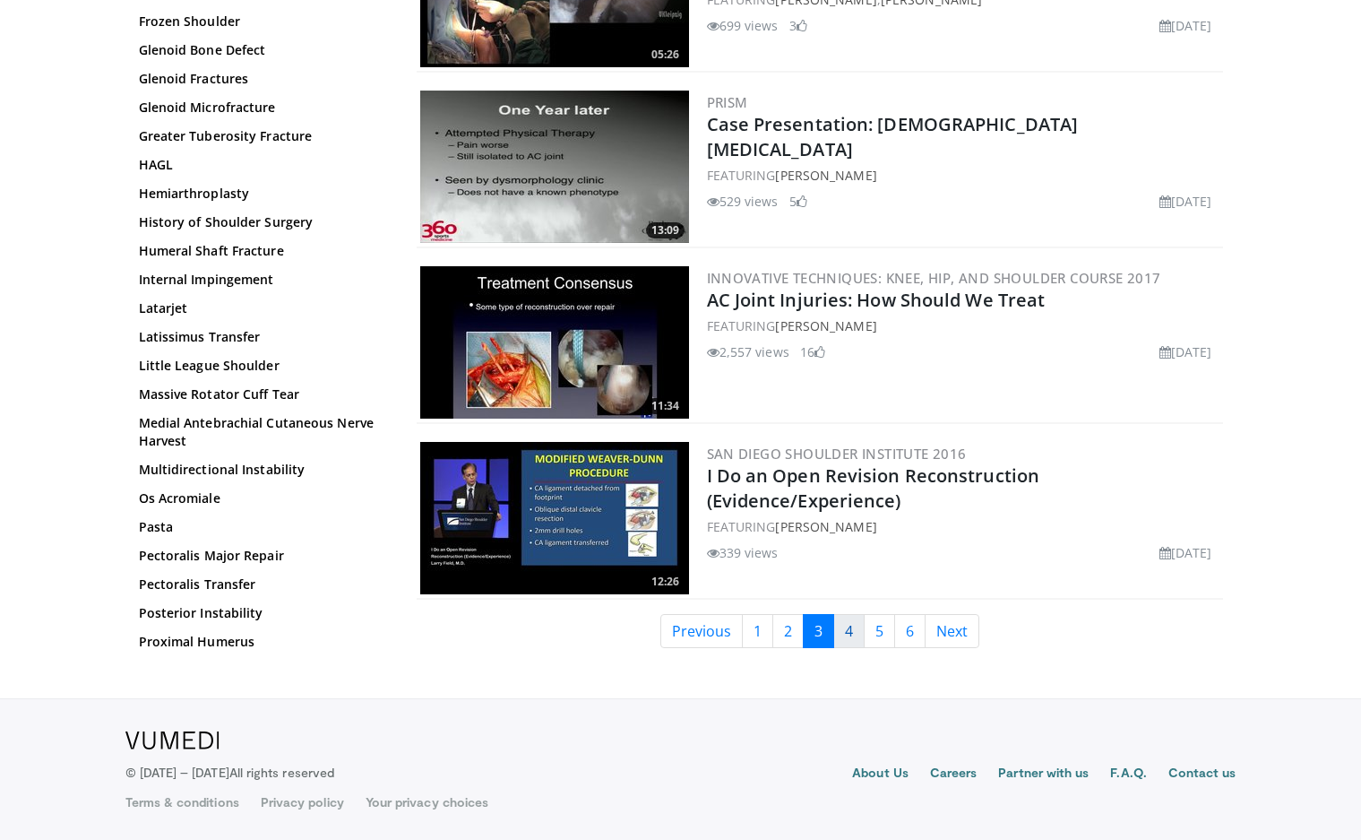
click at [850, 622] on link "4" at bounding box center [848, 631] width 31 height 34
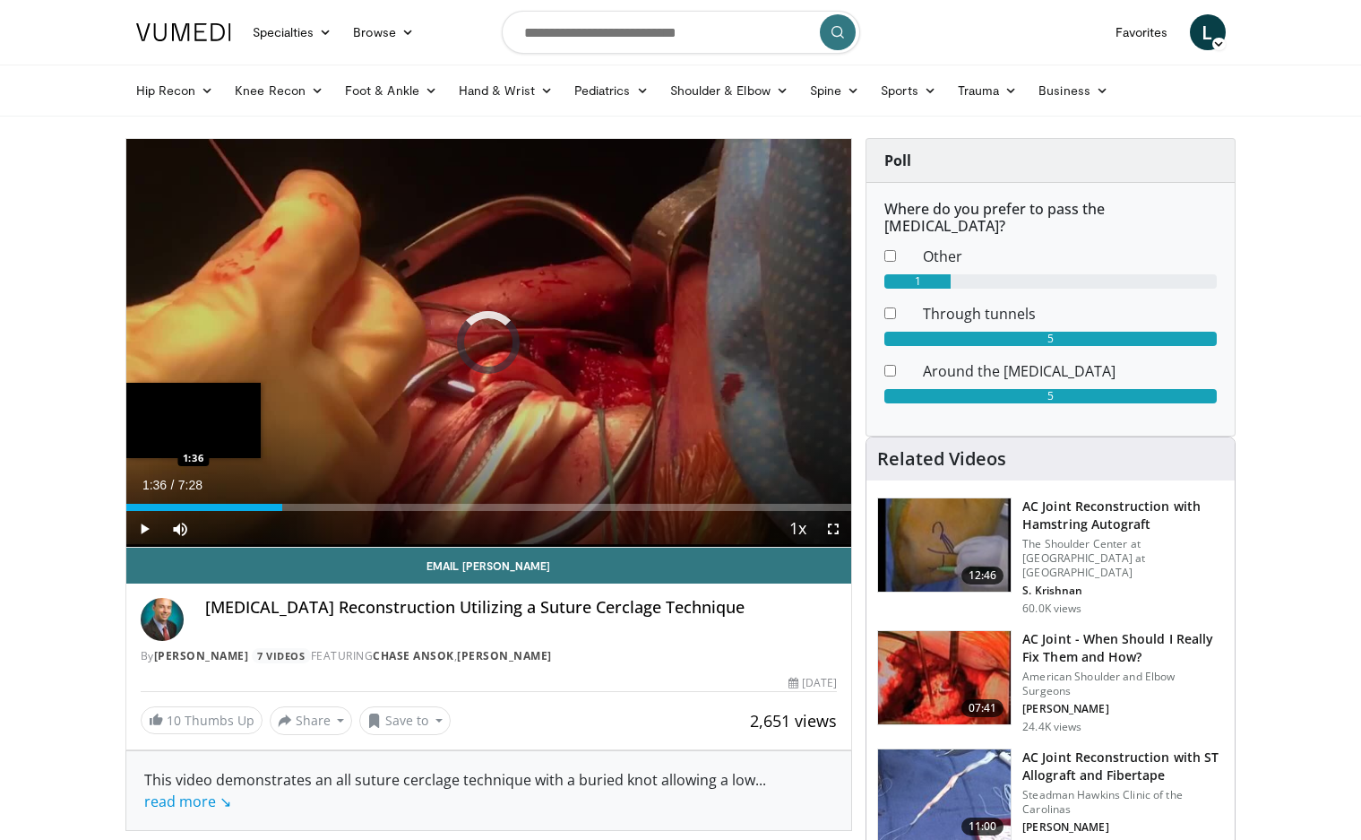
click at [282, 499] on div "Loaded : 4.41% 1:36 1:36" at bounding box center [489, 502] width 726 height 17
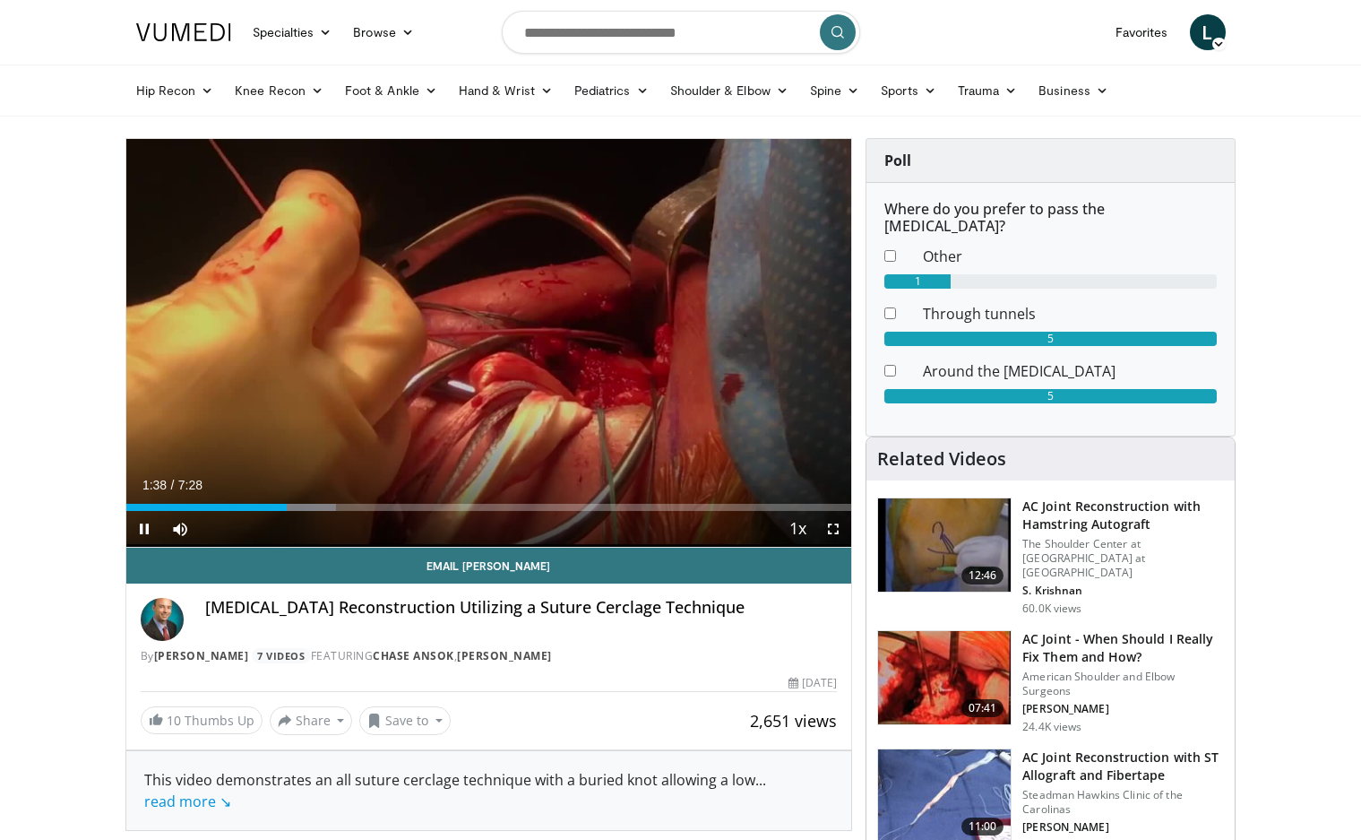
click at [579, 534] on div "Current Time 1:38 / Duration 7:28 Pause Skip Backward Skip Forward Mute Loaded …" at bounding box center [489, 529] width 726 height 36
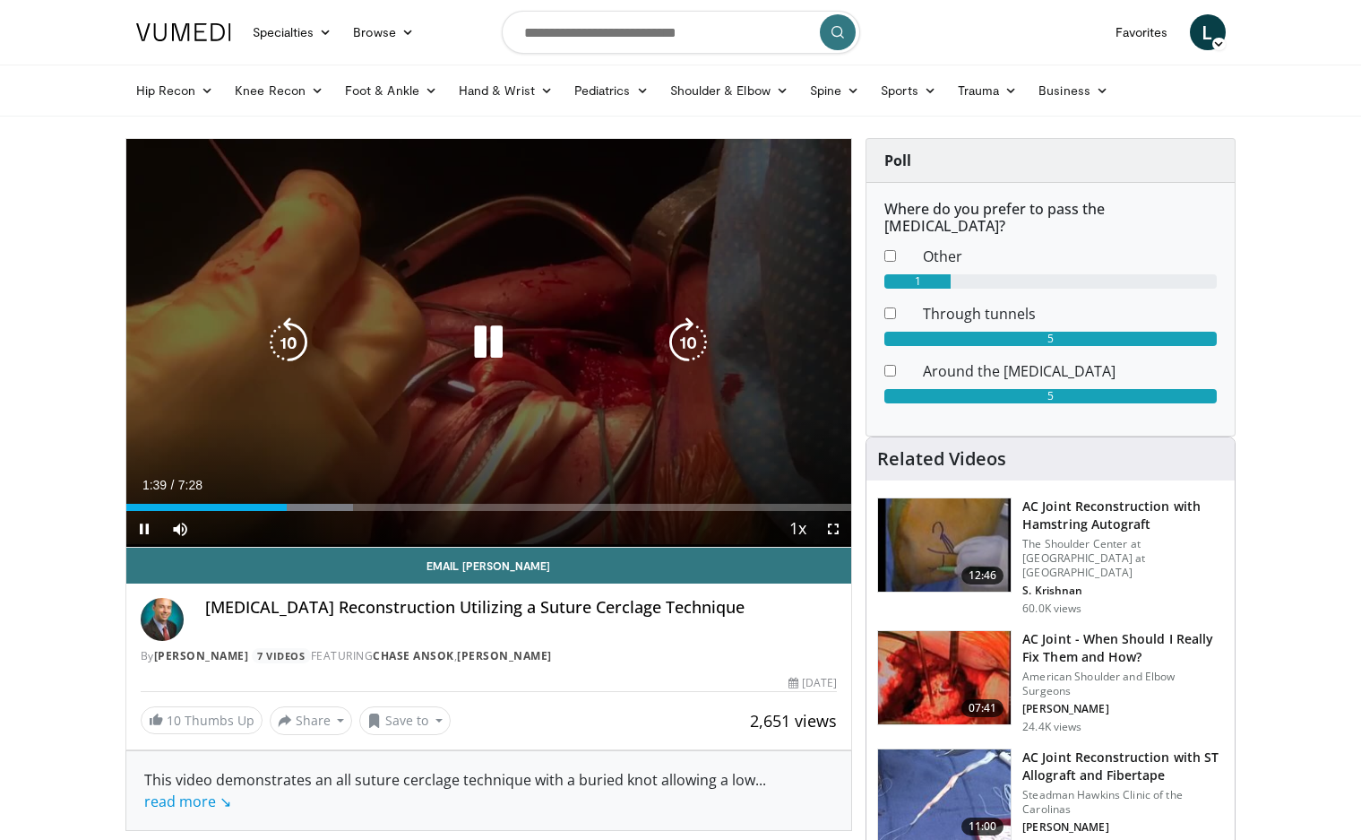
click at [590, 518] on div "Current Time 1:39 / Duration 7:28 Pause Skip Backward Skip Forward Mute Loaded …" at bounding box center [489, 529] width 726 height 36
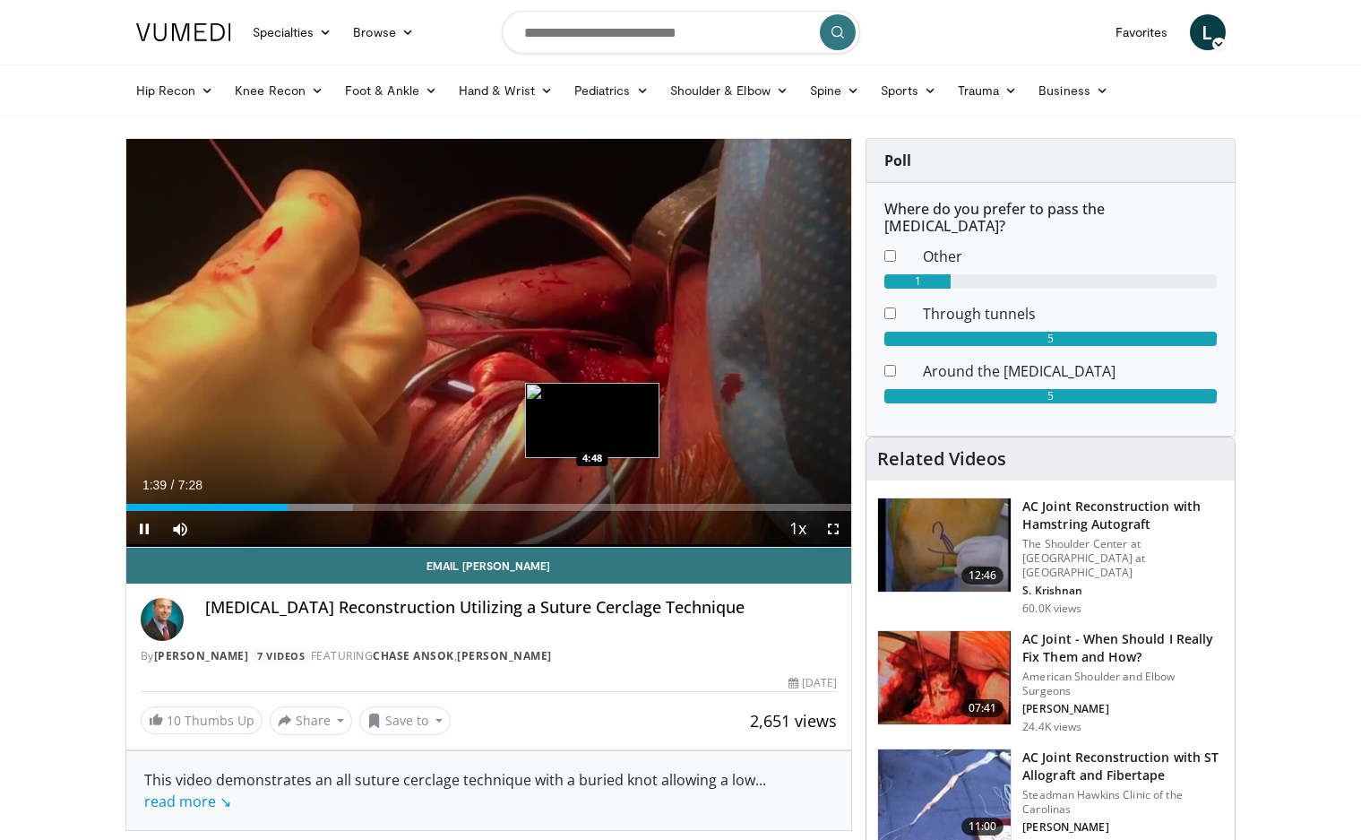
click at [594, 507] on div "Loaded : 31.25% 1:39 4:48" at bounding box center [489, 507] width 726 height 7
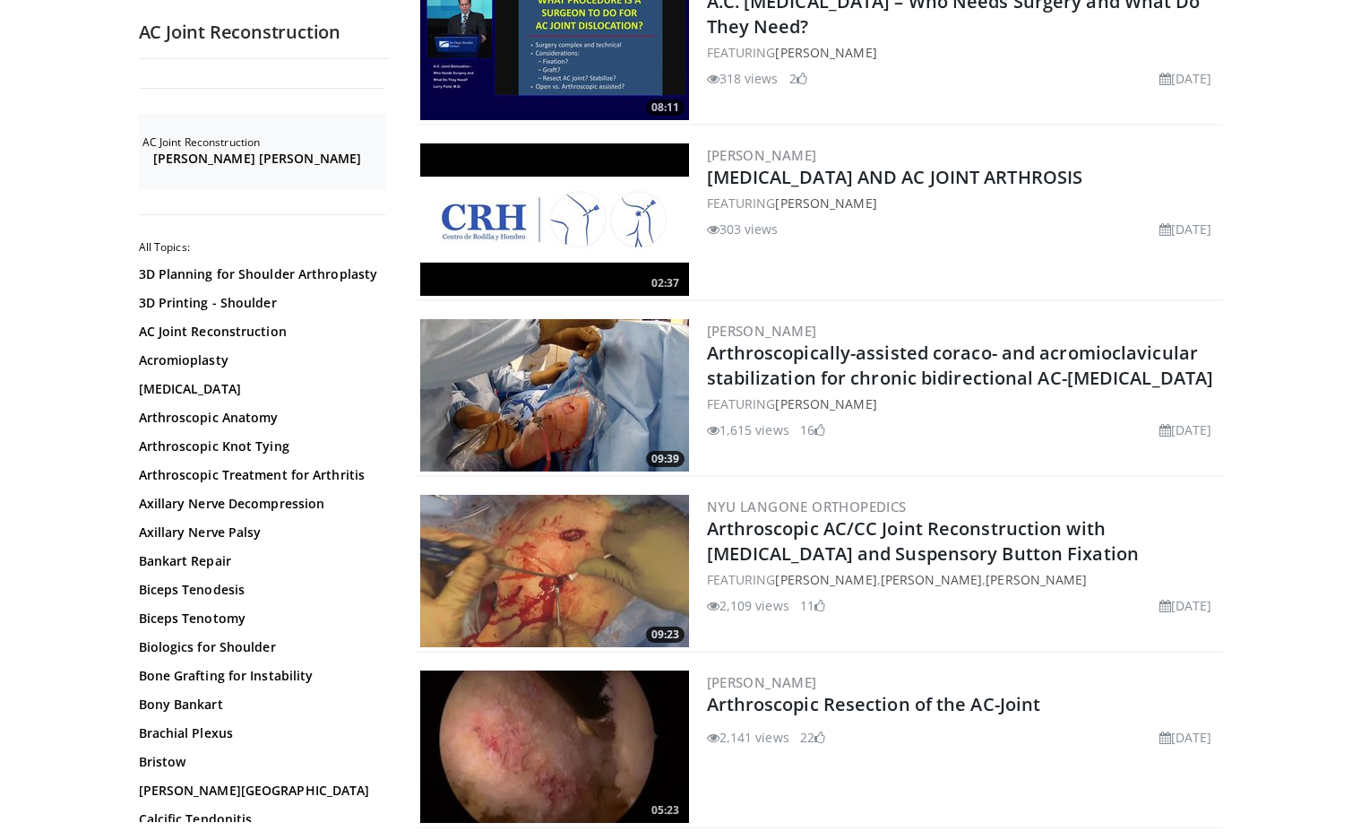
scroll to position [448, 0]
